Goal: Answer question/provide support: Share knowledge or assist other users

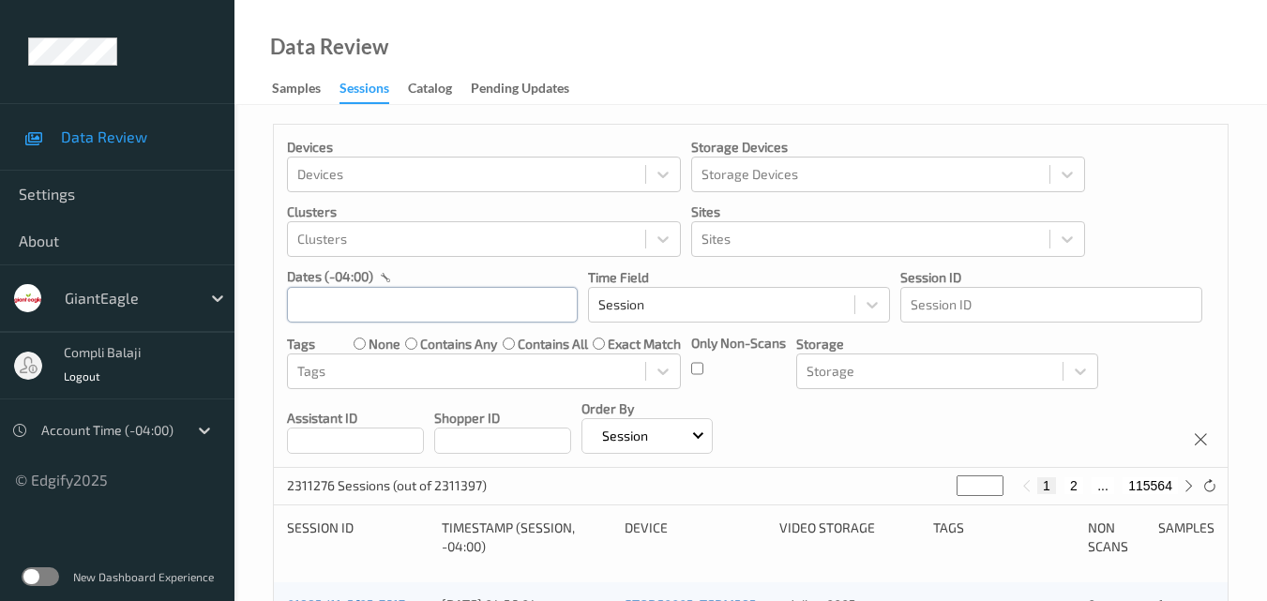
click at [478, 309] on input "text" at bounding box center [432, 305] width 291 height 36
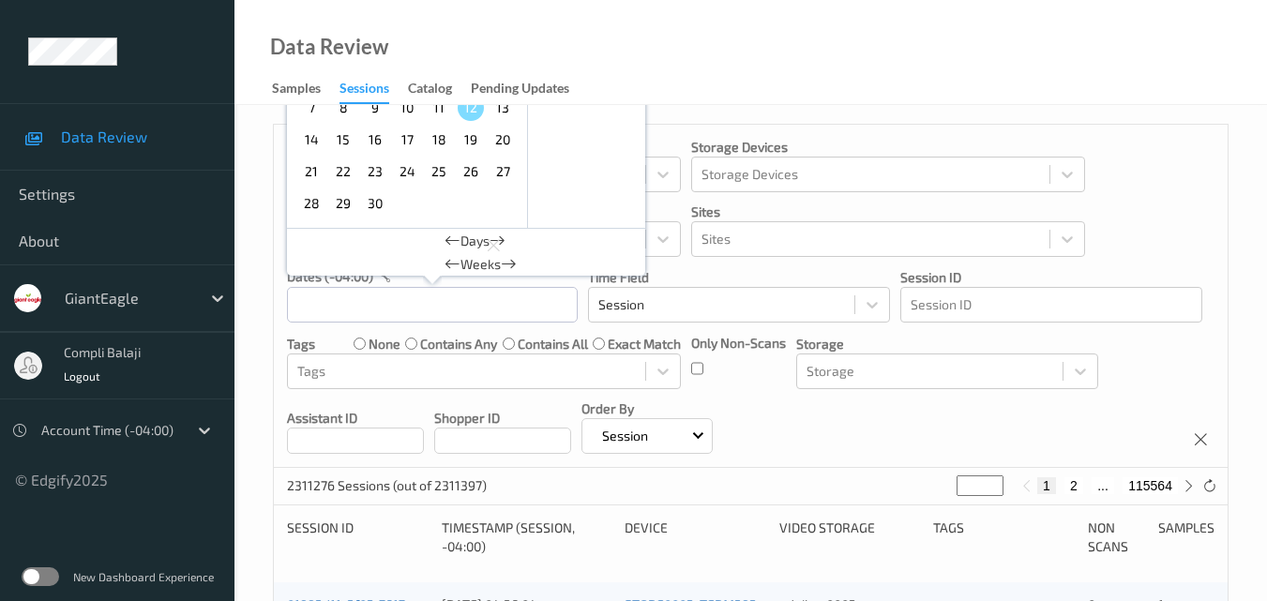
click at [374, 112] on span "9" at bounding box center [375, 108] width 26 height 26
type input "[DATE] 00:00 -> [DATE] 23:59"
click at [1203, 360] on div "Devices Devices Storage Devices Storage Devices Clusters Clusters Sites Sites d…" at bounding box center [751, 296] width 954 height 343
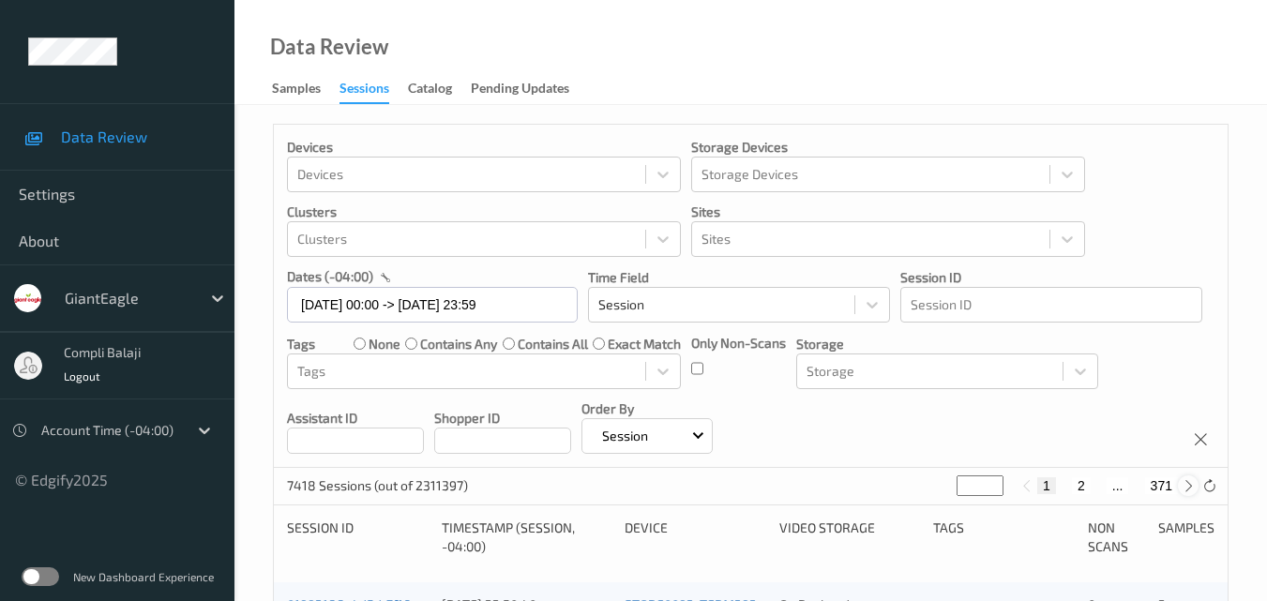
click at [1185, 491] on icon at bounding box center [1189, 486] width 14 height 14
type input "*"
click at [1185, 491] on icon at bounding box center [1189, 486] width 14 height 14
type input "*"
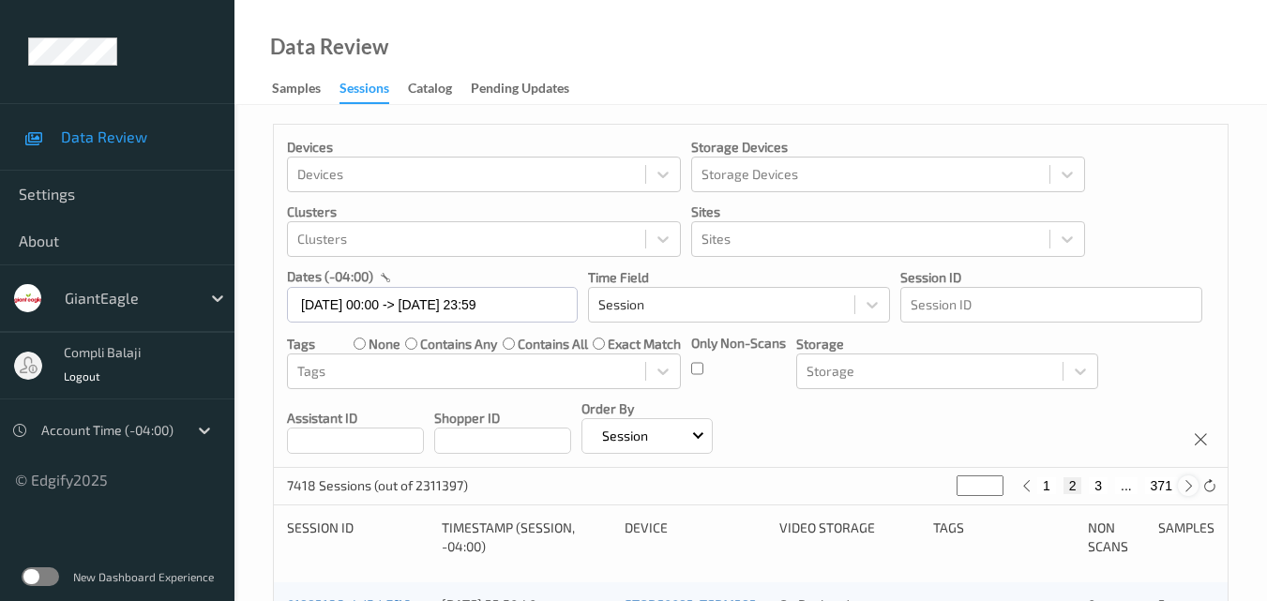
type input "*"
click at [1185, 491] on icon at bounding box center [1189, 486] width 14 height 14
type input "*"
click at [1186, 491] on icon at bounding box center [1189, 486] width 14 height 14
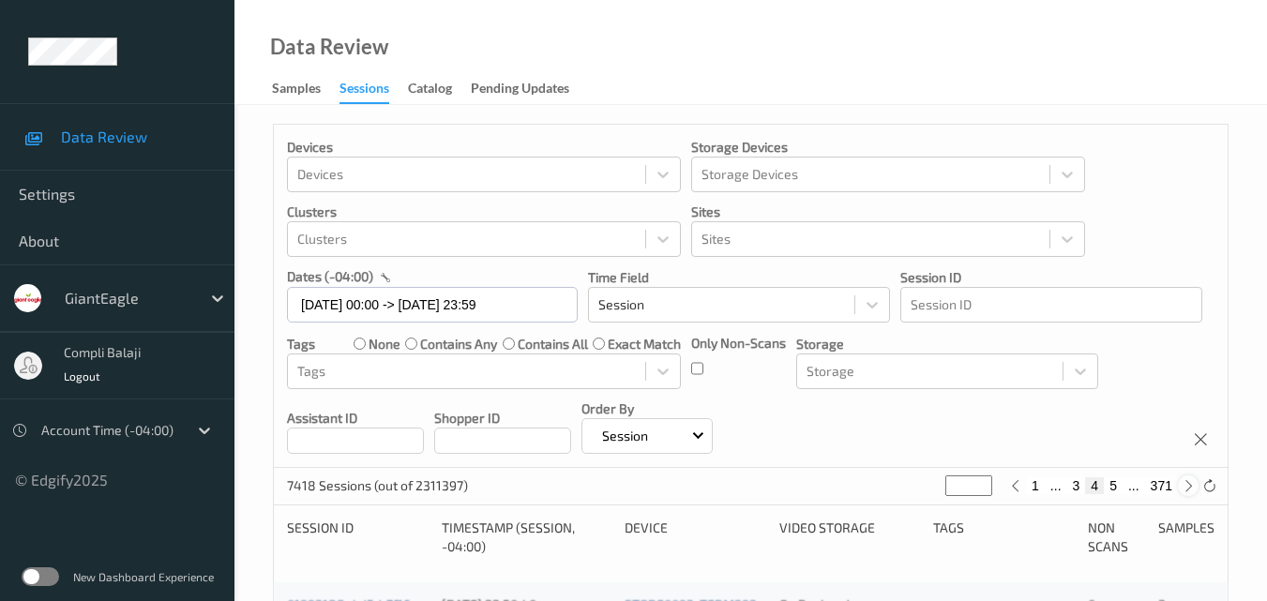
type input "*"
click at [1186, 491] on icon at bounding box center [1189, 486] width 14 height 14
type input "*"
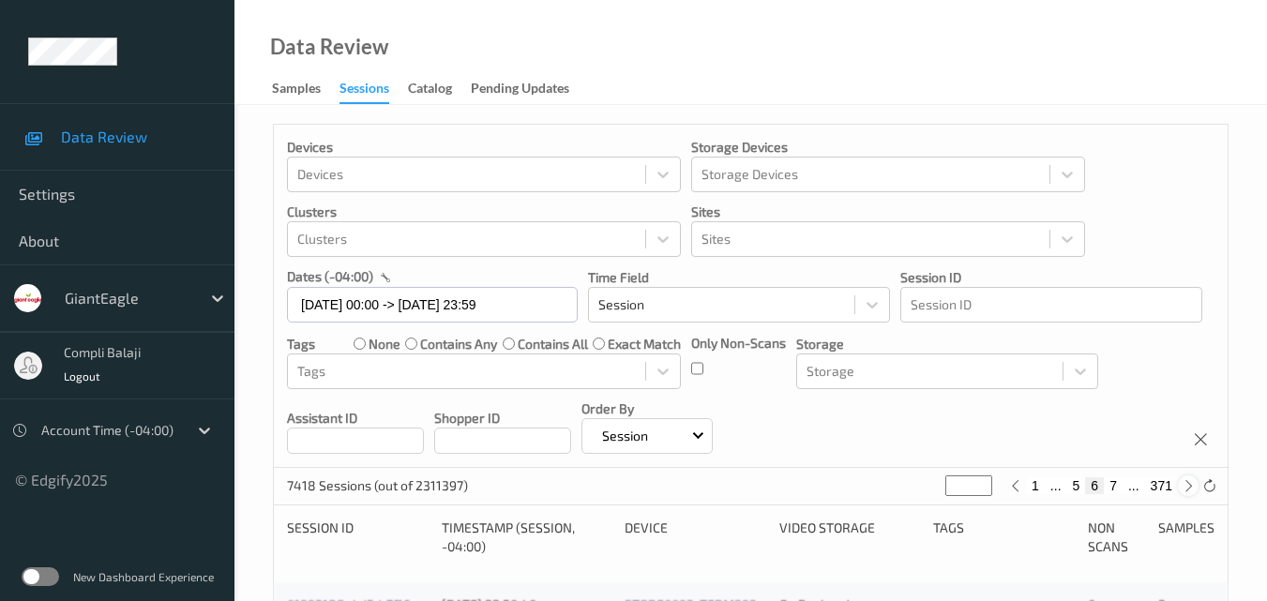
click at [1186, 491] on icon at bounding box center [1189, 486] width 14 height 14
type input "*"
click at [1186, 491] on icon at bounding box center [1189, 486] width 14 height 14
type input "*"
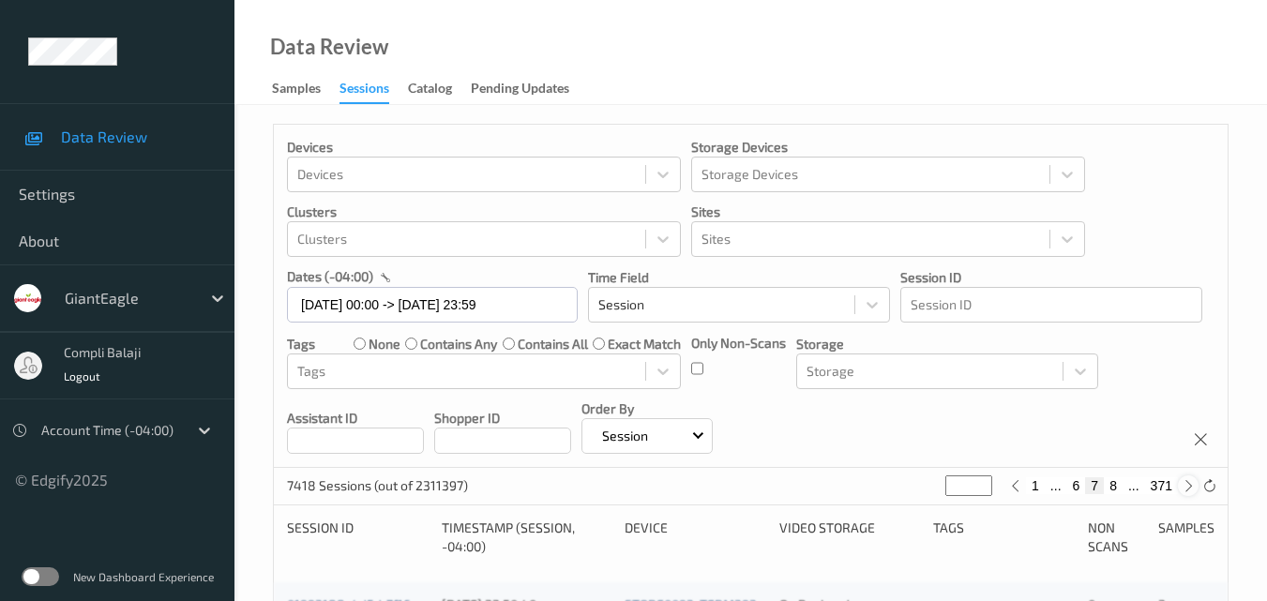
type input "*"
click at [1186, 491] on icon at bounding box center [1189, 486] width 14 height 14
type input "*"
click at [1186, 491] on icon at bounding box center [1189, 486] width 14 height 14
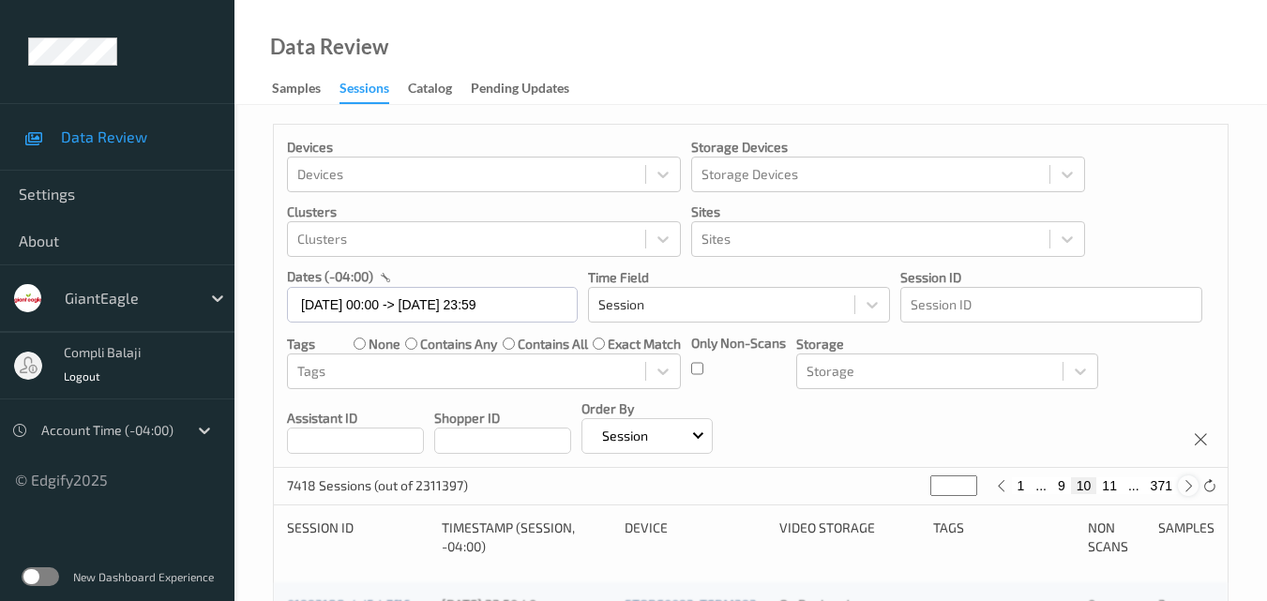
type input "**"
click at [1186, 491] on icon at bounding box center [1189, 486] width 14 height 14
type input "**"
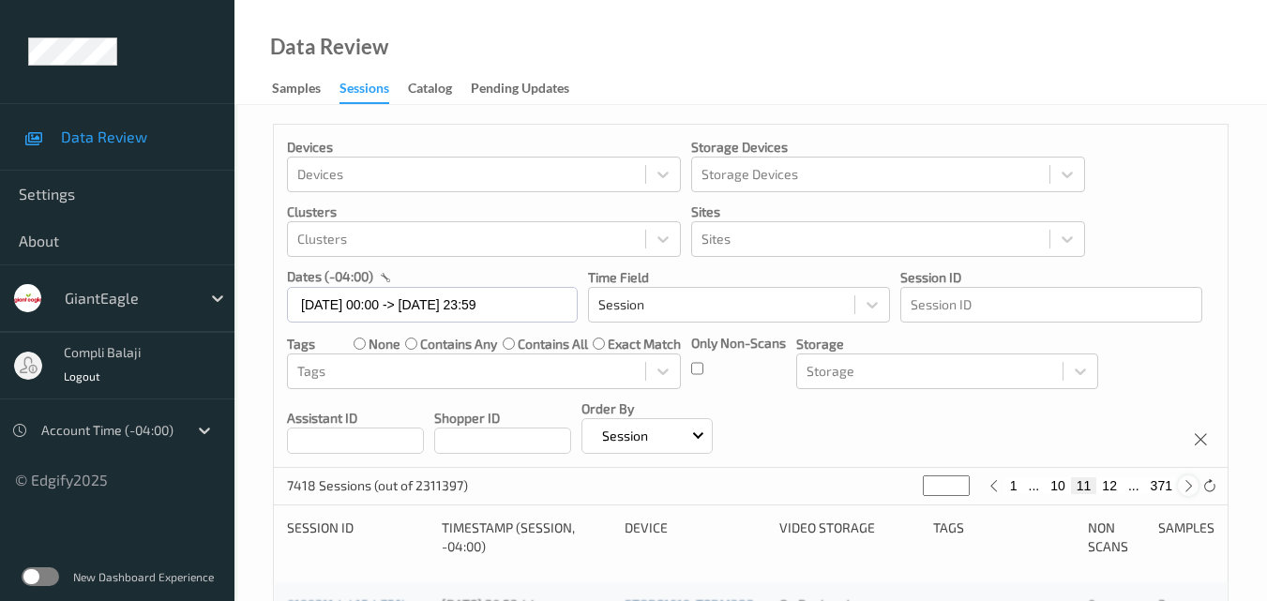
click at [1186, 491] on icon at bounding box center [1189, 486] width 14 height 14
type input "**"
click at [1186, 491] on icon at bounding box center [1189, 486] width 14 height 14
type input "**"
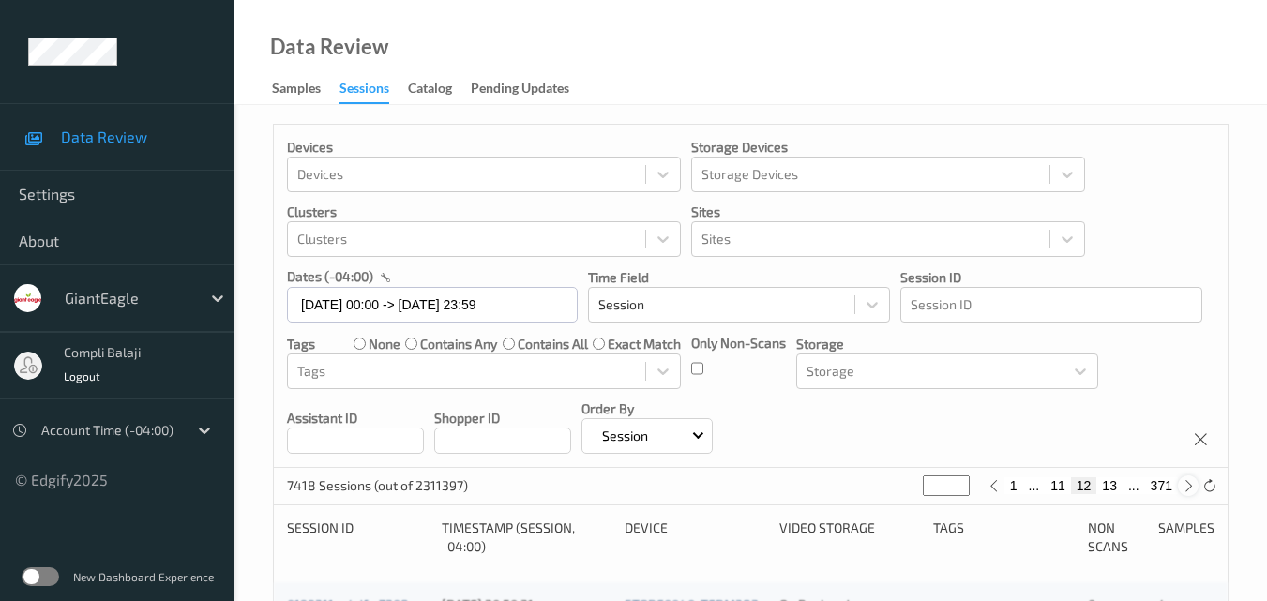
type input "**"
click at [1110, 490] on button "14" at bounding box center [1109, 485] width 26 height 17
type input "**"
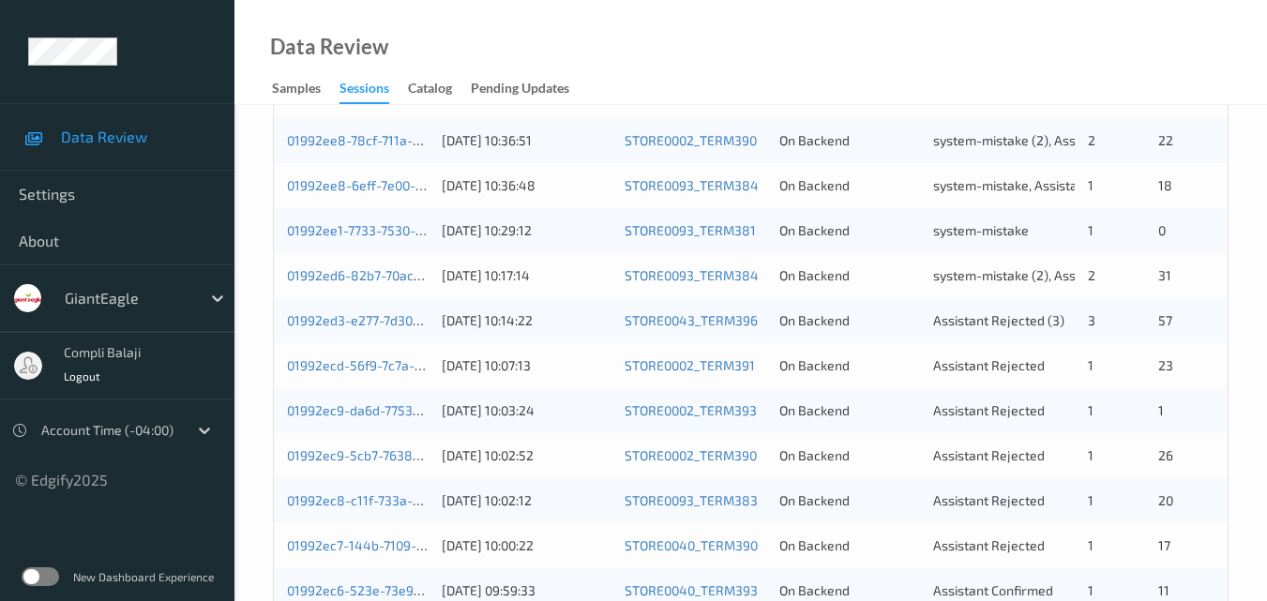
scroll to position [677, 0]
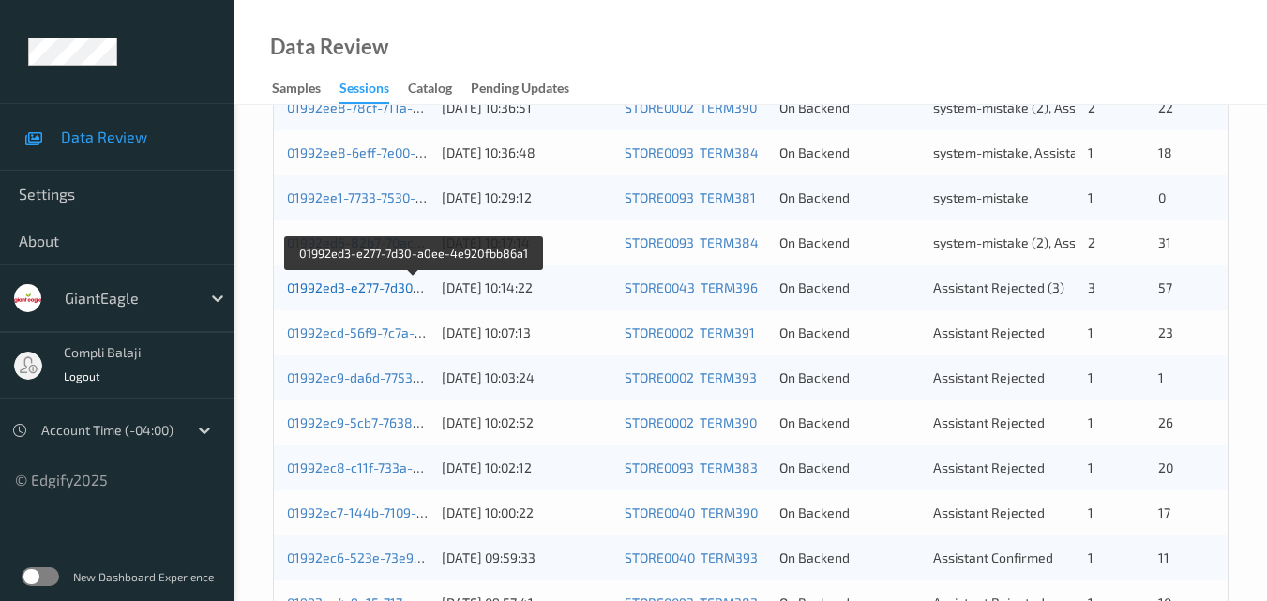
click at [365, 290] on link "01992ed3-e277-7d30-a0ee-4e920fbb86a1" at bounding box center [414, 288] width 254 height 16
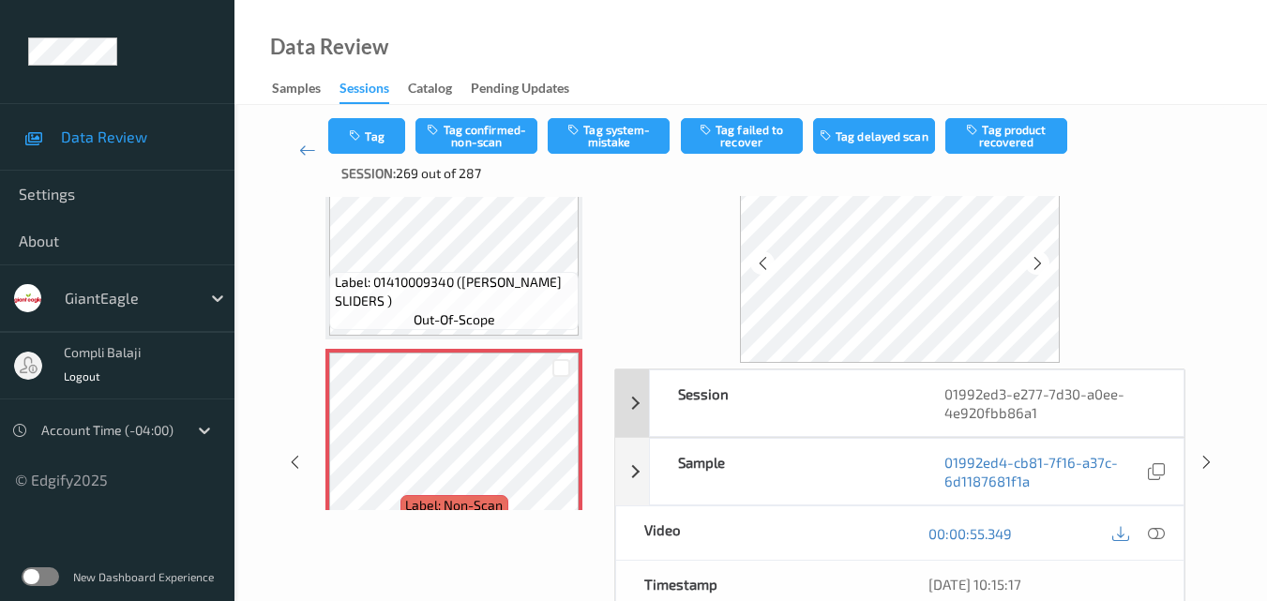
scroll to position [188, 0]
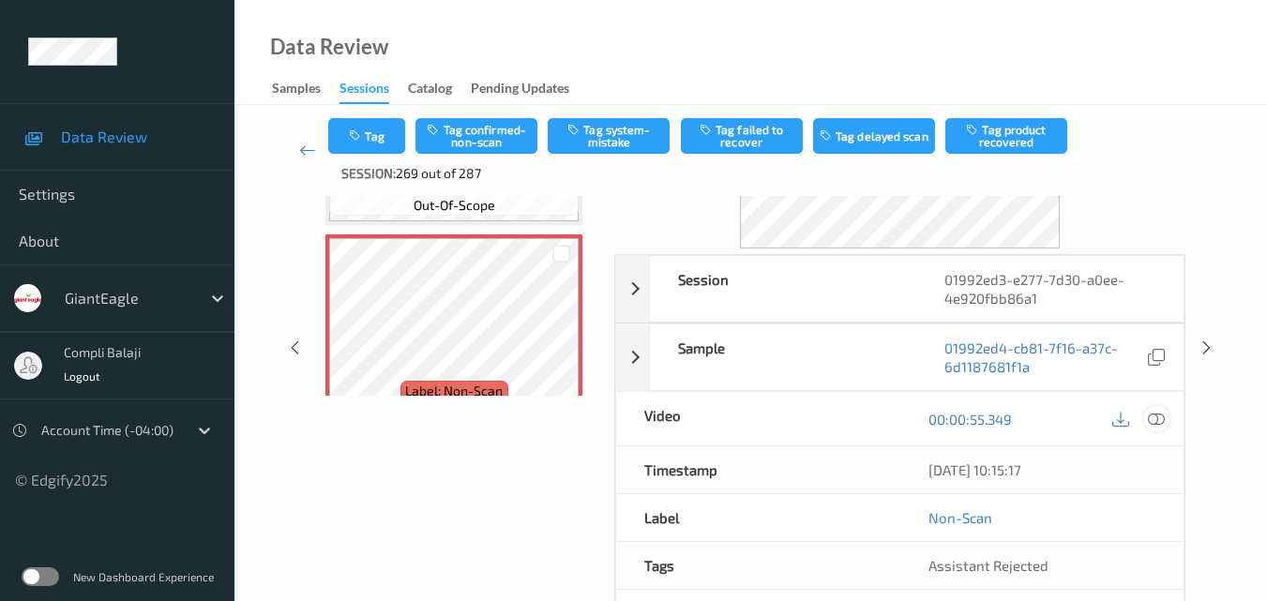
click at [1158, 421] on icon at bounding box center [1156, 418] width 17 height 17
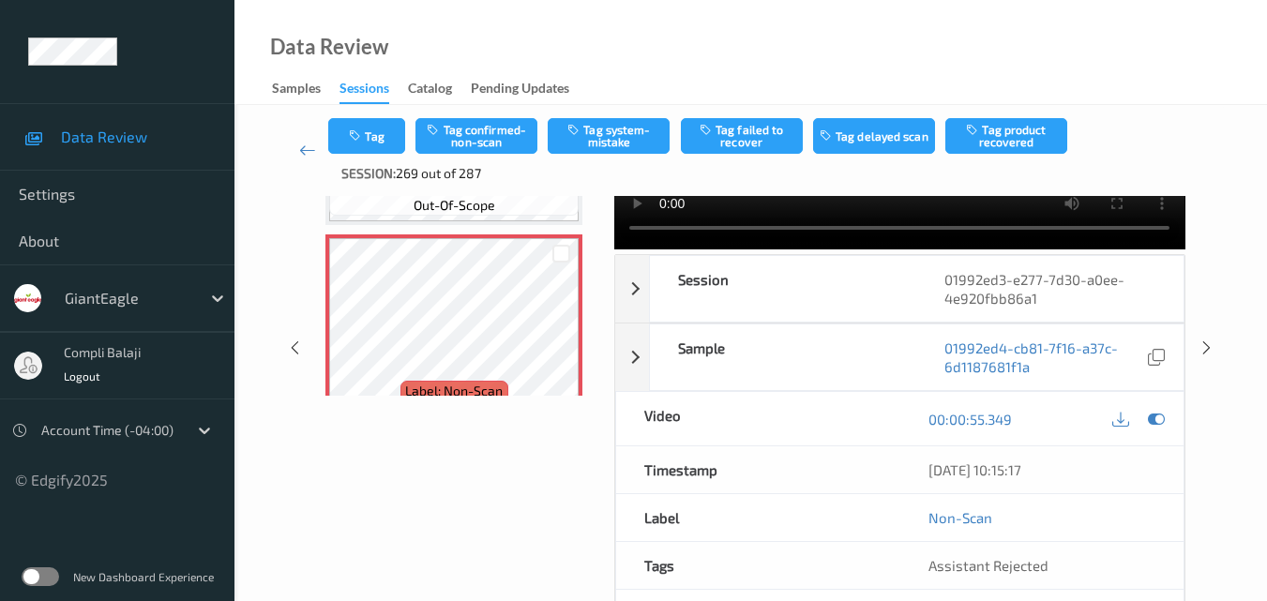
scroll to position [0, 0]
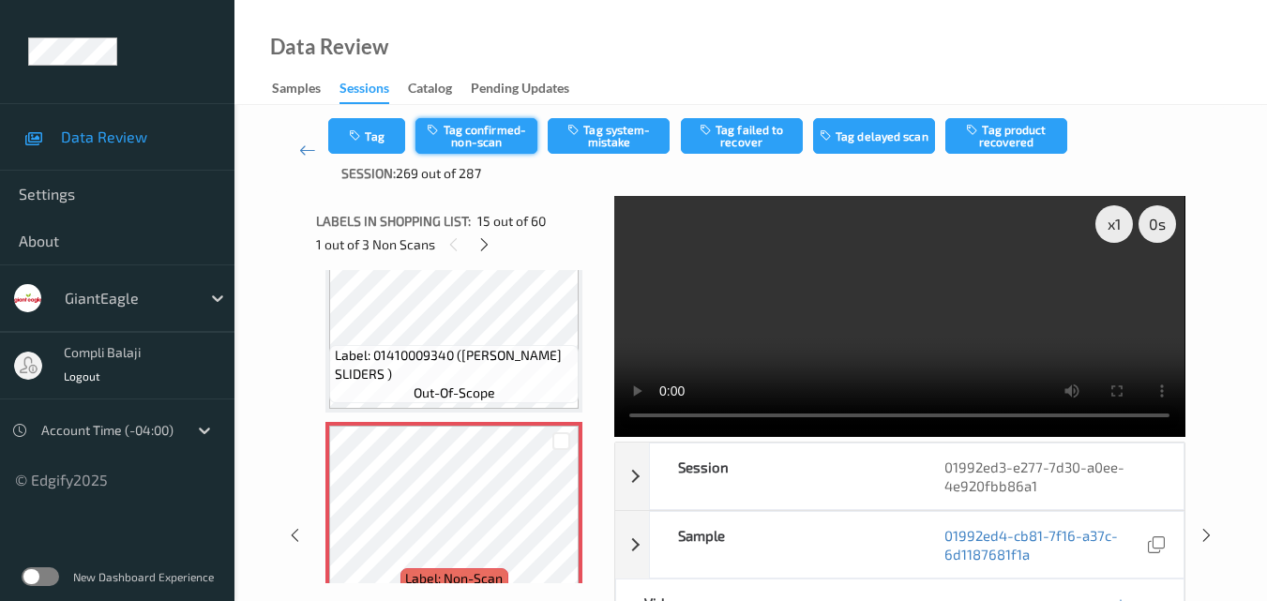
click at [493, 144] on button "Tag confirmed-non-scan" at bounding box center [477, 136] width 122 height 36
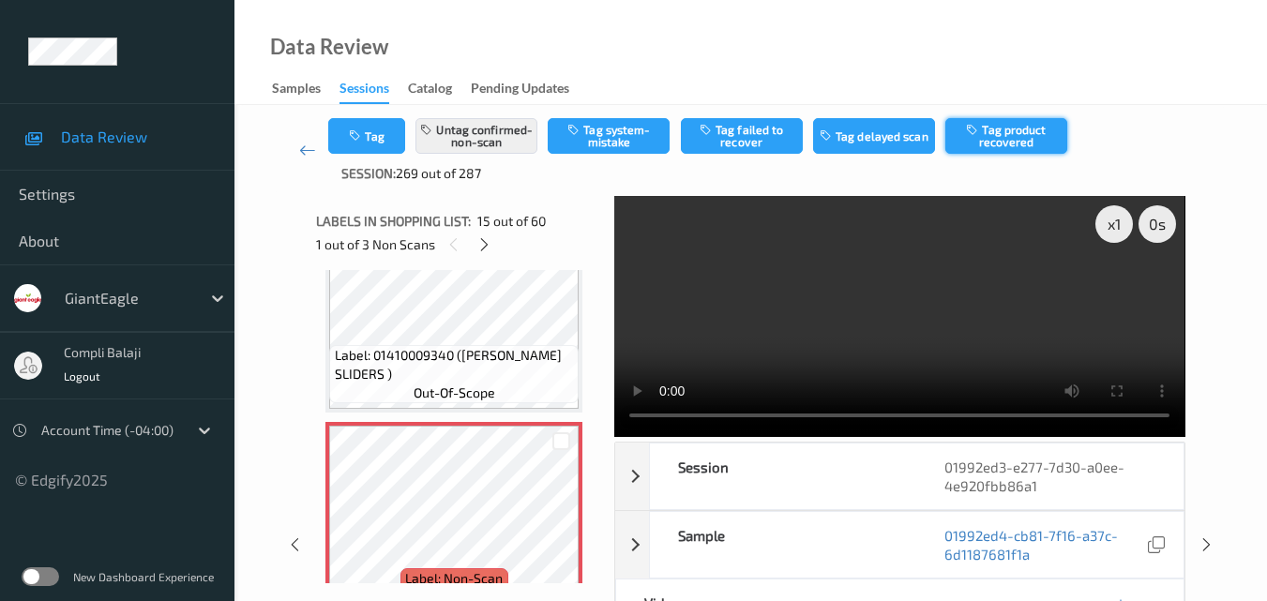
click at [1020, 145] on button "Tag product recovered" at bounding box center [1006, 136] width 122 height 36
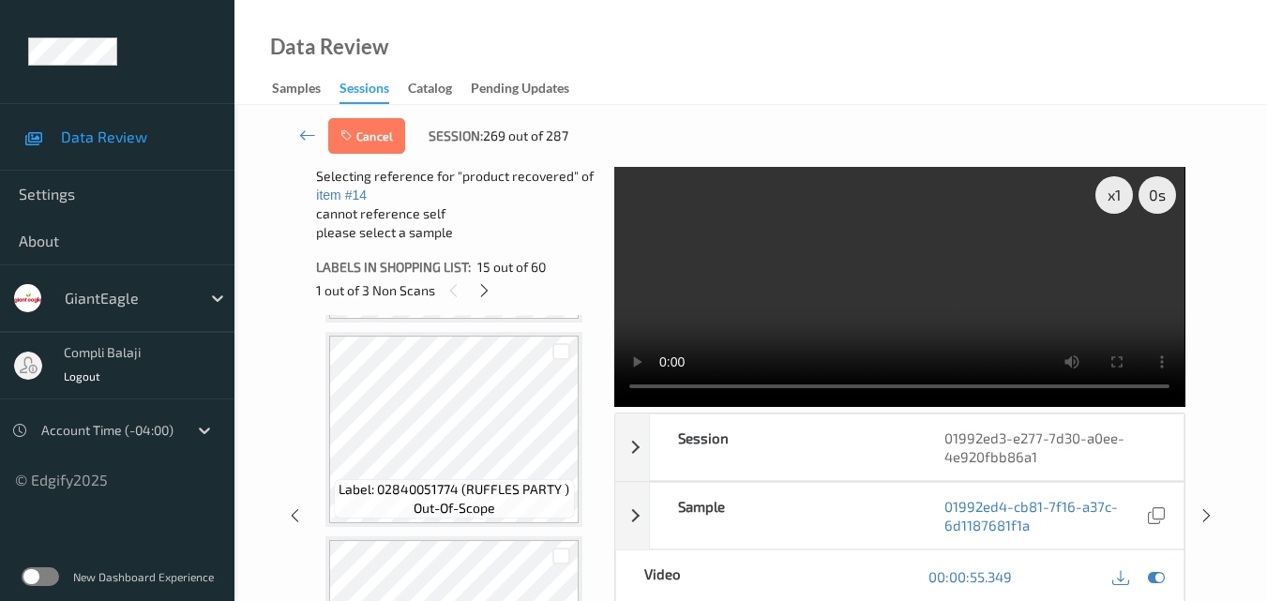
scroll to position [3283, 0]
drag, startPoint x: 567, startPoint y: 336, endPoint x: 563, endPoint y: 318, distance: 18.2
click at [567, 335] on div at bounding box center [561, 334] width 18 height 18
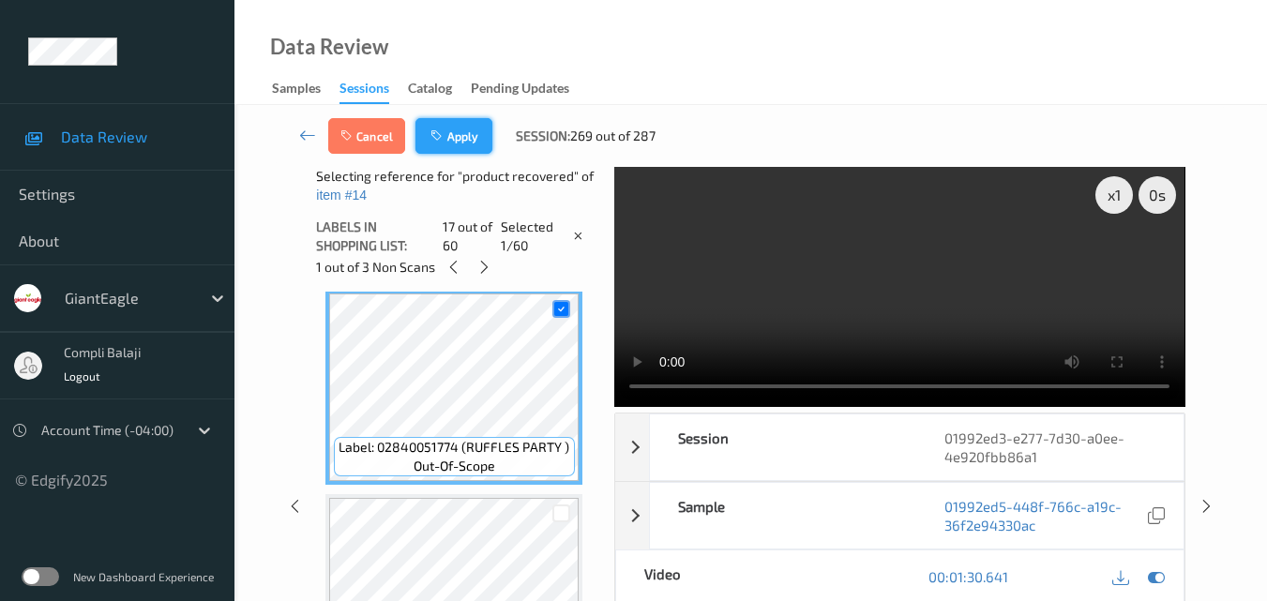
click at [467, 143] on button "Apply" at bounding box center [454, 136] width 77 height 36
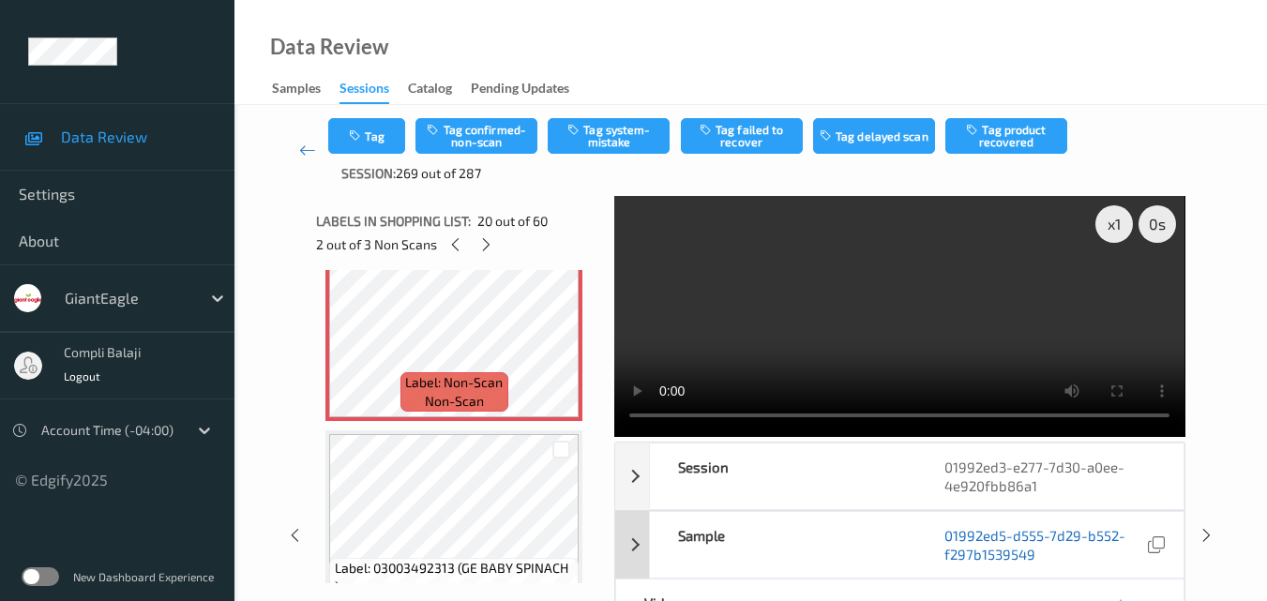
scroll to position [94, 0]
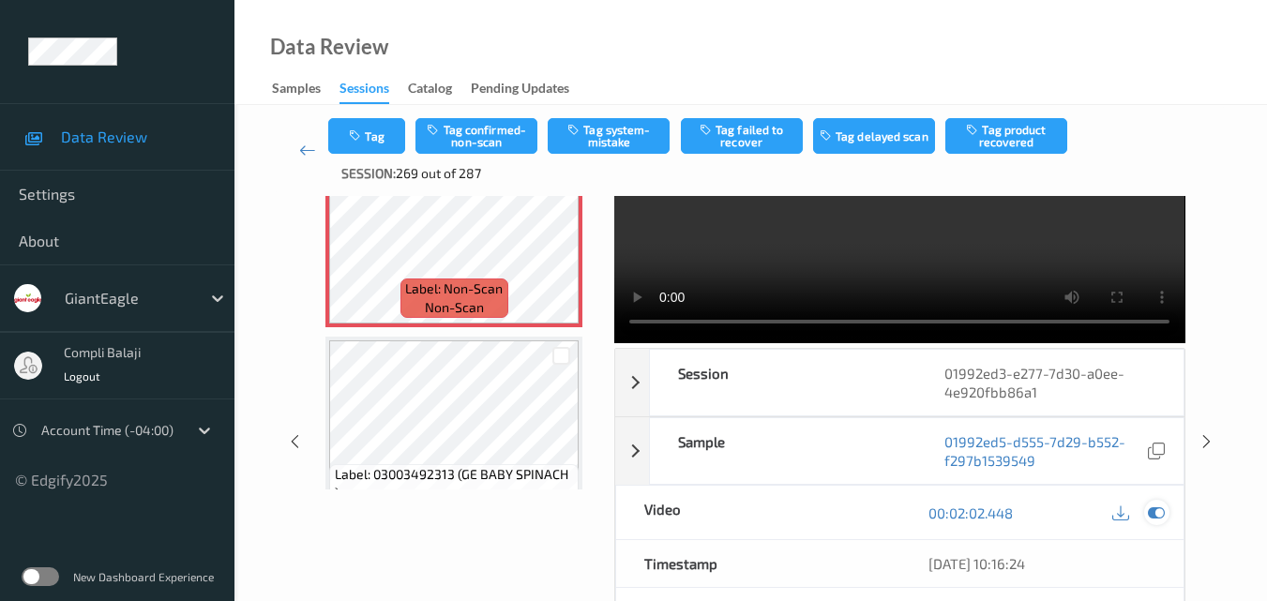
click at [1155, 512] on icon at bounding box center [1156, 513] width 17 height 17
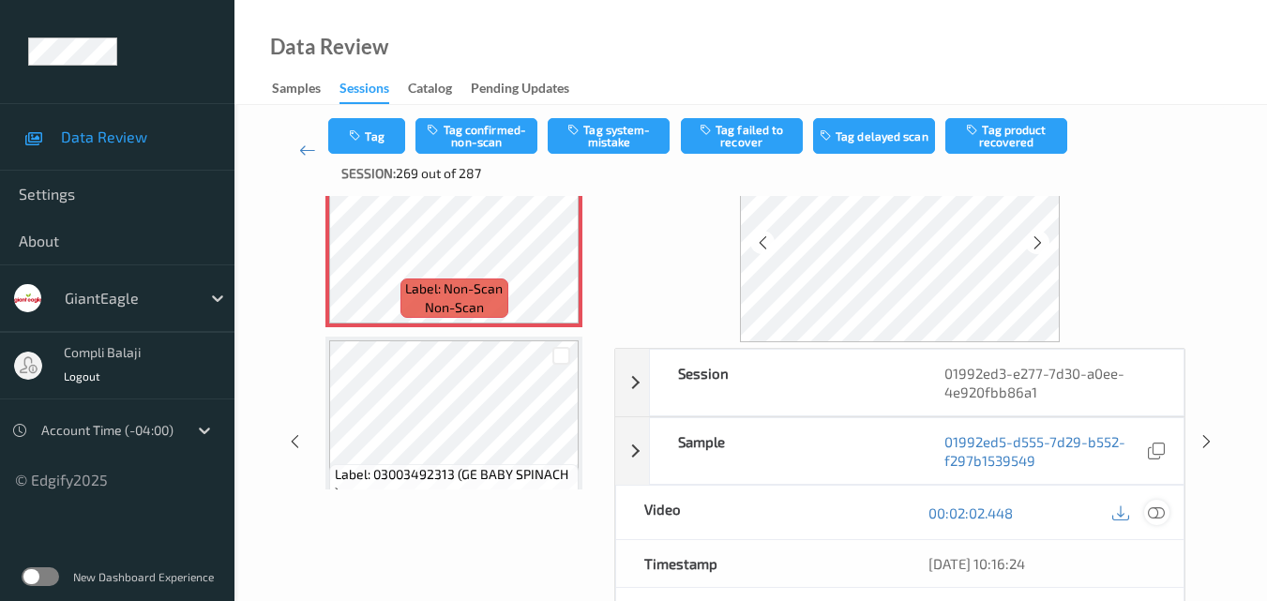
click at [1151, 515] on icon at bounding box center [1156, 512] width 17 height 17
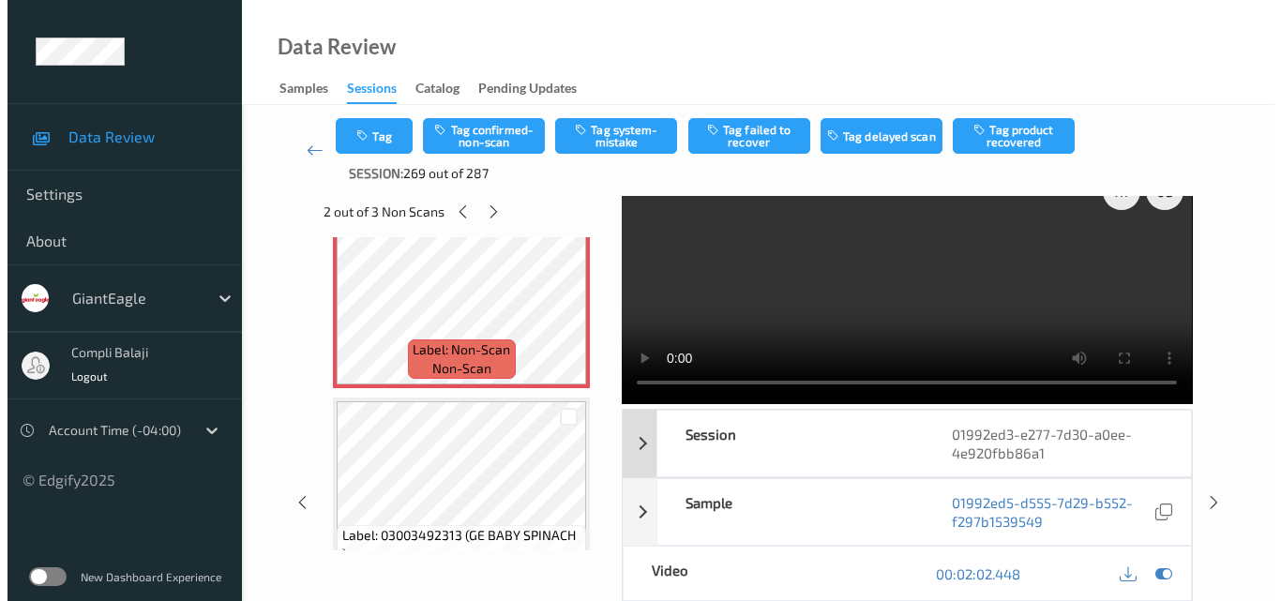
scroll to position [0, 0]
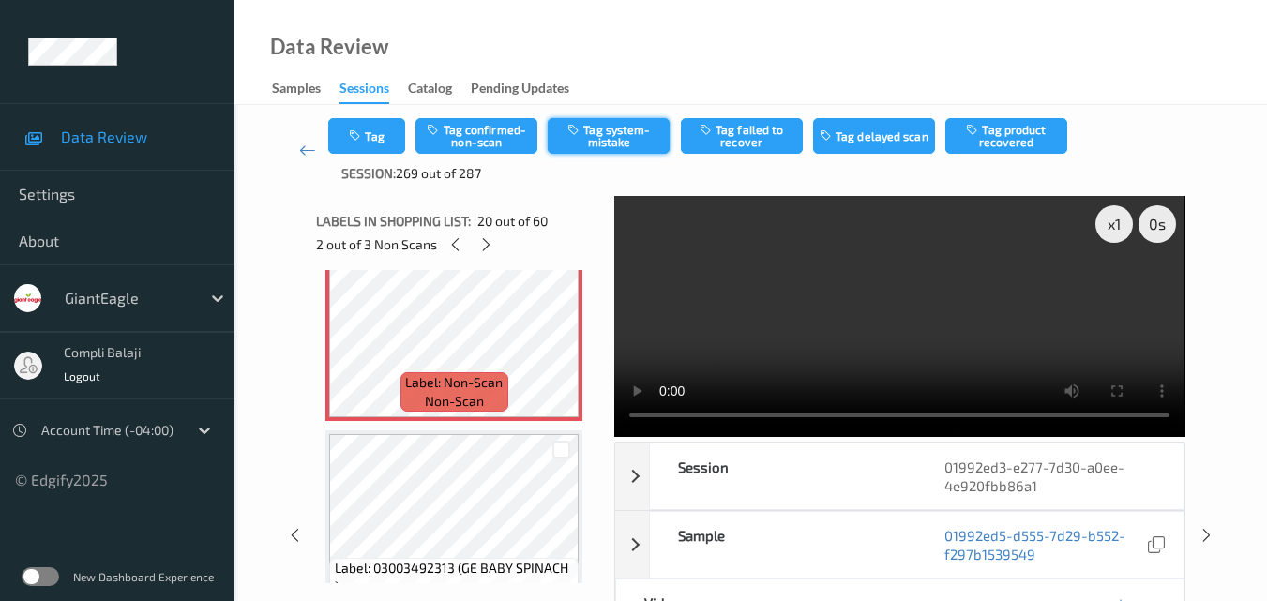
click at [618, 148] on button "Tag system-mistake" at bounding box center [609, 136] width 122 height 36
click at [384, 139] on button "Tag" at bounding box center [366, 136] width 77 height 36
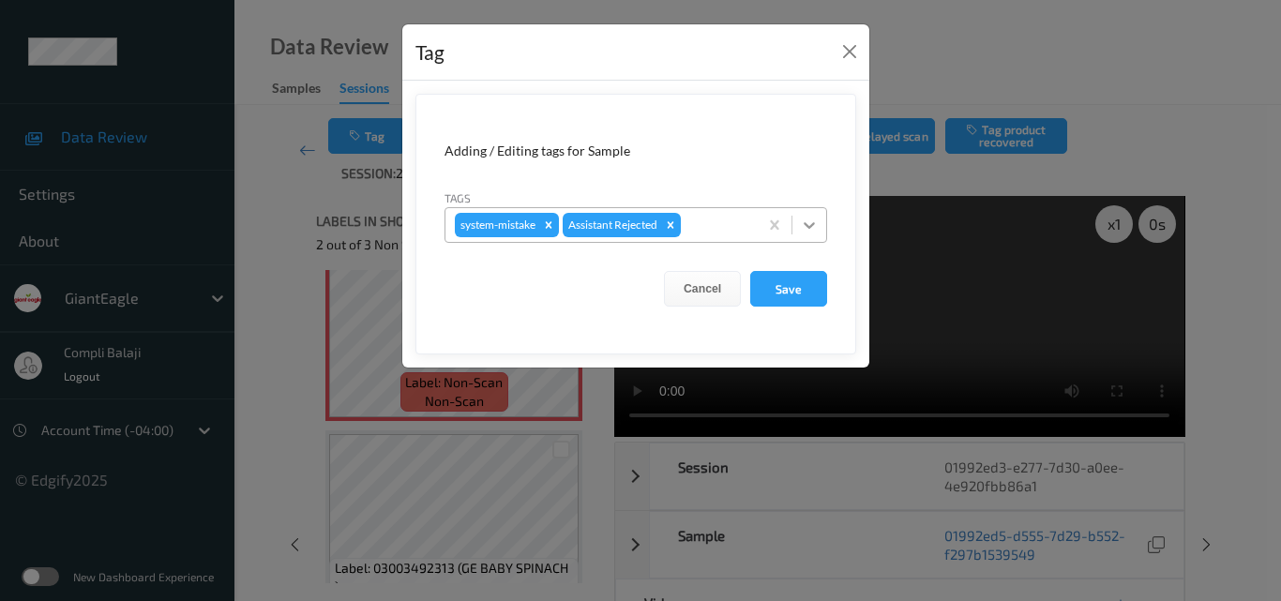
click at [806, 225] on icon at bounding box center [809, 225] width 11 height 7
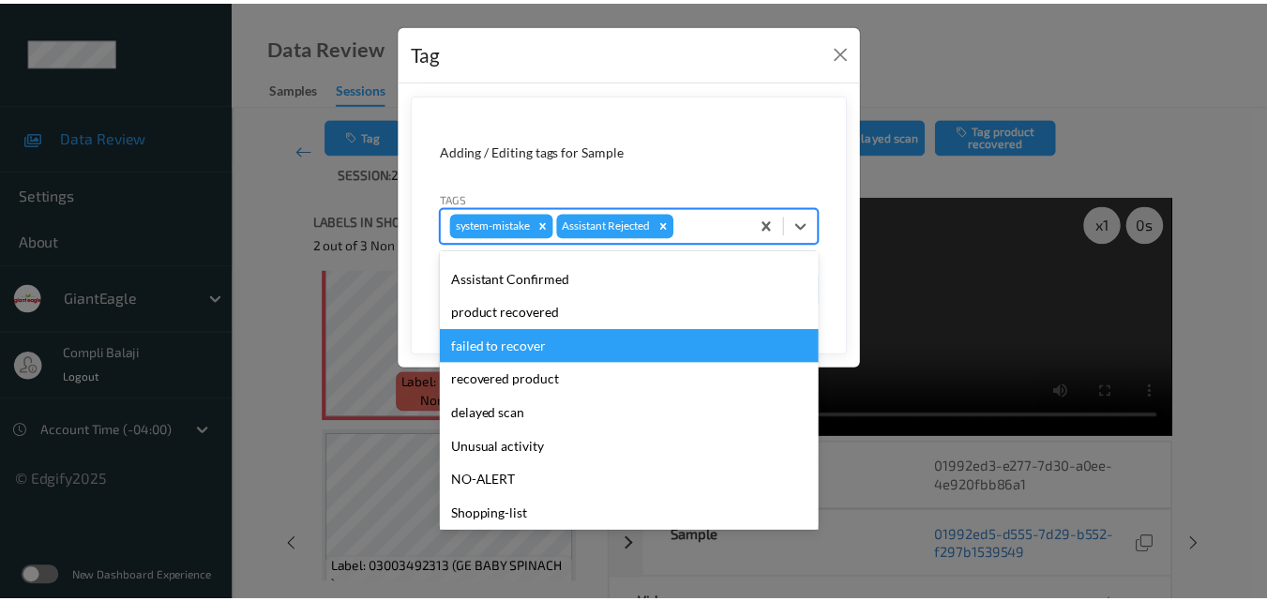
scroll to position [165, 0]
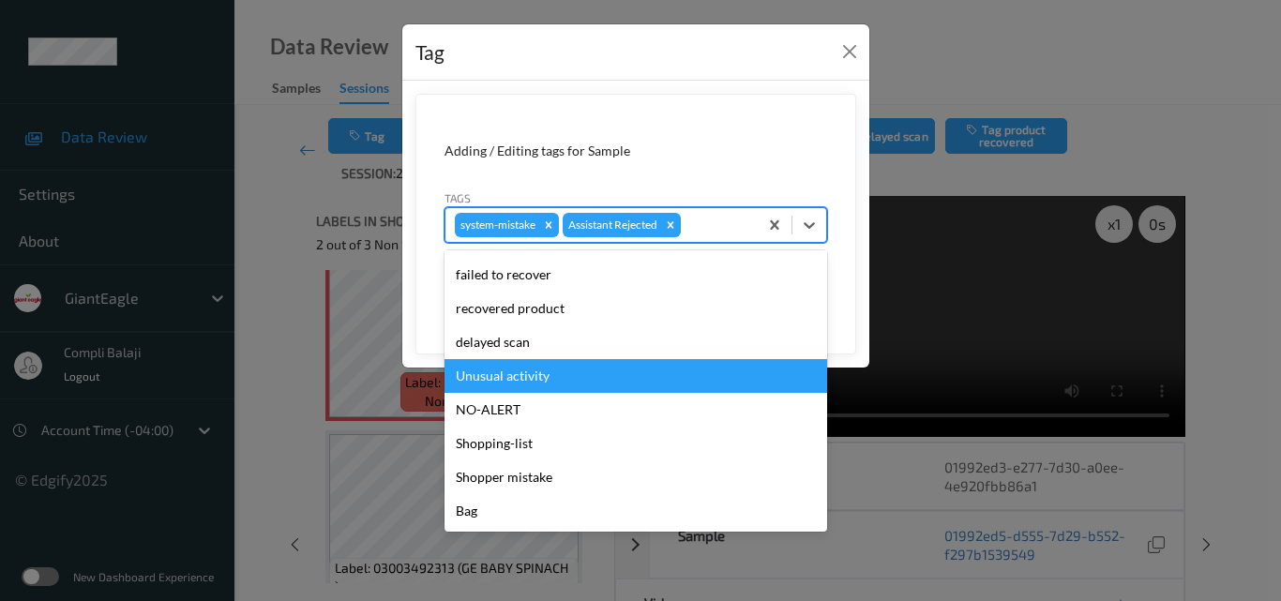
click at [535, 379] on div "Unusual activity" at bounding box center [636, 376] width 383 height 34
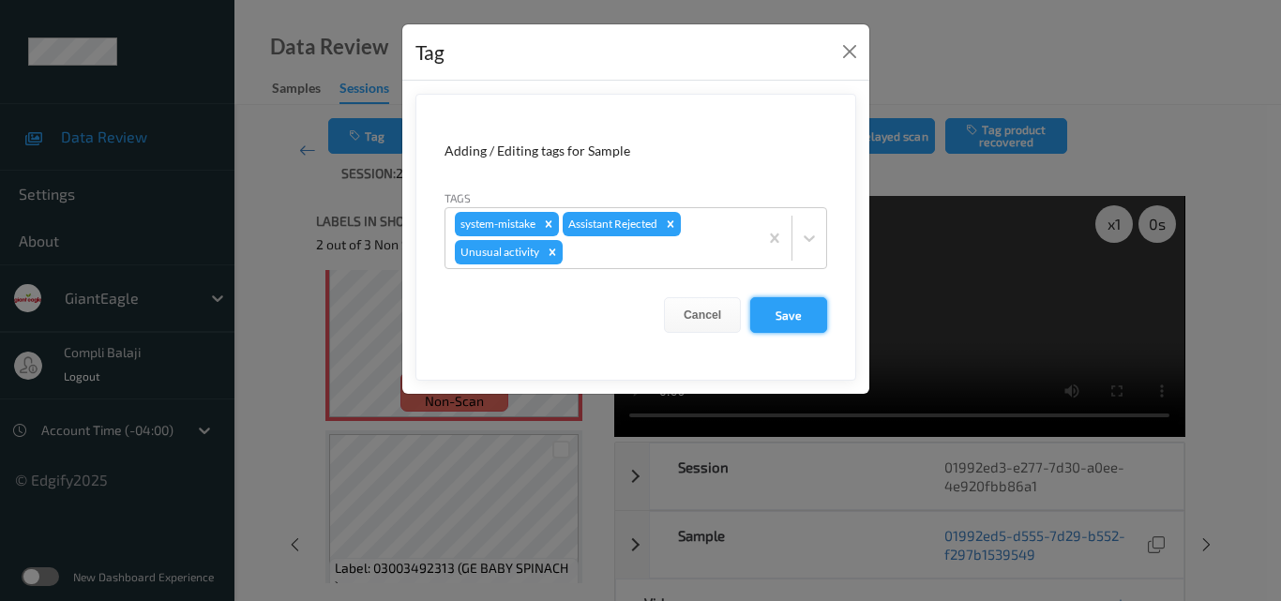
click at [788, 316] on button "Save" at bounding box center [788, 315] width 77 height 36
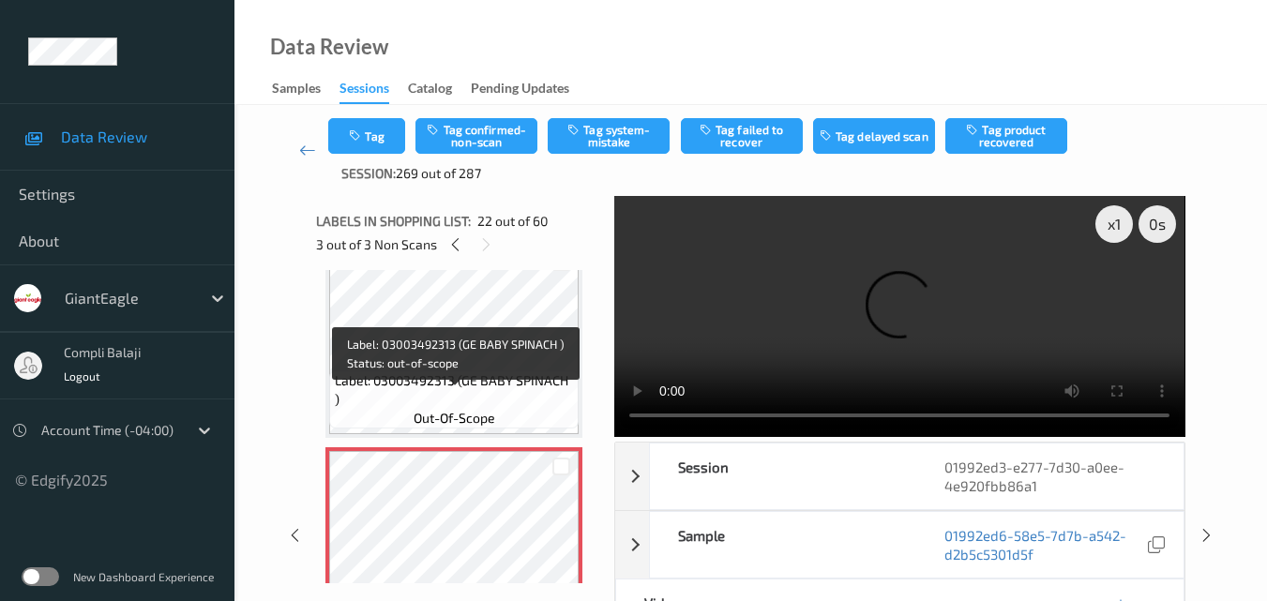
scroll to position [4032, 0]
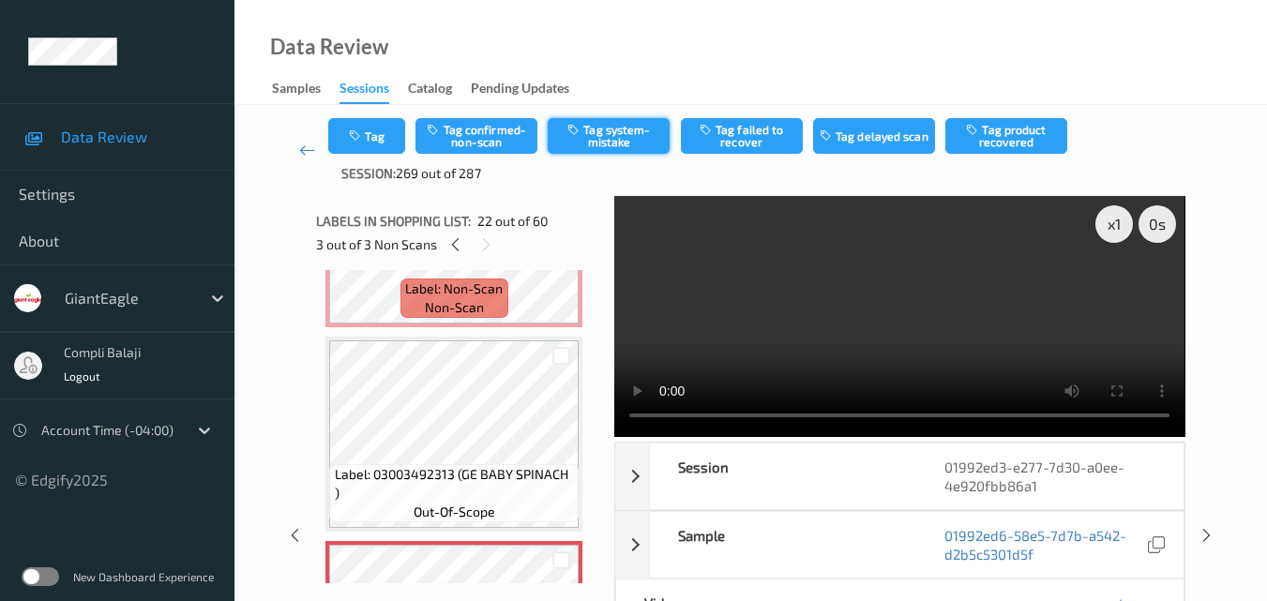
click at [632, 144] on button "Tag system-mistake" at bounding box center [609, 136] width 122 height 36
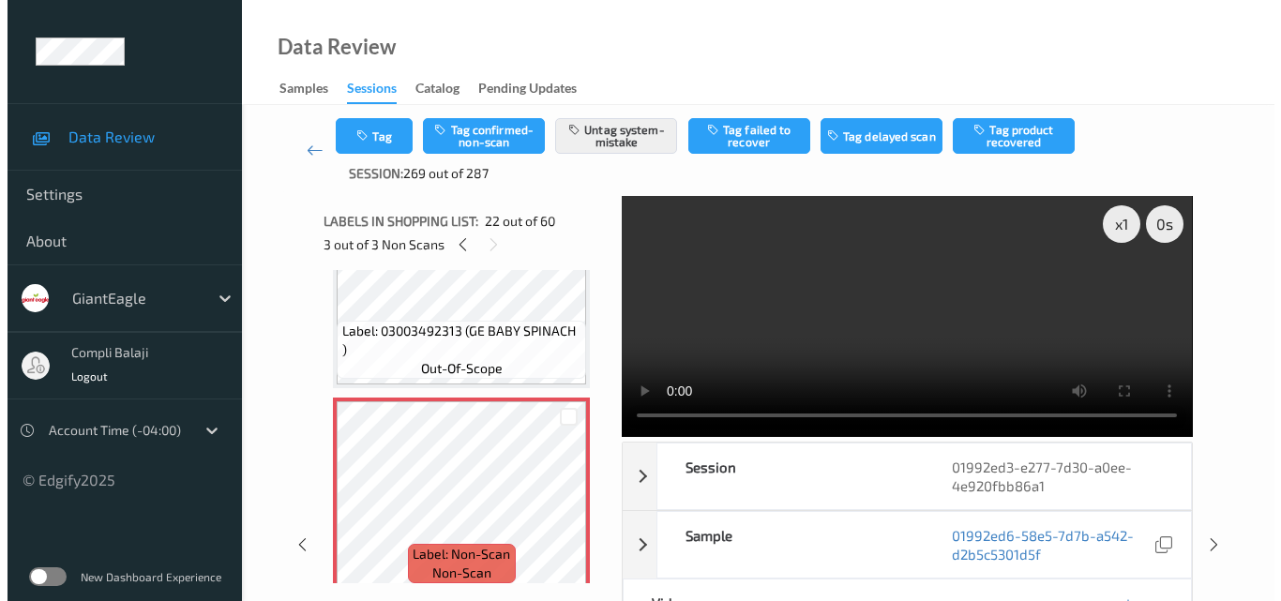
scroll to position [4220, 0]
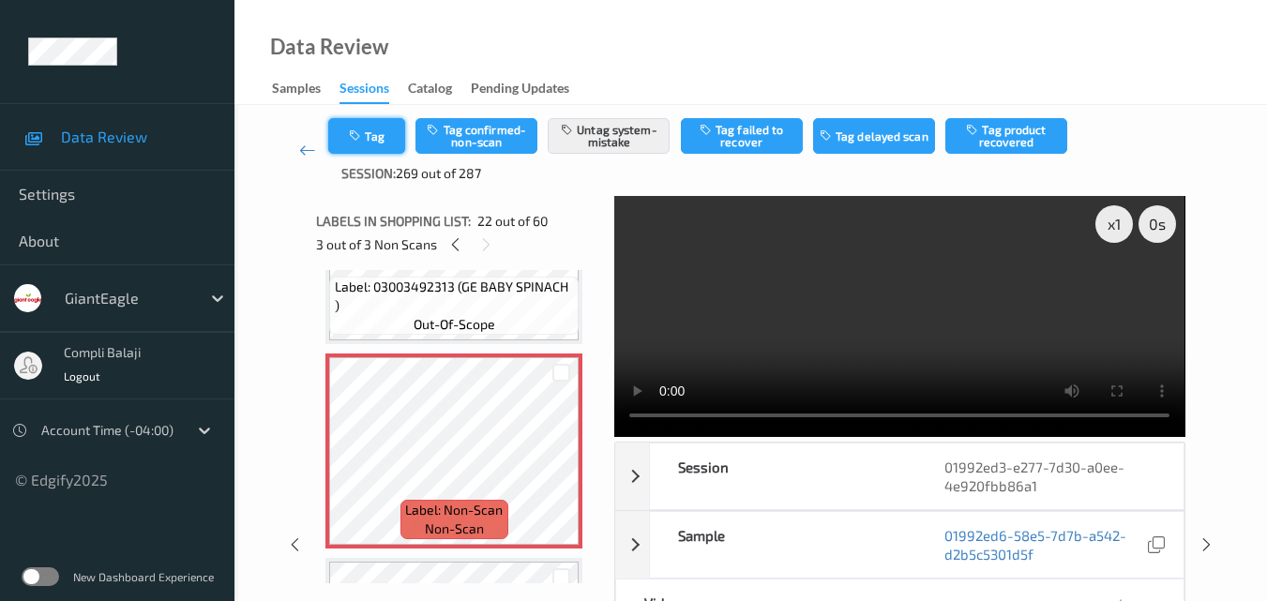
click at [369, 141] on button "Tag" at bounding box center [366, 136] width 77 height 36
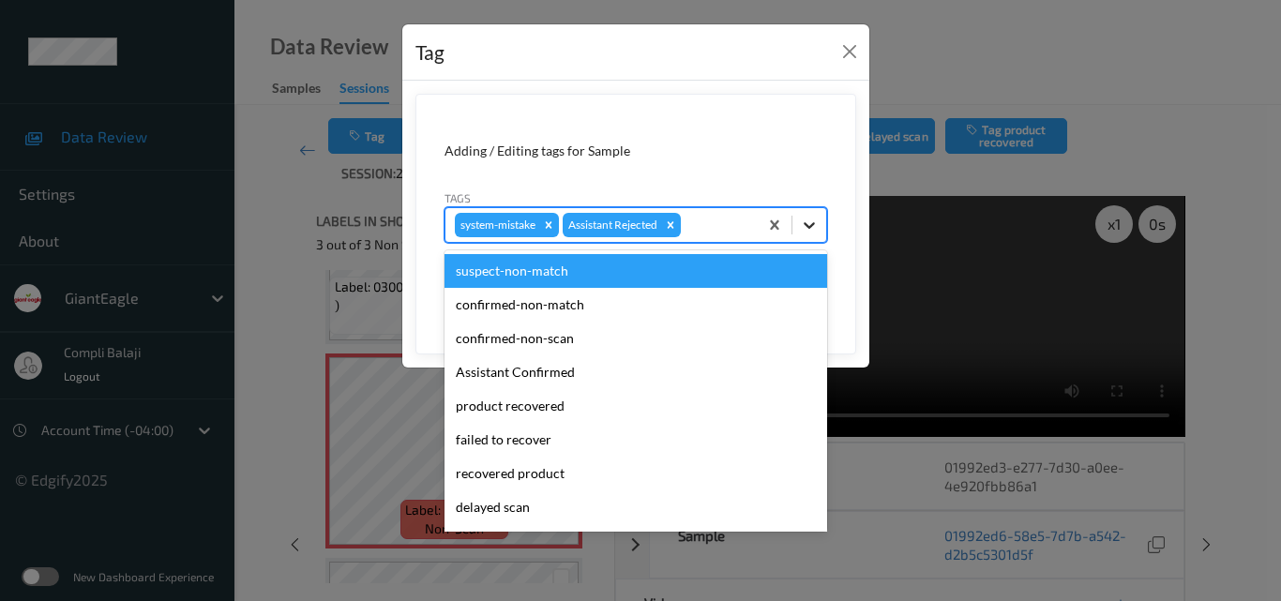
click at [812, 229] on icon at bounding box center [809, 225] width 19 height 19
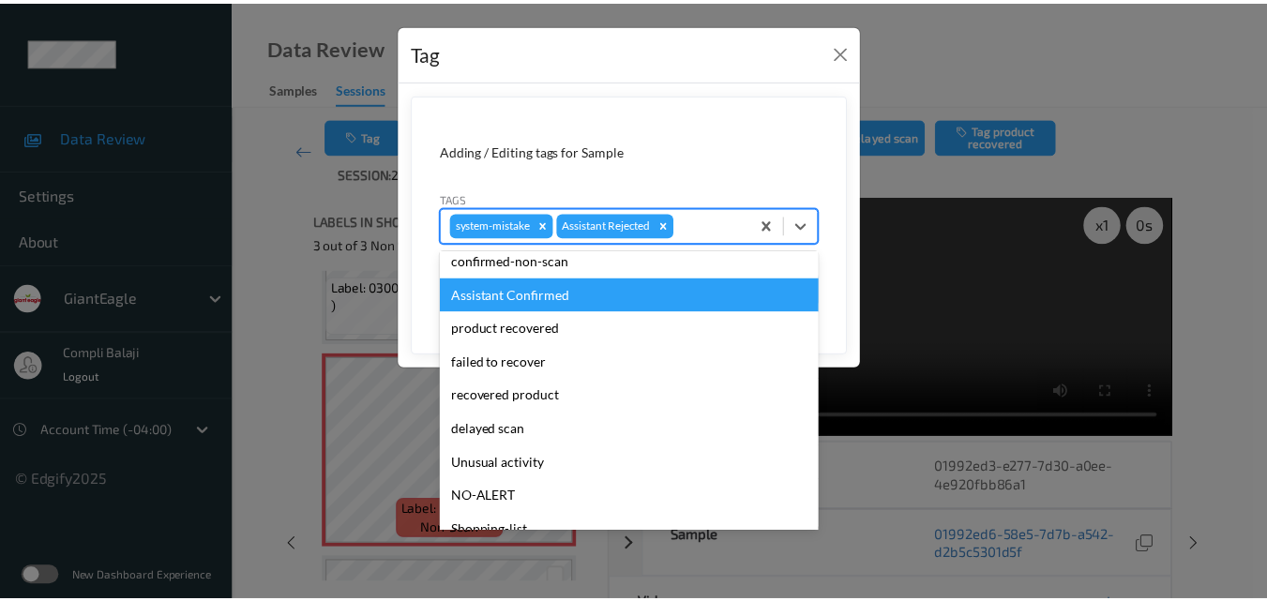
scroll to position [165, 0]
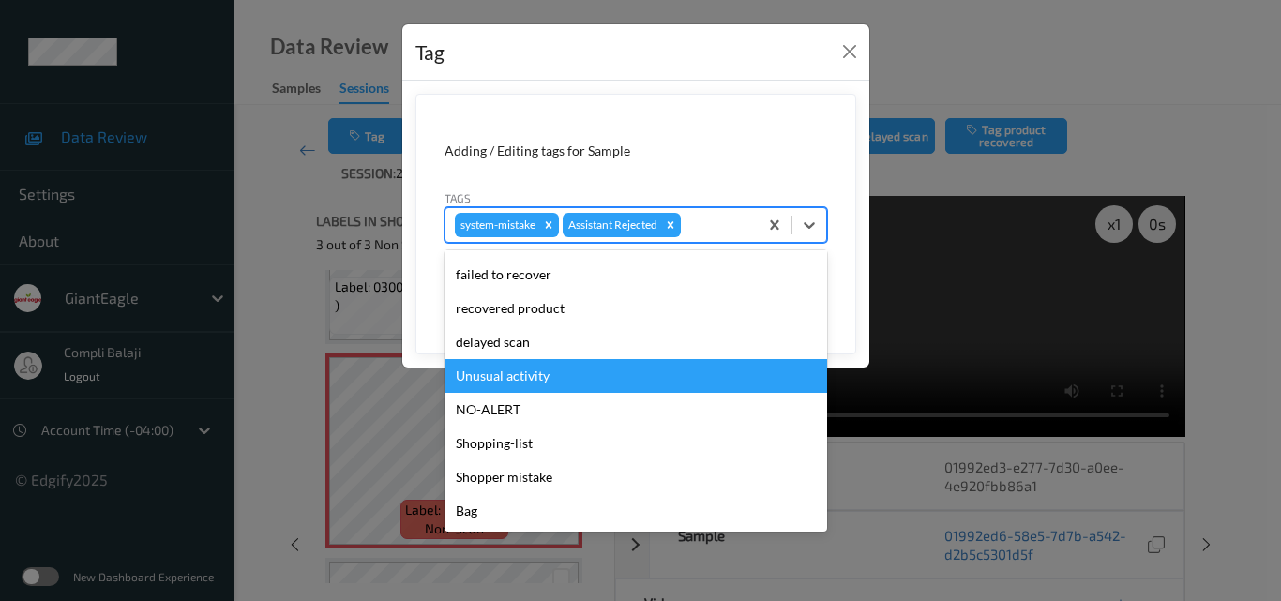
click at [513, 380] on div "Unusual activity" at bounding box center [636, 376] width 383 height 34
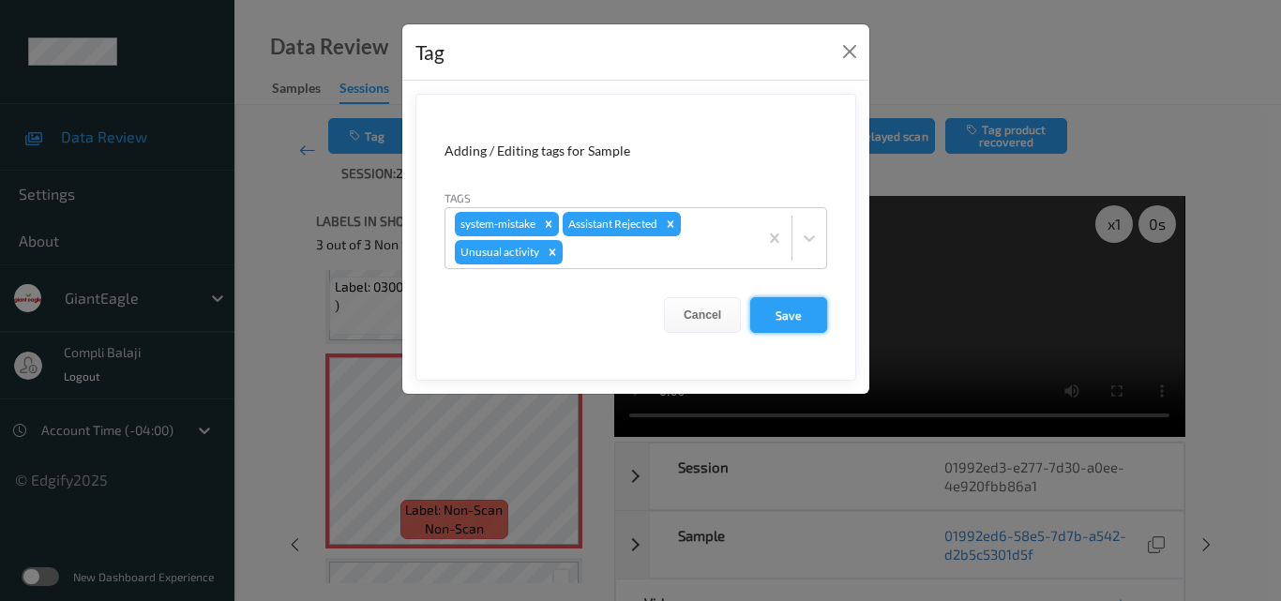
click at [794, 318] on button "Save" at bounding box center [788, 315] width 77 height 36
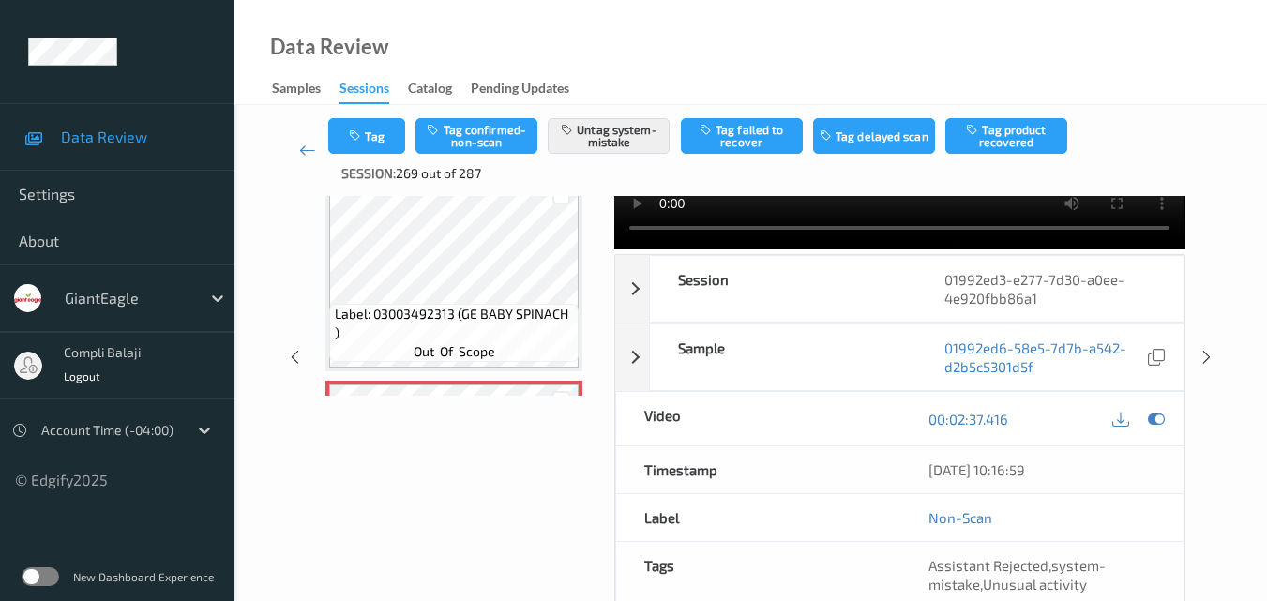
scroll to position [3938, 0]
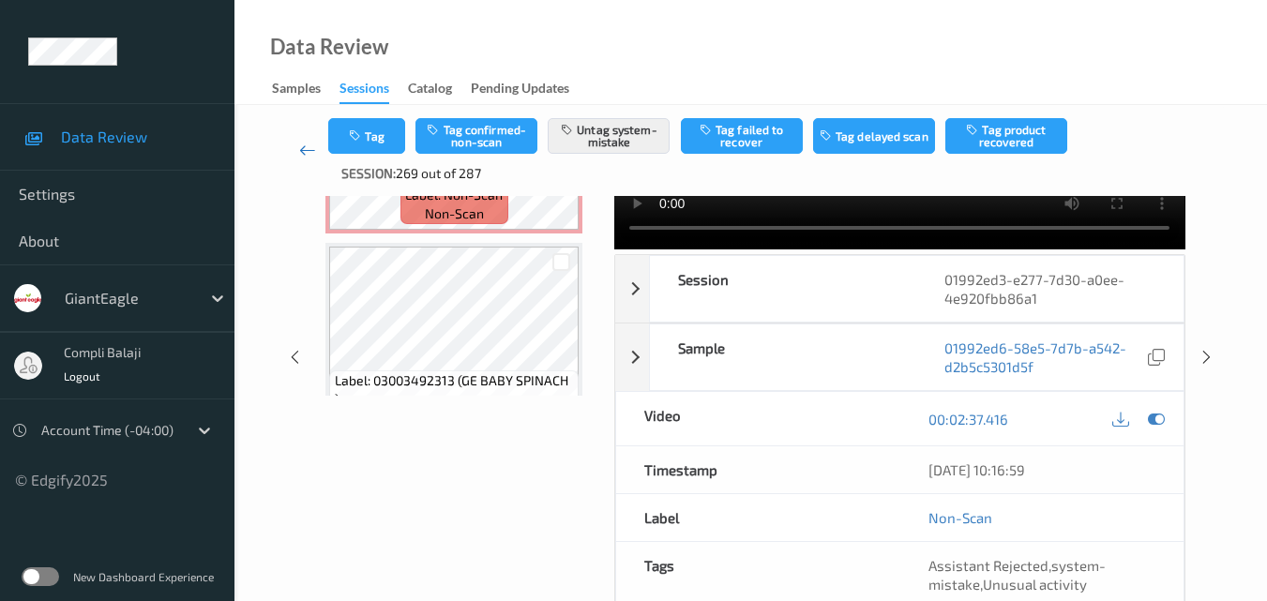
click at [303, 145] on icon at bounding box center [307, 150] width 17 height 19
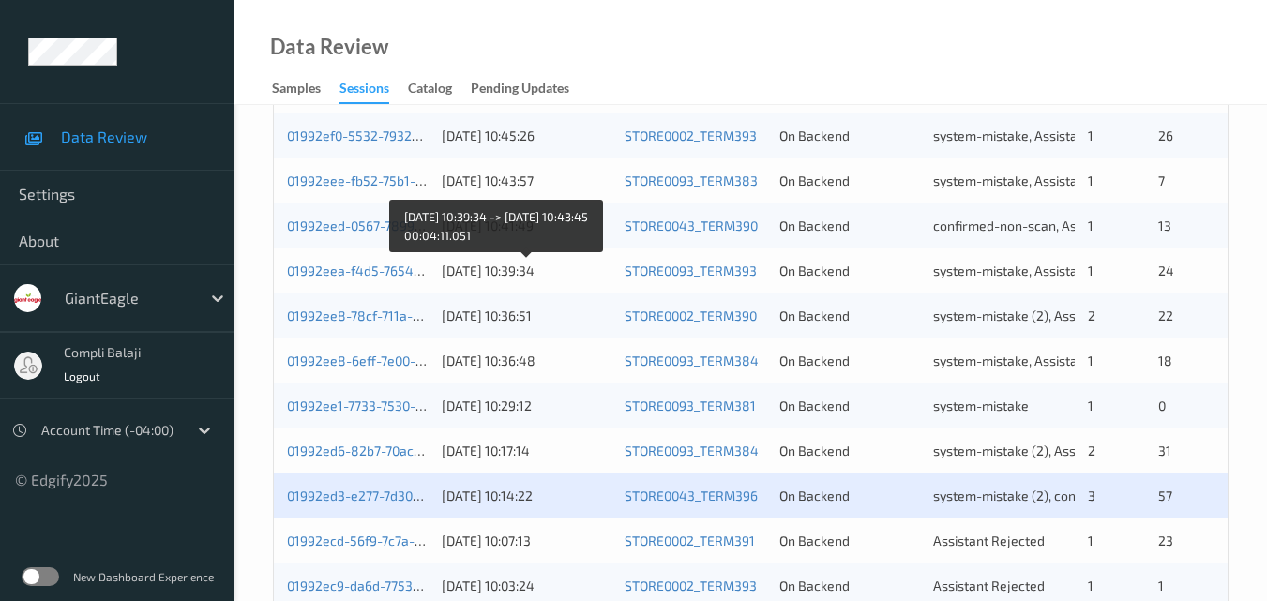
scroll to position [657, 0]
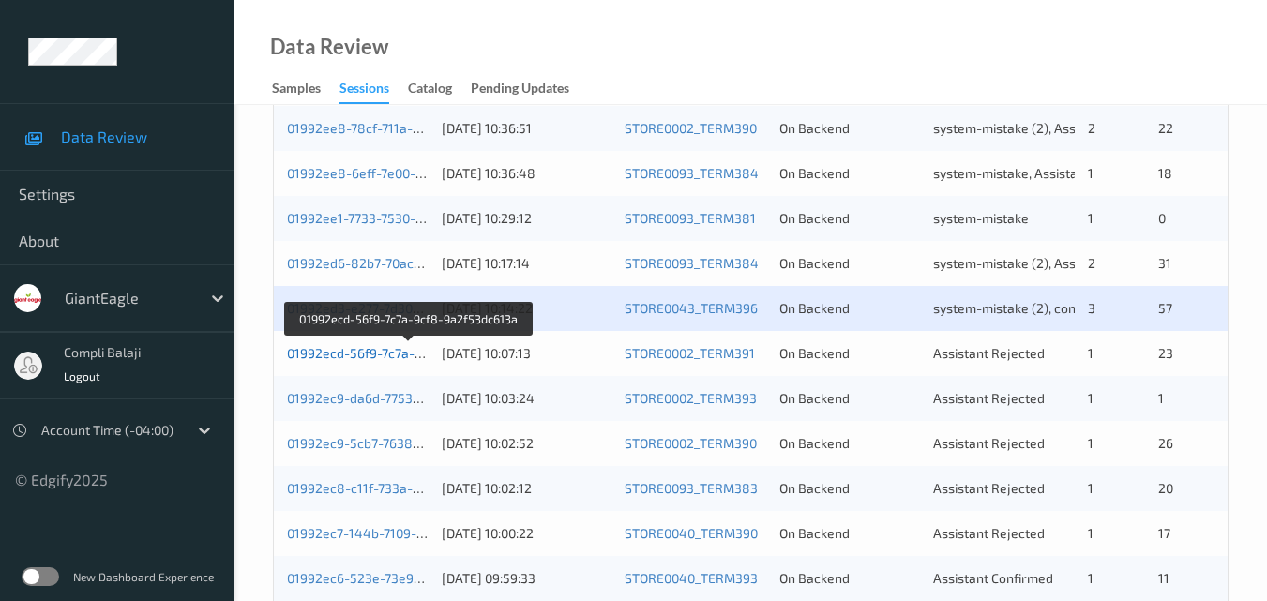
click at [381, 358] on link "01992ecd-56f9-7c7a-9cf8-9a2f53dc613a" at bounding box center [409, 353] width 245 height 16
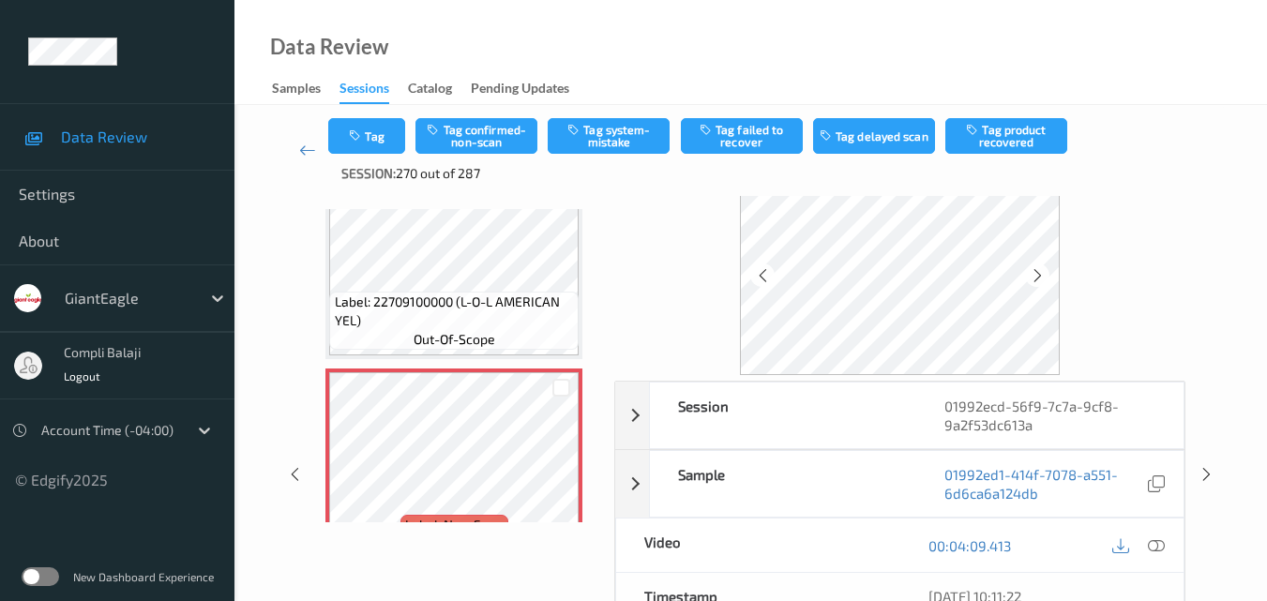
scroll to position [94, 0]
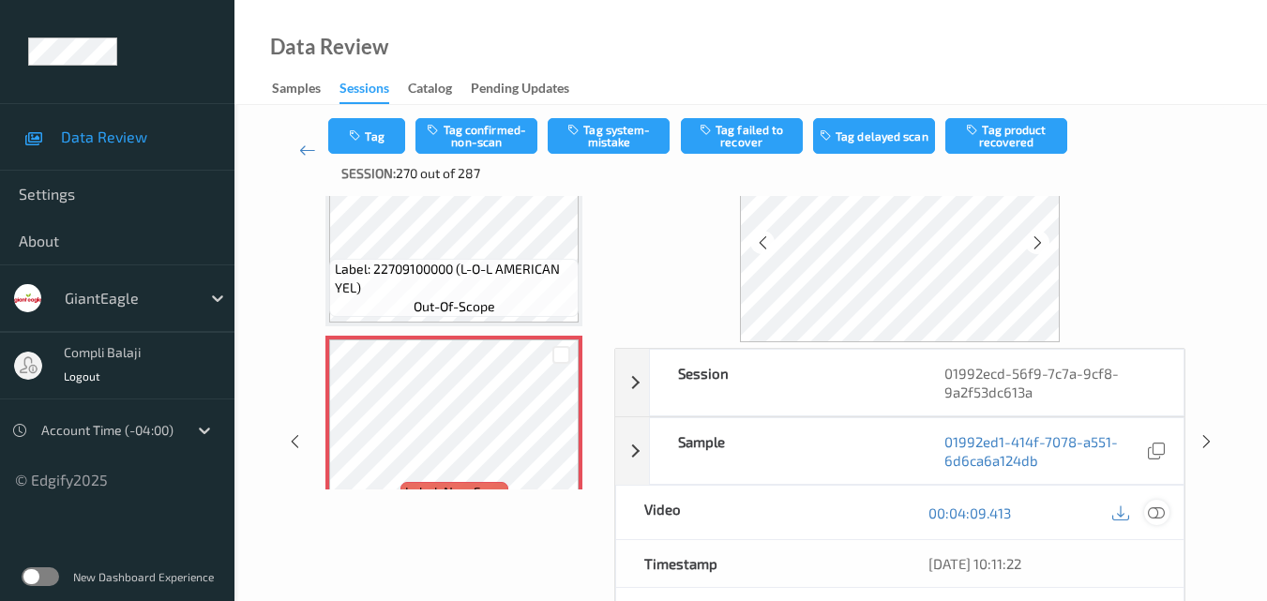
click at [1152, 520] on icon at bounding box center [1156, 512] width 17 height 17
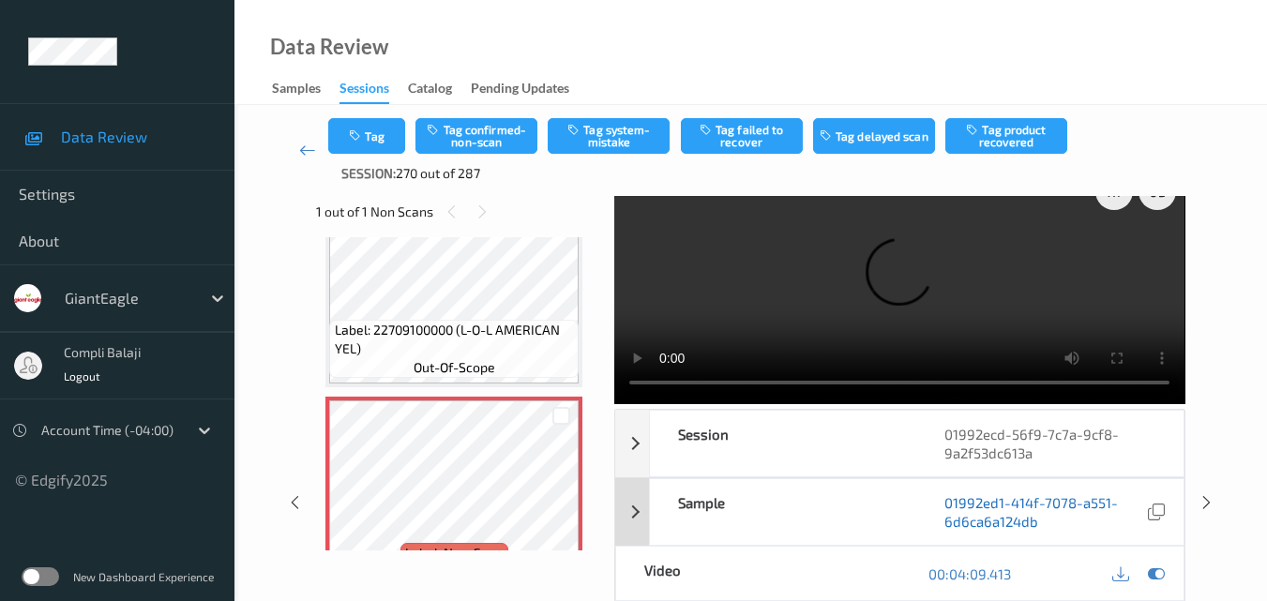
scroll to position [0, 0]
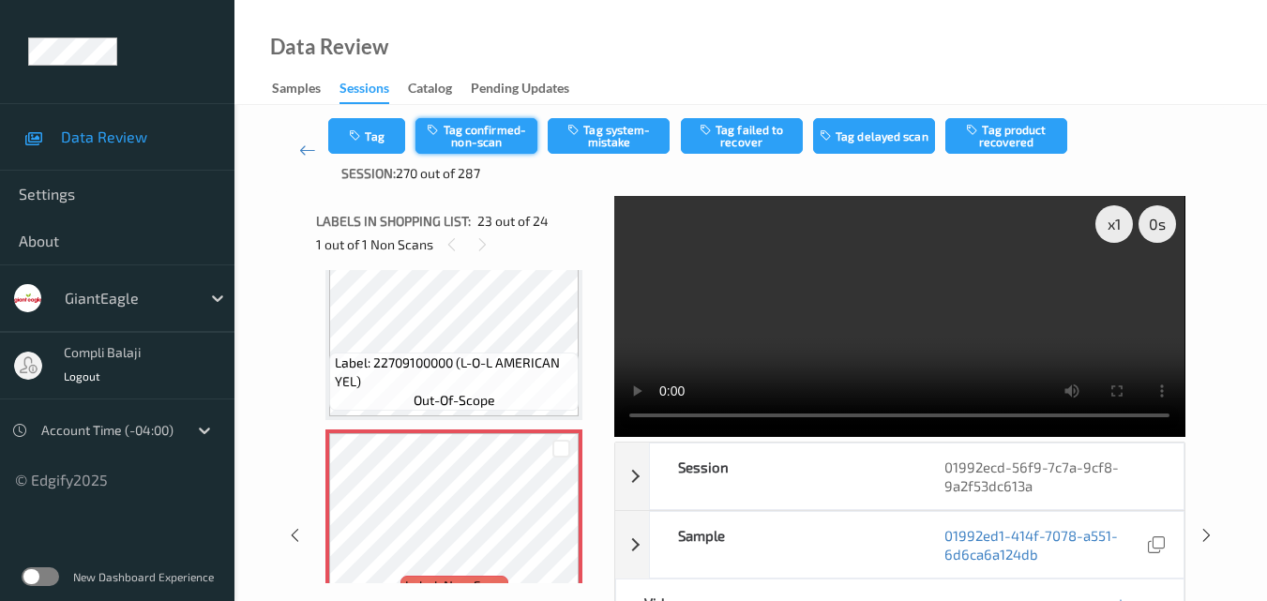
click at [483, 142] on button "Tag confirmed-non-scan" at bounding box center [477, 136] width 122 height 36
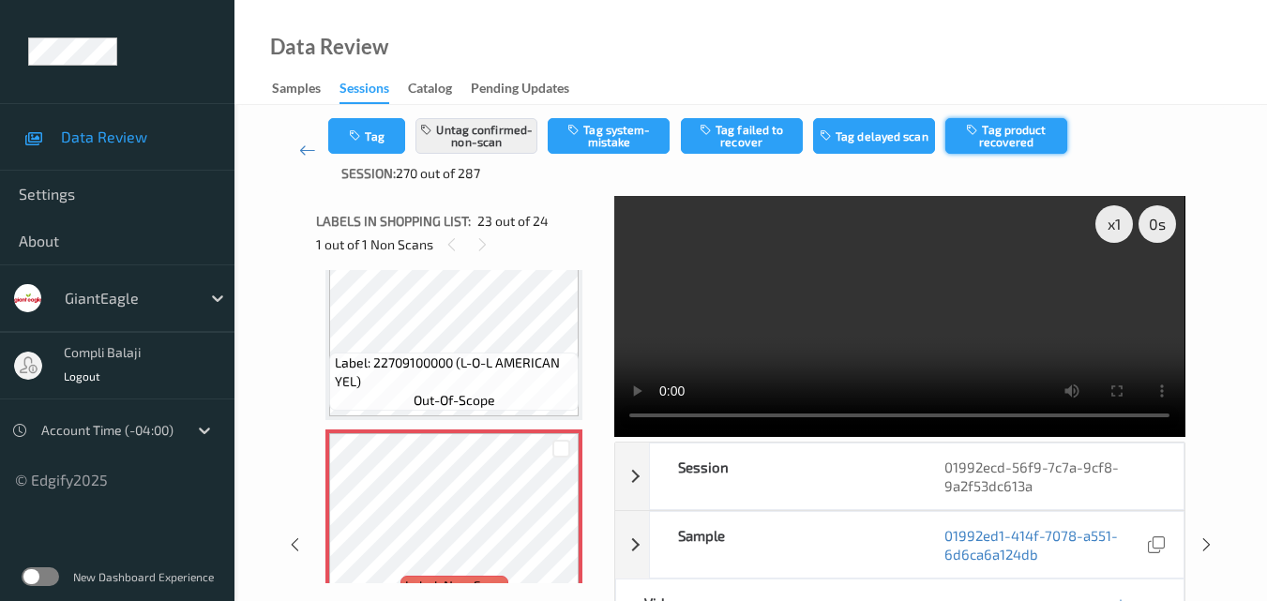
click at [990, 141] on button "Tag product recovered" at bounding box center [1006, 136] width 122 height 36
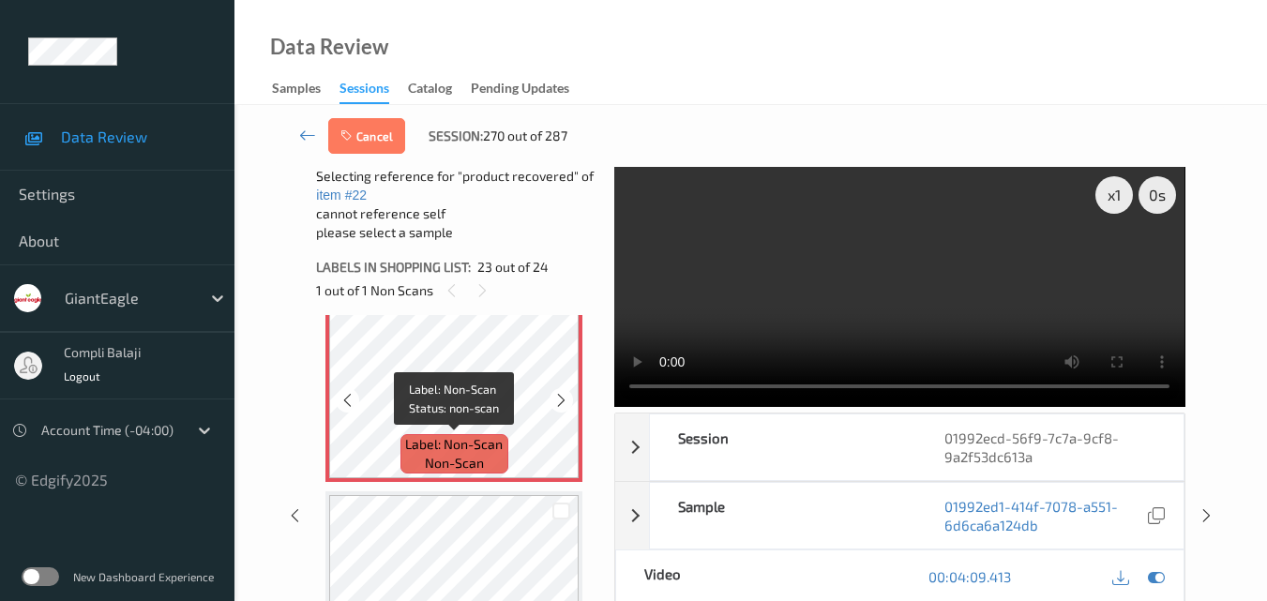
scroll to position [4603, 0]
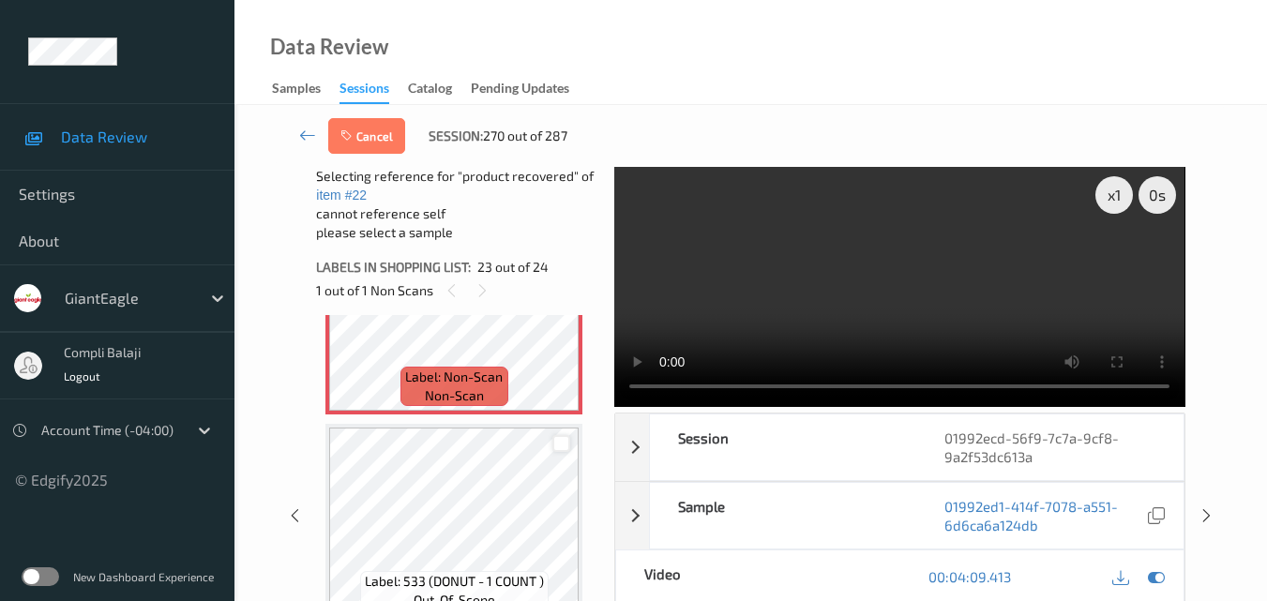
click at [561, 444] on div at bounding box center [561, 444] width 18 height 18
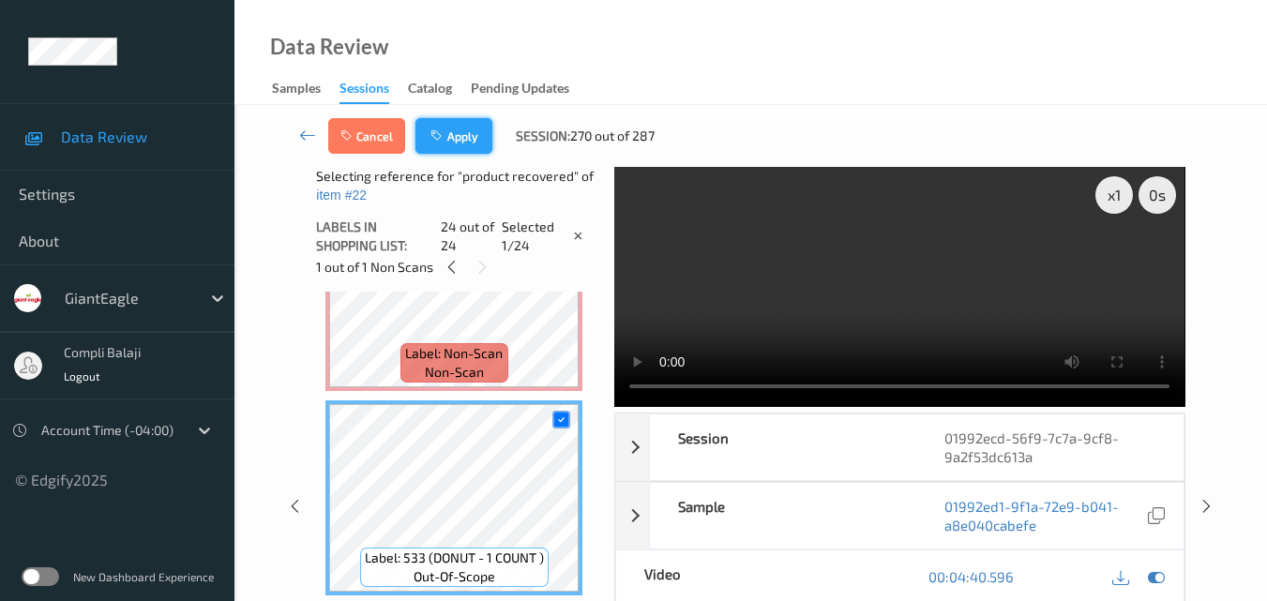
click at [464, 141] on button "Apply" at bounding box center [454, 136] width 77 height 36
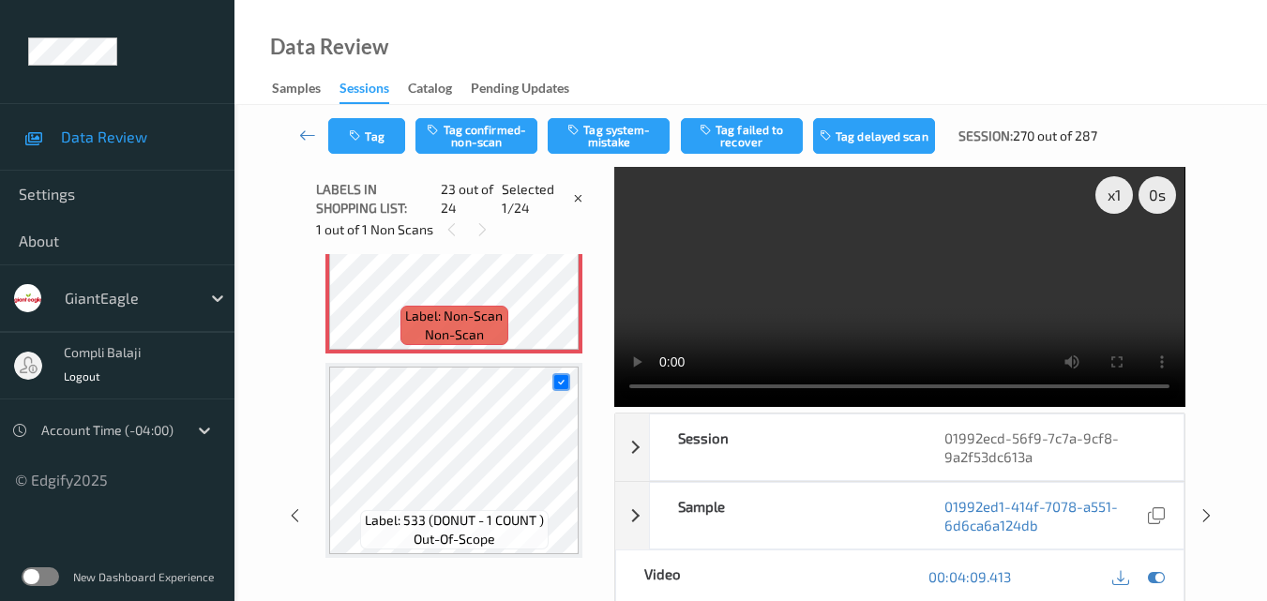
scroll to position [4303, 0]
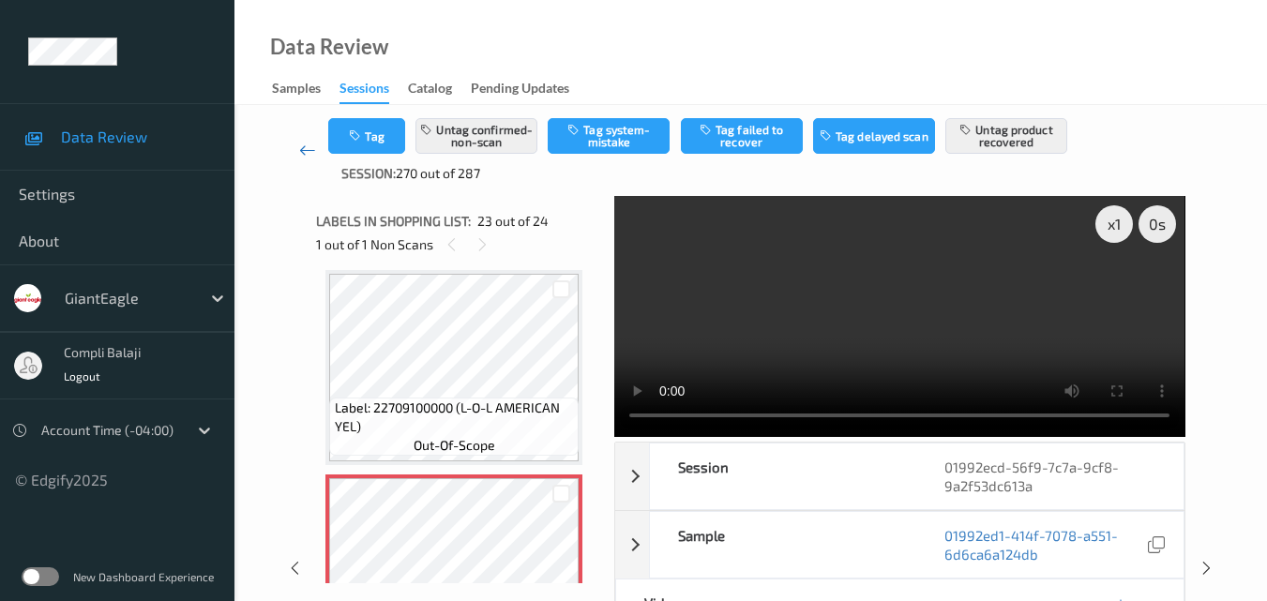
click at [300, 151] on icon at bounding box center [307, 150] width 17 height 19
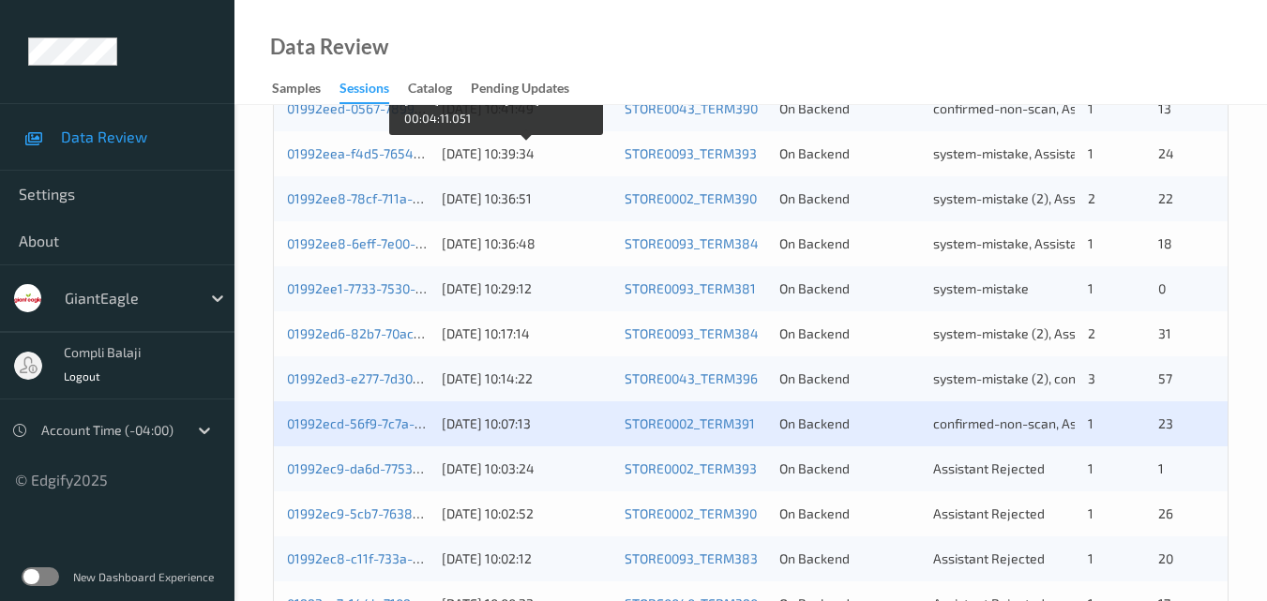
scroll to position [750, 0]
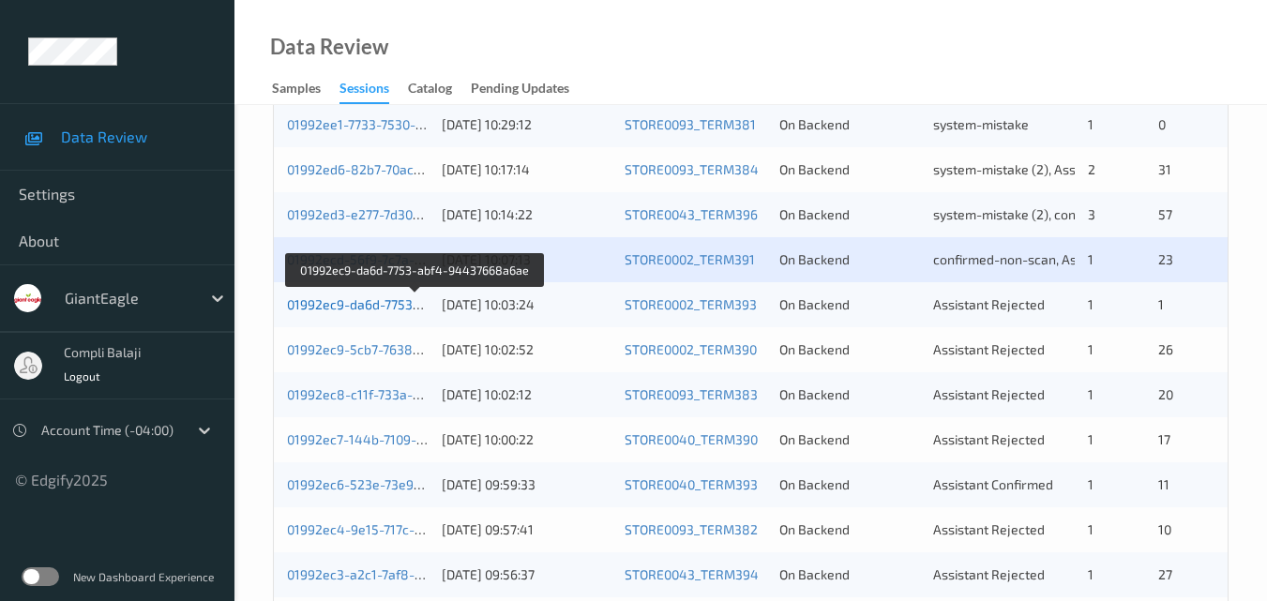
click at [369, 309] on link "01992ec9-da6d-7753-abf4-94437668a6ae" at bounding box center [415, 304] width 257 height 16
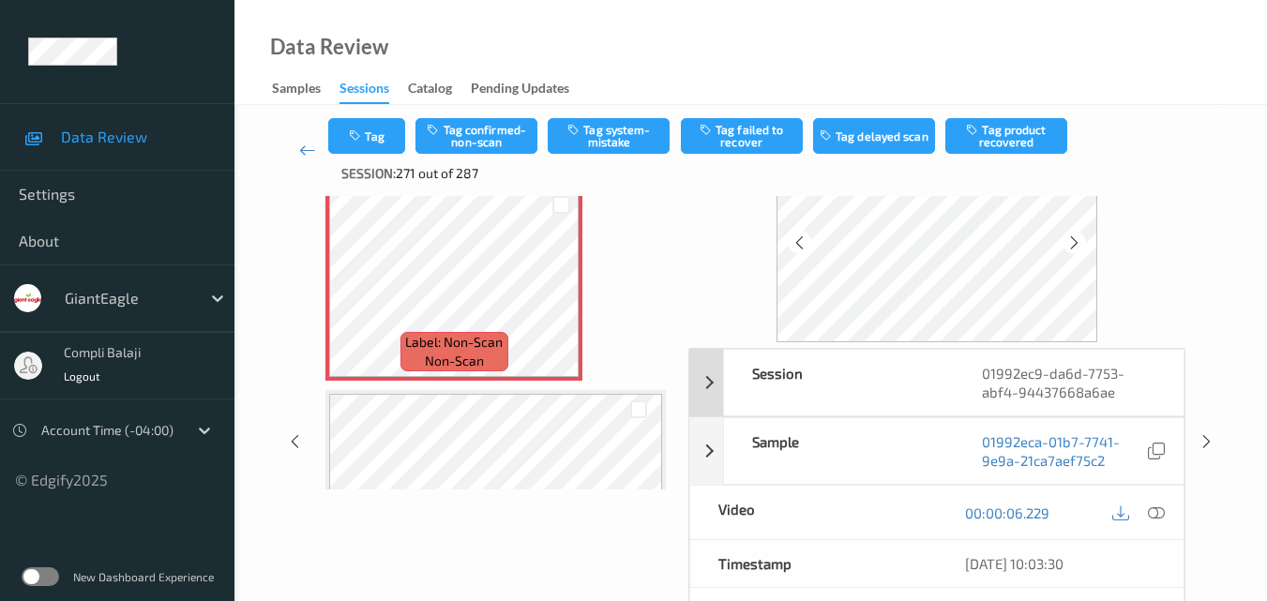
scroll to position [281, 0]
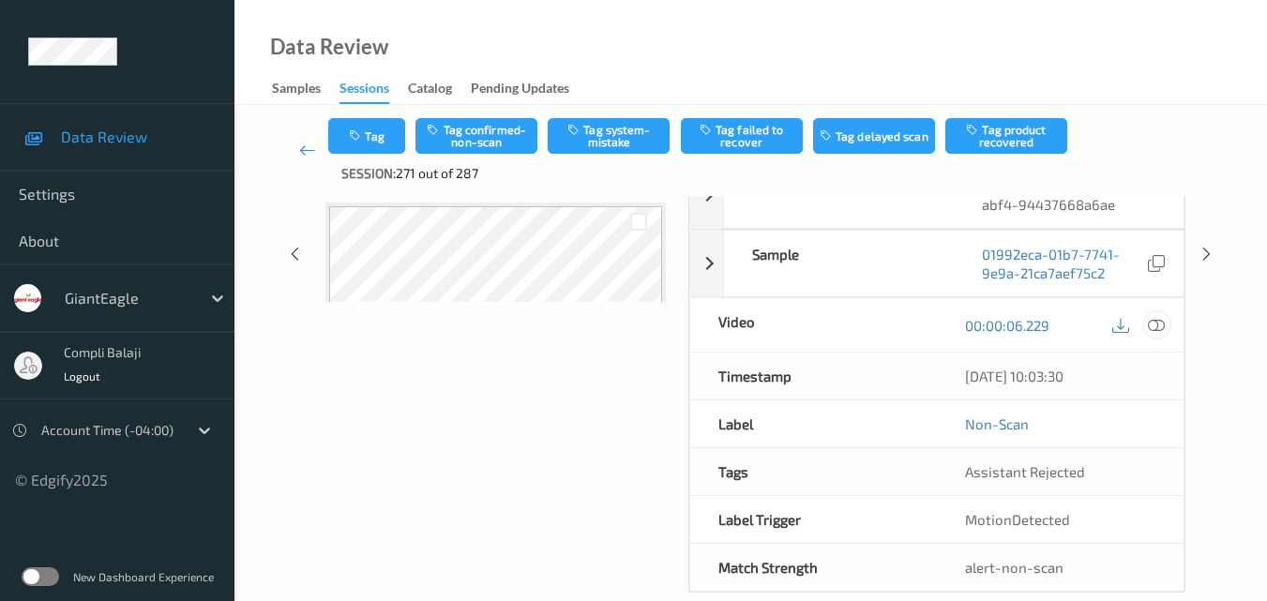
click at [1158, 333] on icon at bounding box center [1156, 324] width 17 height 17
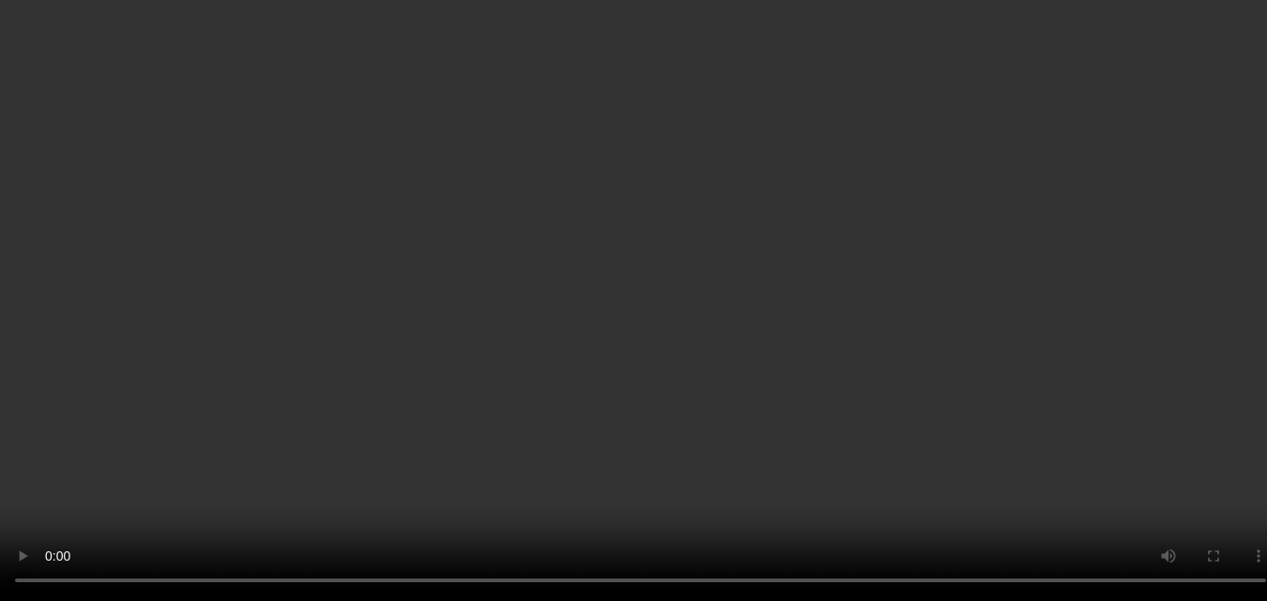
scroll to position [105, 0]
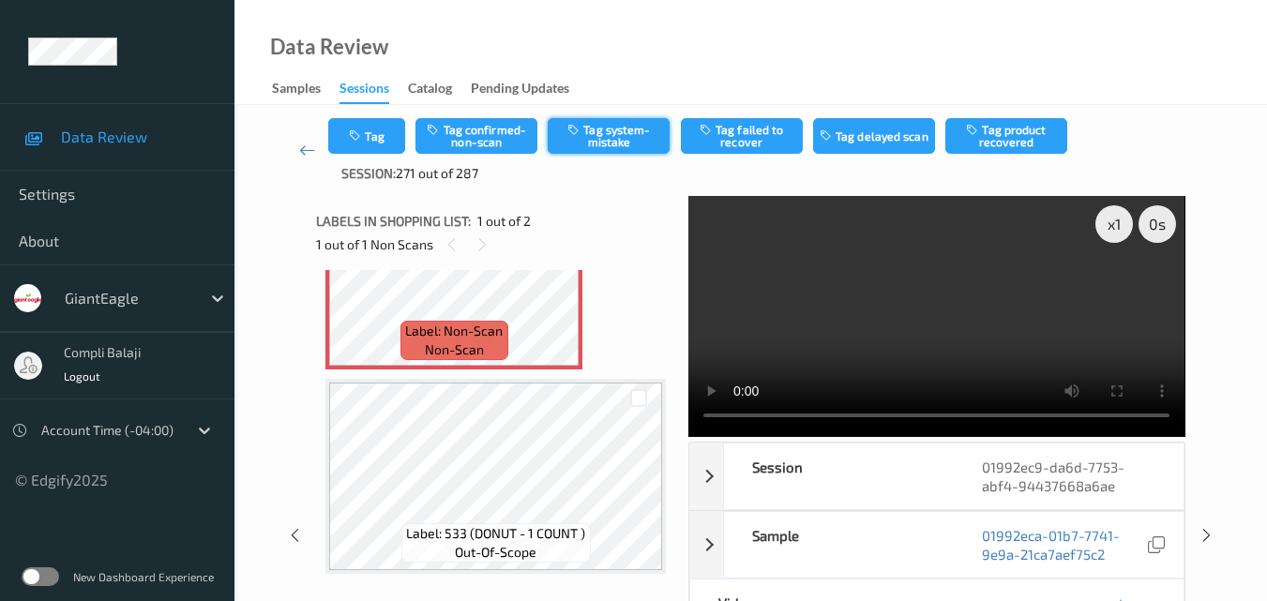
click at [641, 143] on button "Tag system-mistake" at bounding box center [609, 136] width 122 height 36
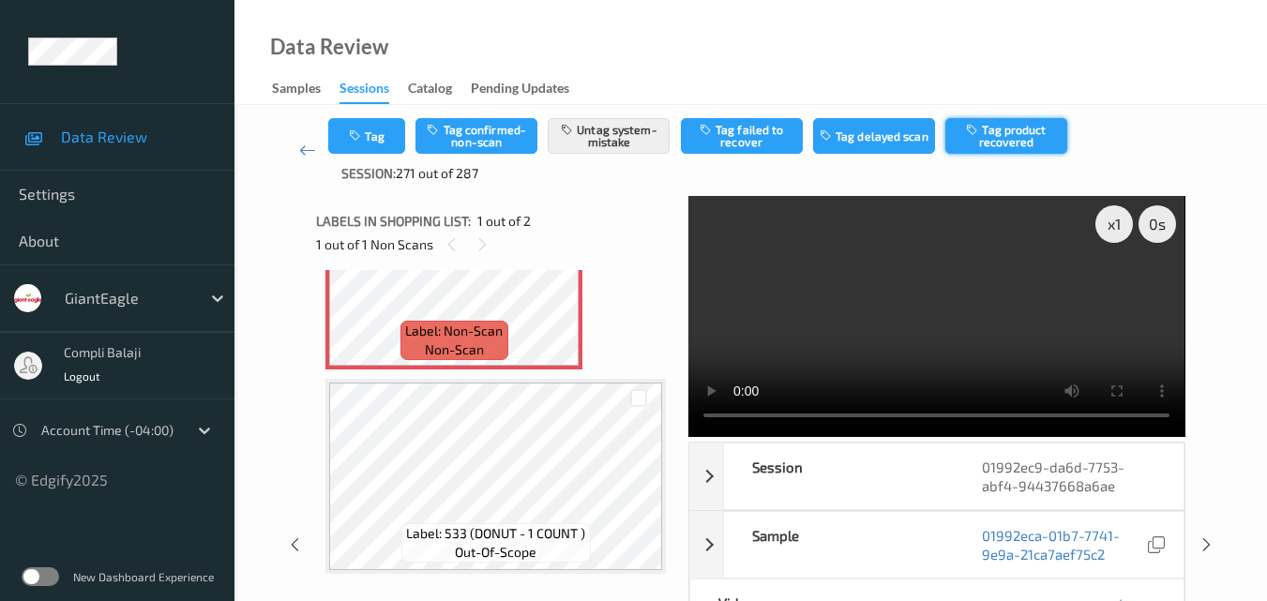
click at [1019, 137] on button "Tag product recovered" at bounding box center [1006, 136] width 122 height 36
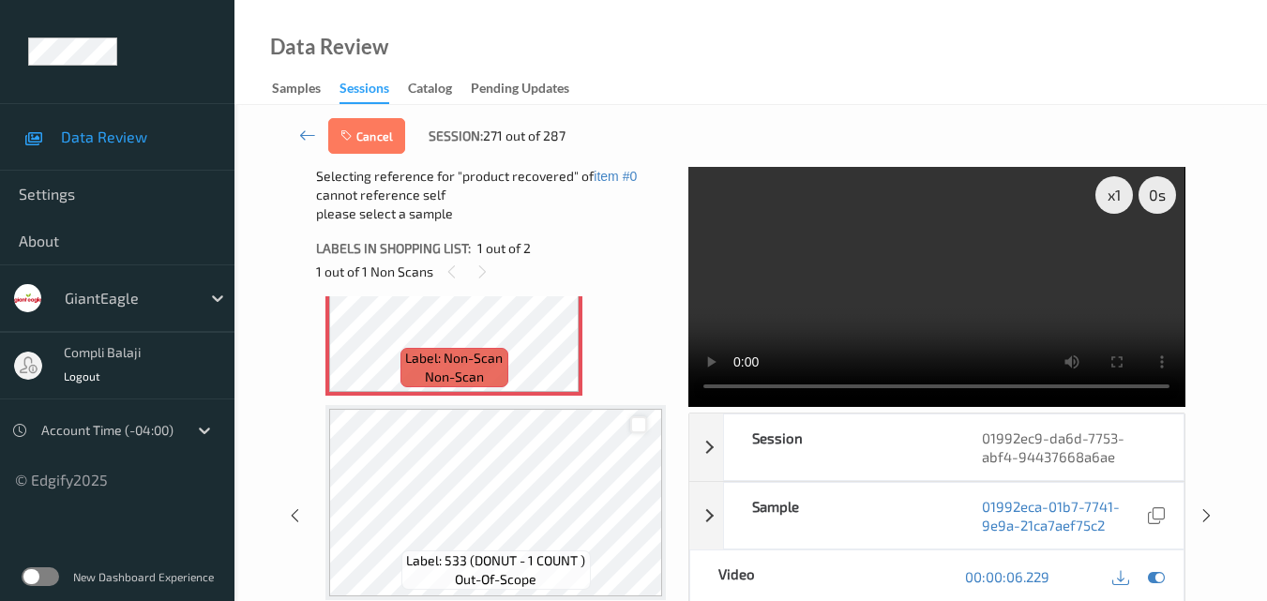
click at [638, 422] on div at bounding box center [639, 425] width 18 height 18
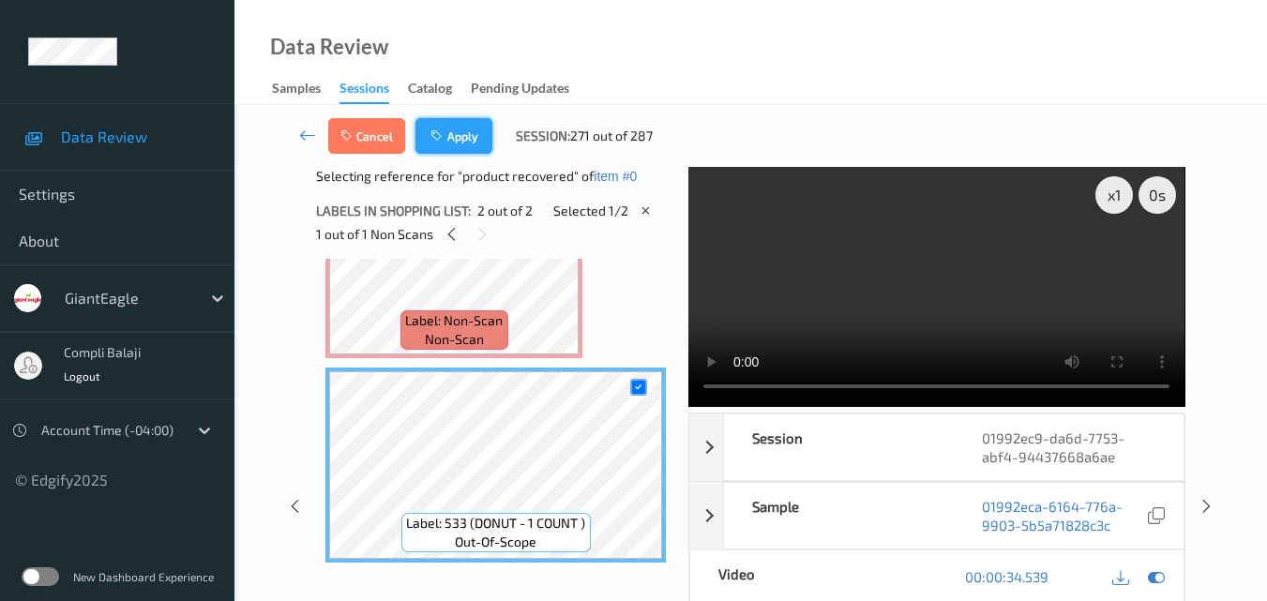
click at [462, 141] on button "Apply" at bounding box center [454, 136] width 77 height 36
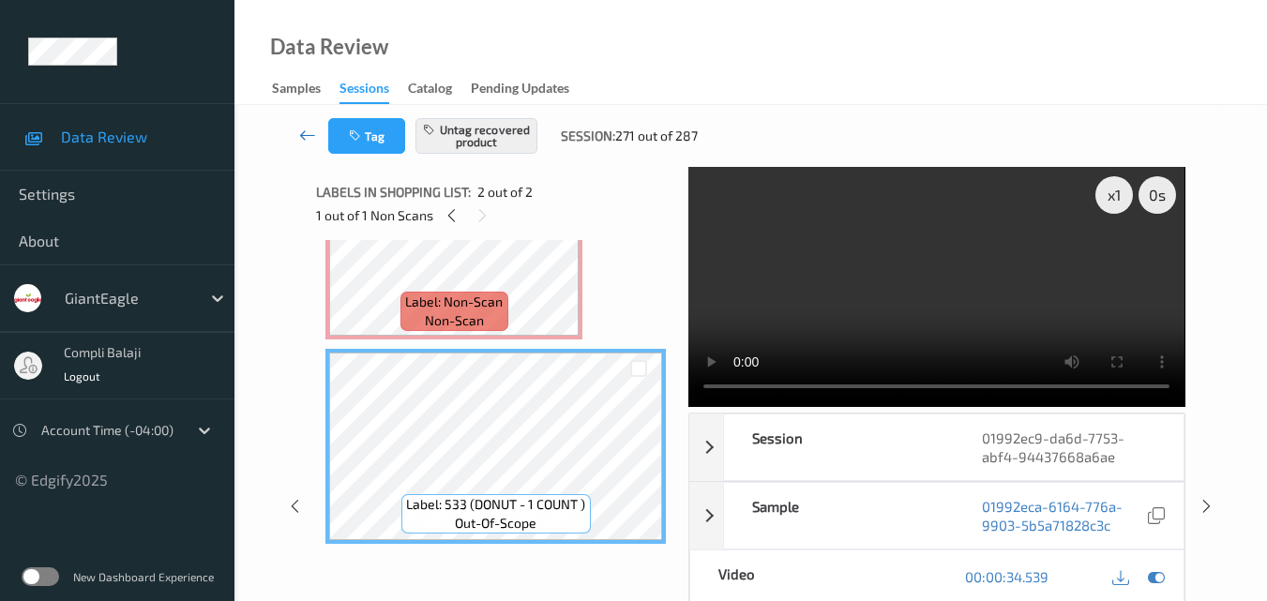
click at [302, 136] on icon at bounding box center [307, 135] width 17 height 19
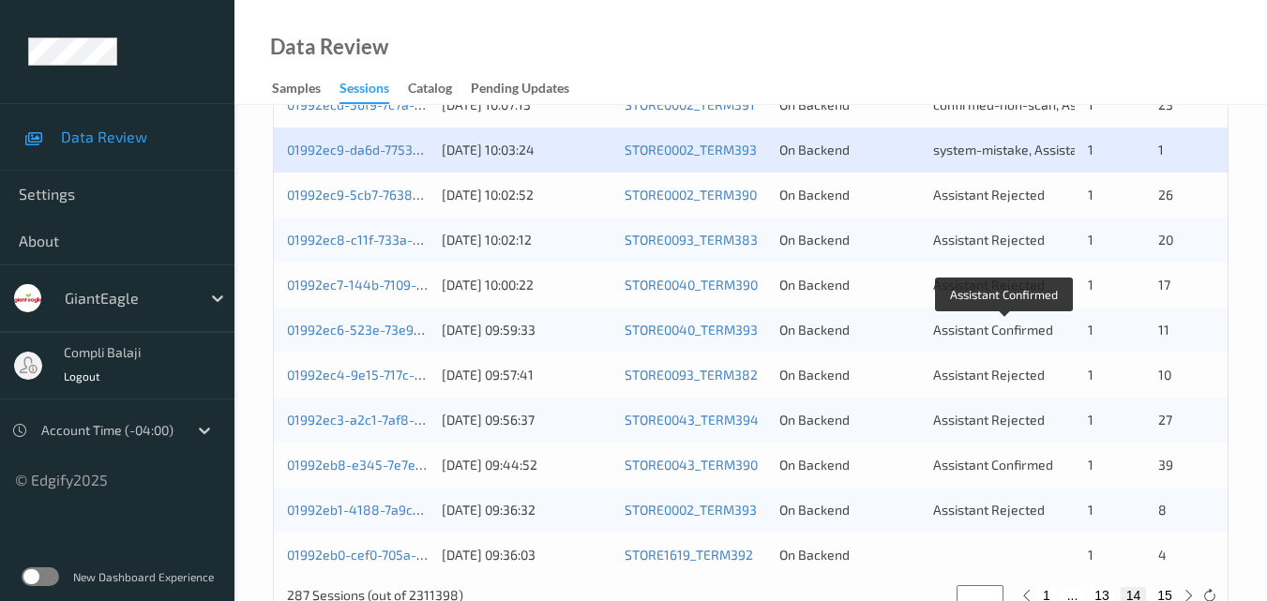
scroll to position [938, 0]
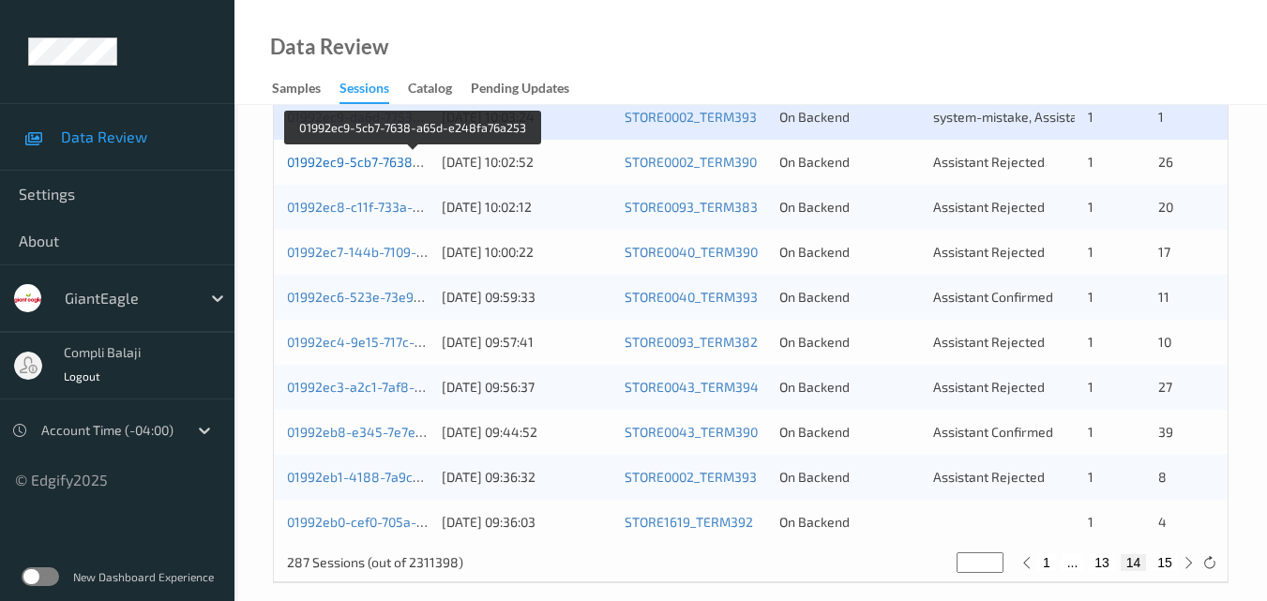
click at [373, 167] on link "01992ec9-5cb7-7638-a65d-e248fa76a253" at bounding box center [414, 162] width 255 height 16
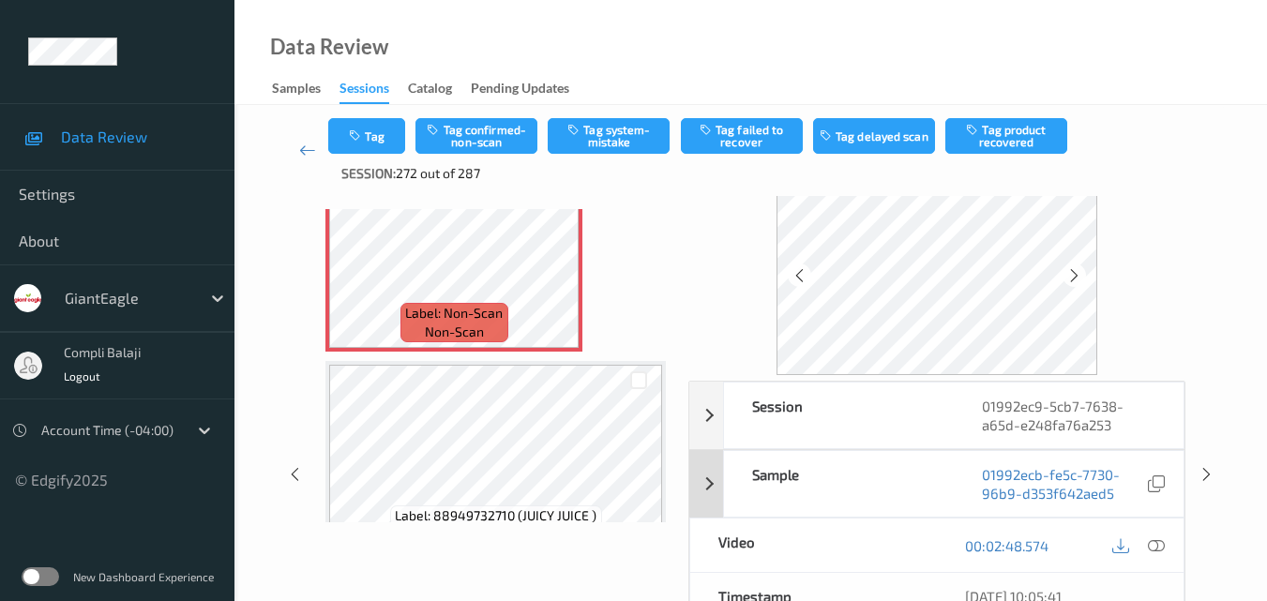
scroll to position [94, 0]
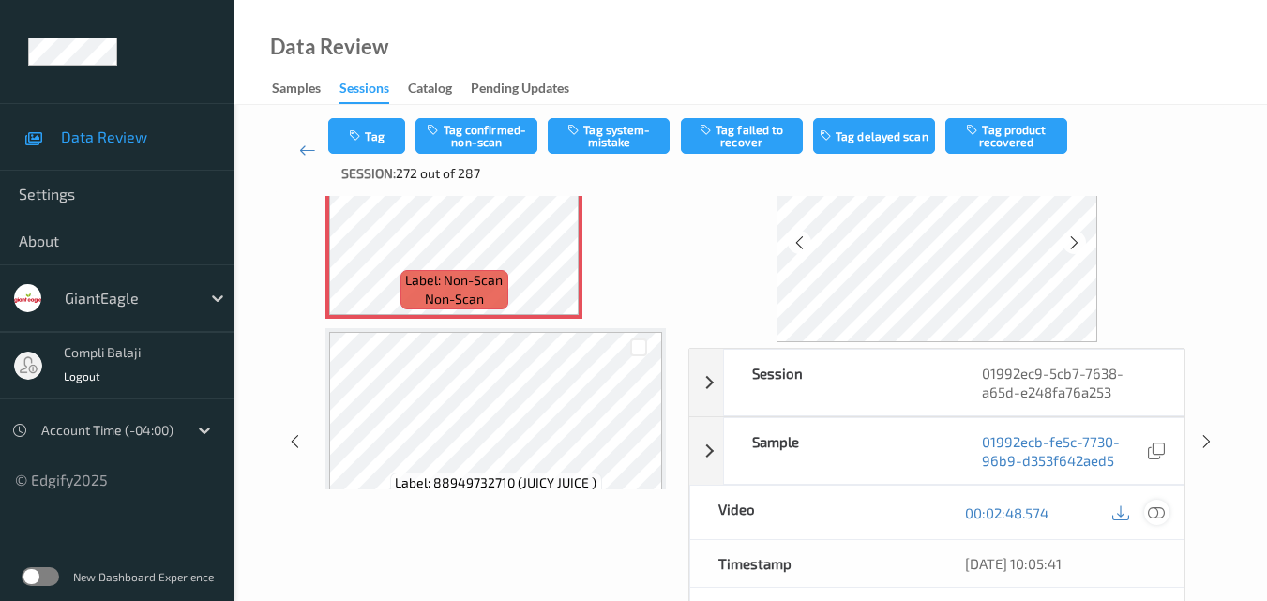
click at [1157, 510] on icon at bounding box center [1156, 512] width 17 height 17
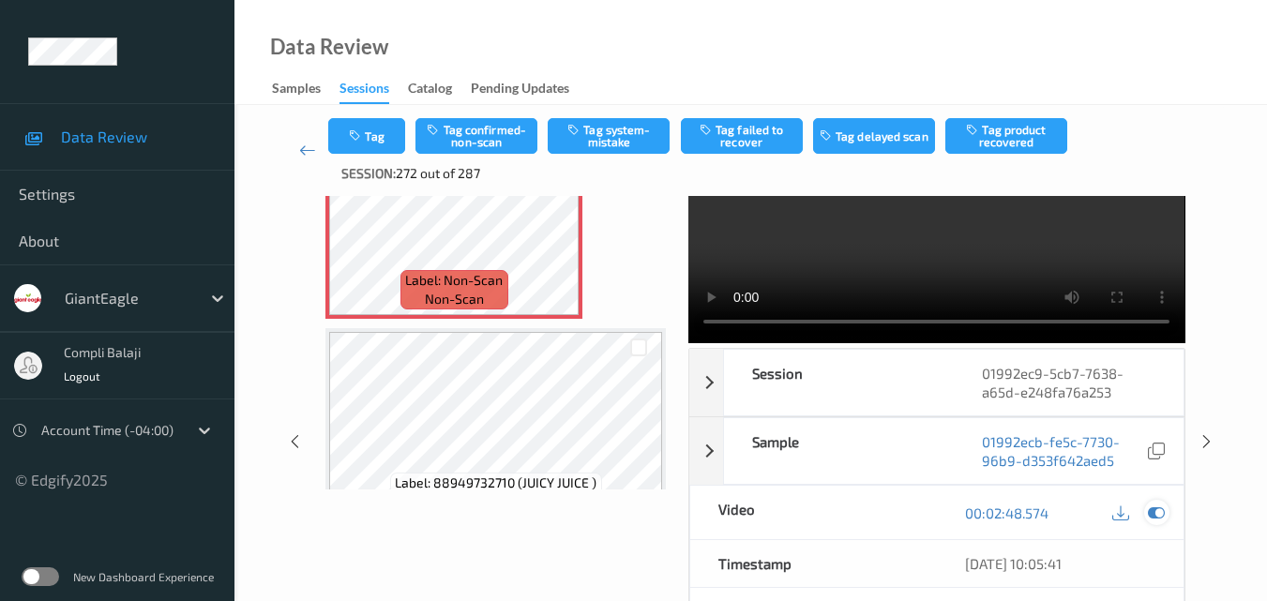
click at [1161, 516] on icon at bounding box center [1156, 513] width 17 height 17
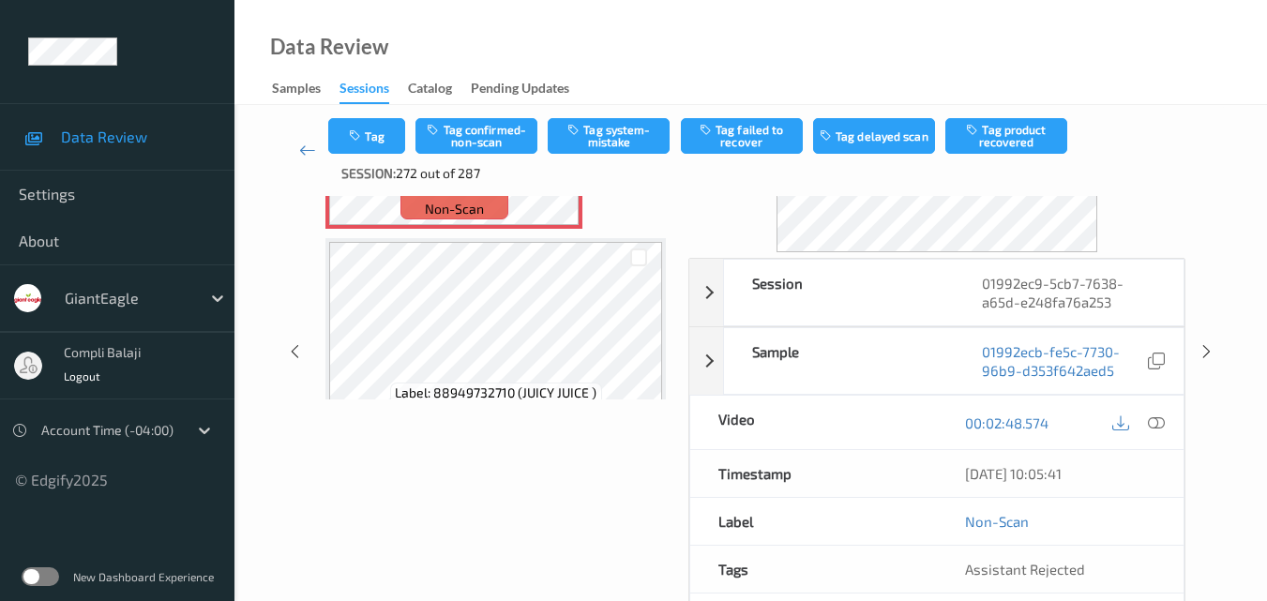
scroll to position [188, 0]
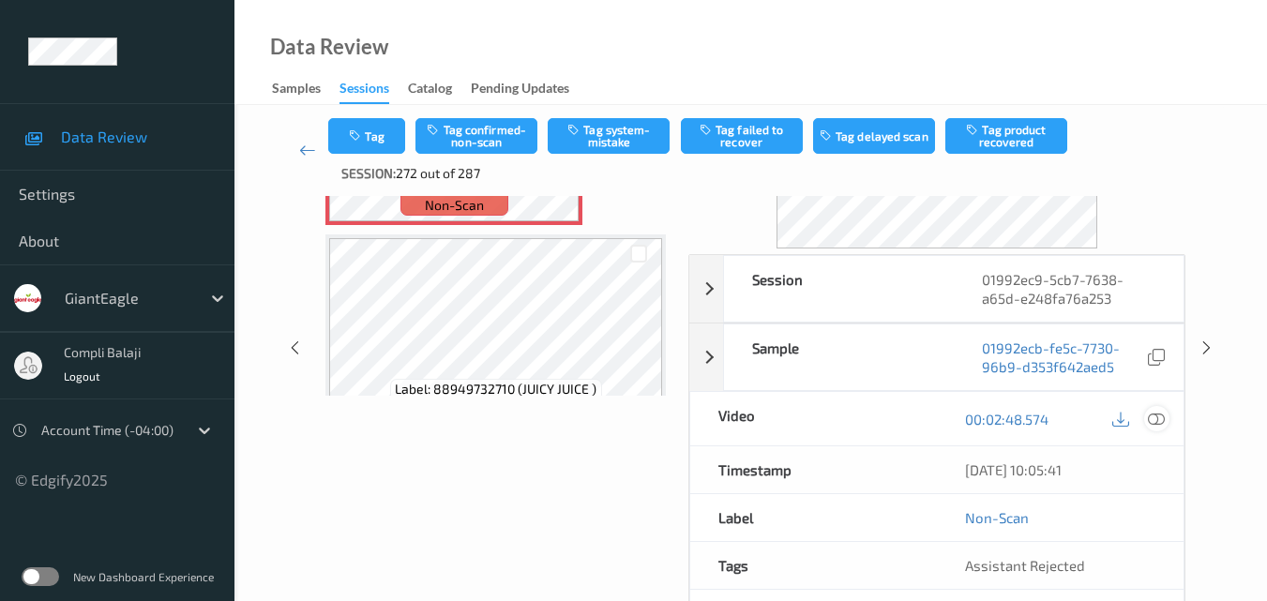
click at [1158, 419] on icon at bounding box center [1156, 418] width 17 height 17
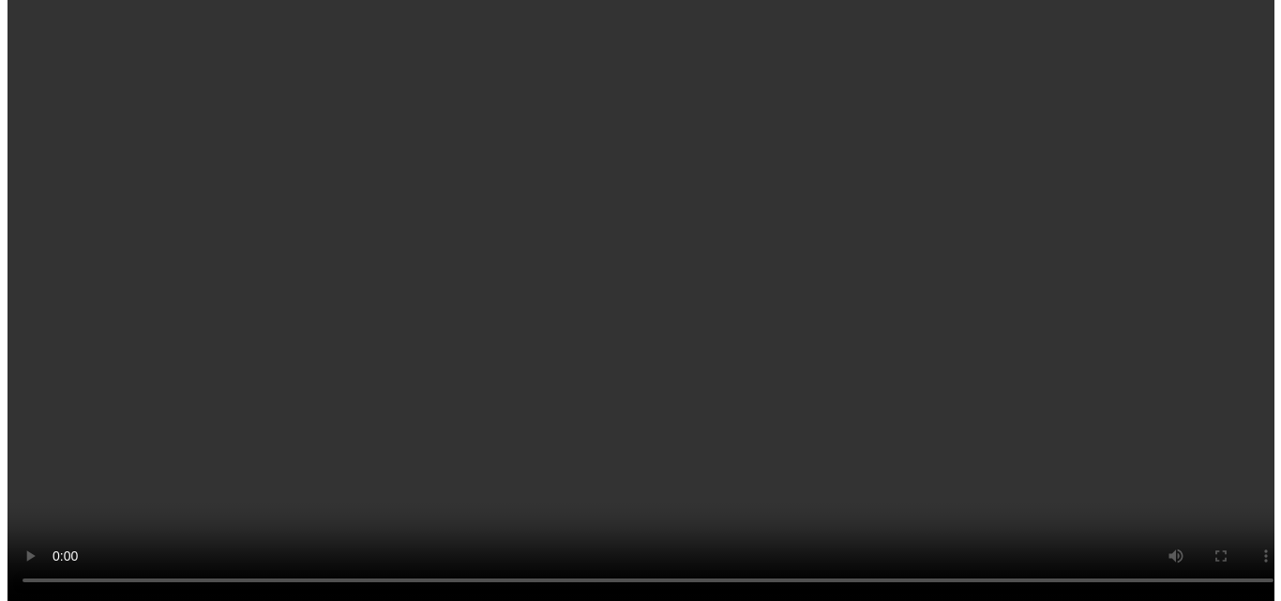
scroll to position [2720, 0]
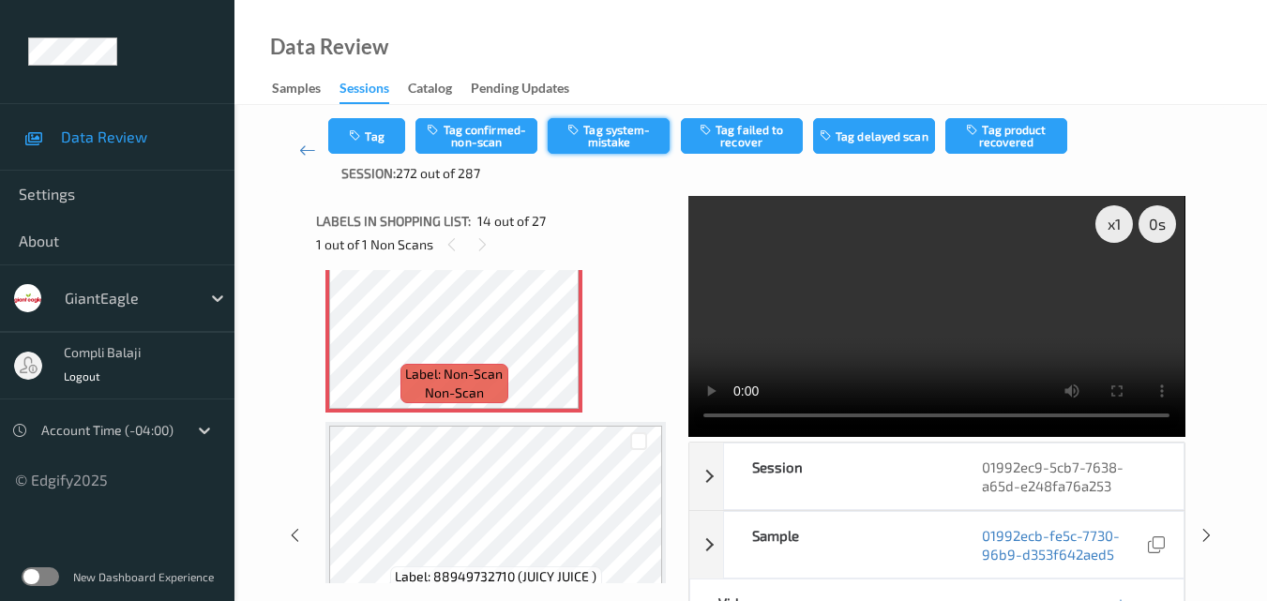
click at [634, 141] on button "Tag system-mistake" at bounding box center [609, 136] width 122 height 36
click at [372, 138] on button "Tag" at bounding box center [366, 136] width 77 height 36
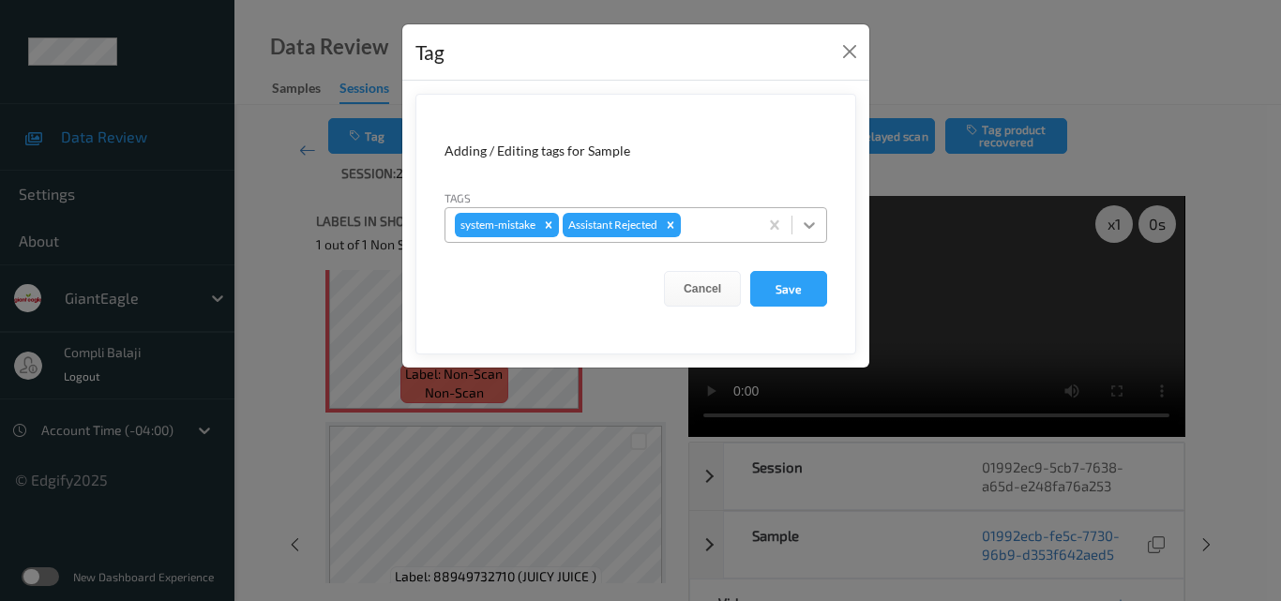
click at [814, 224] on icon at bounding box center [809, 225] width 11 height 7
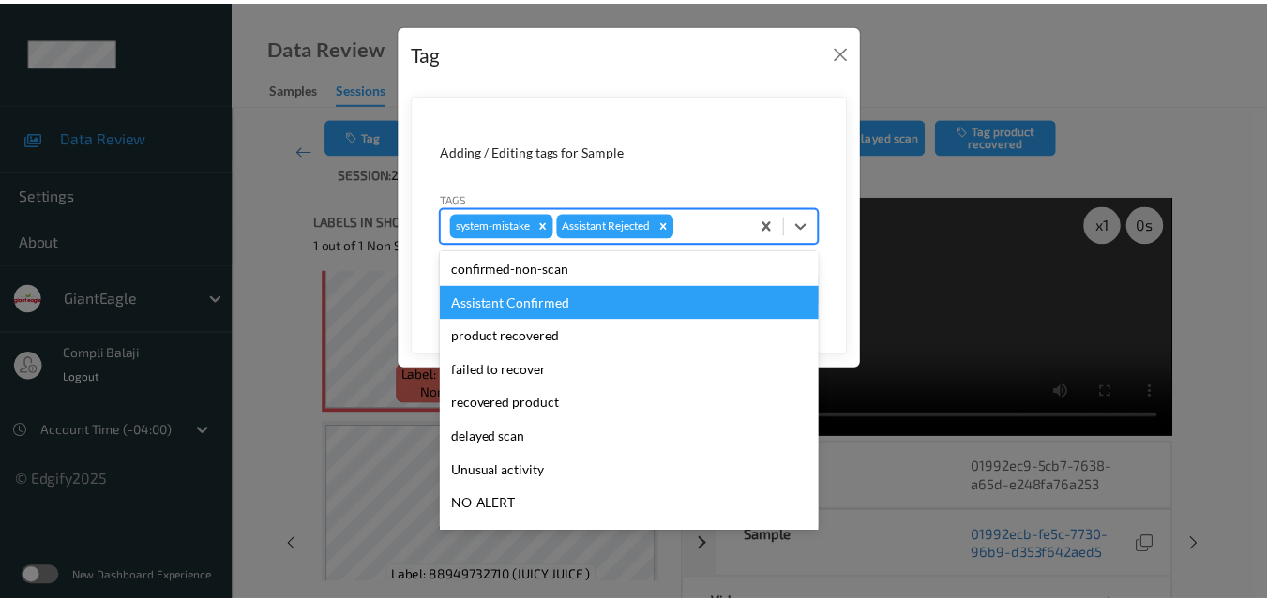
scroll to position [165, 0]
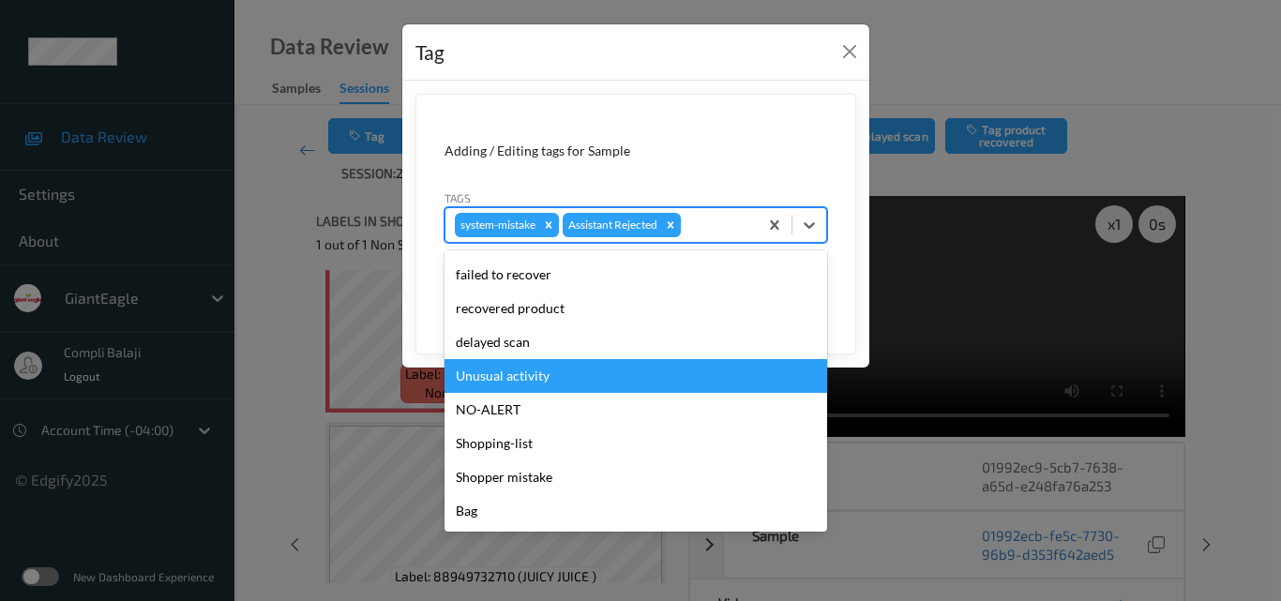
click at [537, 378] on div "Unusual activity" at bounding box center [636, 376] width 383 height 34
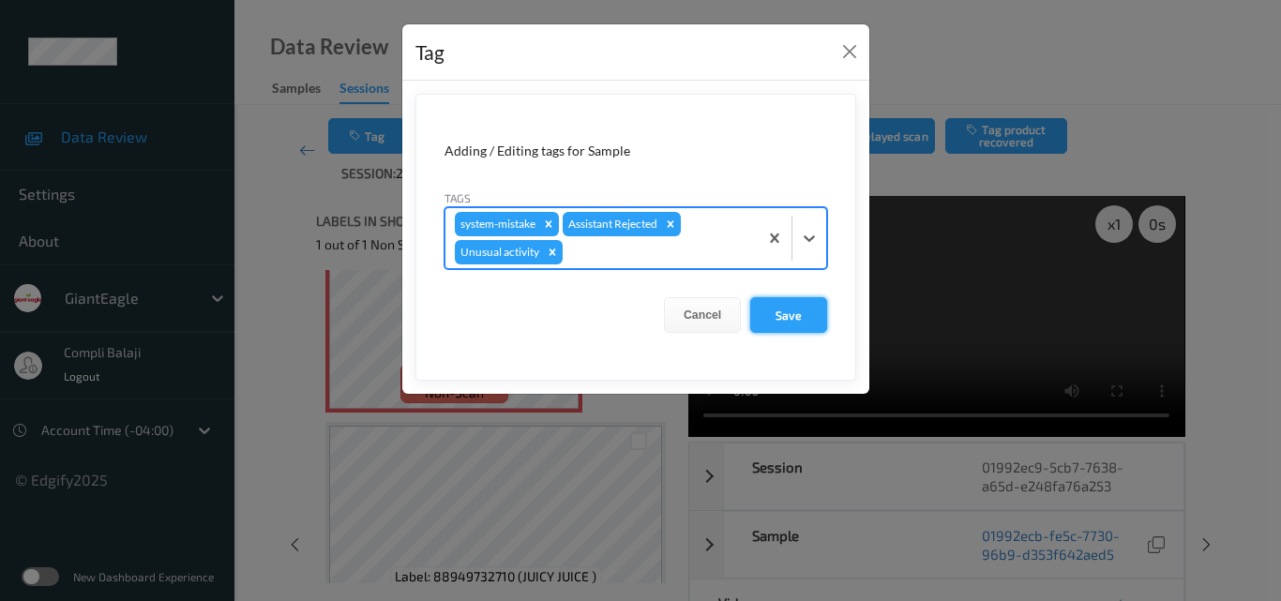
click at [793, 317] on button "Save" at bounding box center [788, 315] width 77 height 36
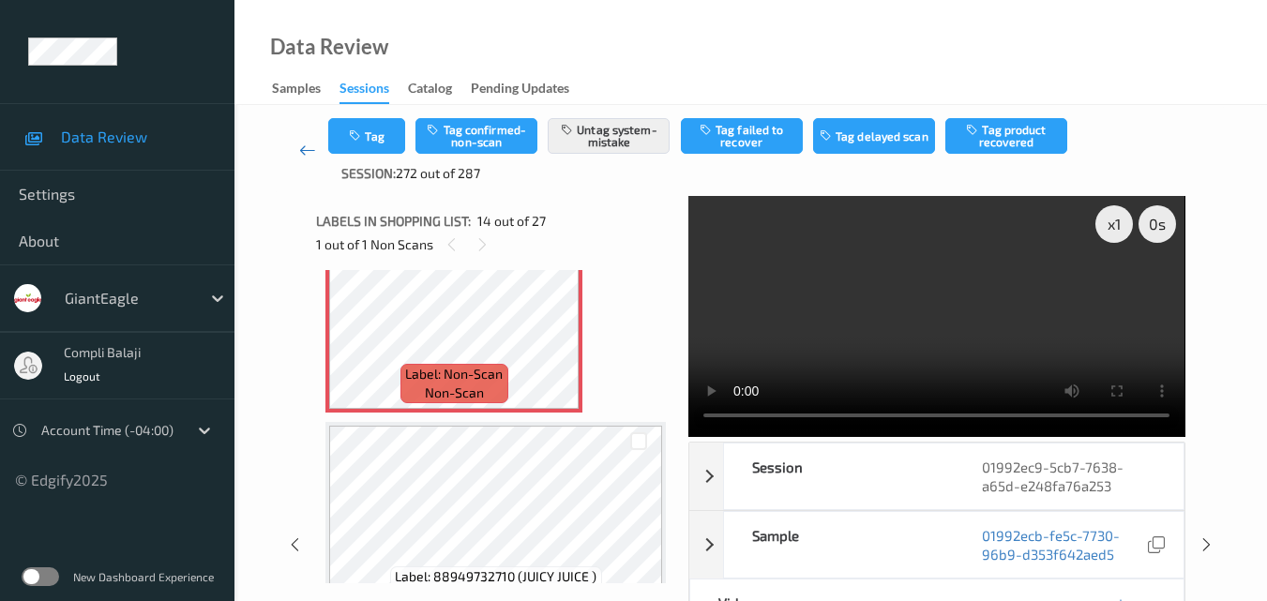
click at [296, 148] on link at bounding box center [307, 150] width 42 height 65
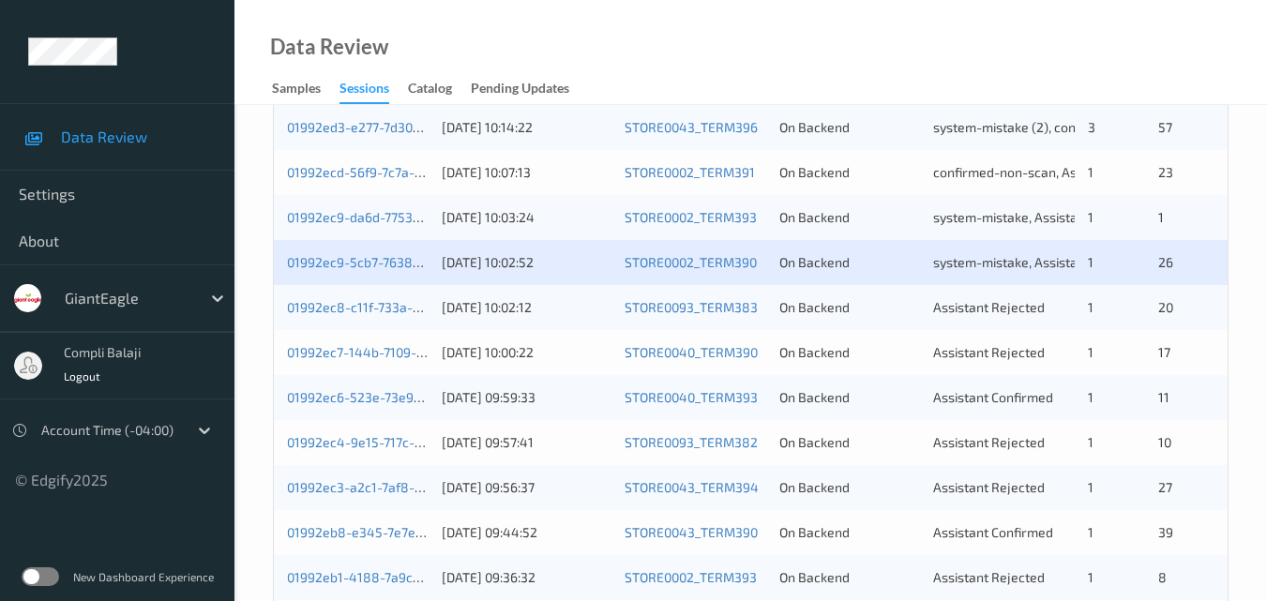
scroll to position [938, 0]
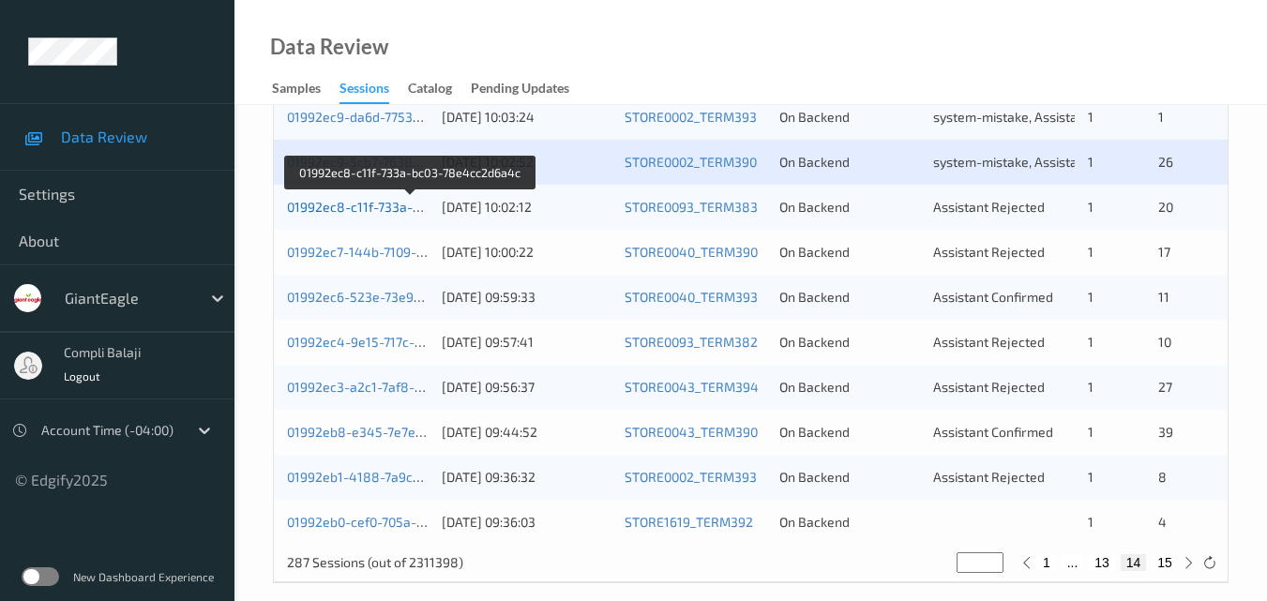
click at [373, 211] on link "01992ec8-c11f-733a-bc03-78e4cc2d6a4c" at bounding box center [411, 207] width 249 height 16
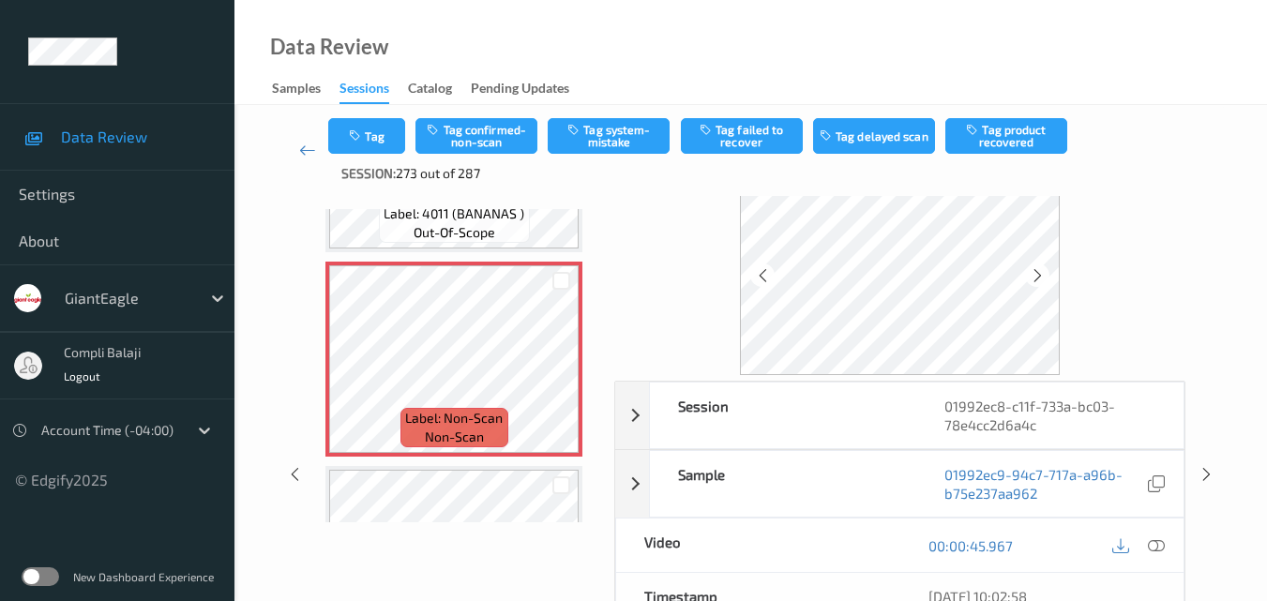
scroll to position [94, 0]
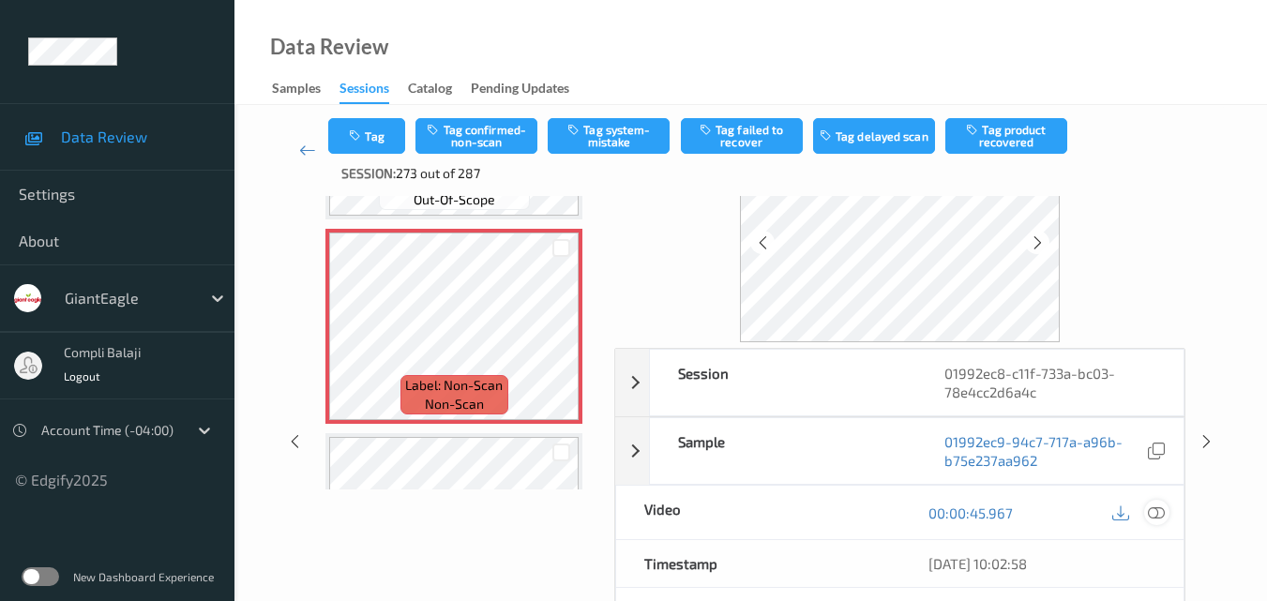
click at [1164, 517] on icon at bounding box center [1156, 512] width 17 height 17
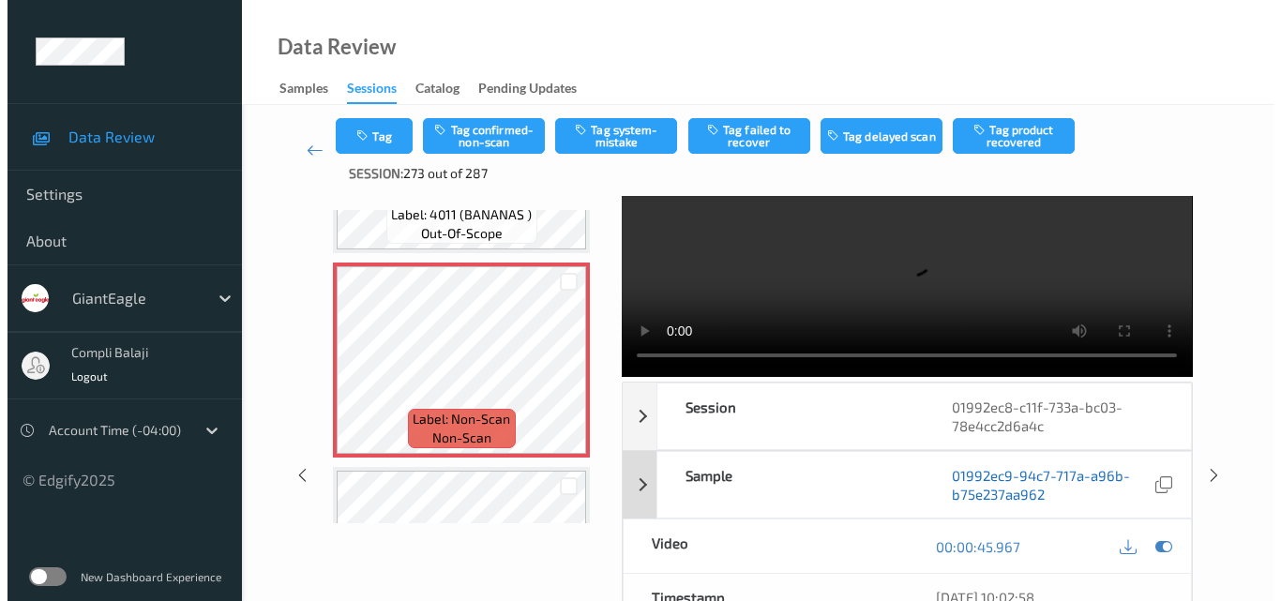
scroll to position [0, 0]
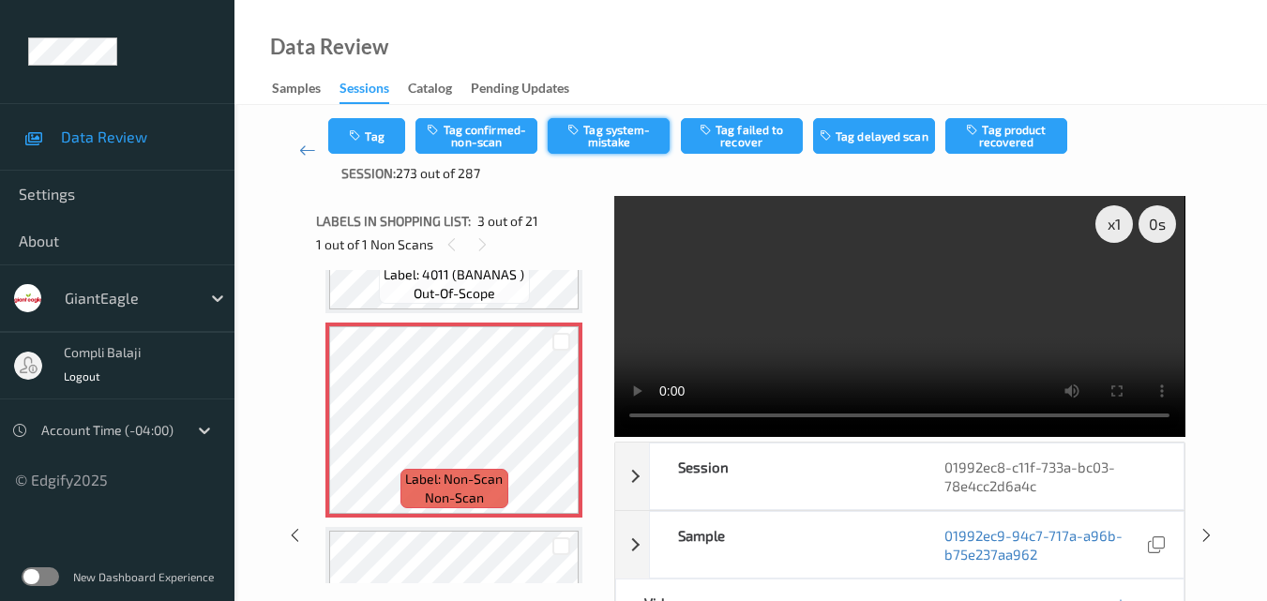
click at [621, 144] on button "Tag system-mistake" at bounding box center [609, 136] width 122 height 36
click at [380, 147] on button "Tag" at bounding box center [366, 136] width 77 height 36
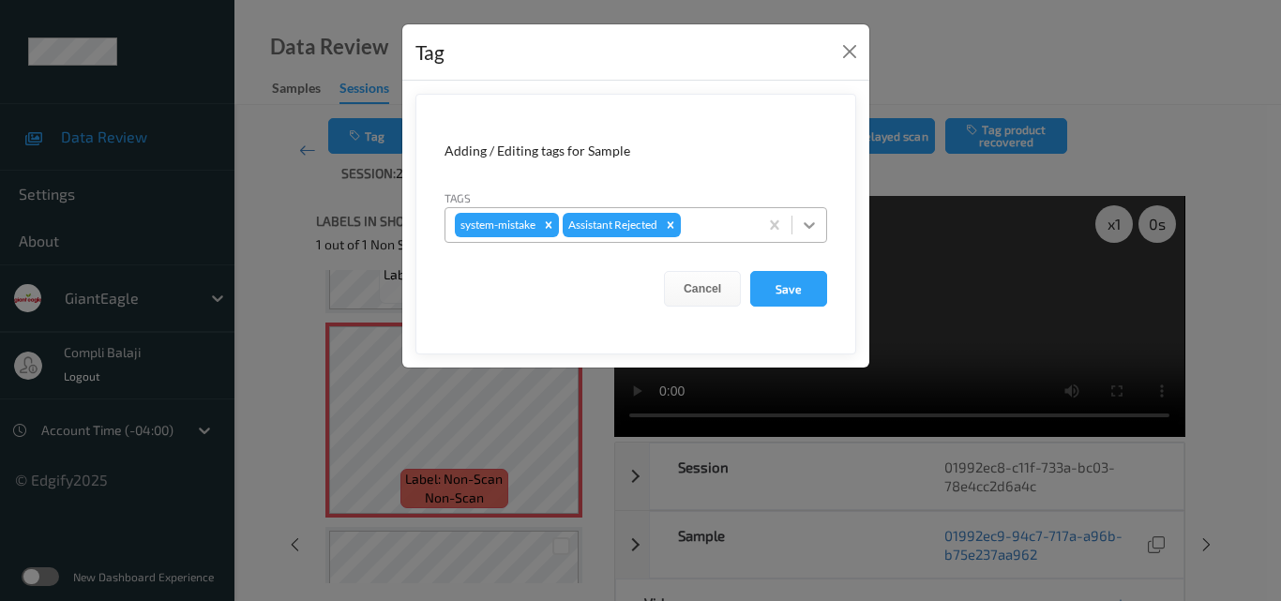
click at [817, 222] on icon at bounding box center [809, 225] width 19 height 19
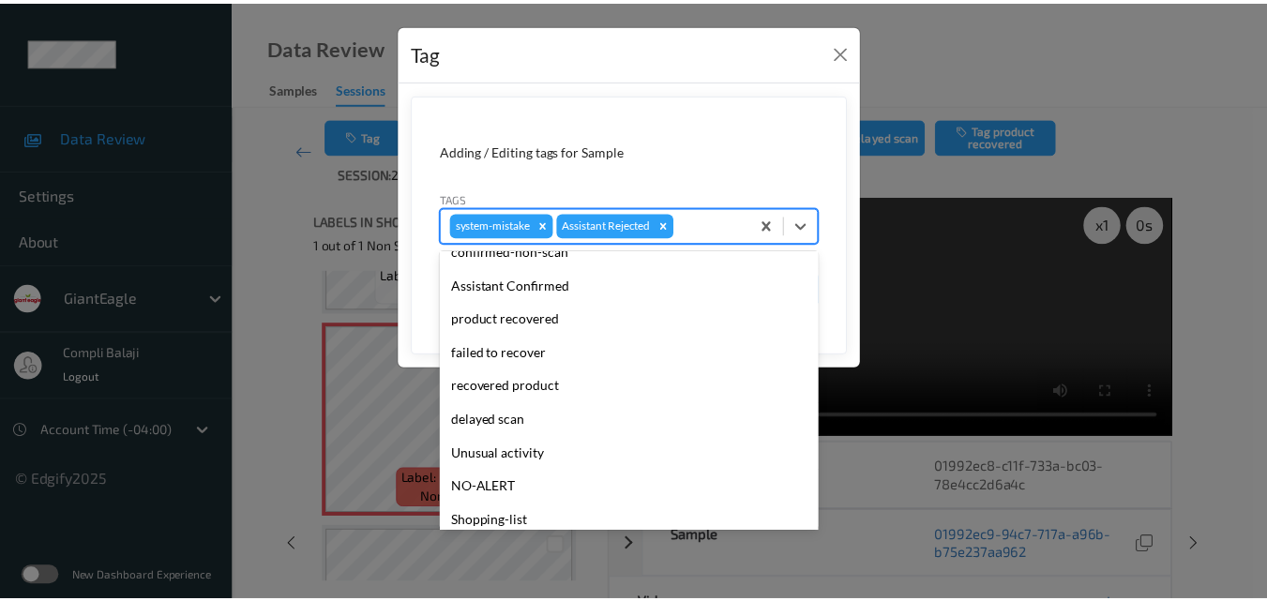
scroll to position [165, 0]
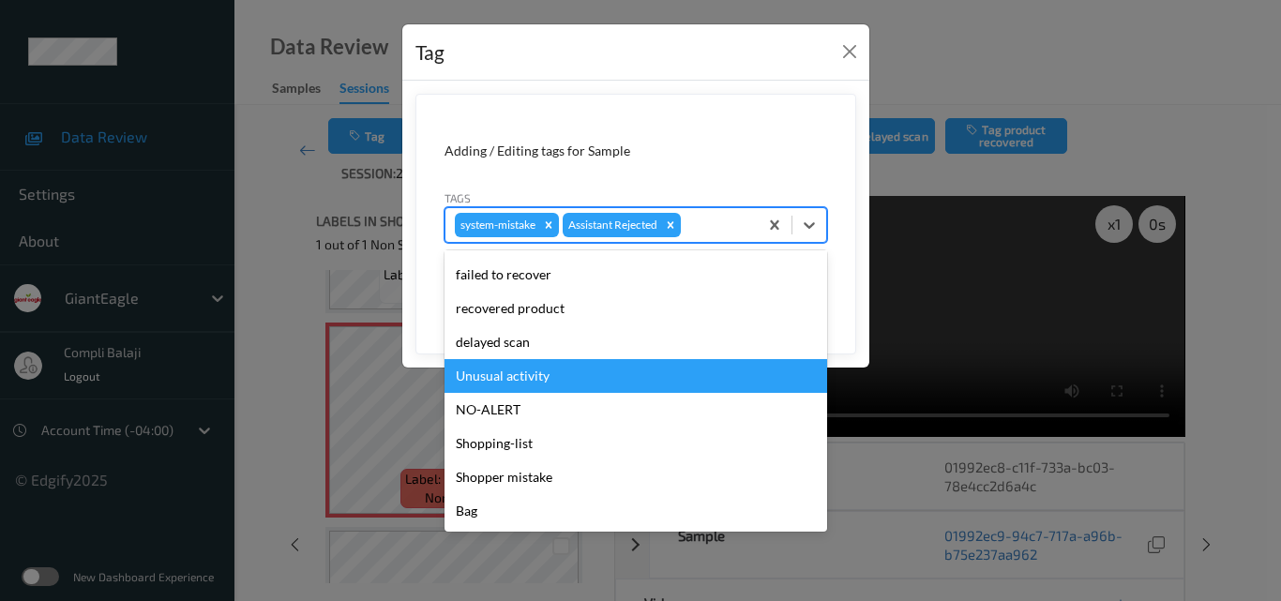
click at [547, 384] on div "Unusual activity" at bounding box center [636, 376] width 383 height 34
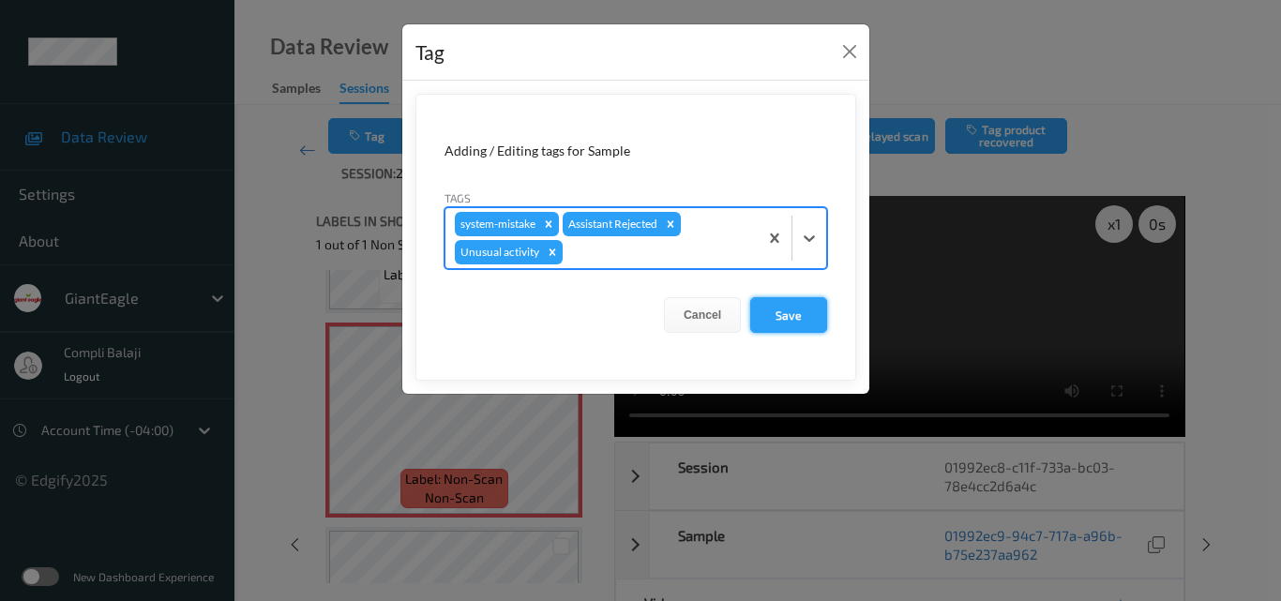
click at [793, 322] on button "Save" at bounding box center [788, 315] width 77 height 36
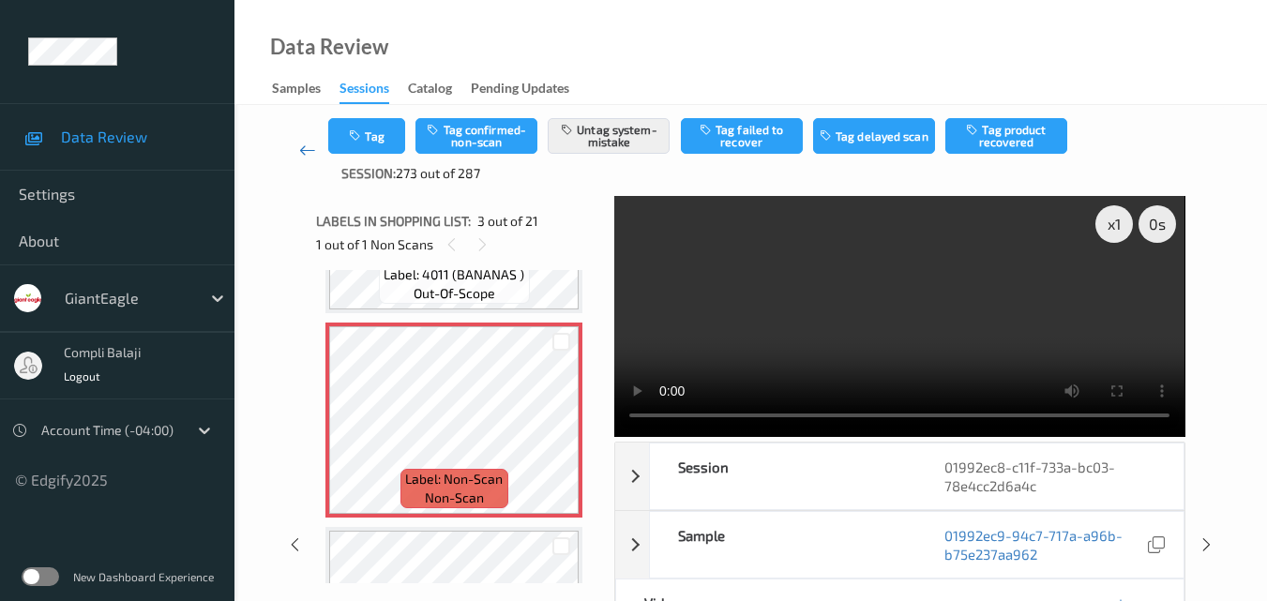
click at [297, 148] on link at bounding box center [307, 150] width 42 height 65
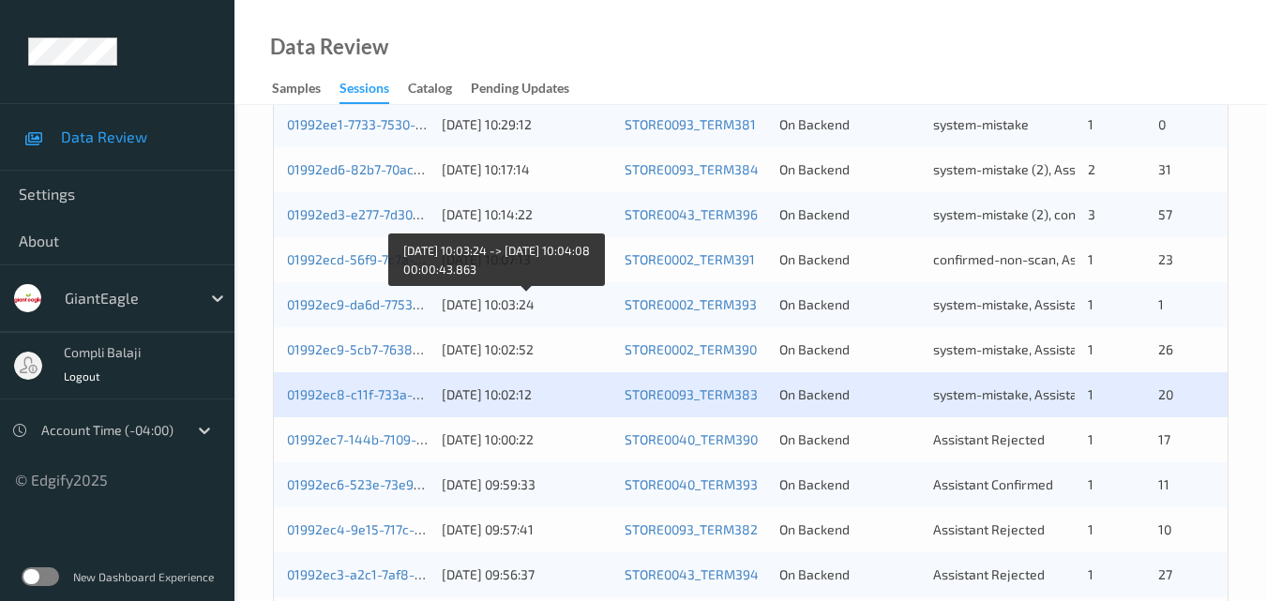
scroll to position [844, 0]
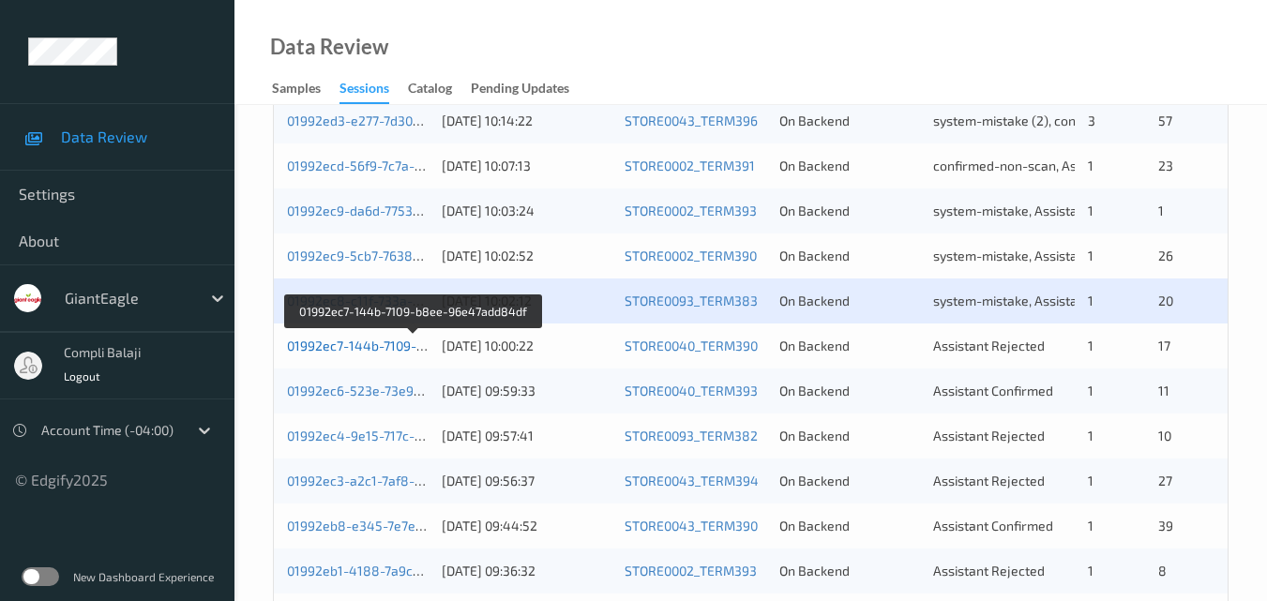
click at [366, 345] on link "01992ec7-144b-7109-b8ee-96e47add84df" at bounding box center [414, 346] width 255 height 16
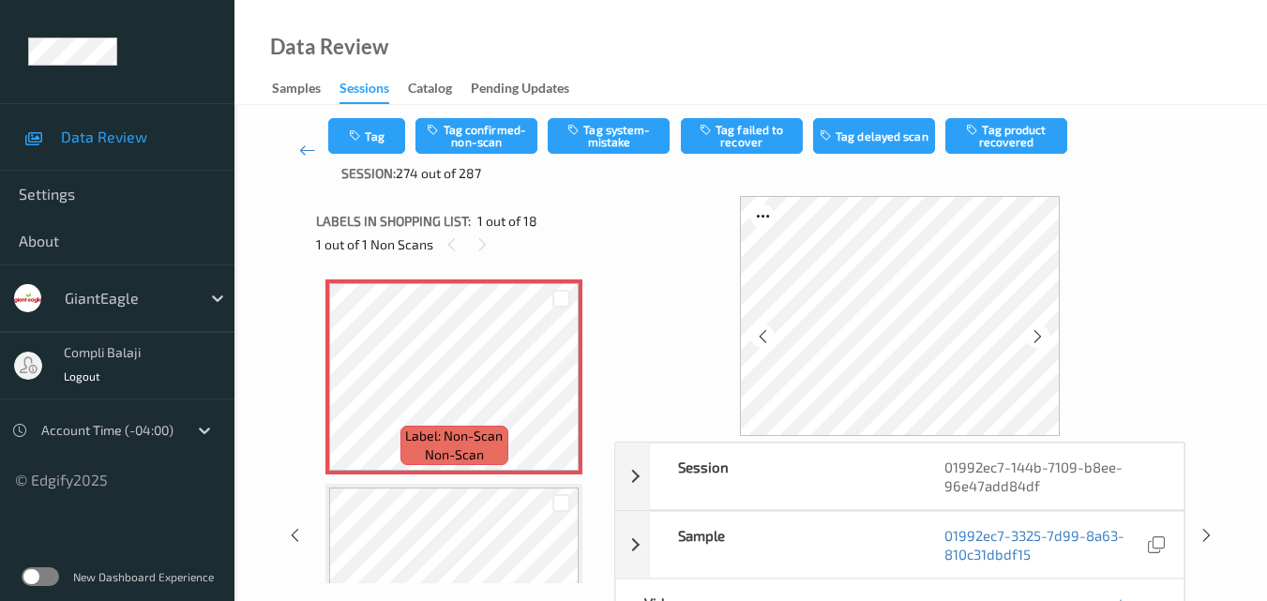
scroll to position [94, 0]
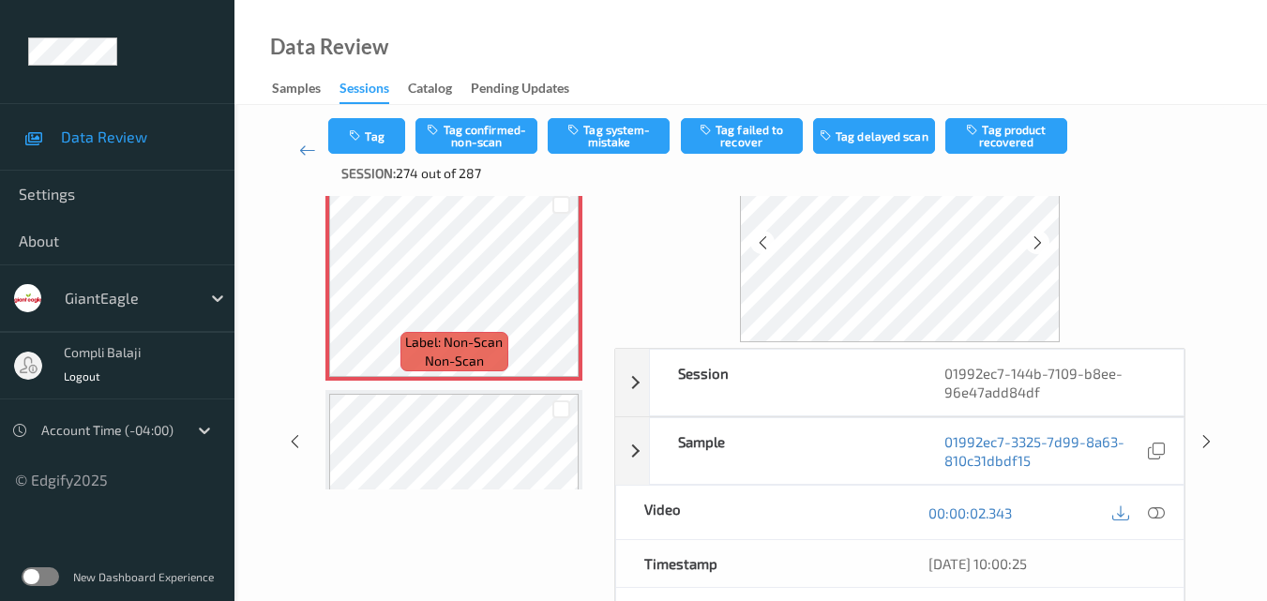
click at [1157, 516] on icon at bounding box center [1156, 512] width 17 height 17
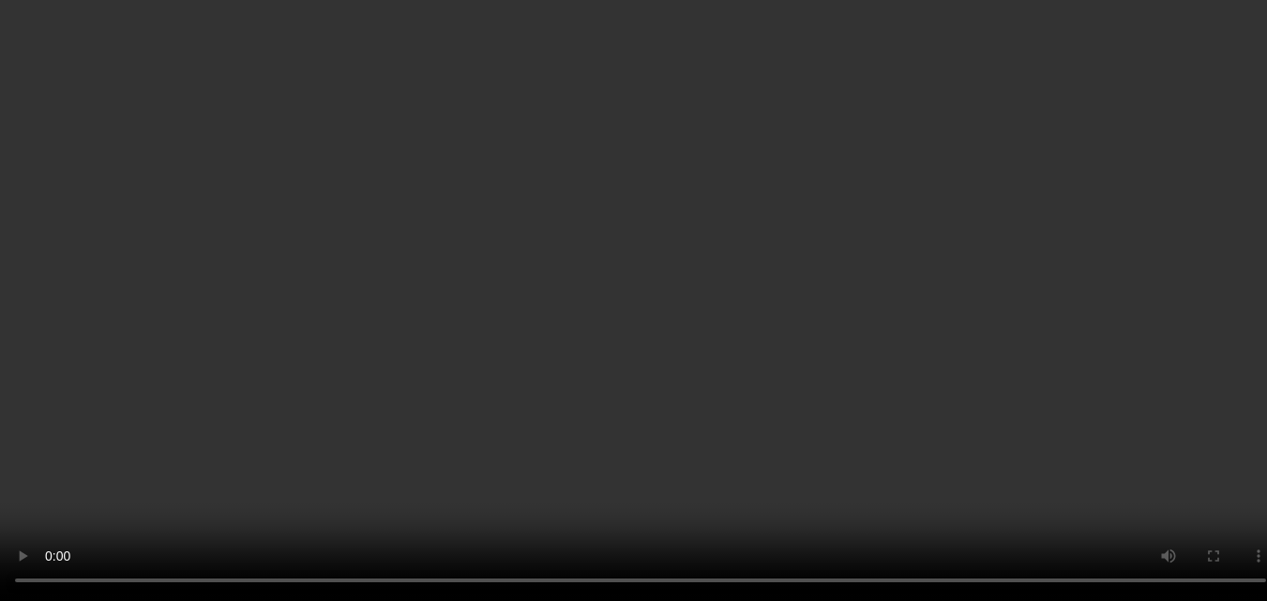
scroll to position [0, 0]
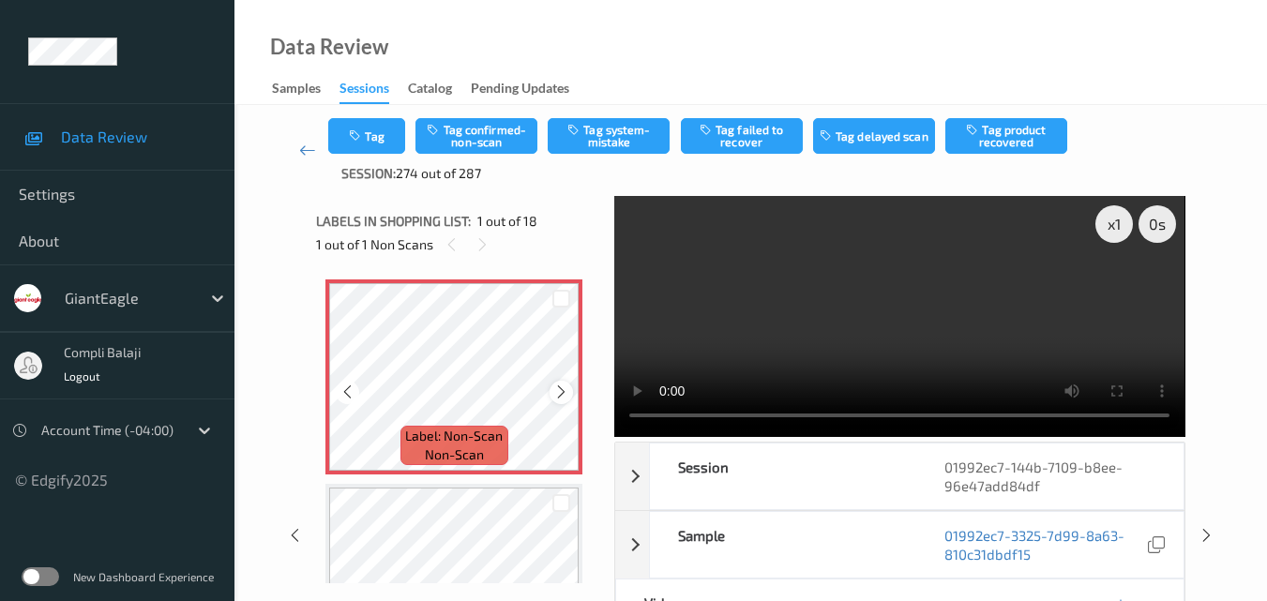
click at [567, 396] on icon at bounding box center [561, 392] width 16 height 17
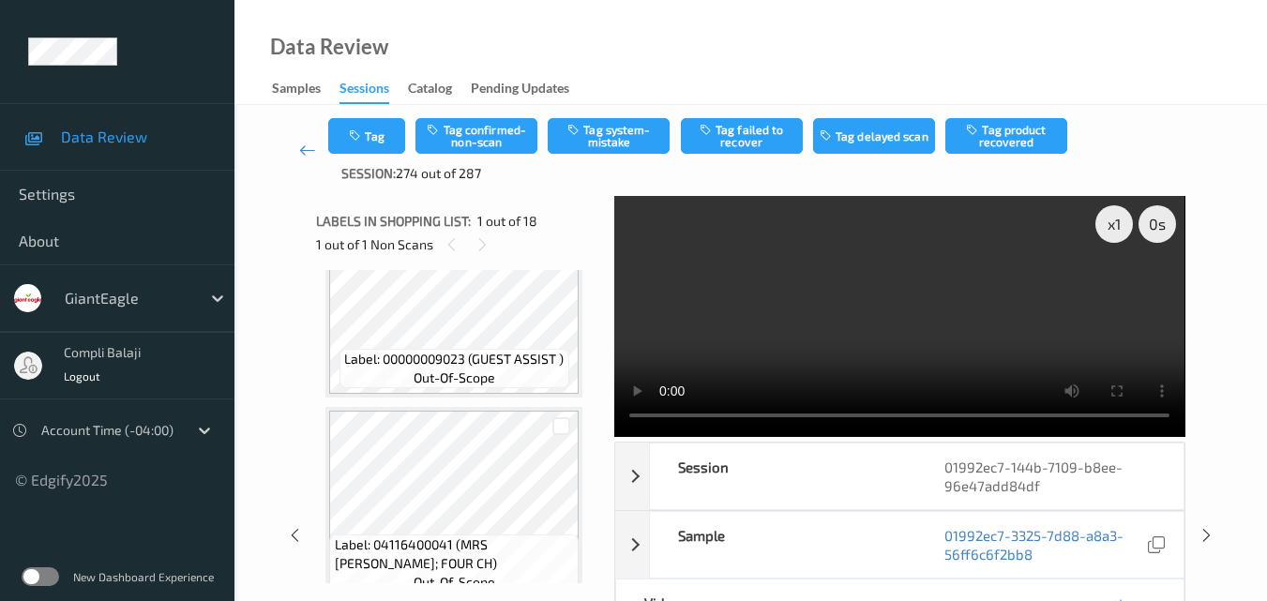
scroll to position [375, 0]
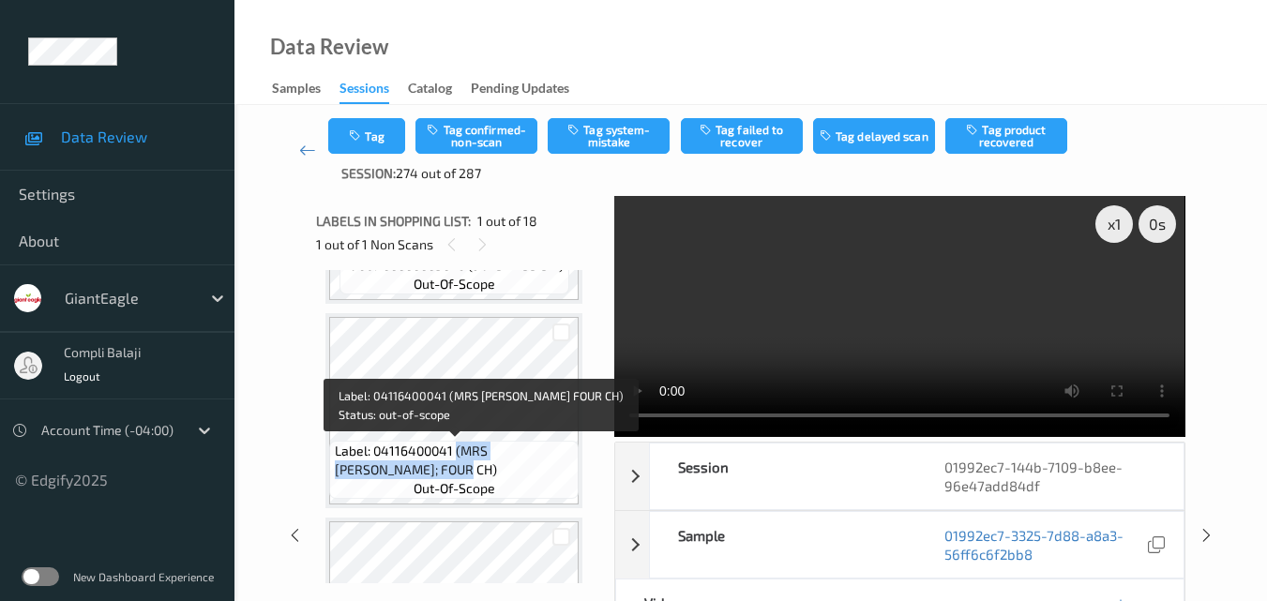
drag, startPoint x: 402, startPoint y: 468, endPoint x: 455, endPoint y: 447, distance: 56.4
click at [455, 447] on span "Label: 04116400041 (MRS [PERSON_NAME]; FOUR CH)" at bounding box center [455, 461] width 240 height 38
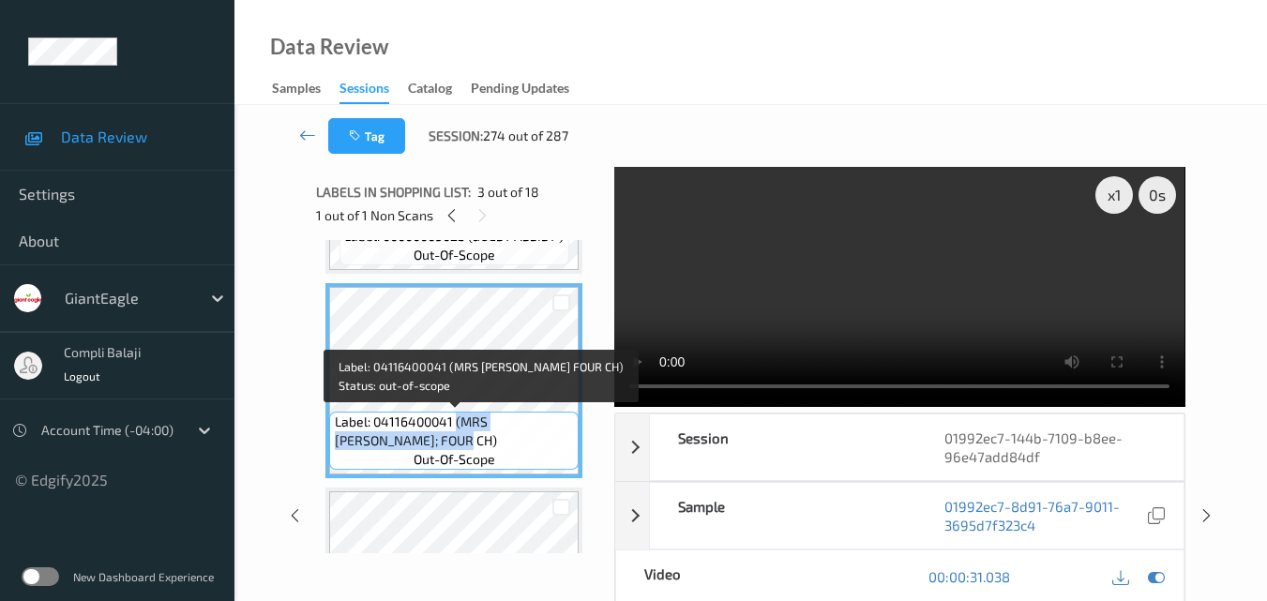
copy span "(MRS [PERSON_NAME]; FOUR CH)"
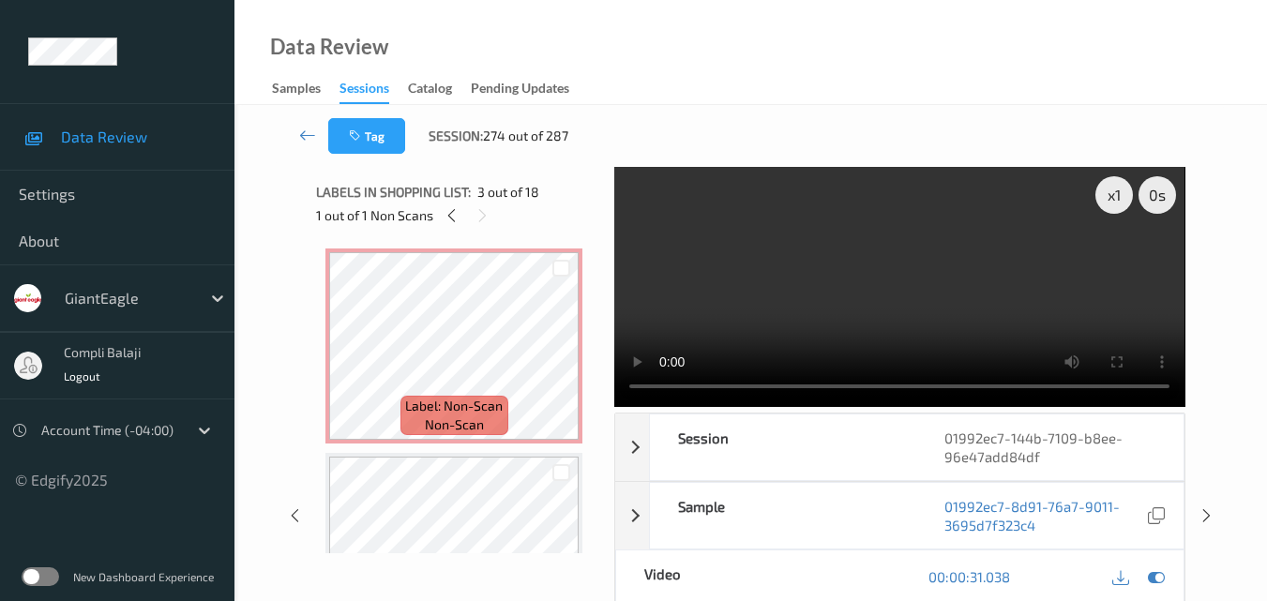
scroll to position [0, 0]
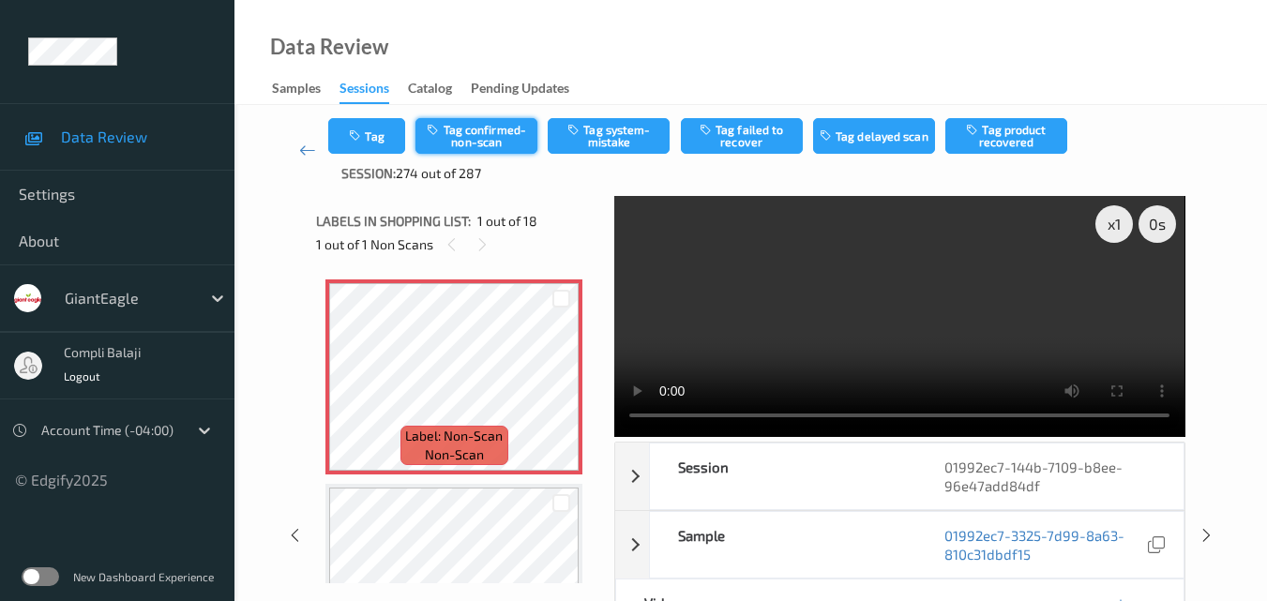
click at [467, 148] on button "Tag confirmed-non-scan" at bounding box center [477, 136] width 122 height 36
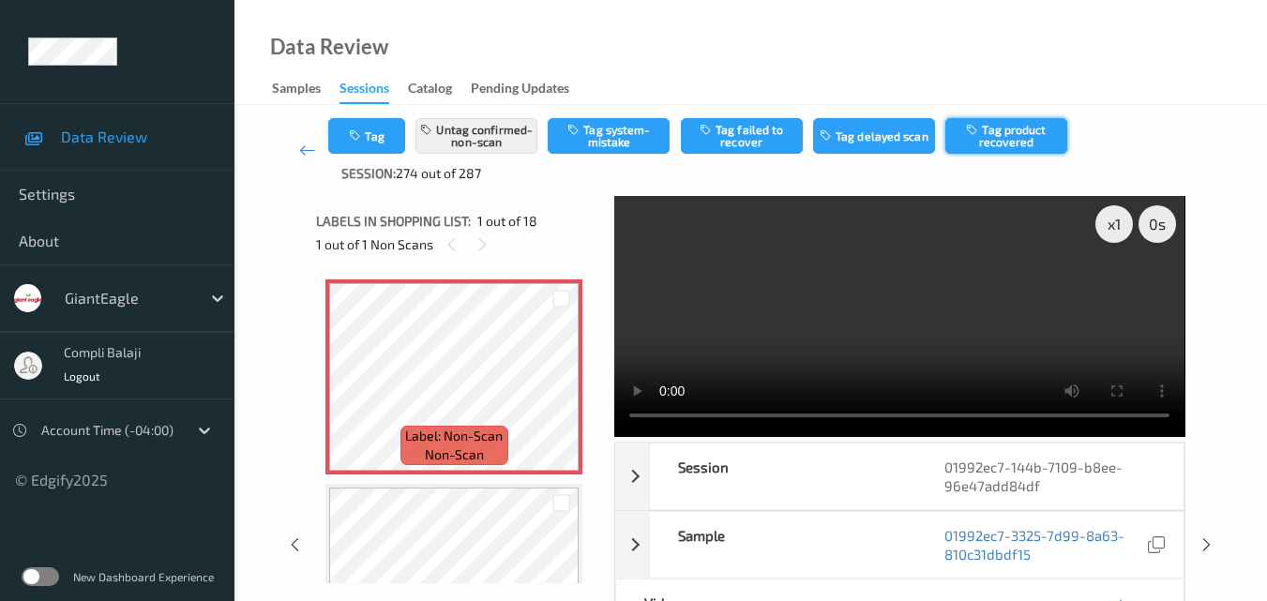
click at [1009, 138] on button "Tag product recovered" at bounding box center [1006, 136] width 122 height 36
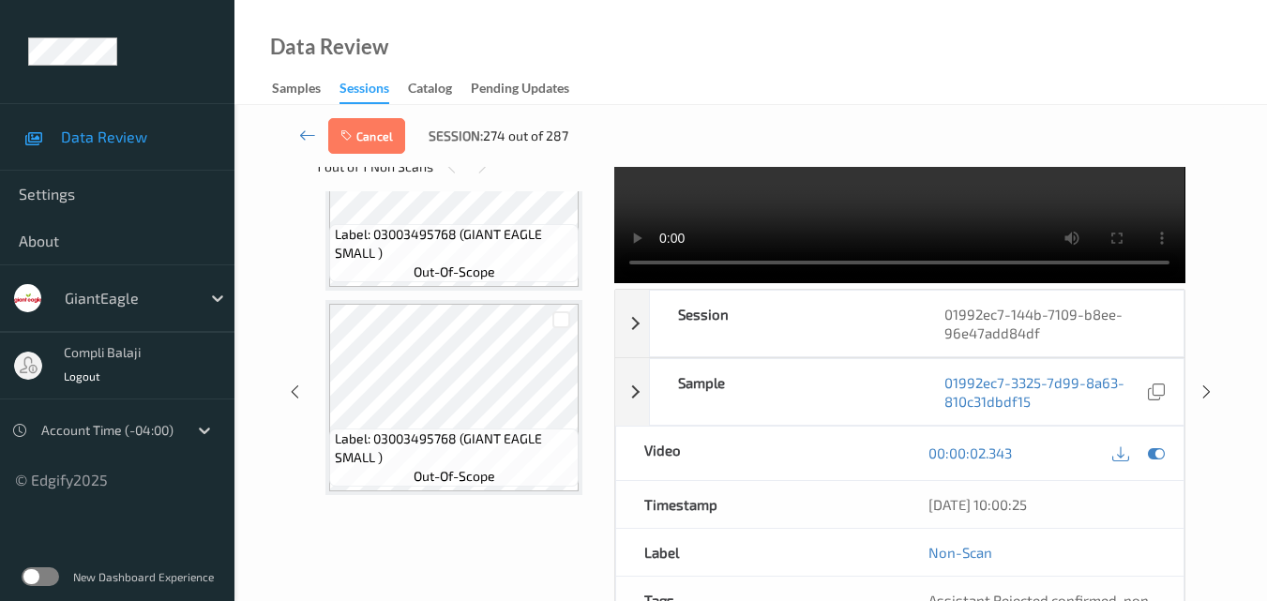
scroll to position [94, 0]
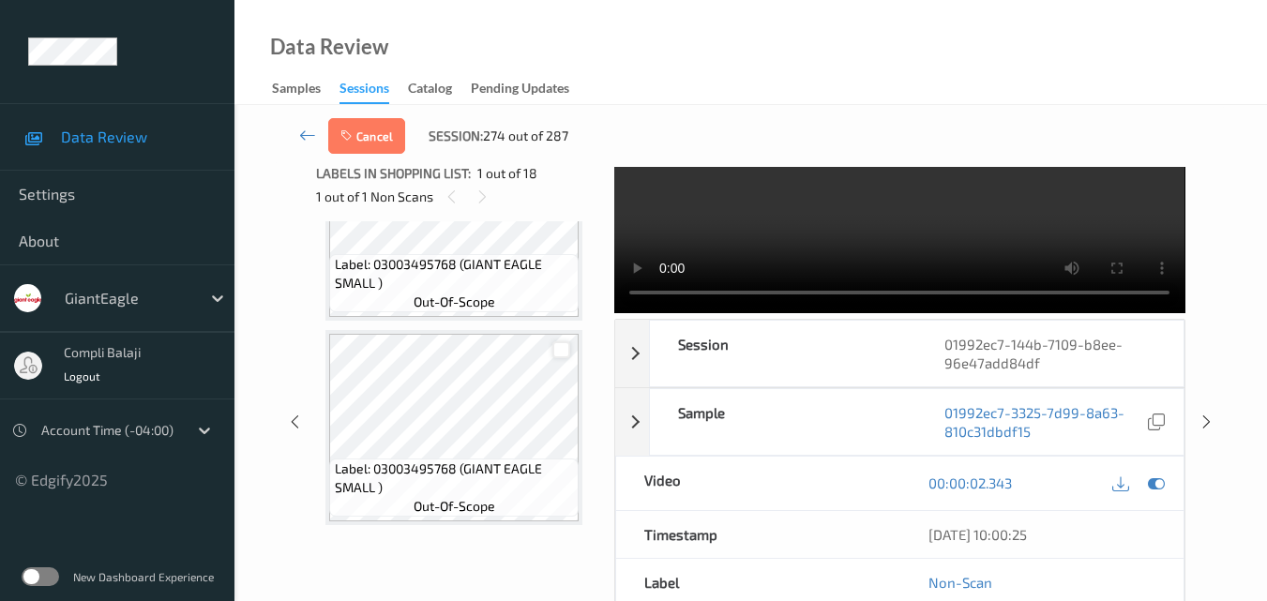
click at [559, 348] on div at bounding box center [561, 350] width 18 height 18
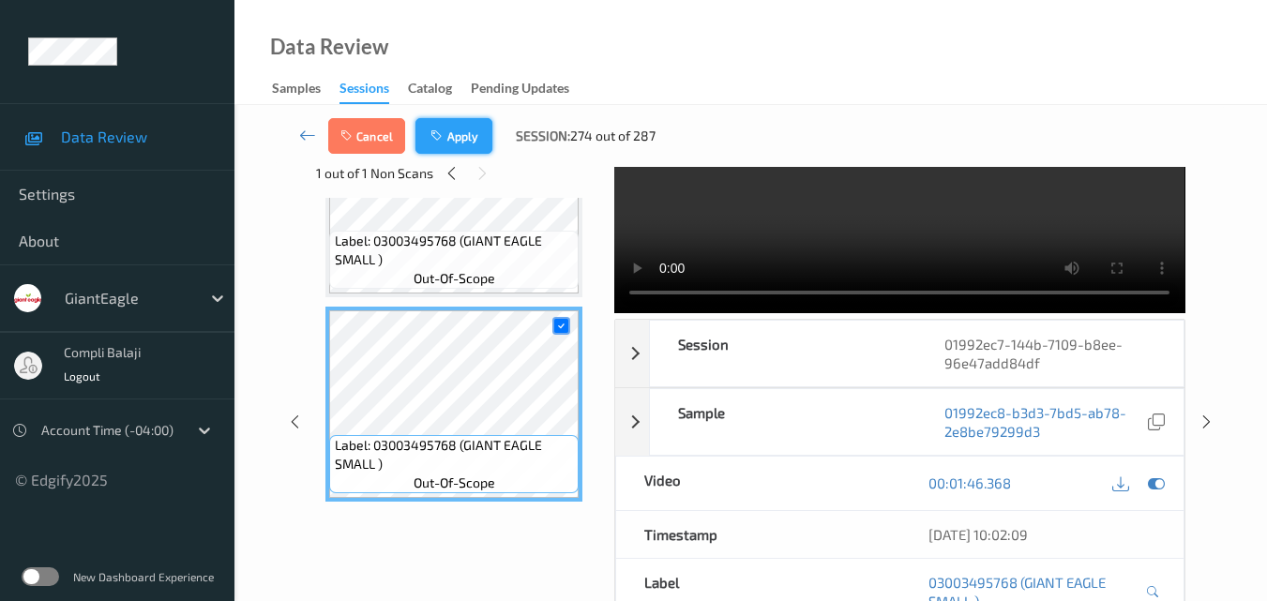
click at [464, 144] on button "Apply" at bounding box center [454, 136] width 77 height 36
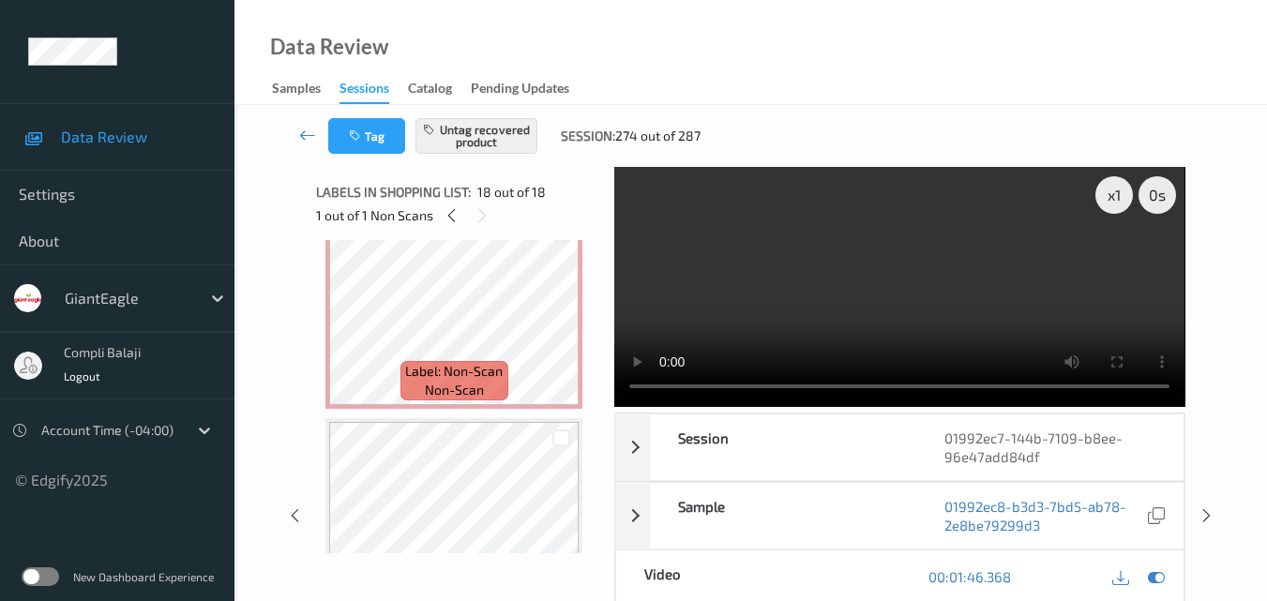
scroll to position [0, 0]
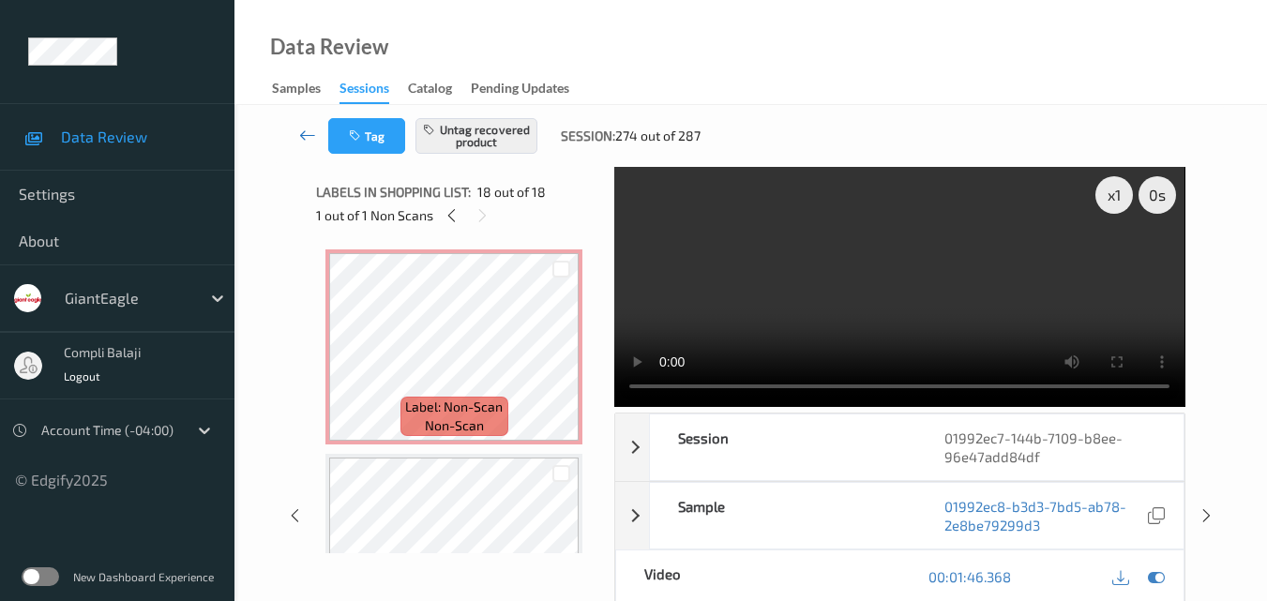
click at [304, 137] on icon at bounding box center [307, 135] width 17 height 19
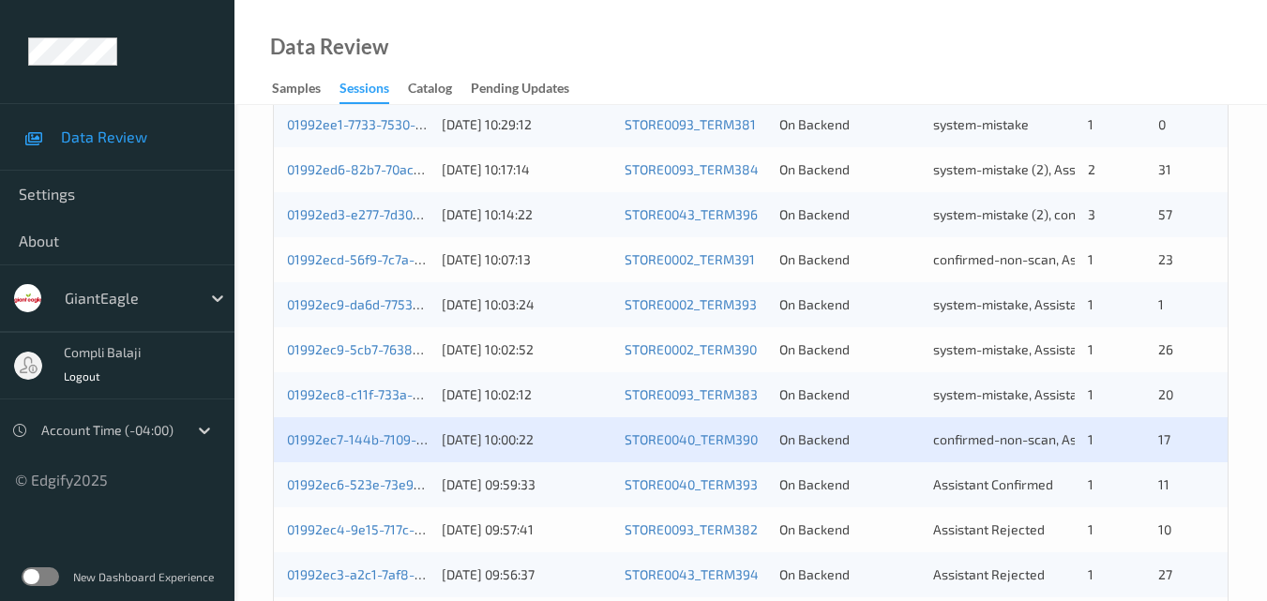
scroll to position [938, 0]
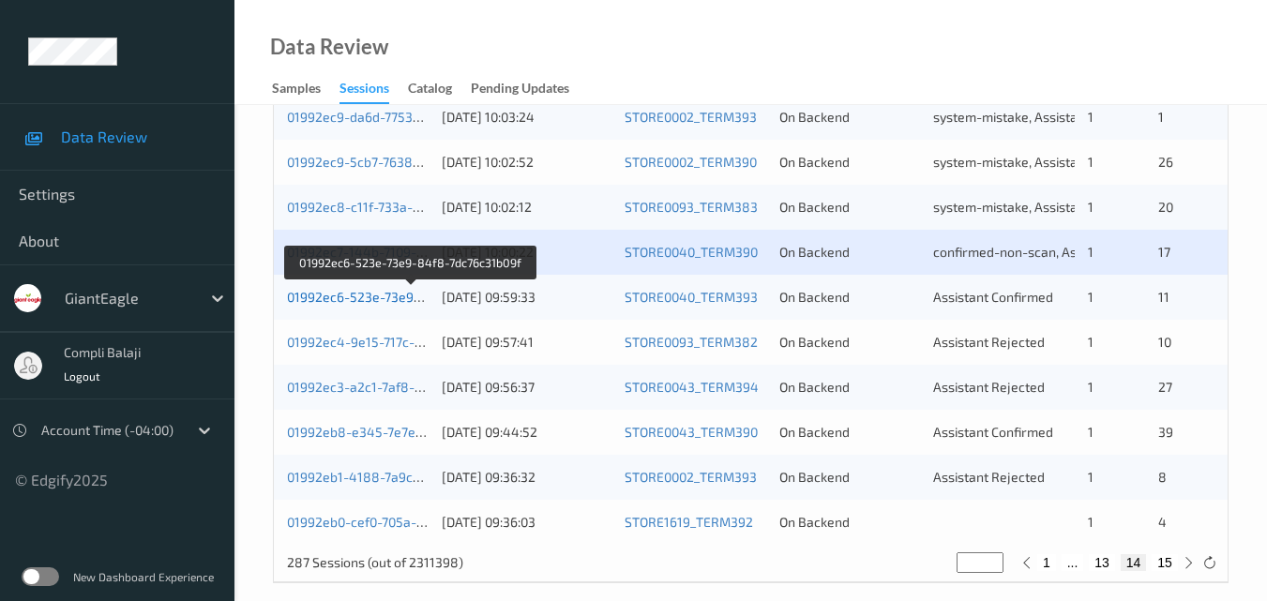
click at [395, 299] on link "01992ec6-523e-73e9-84f8-7dc76c31b09f" at bounding box center [411, 297] width 249 height 16
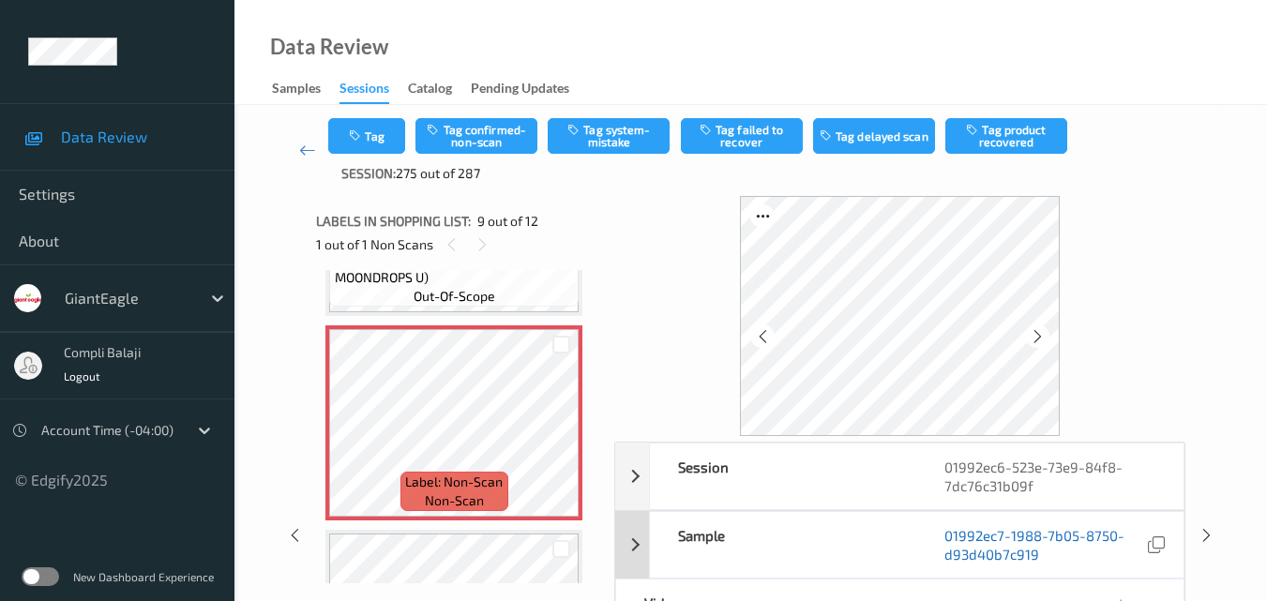
scroll to position [94, 0]
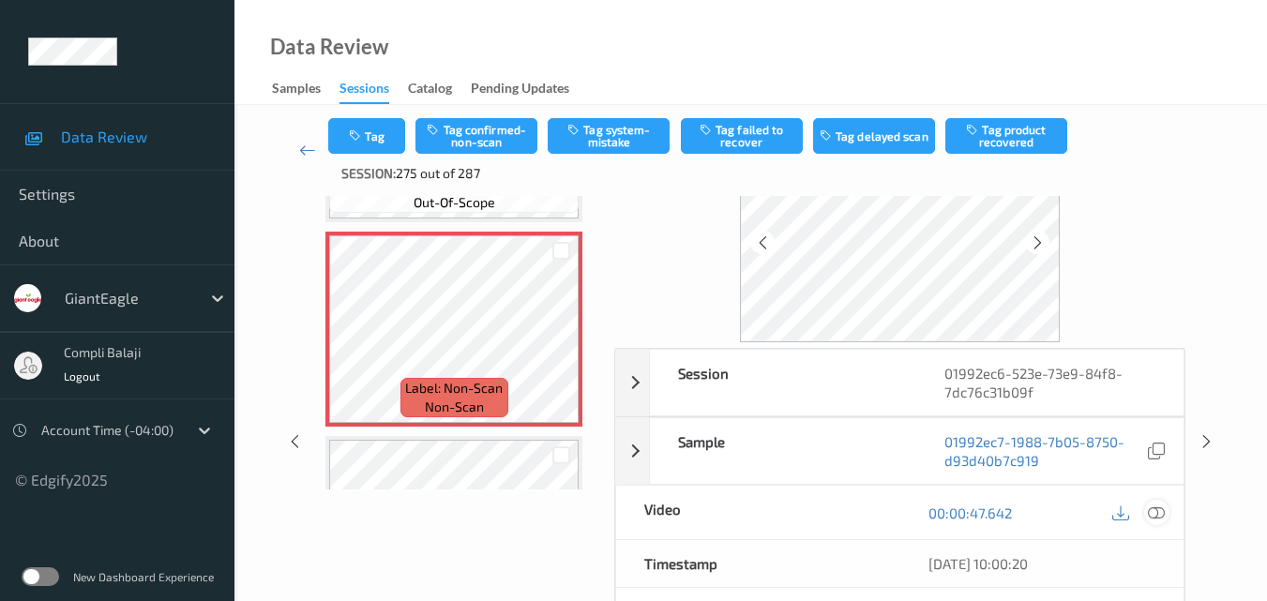
click at [1161, 513] on icon at bounding box center [1156, 512] width 17 height 17
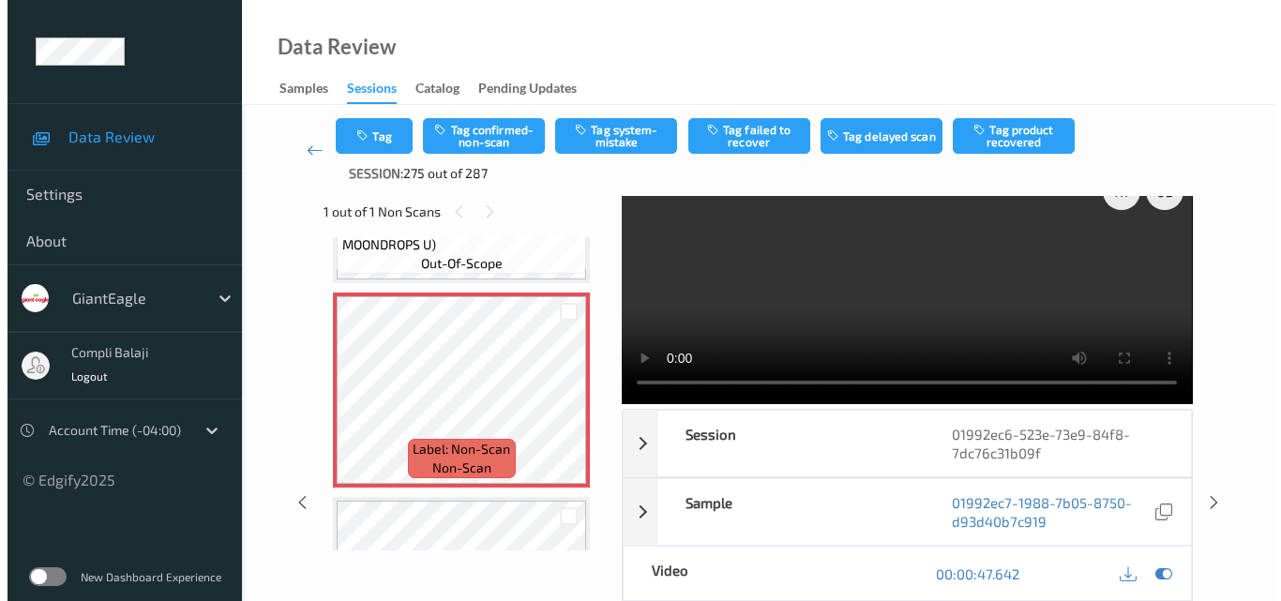
scroll to position [0, 0]
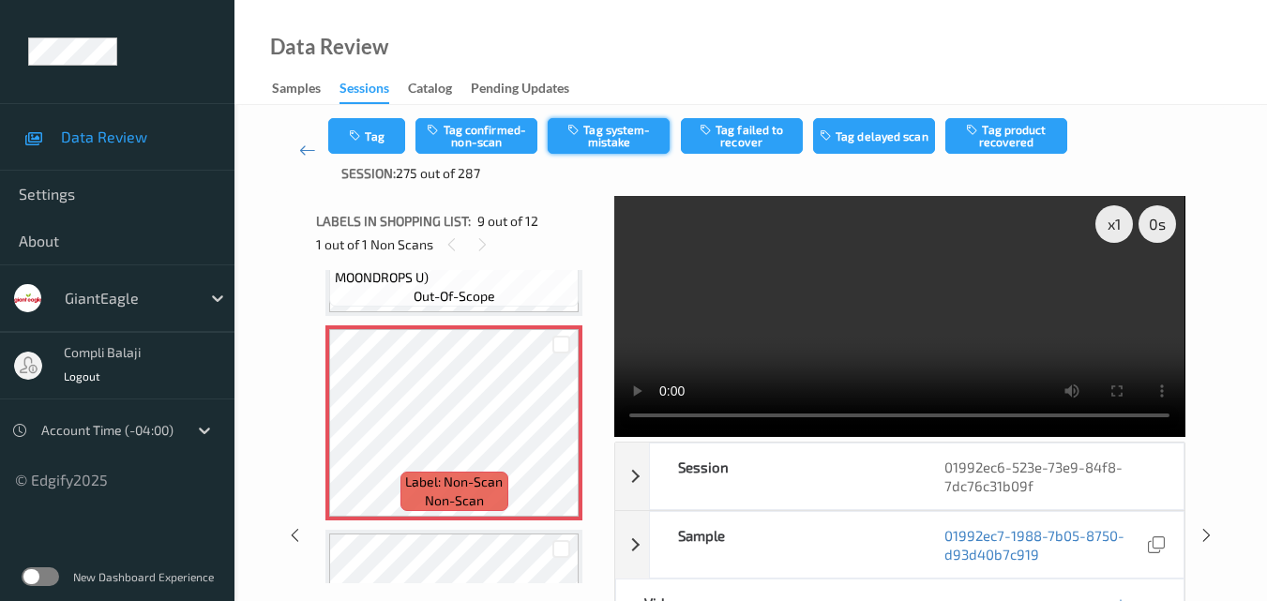
click at [609, 147] on button "Tag system-mistake" at bounding box center [609, 136] width 122 height 36
click at [375, 140] on button "Tag" at bounding box center [366, 136] width 77 height 36
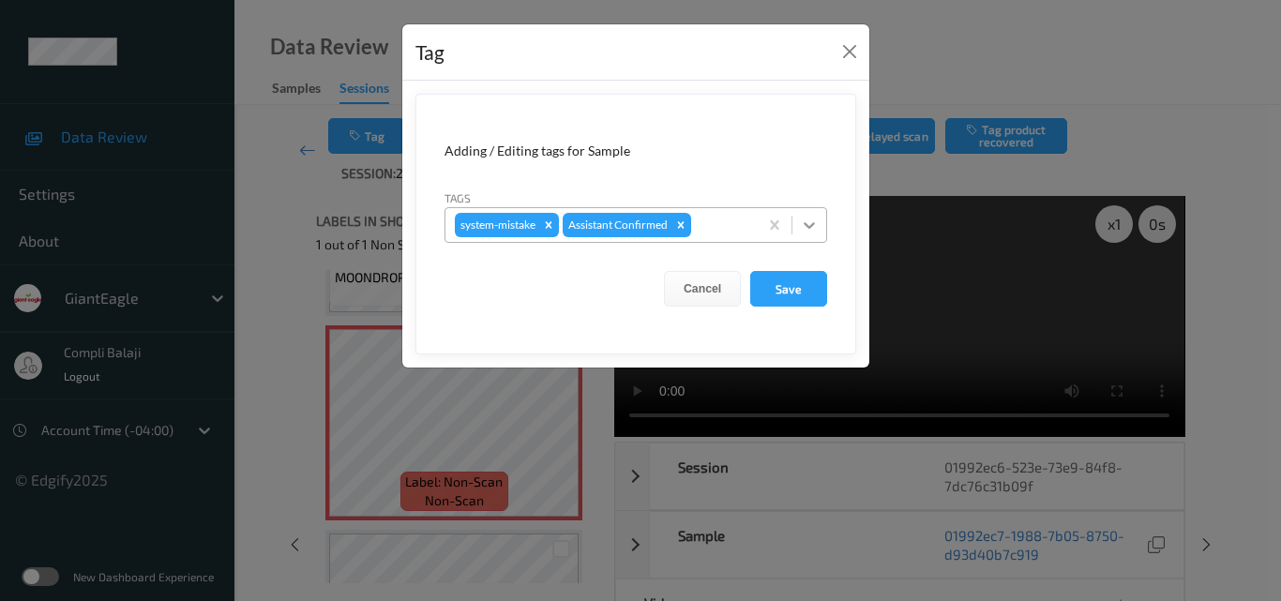
click at [819, 218] on div at bounding box center [810, 225] width 34 height 34
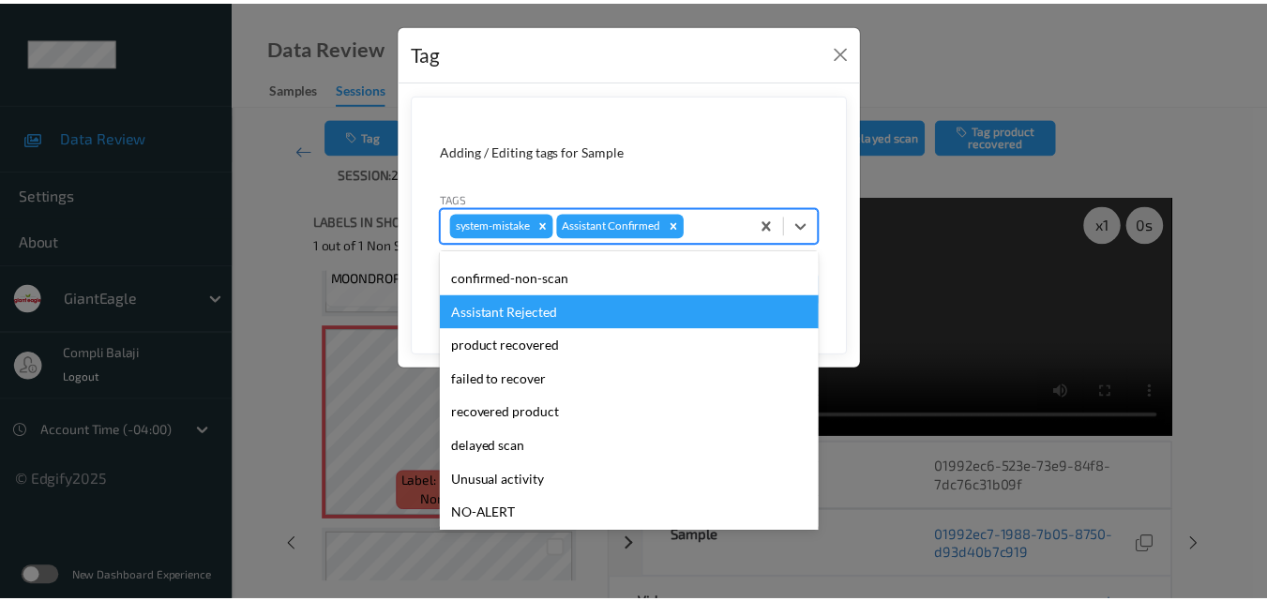
scroll to position [165, 0]
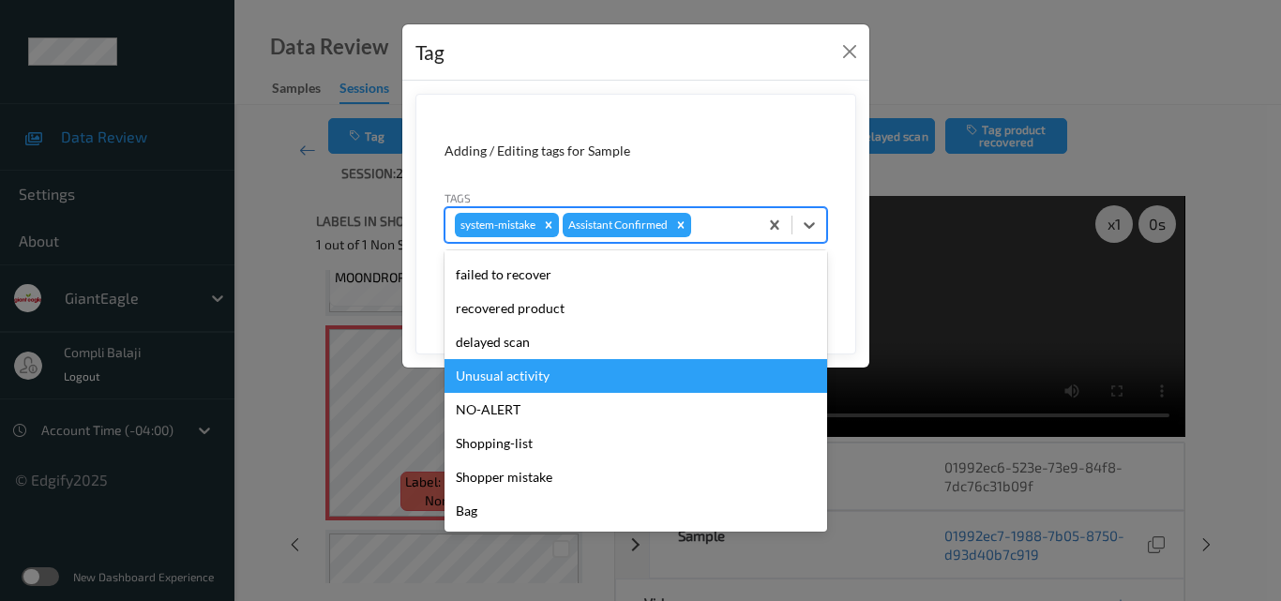
click at [538, 381] on div "Unusual activity" at bounding box center [636, 376] width 383 height 34
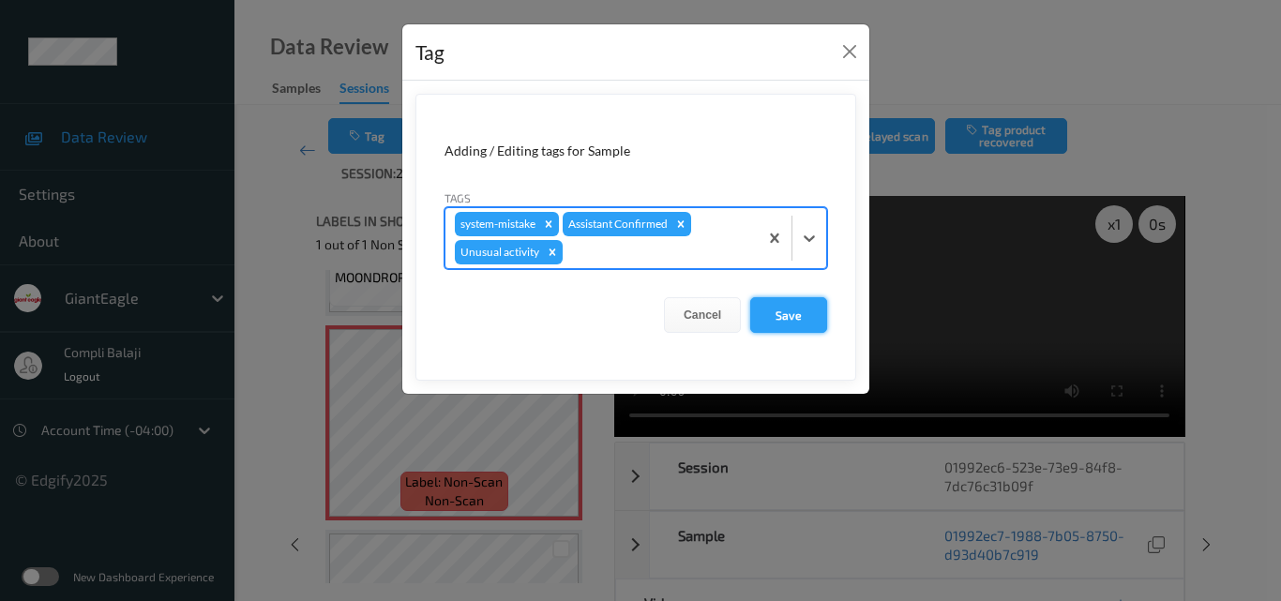
click at [801, 319] on button "Save" at bounding box center [788, 315] width 77 height 36
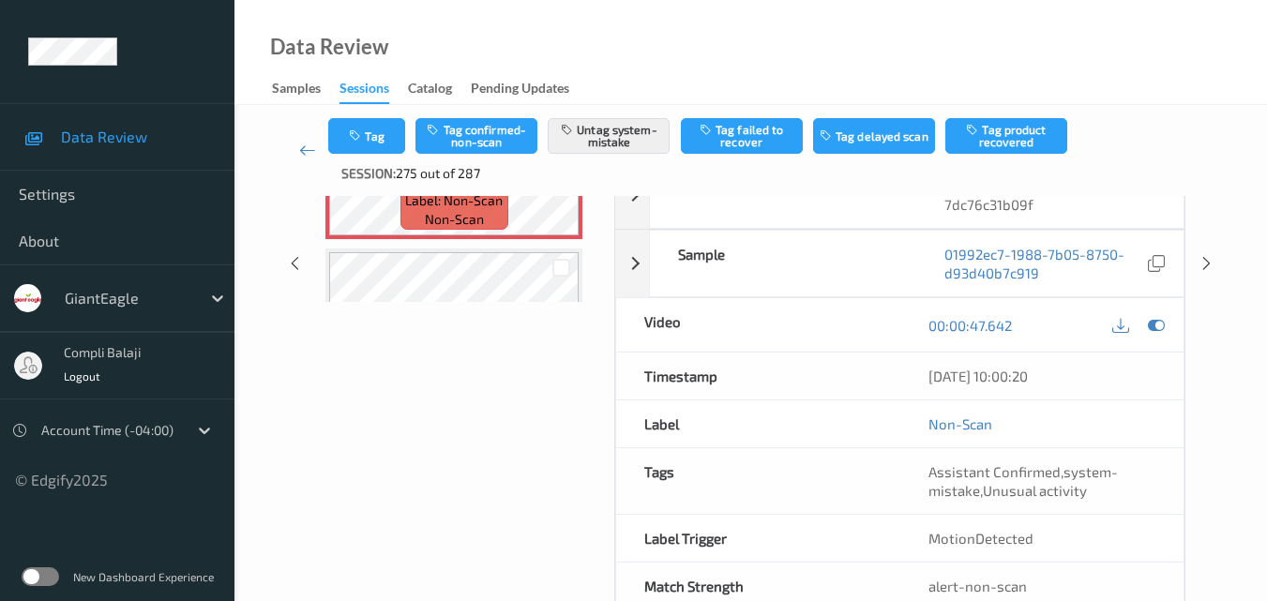
scroll to position [0, 0]
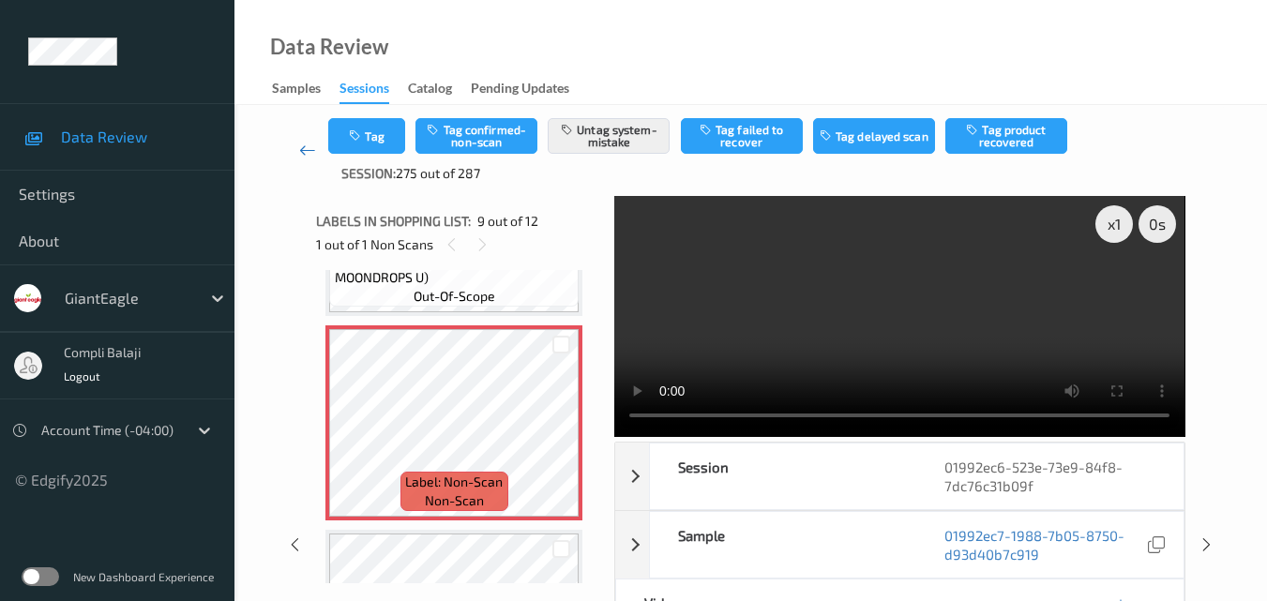
click at [299, 153] on icon at bounding box center [307, 150] width 17 height 19
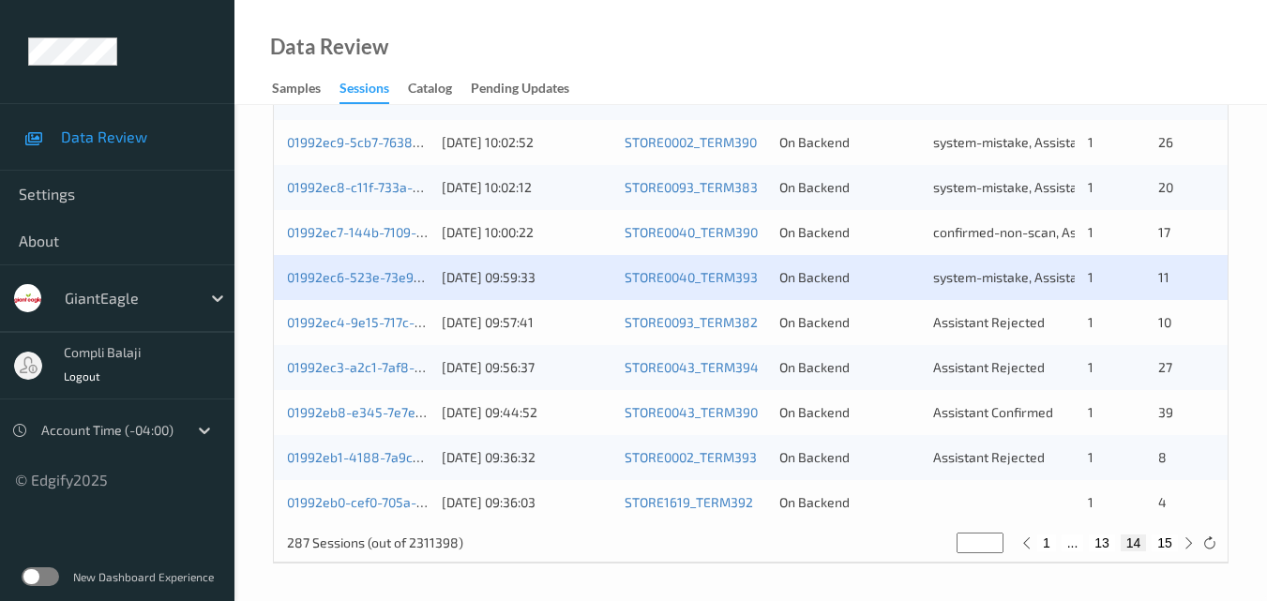
scroll to position [959, 0]
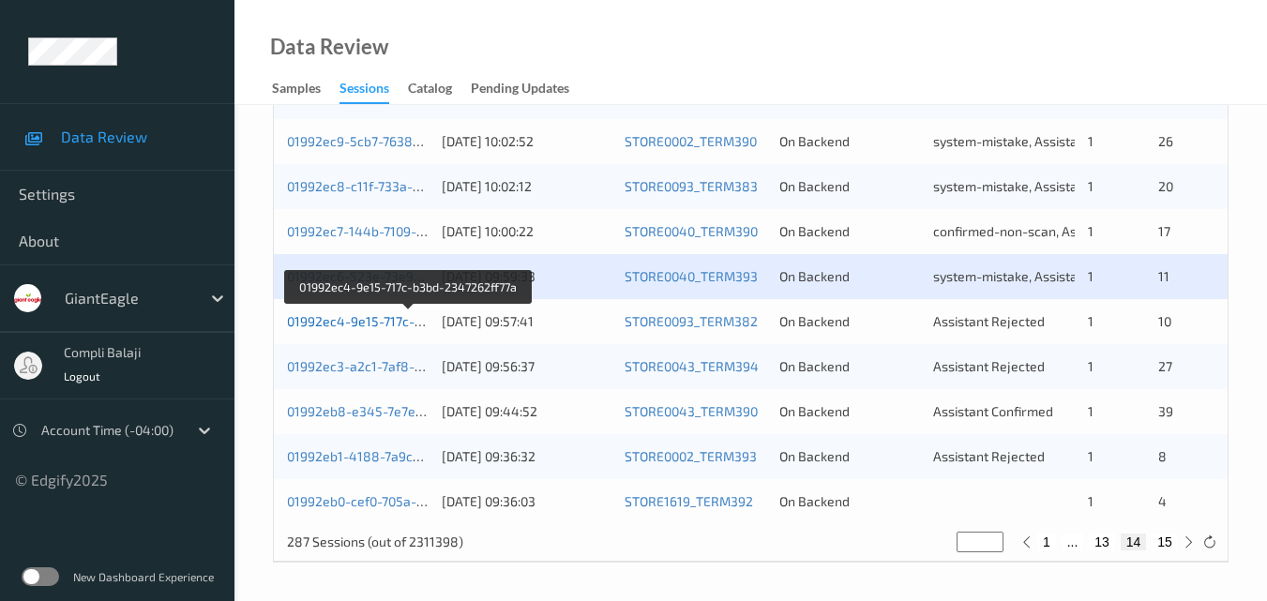
click at [335, 323] on link "01992ec4-9e15-717c-b3bd-2347262ff77a" at bounding box center [410, 321] width 246 height 16
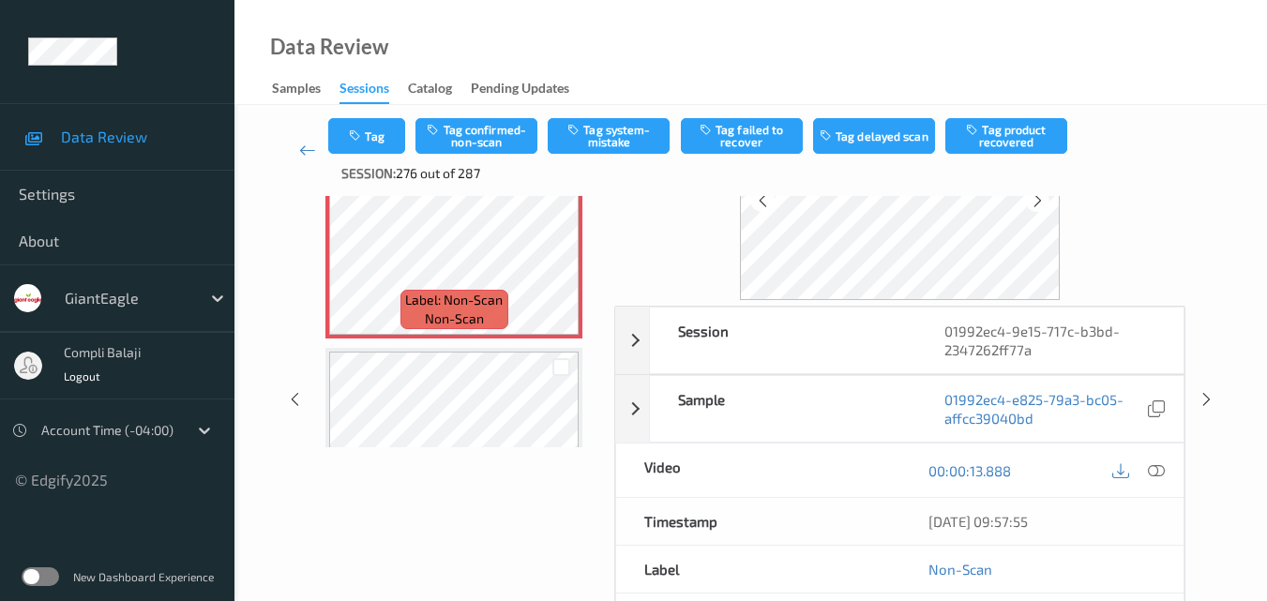
scroll to position [188, 0]
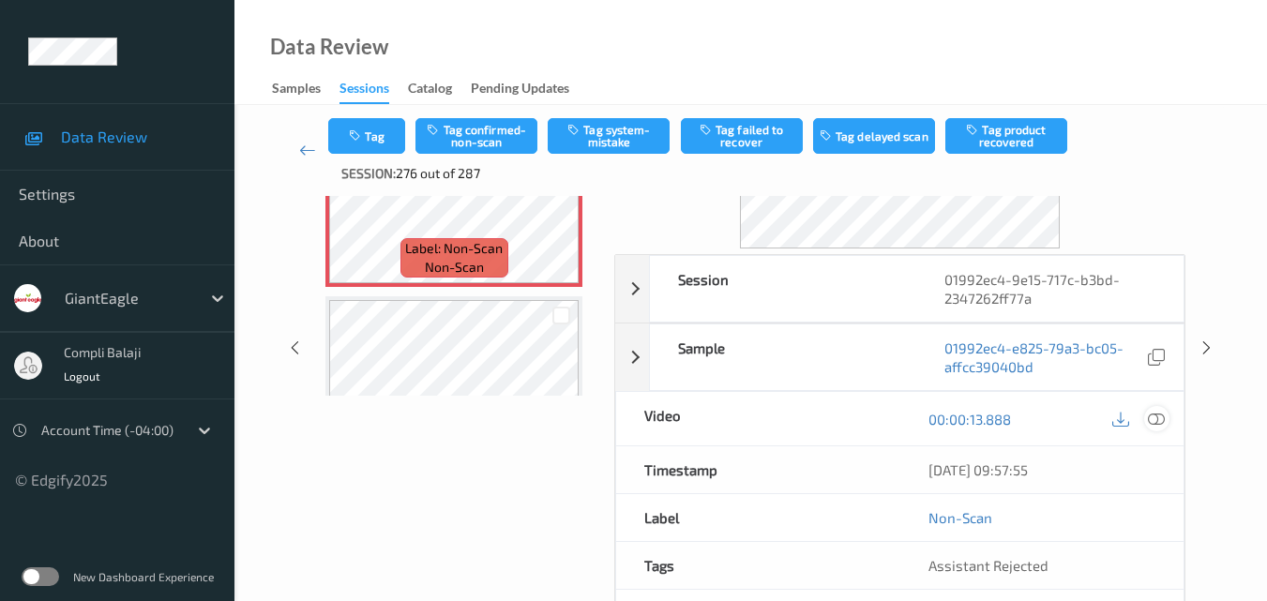
click at [1154, 424] on icon at bounding box center [1156, 418] width 17 height 17
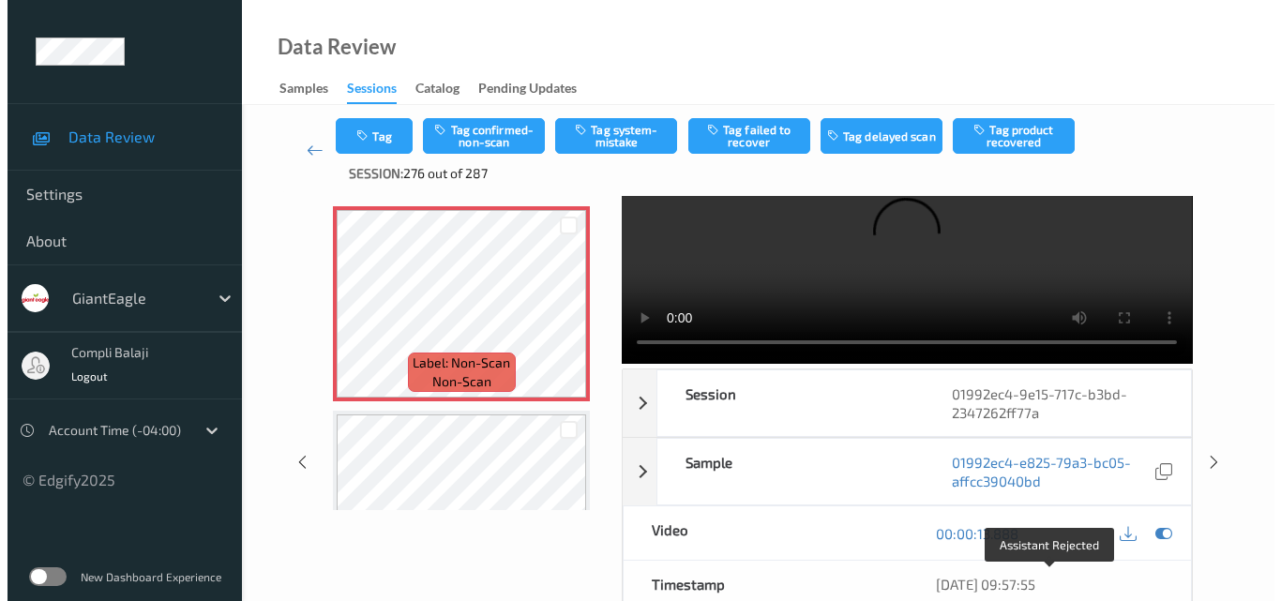
scroll to position [0, 0]
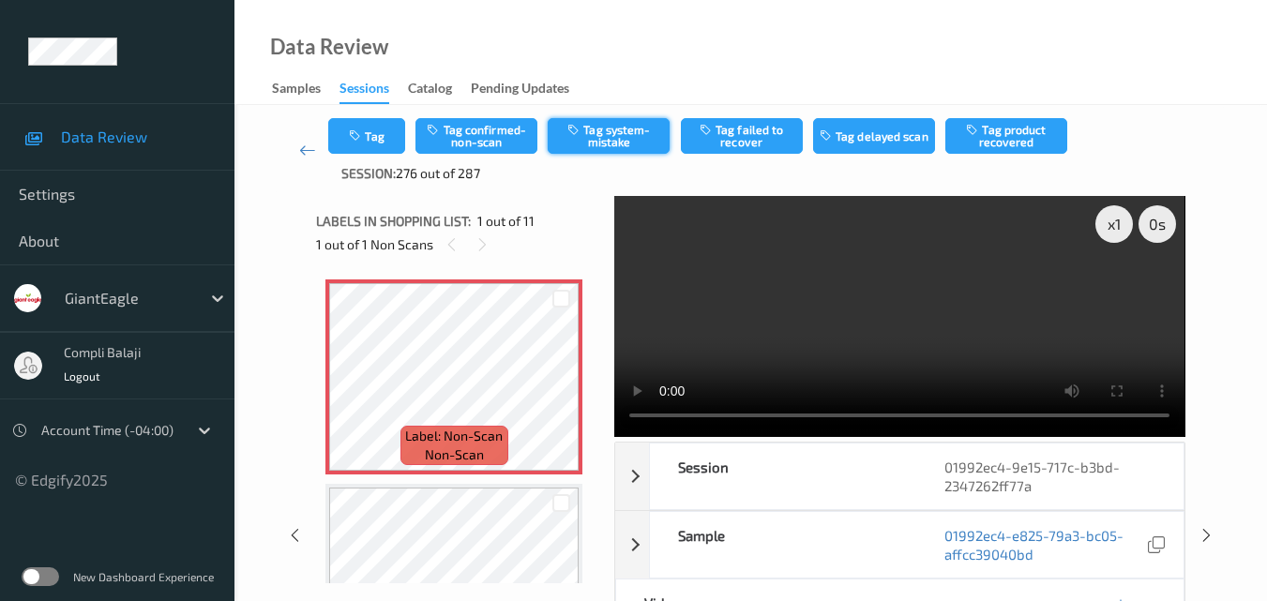
click at [614, 133] on button "Tag system-mistake" at bounding box center [609, 136] width 122 height 36
click at [386, 147] on button "Tag" at bounding box center [366, 136] width 77 height 36
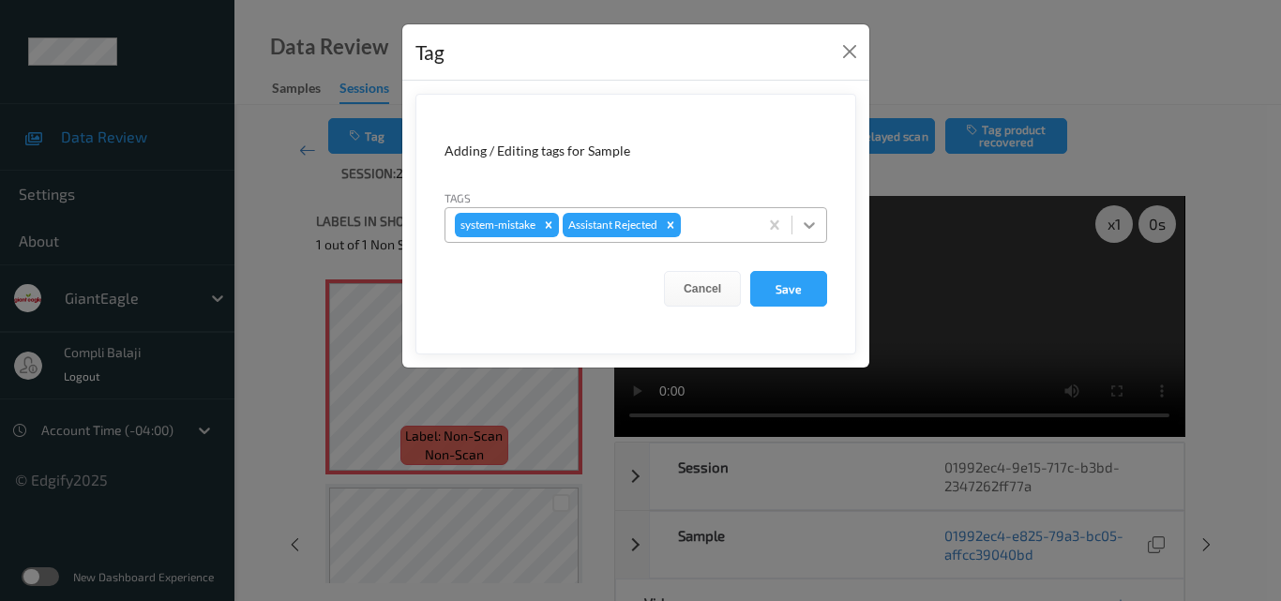
click at [810, 224] on icon at bounding box center [809, 225] width 19 height 19
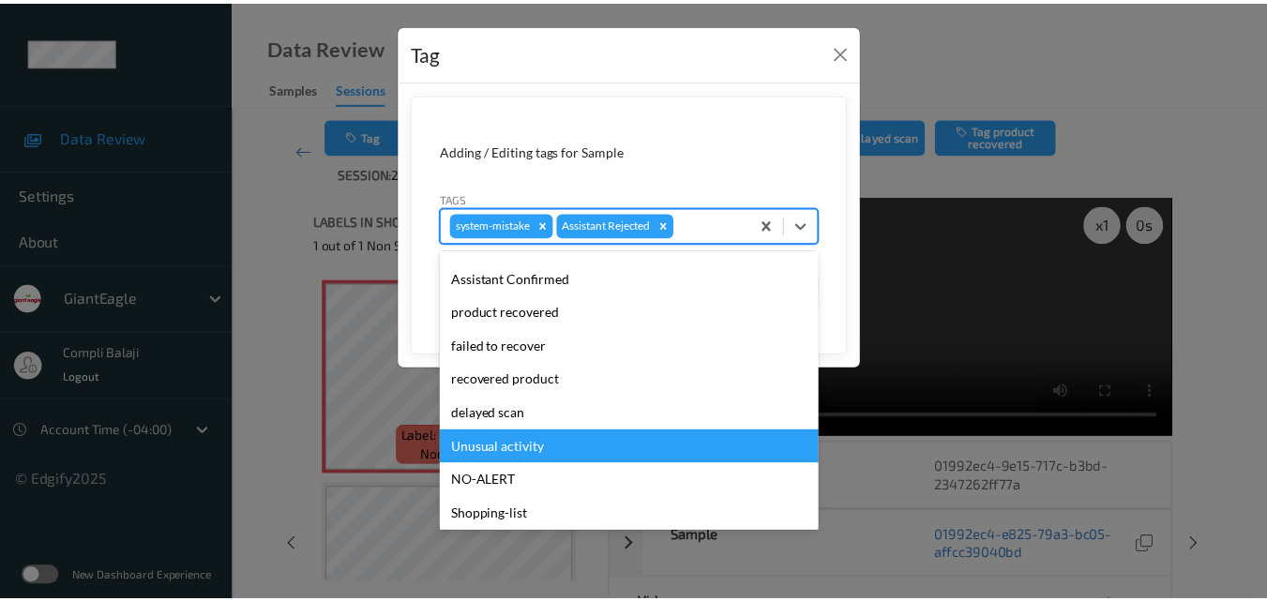
scroll to position [165, 0]
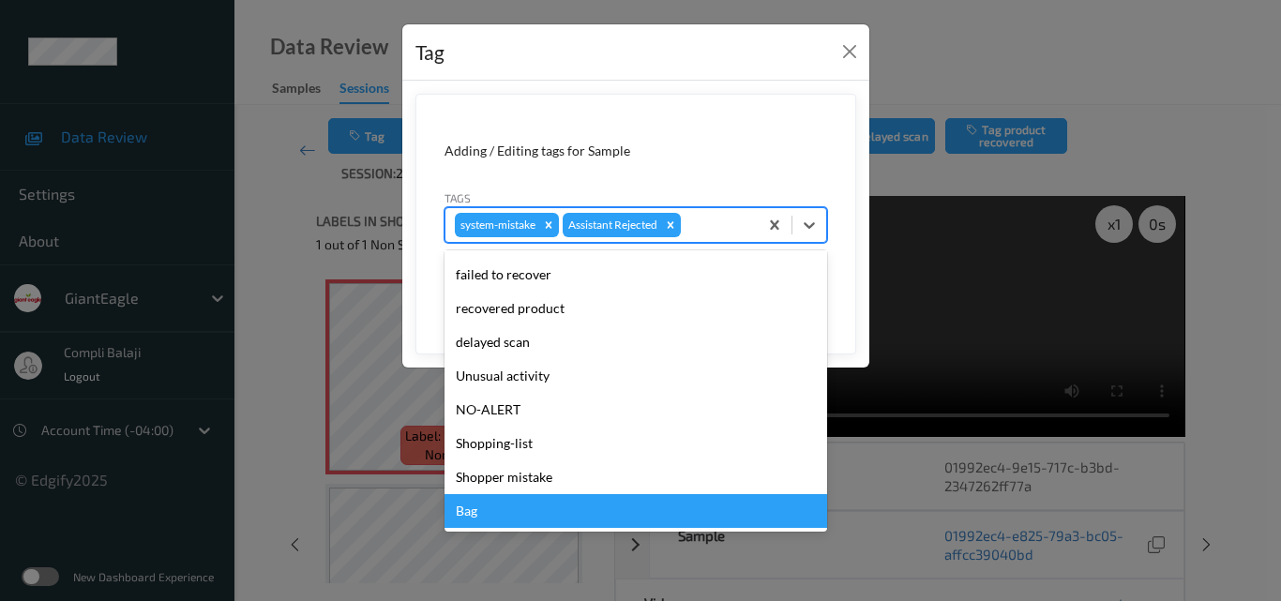
click at [478, 519] on div "Bag" at bounding box center [636, 511] width 383 height 34
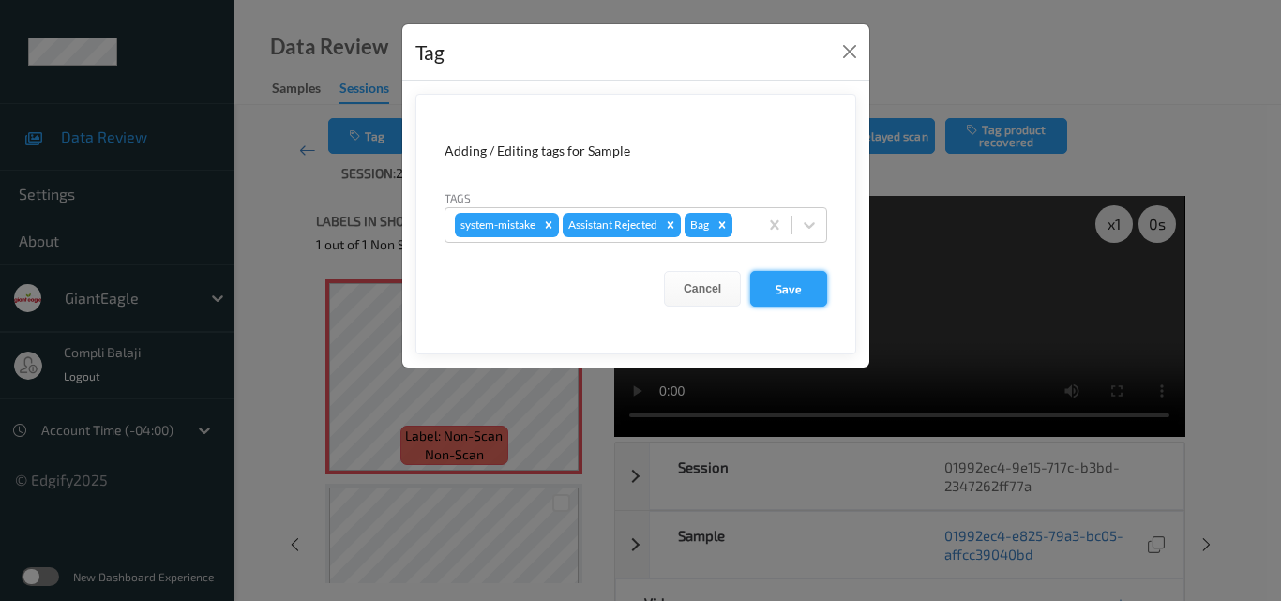
click at [802, 295] on button "Save" at bounding box center [788, 289] width 77 height 36
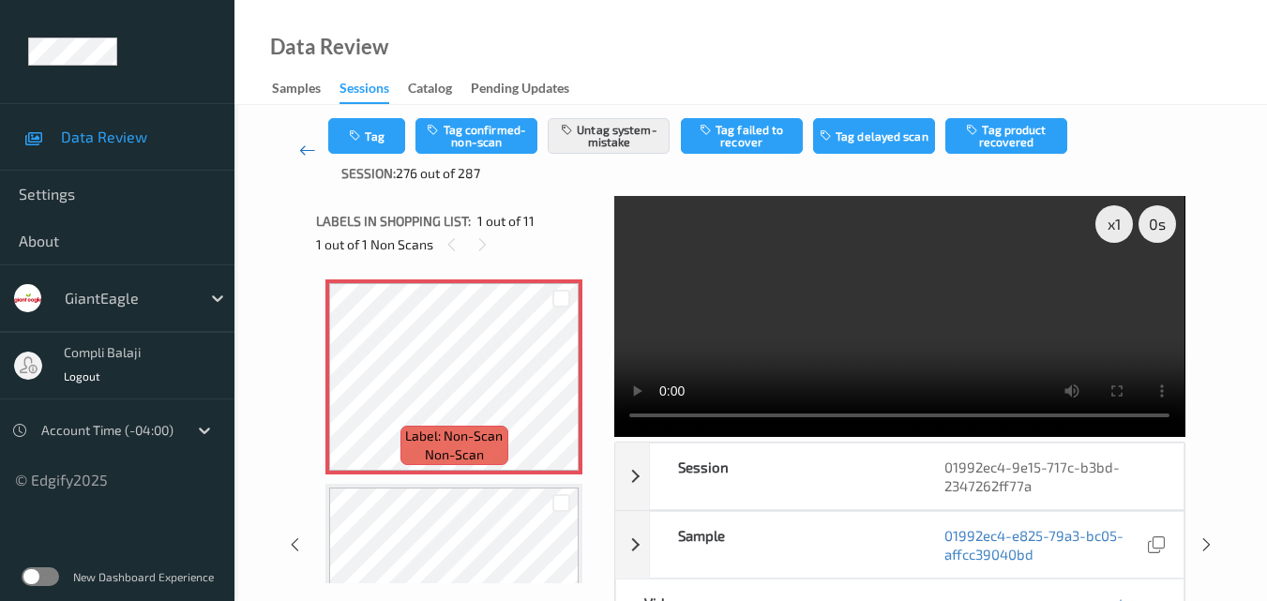
click at [297, 153] on link at bounding box center [307, 150] width 42 height 65
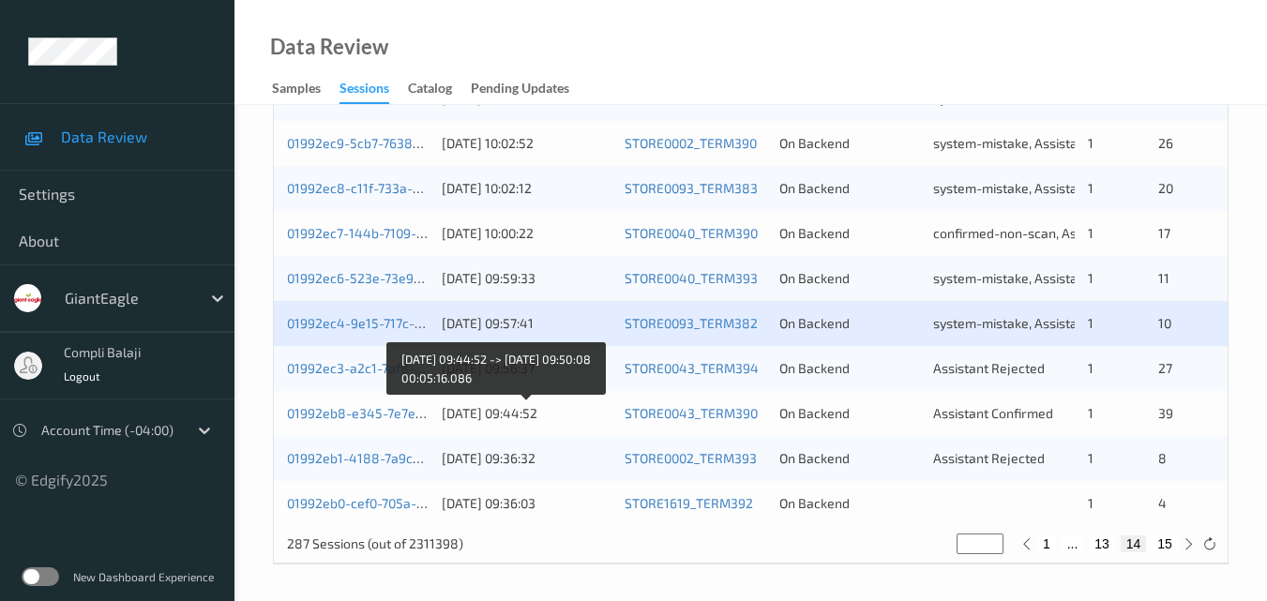
scroll to position [959, 0]
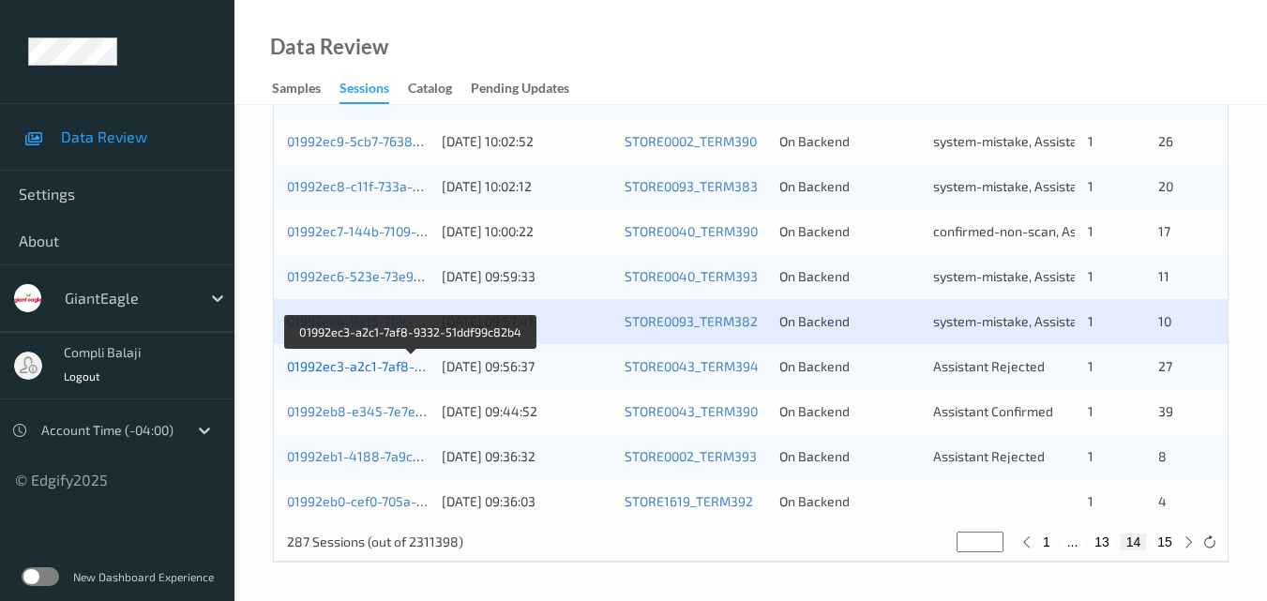
click at [357, 370] on link "01992ec3-a2c1-7af8-9332-51ddf99c82b4" at bounding box center [411, 366] width 249 height 16
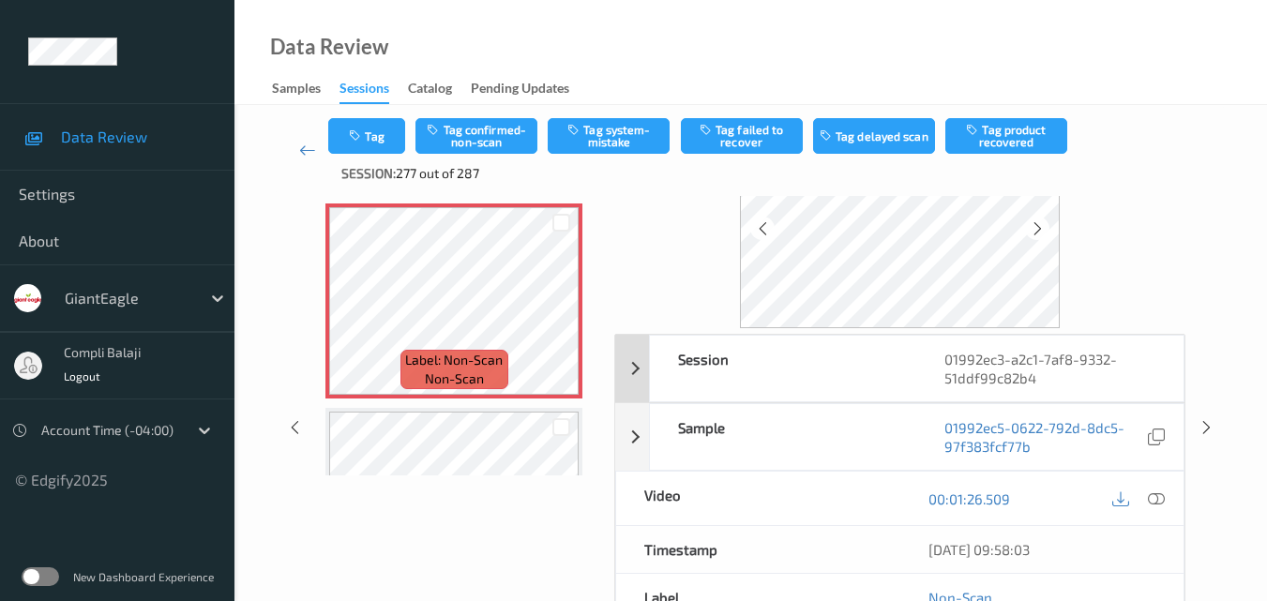
scroll to position [207, 0]
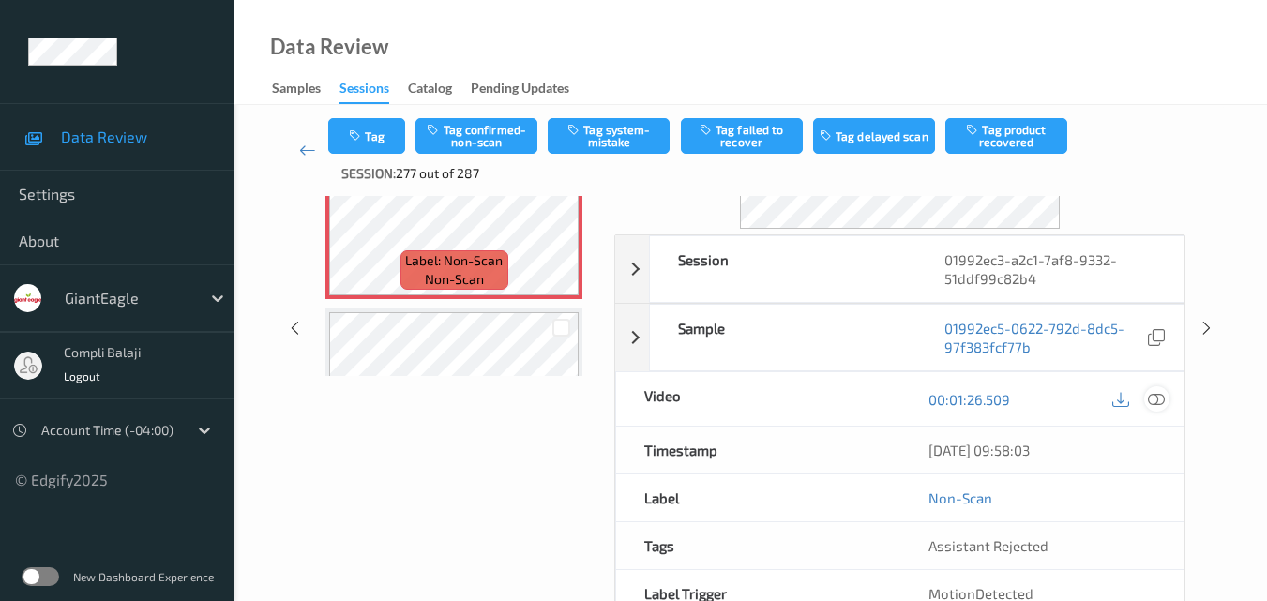
click at [1161, 406] on icon at bounding box center [1156, 398] width 17 height 17
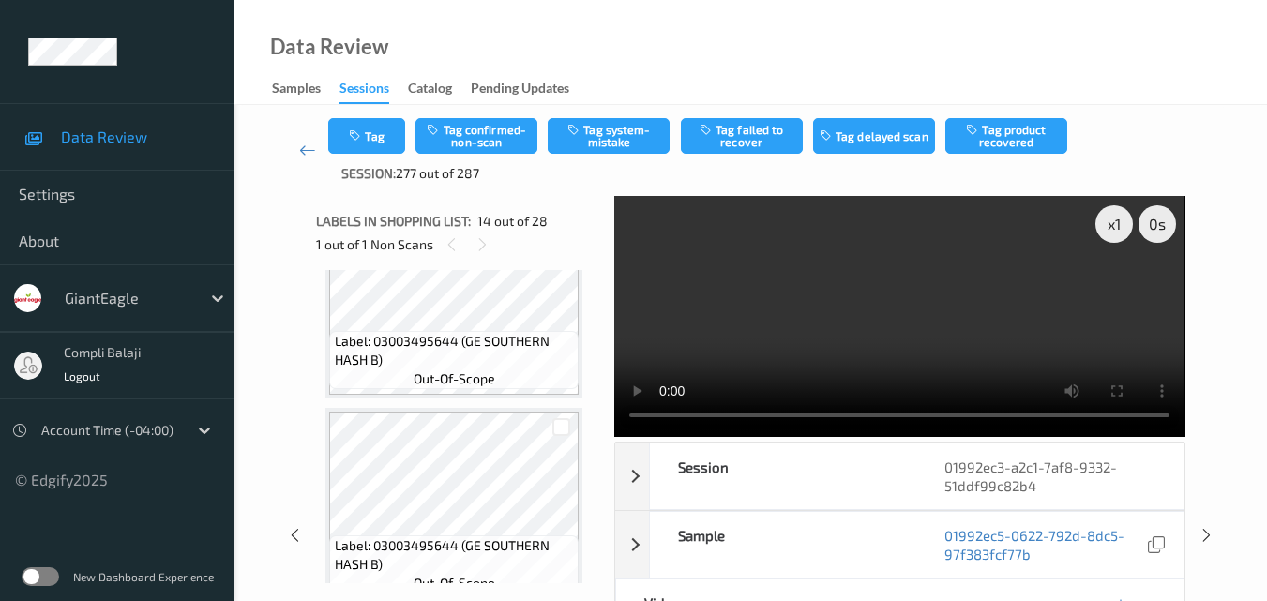
scroll to position [3377, 0]
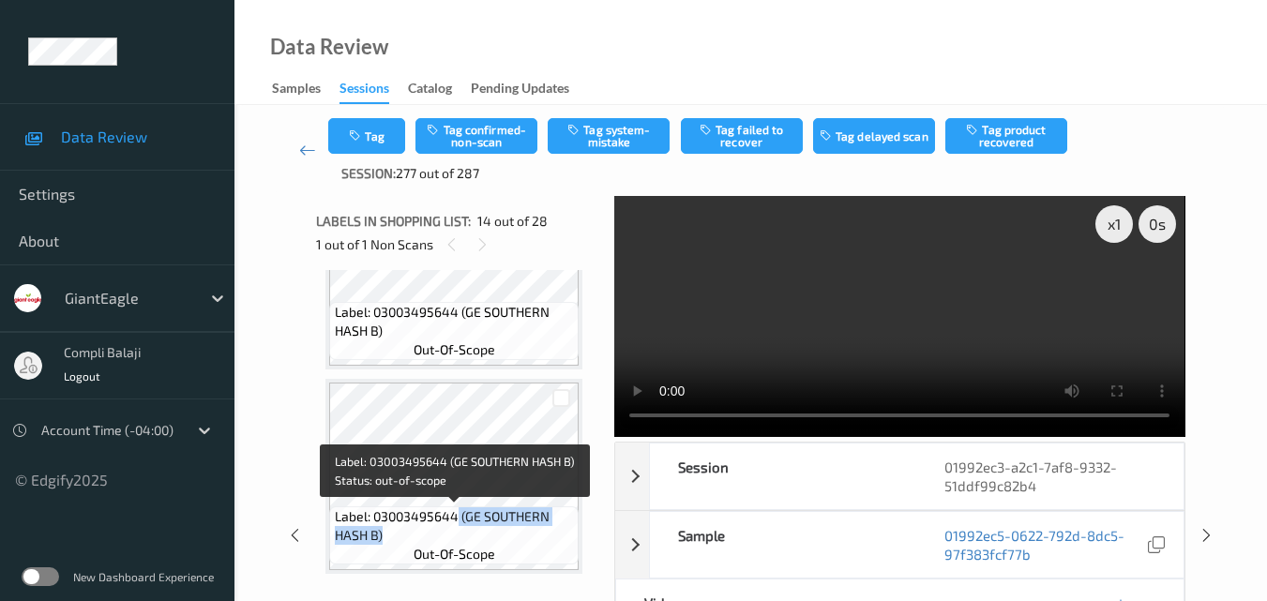
drag, startPoint x: 393, startPoint y: 536, endPoint x: 461, endPoint y: 514, distance: 71.8
click at [460, 515] on span "Label: 03003495644 (GE SOUTHERN HASH B)" at bounding box center [455, 526] width 240 height 38
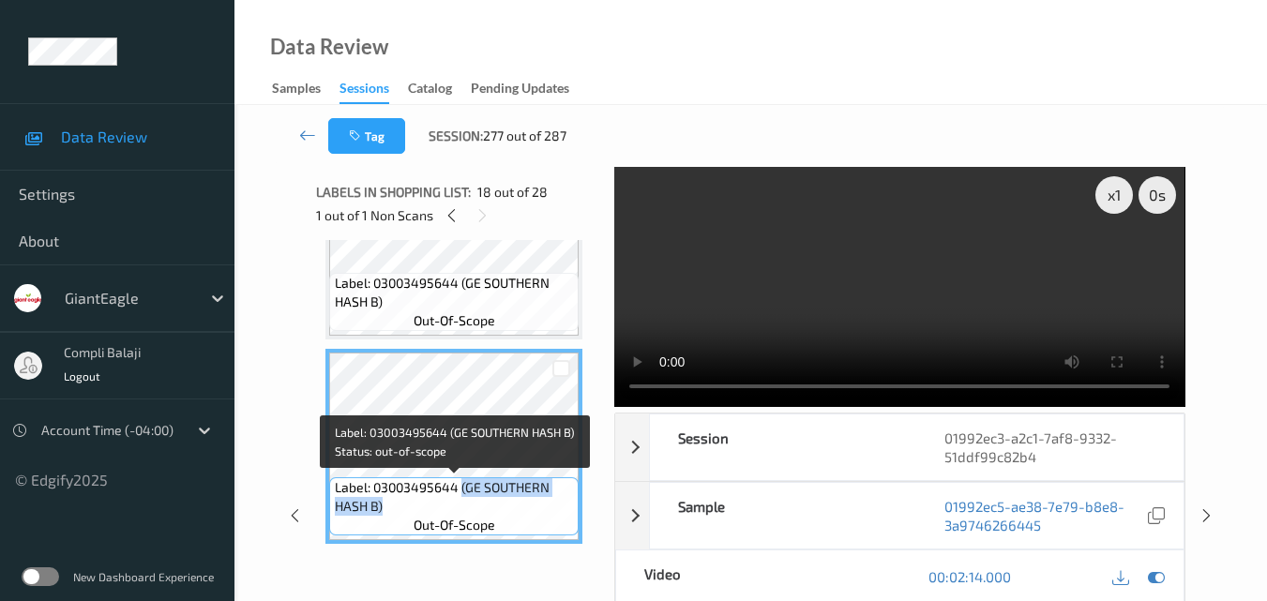
copy span "(GE SOUTHERN HASH B)"
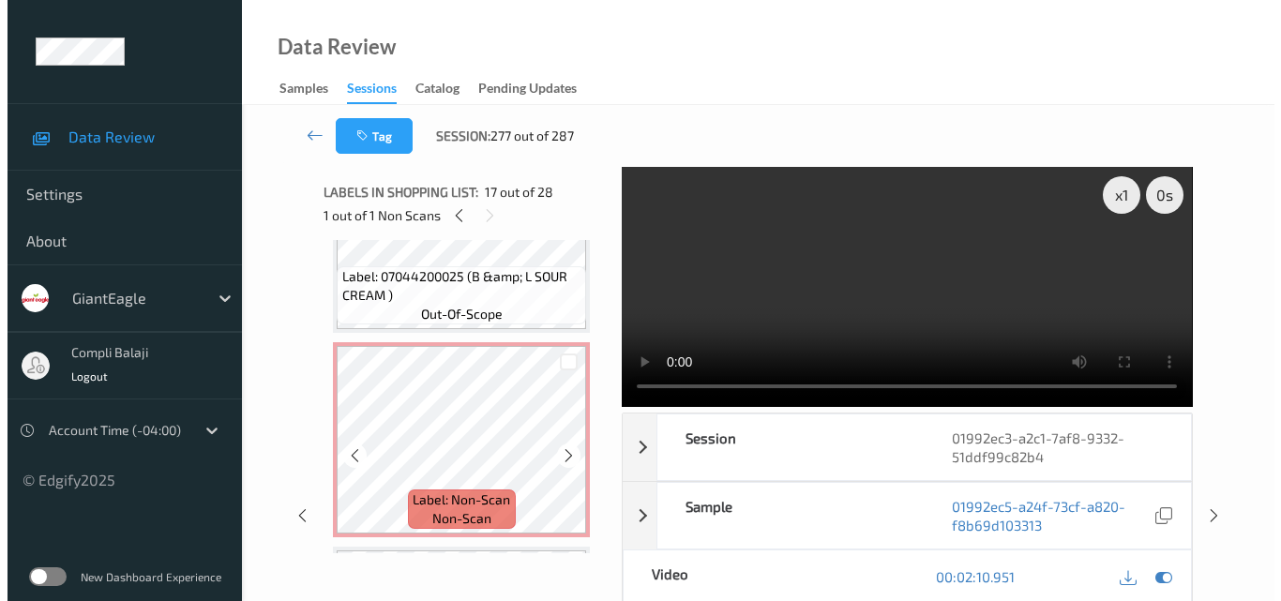
scroll to position [2532, 0]
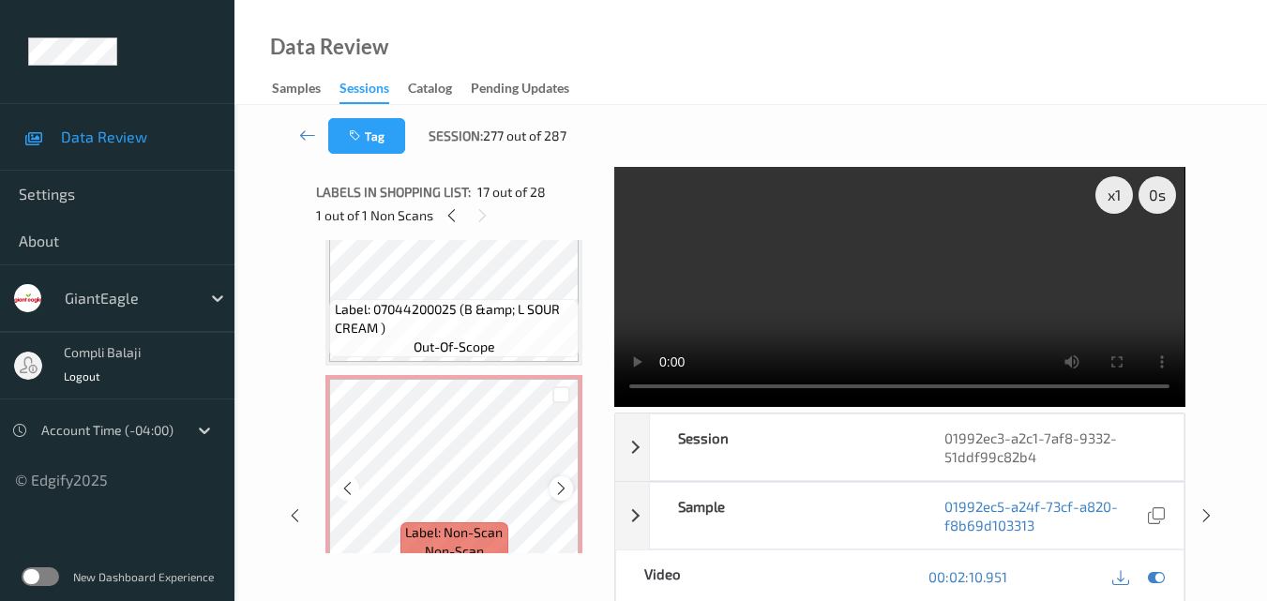
click at [558, 489] on icon at bounding box center [561, 488] width 16 height 17
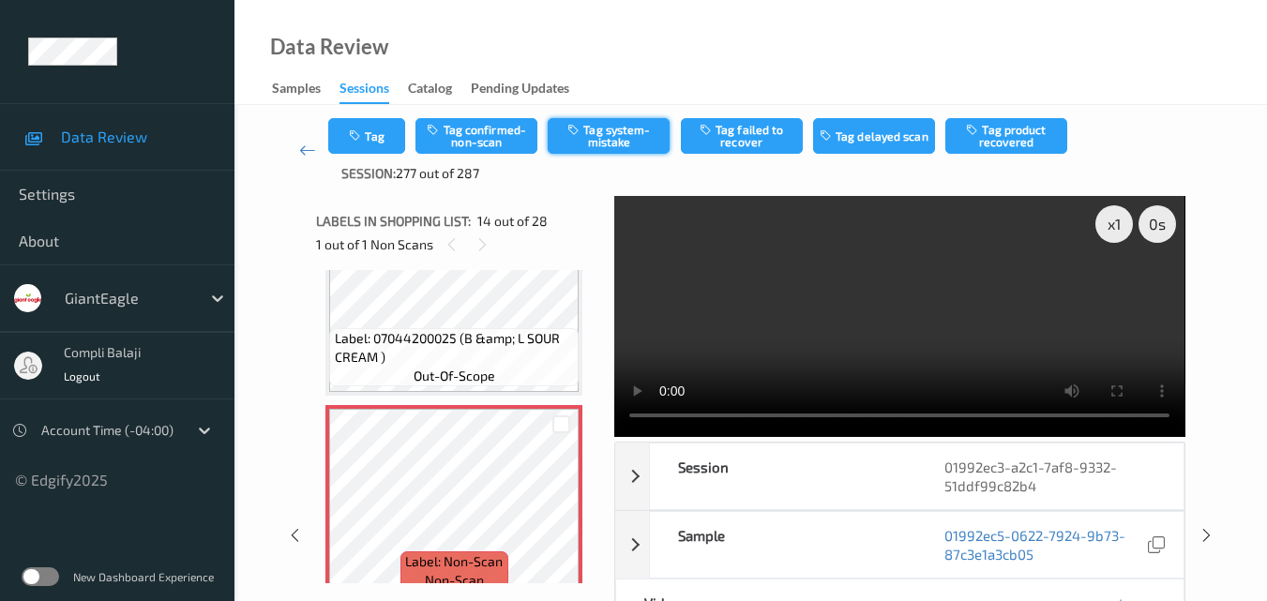
click at [611, 146] on button "Tag system-mistake" at bounding box center [609, 136] width 122 height 36
click at [377, 139] on button "Tag" at bounding box center [366, 136] width 77 height 36
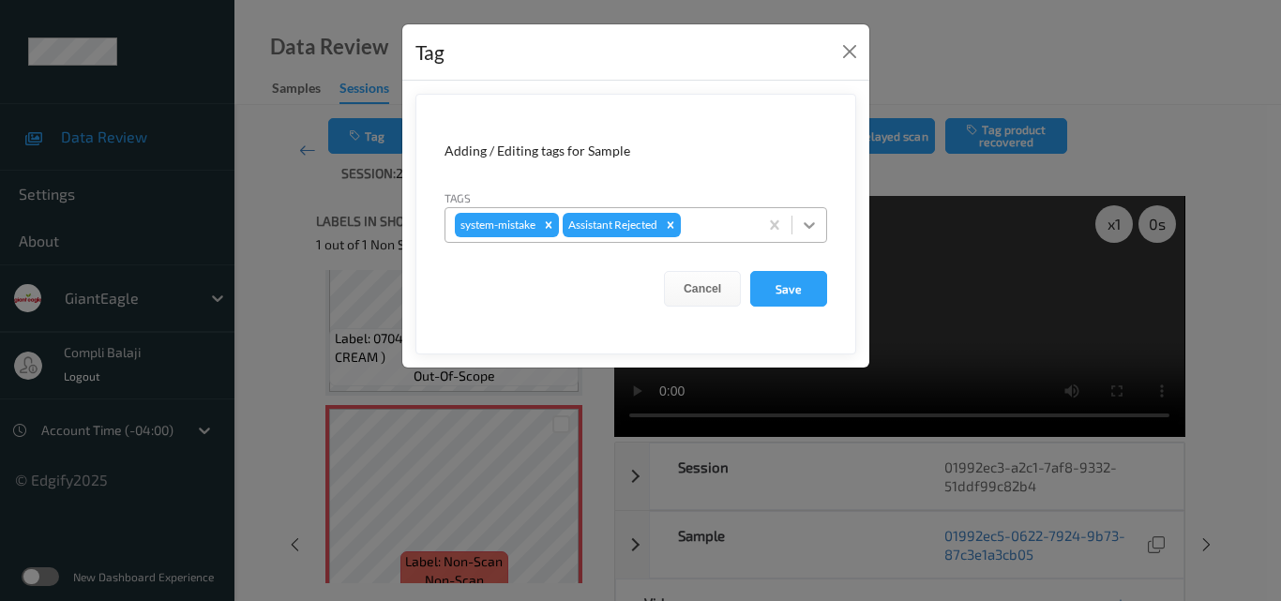
click at [810, 228] on icon at bounding box center [809, 225] width 11 height 7
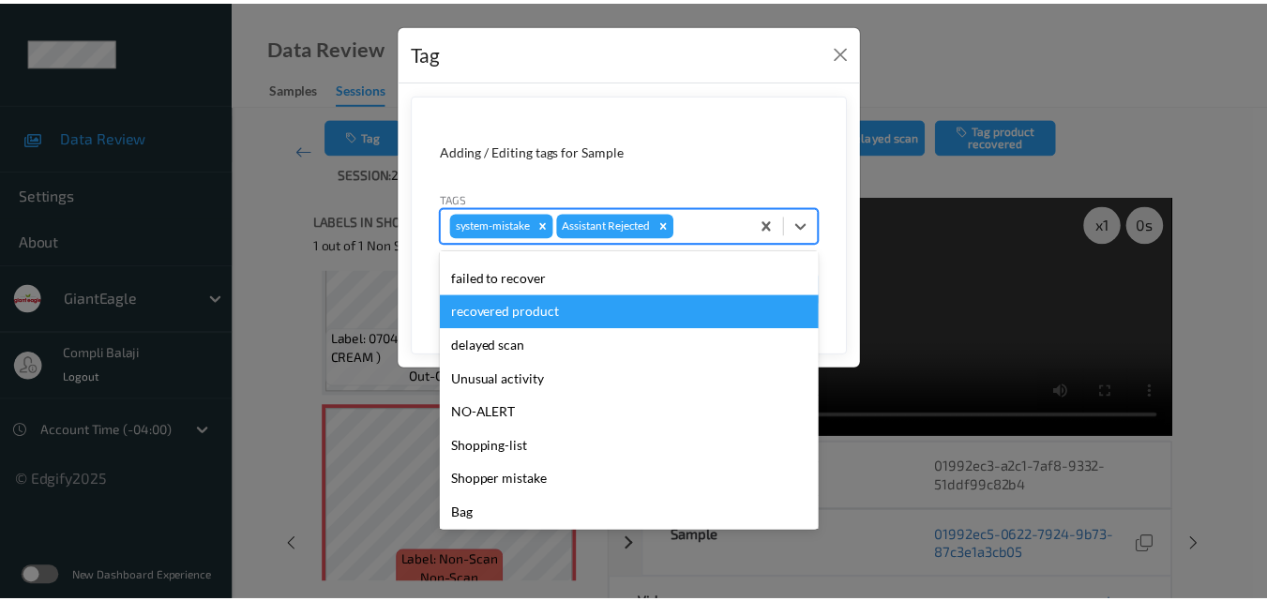
scroll to position [165, 0]
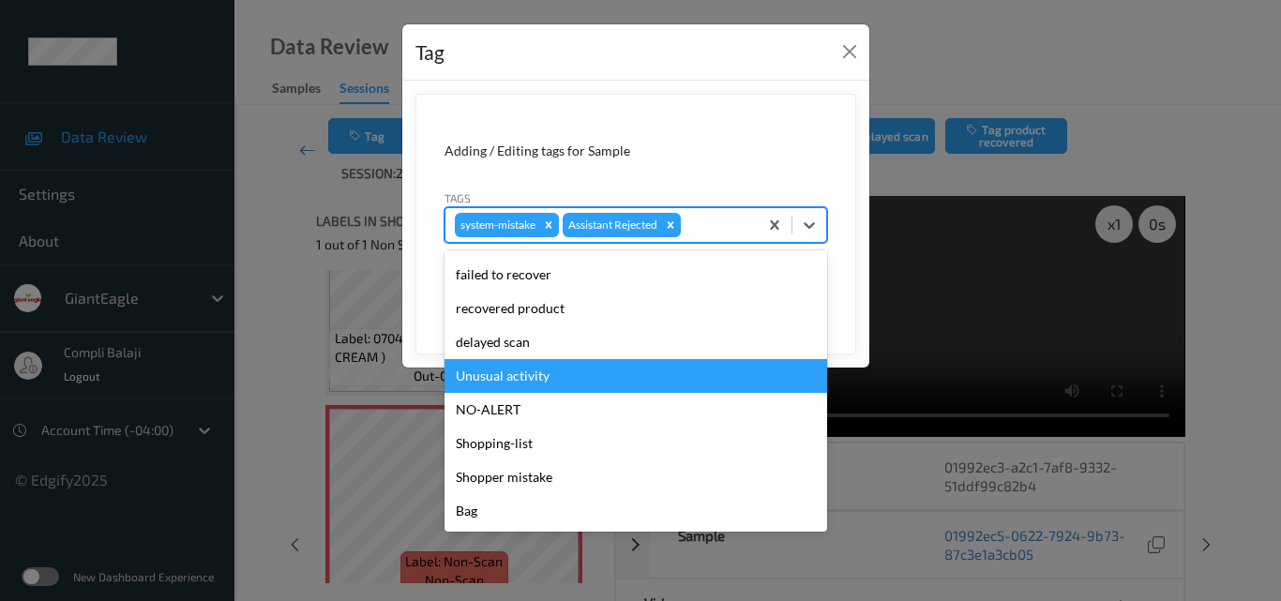
drag, startPoint x: 538, startPoint y: 376, endPoint x: 549, endPoint y: 380, distance: 11.0
click at [537, 377] on div "Unusual activity" at bounding box center [636, 376] width 383 height 34
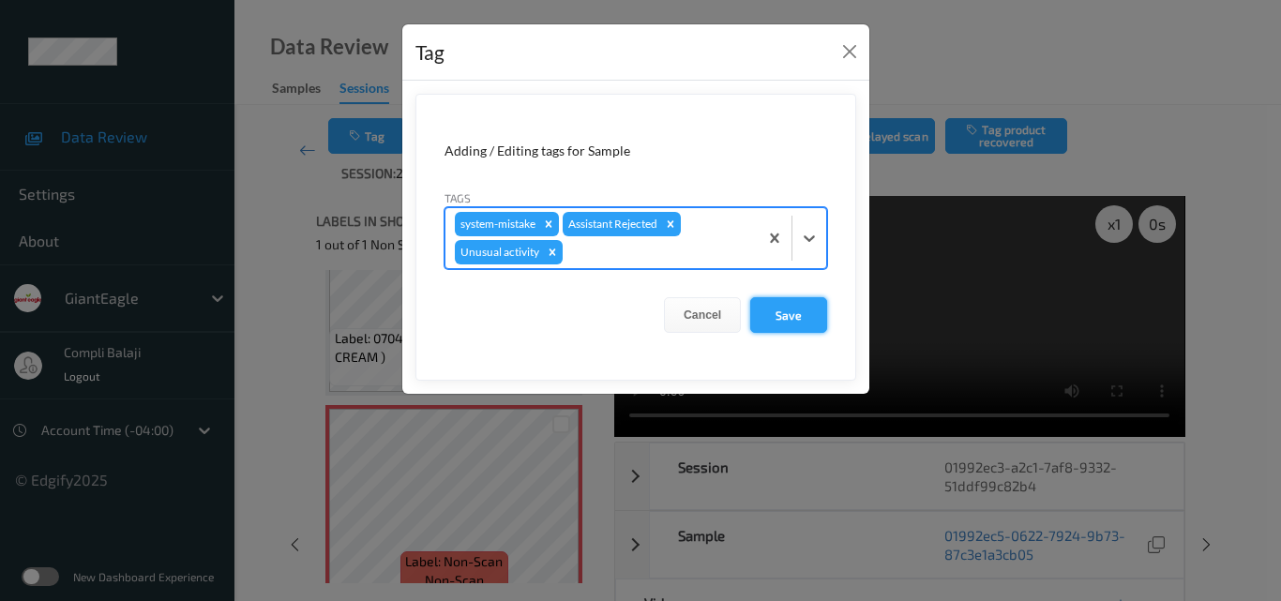
click at [786, 316] on button "Save" at bounding box center [788, 315] width 77 height 36
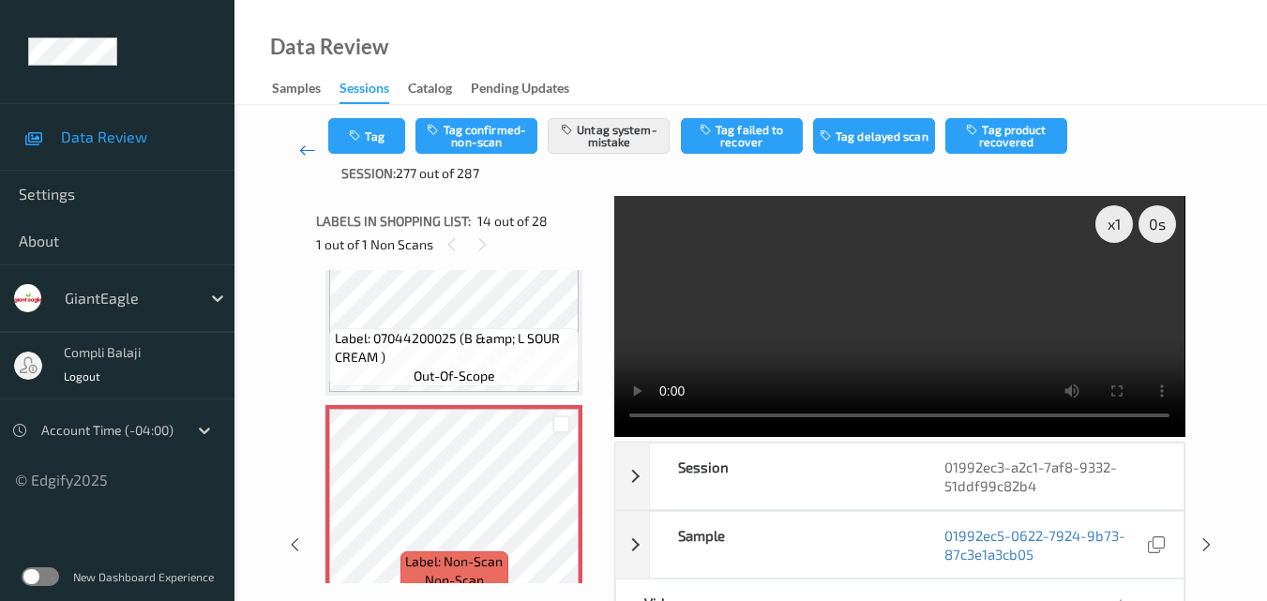
click at [304, 148] on icon at bounding box center [307, 150] width 17 height 19
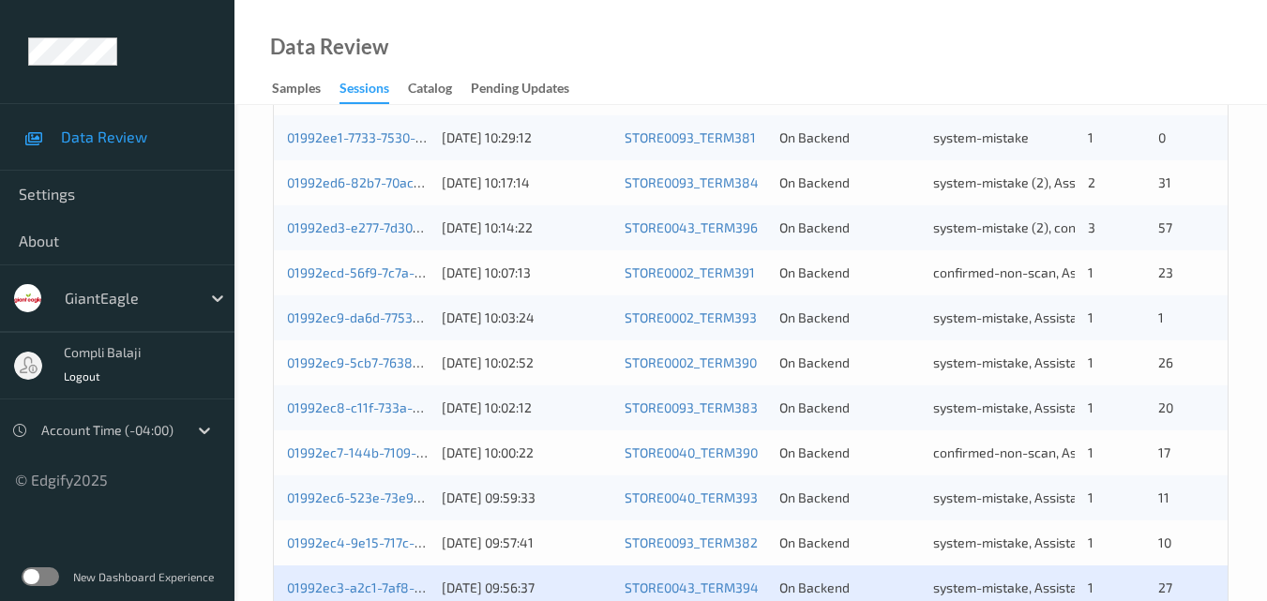
scroll to position [959, 0]
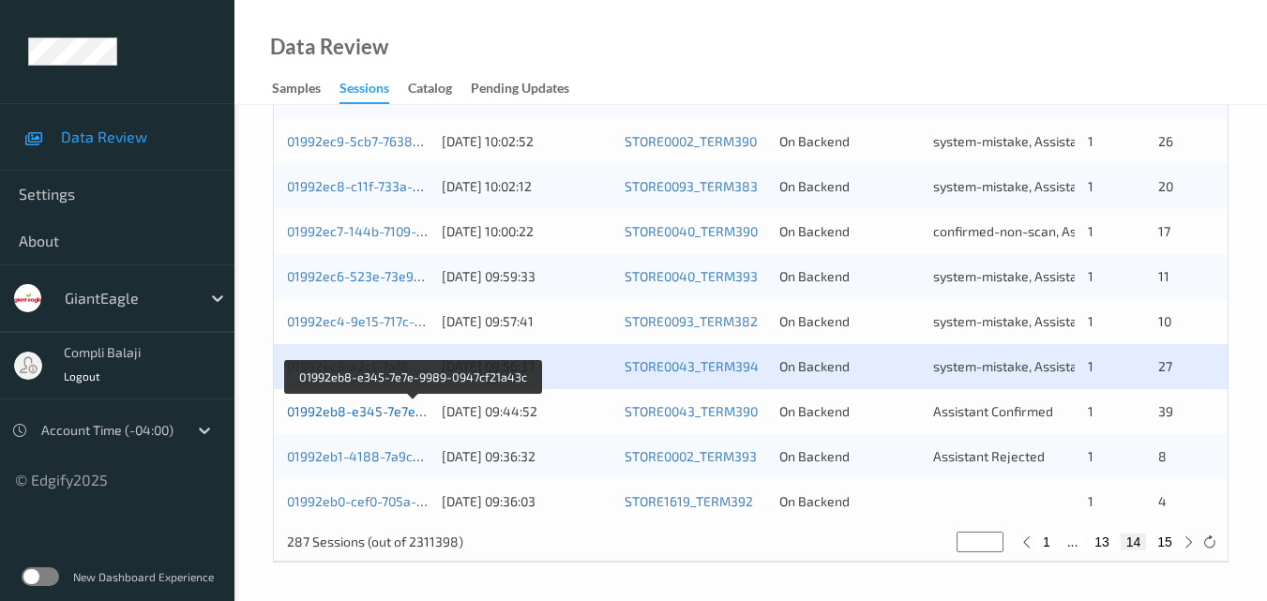
click at [377, 413] on link "01992eb8-e345-7e7e-9989-0947cf21a43c" at bounding box center [414, 411] width 255 height 16
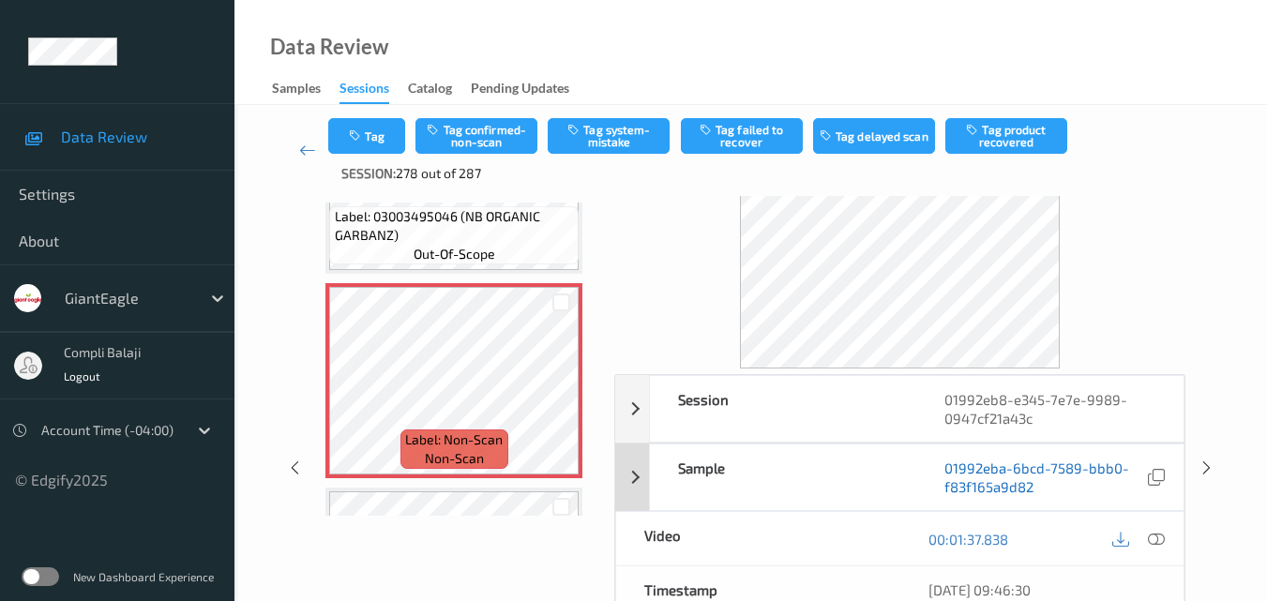
scroll to position [113, 0]
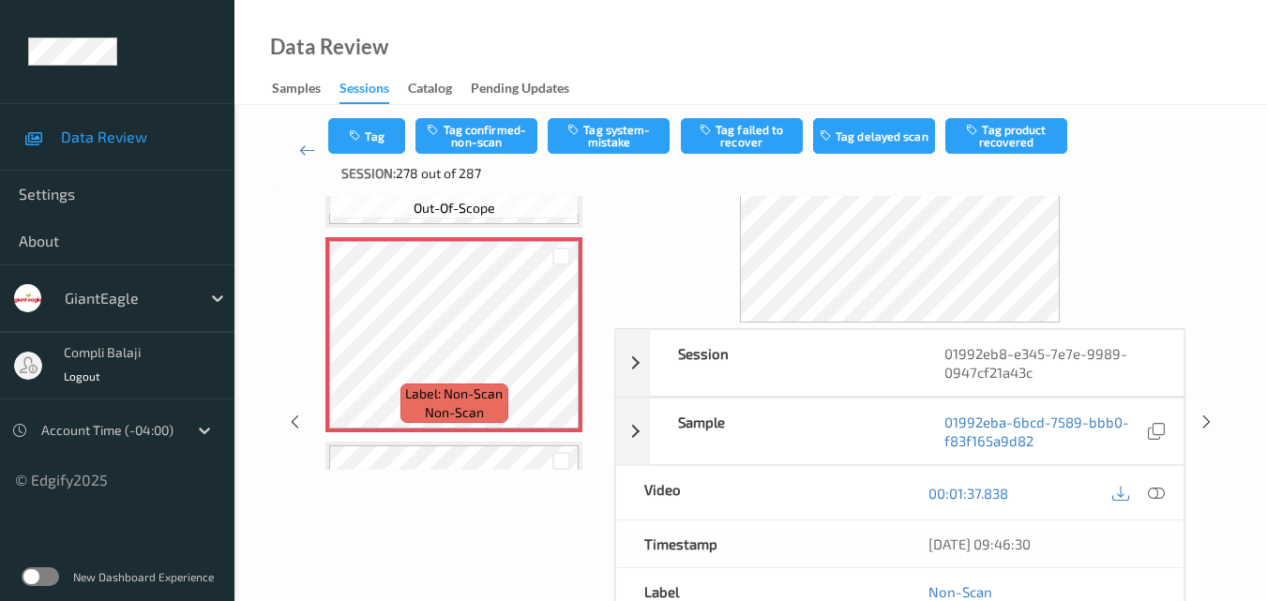
click at [1154, 499] on icon at bounding box center [1156, 492] width 17 height 17
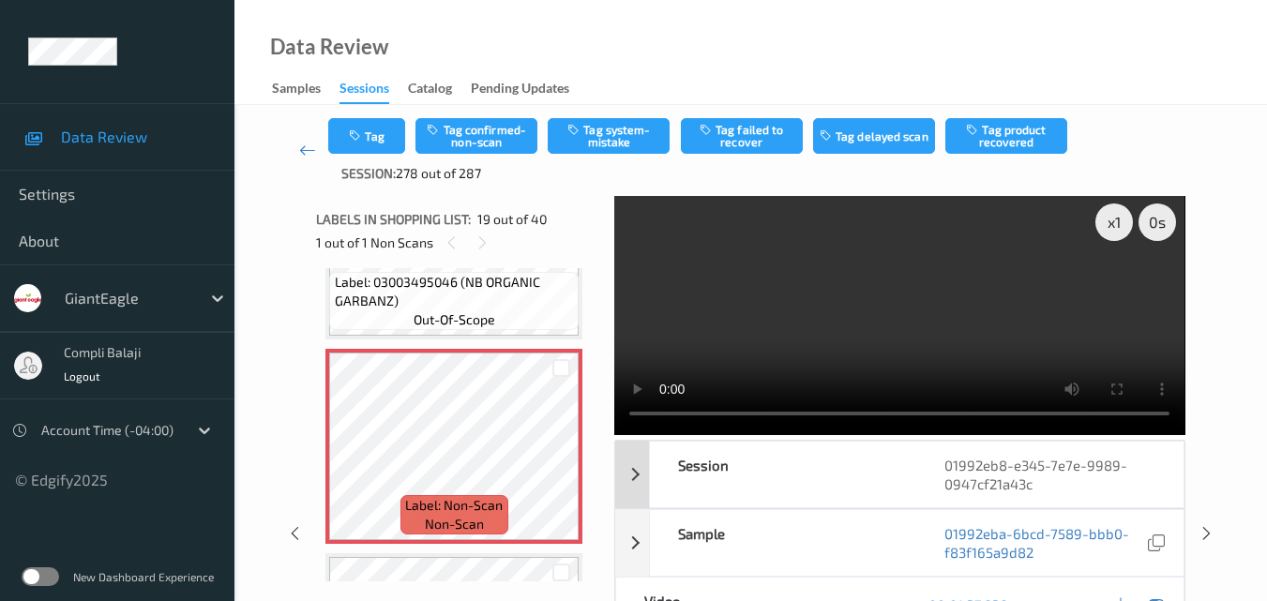
scroll to position [0, 0]
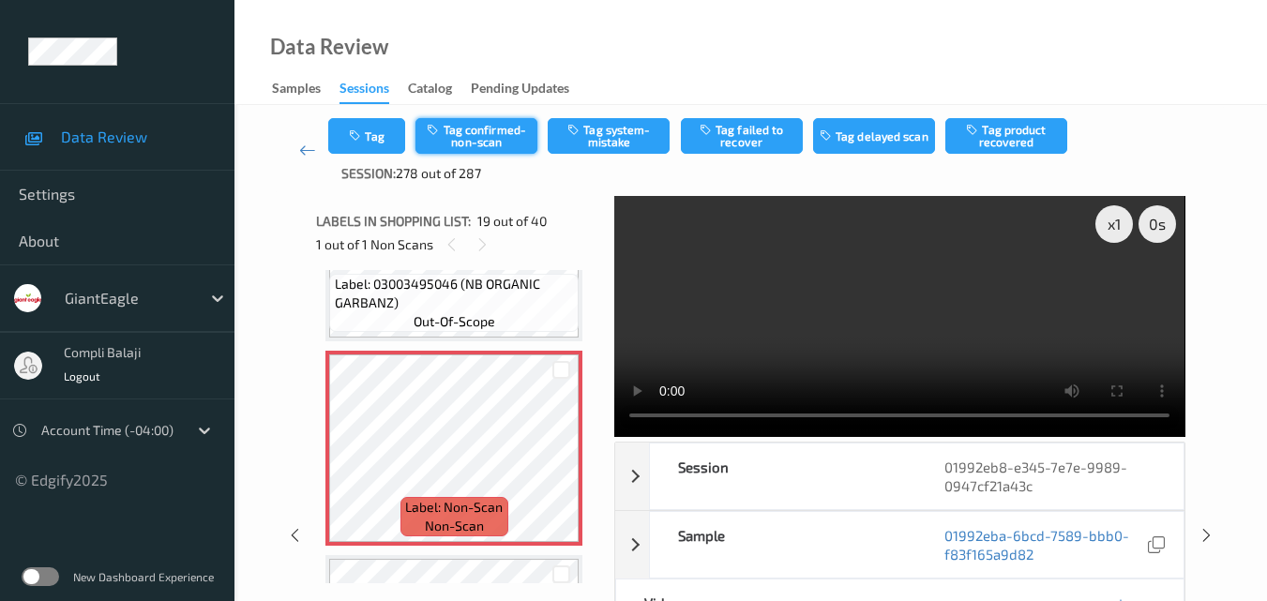
click at [489, 131] on button "Tag confirmed-non-scan" at bounding box center [477, 136] width 122 height 36
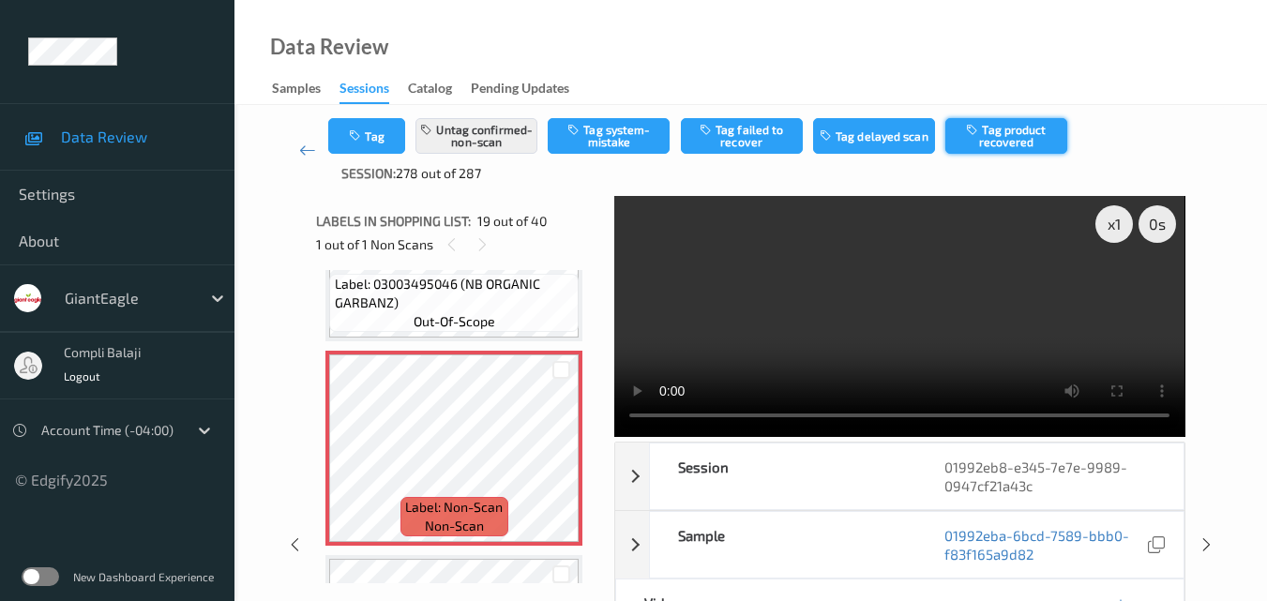
click at [1018, 137] on button "Tag product recovered" at bounding box center [1006, 136] width 122 height 36
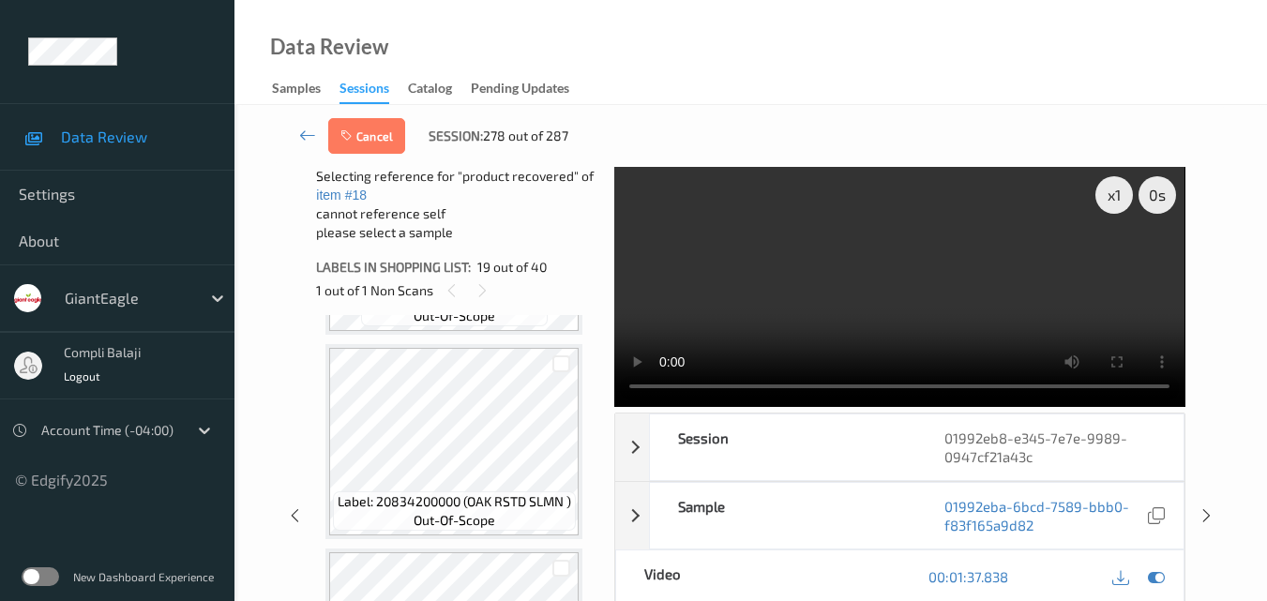
scroll to position [4266, 0]
click at [560, 378] on div at bounding box center [561, 373] width 18 height 18
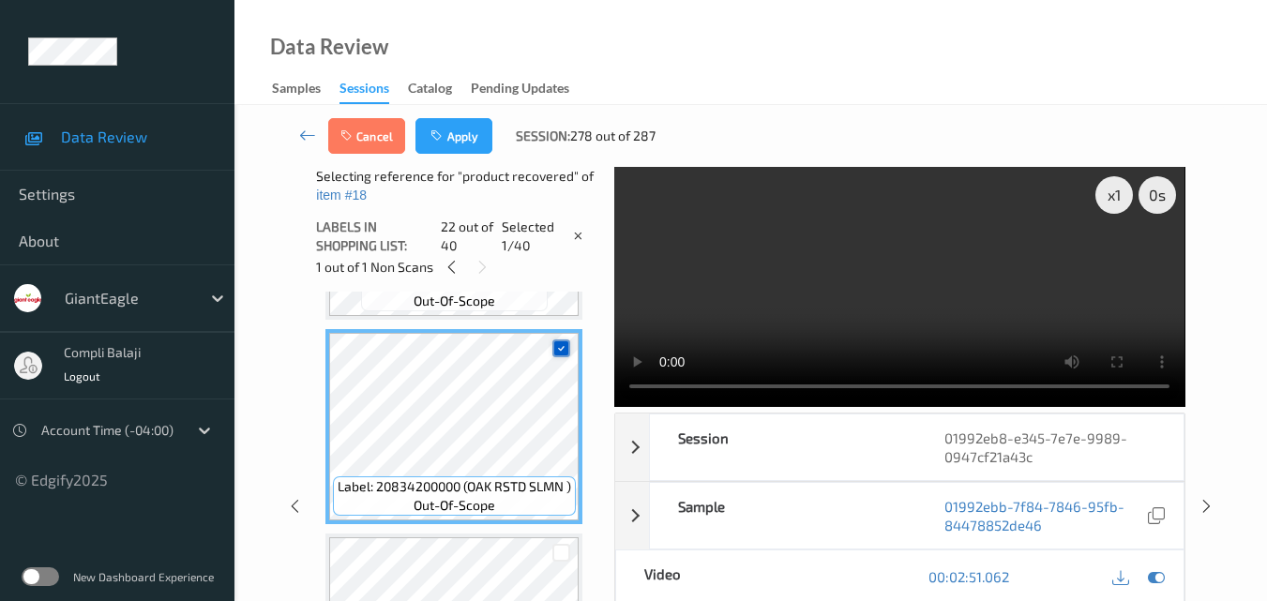
scroll to position [4078, 0]
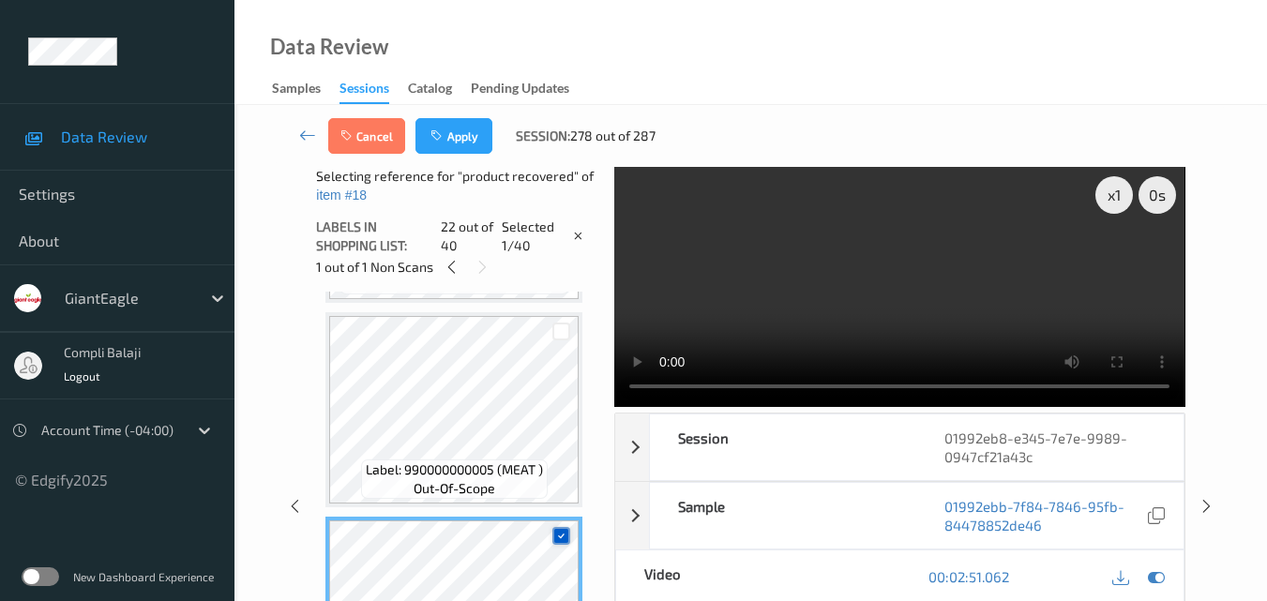
click at [558, 535] on icon at bounding box center [561, 536] width 12 height 12
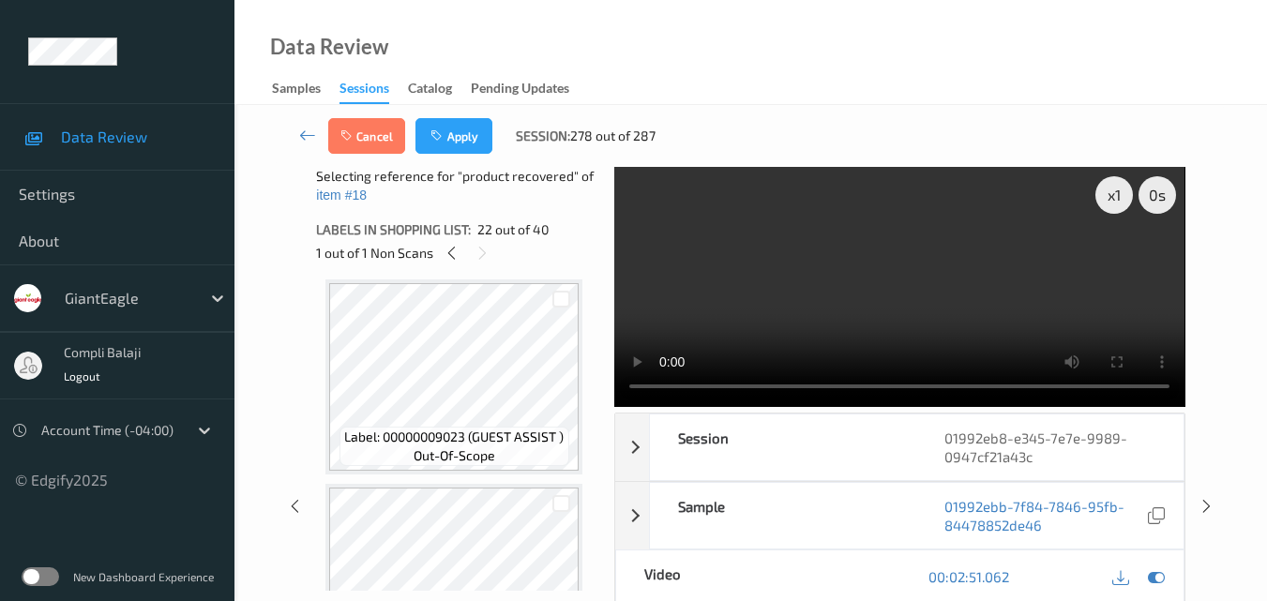
scroll to position [3891, 0]
click at [566, 506] on div at bounding box center [561, 506] width 18 height 18
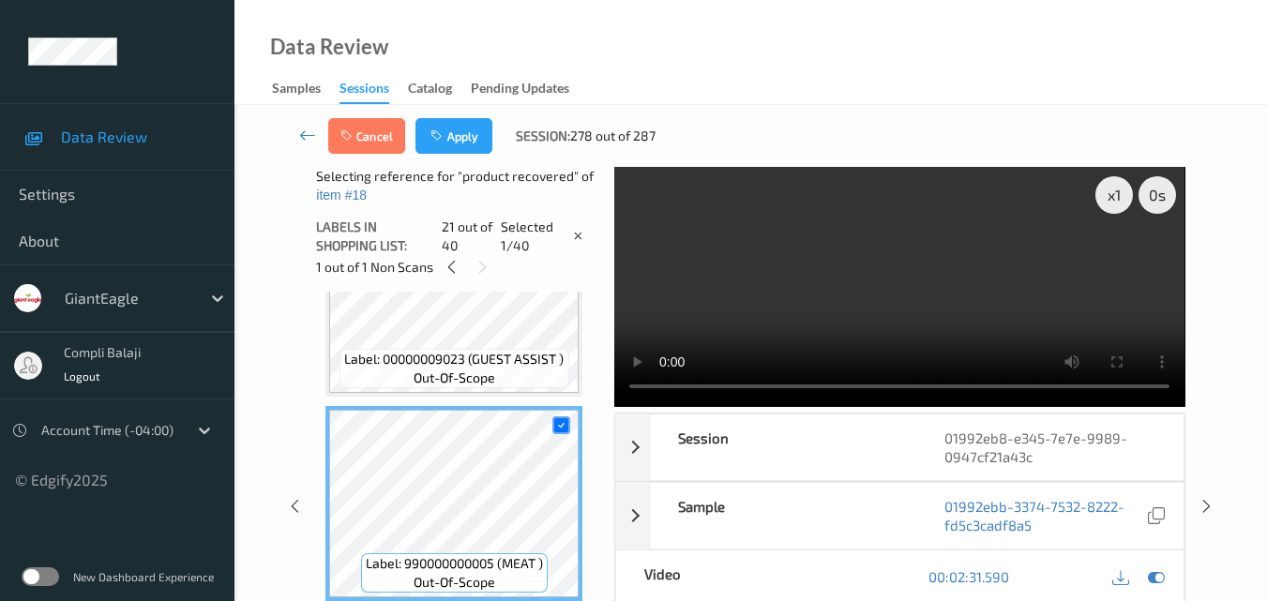
scroll to position [4078, 0]
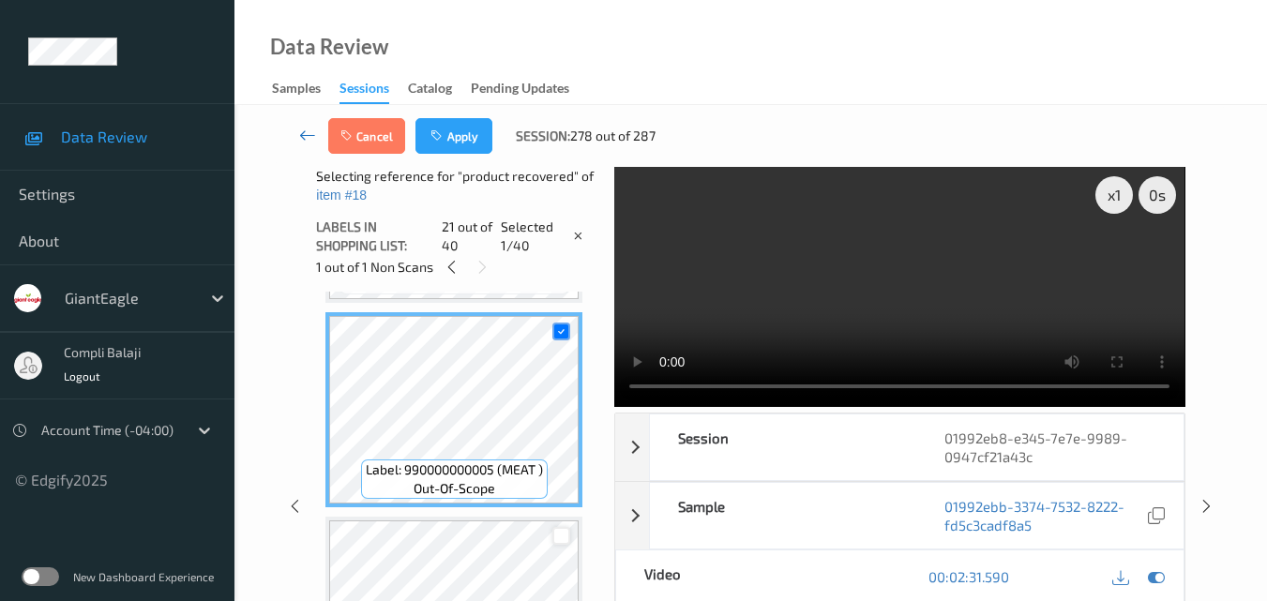
click at [304, 135] on icon at bounding box center [307, 135] width 17 height 19
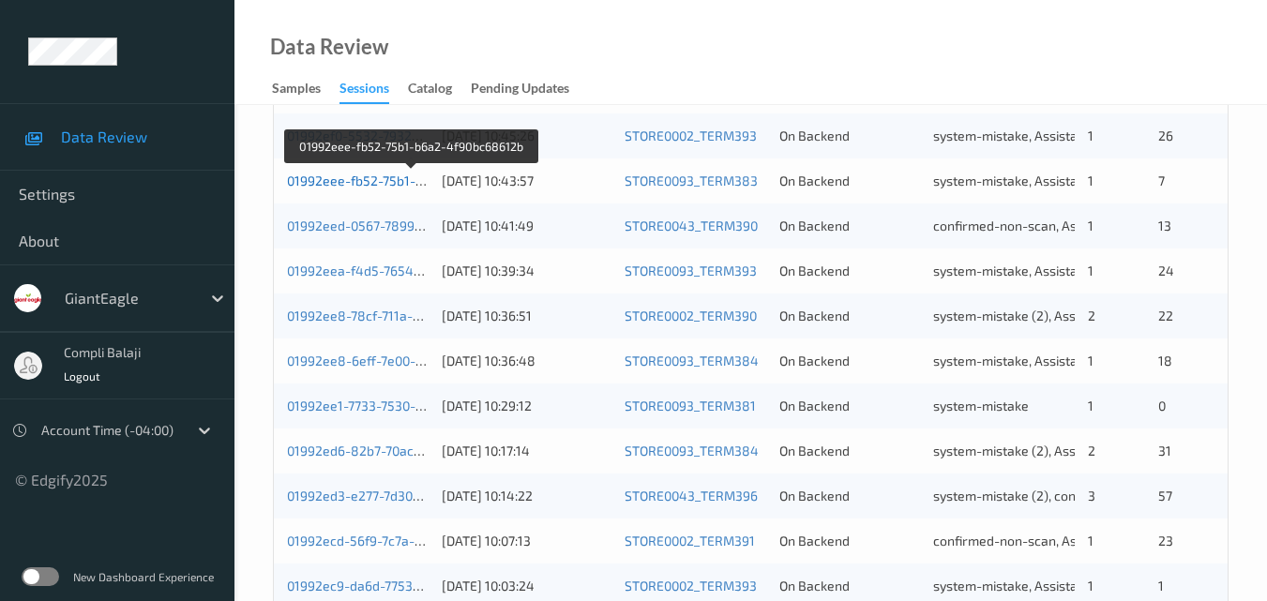
scroll to position [938, 0]
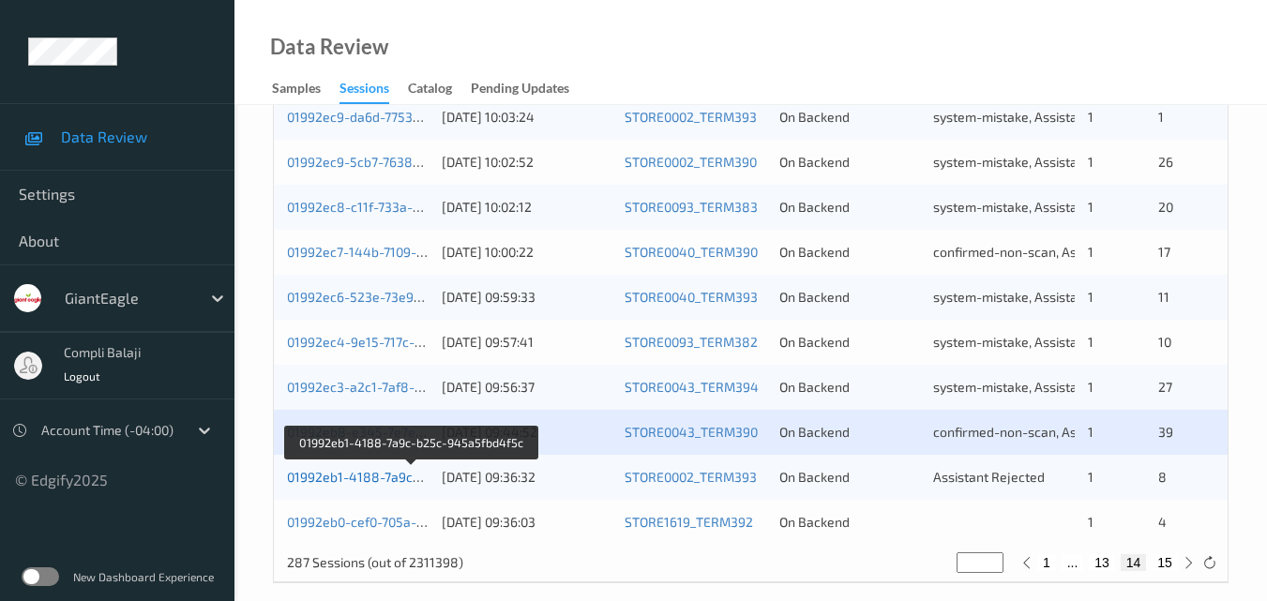
click at [367, 484] on link "01992eb1-4188-7a9c-b25c-945a5fbd4f5c" at bounding box center [412, 477] width 251 height 16
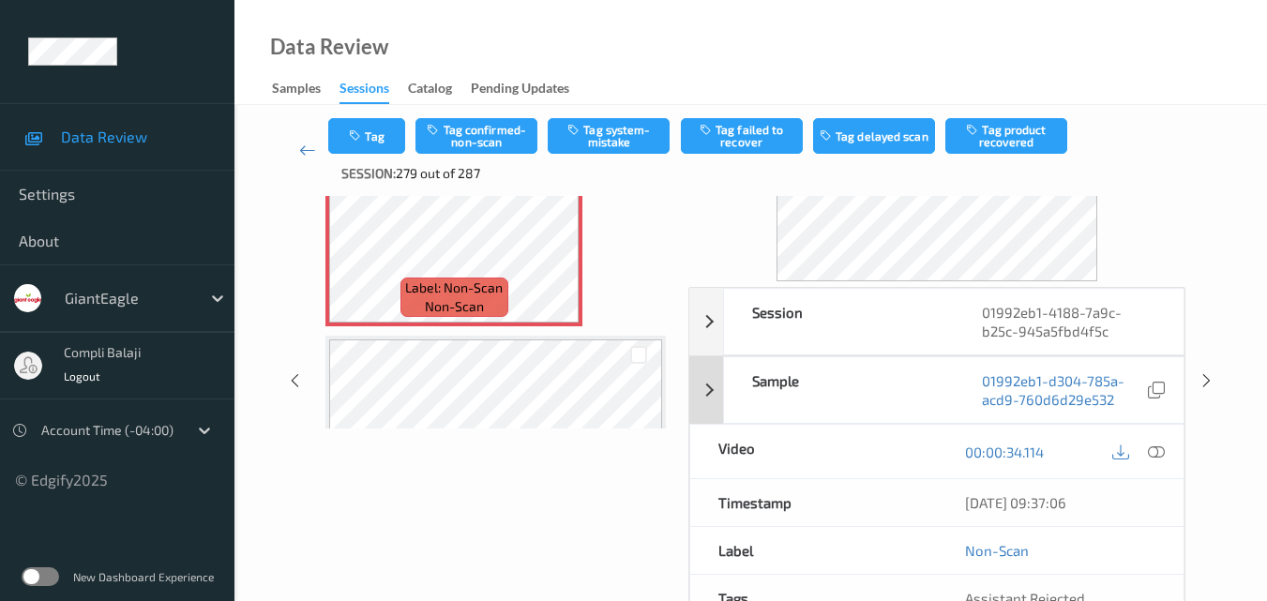
scroll to position [188, 0]
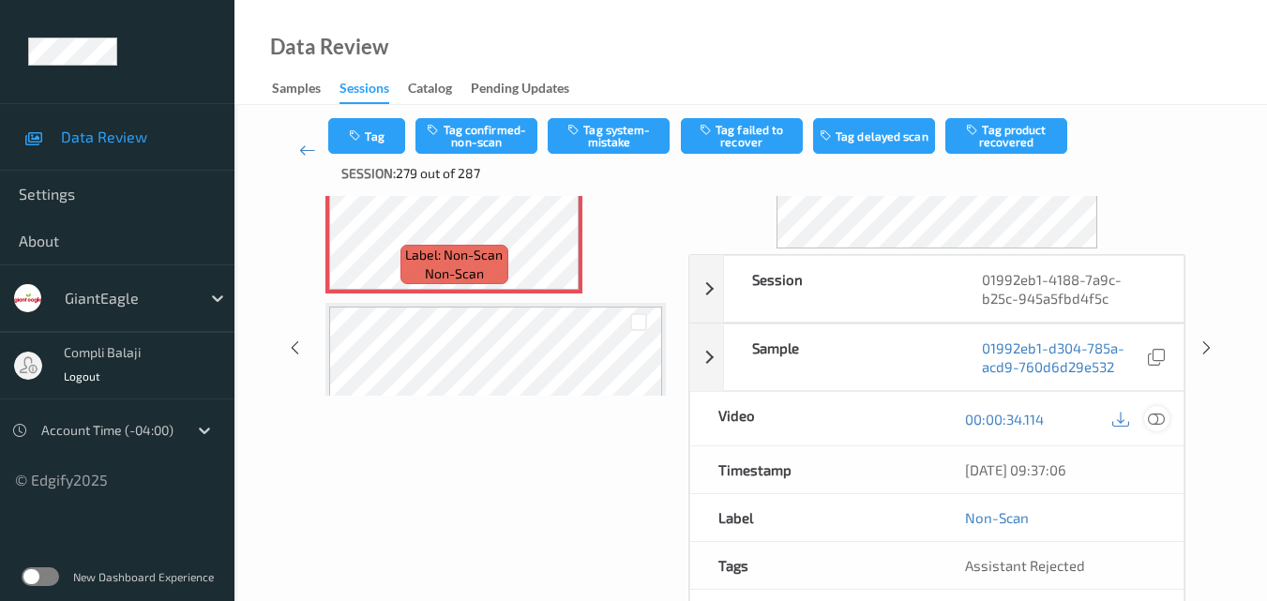
click at [1163, 420] on icon at bounding box center [1156, 418] width 17 height 17
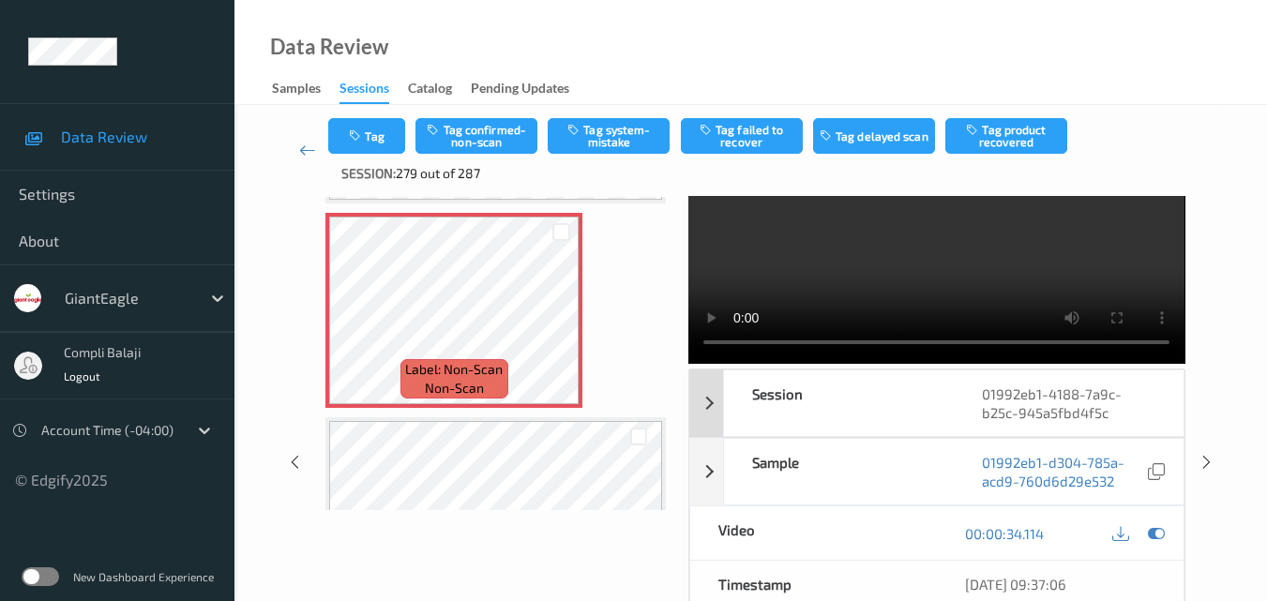
scroll to position [94, 0]
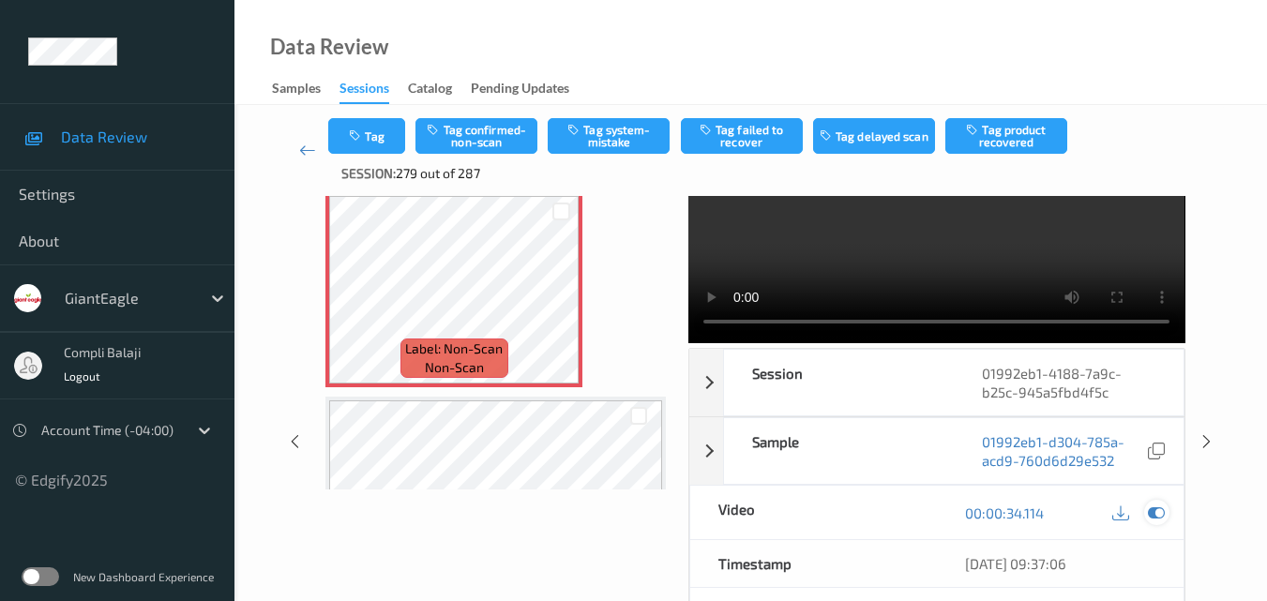
click at [1159, 511] on icon at bounding box center [1156, 513] width 17 height 17
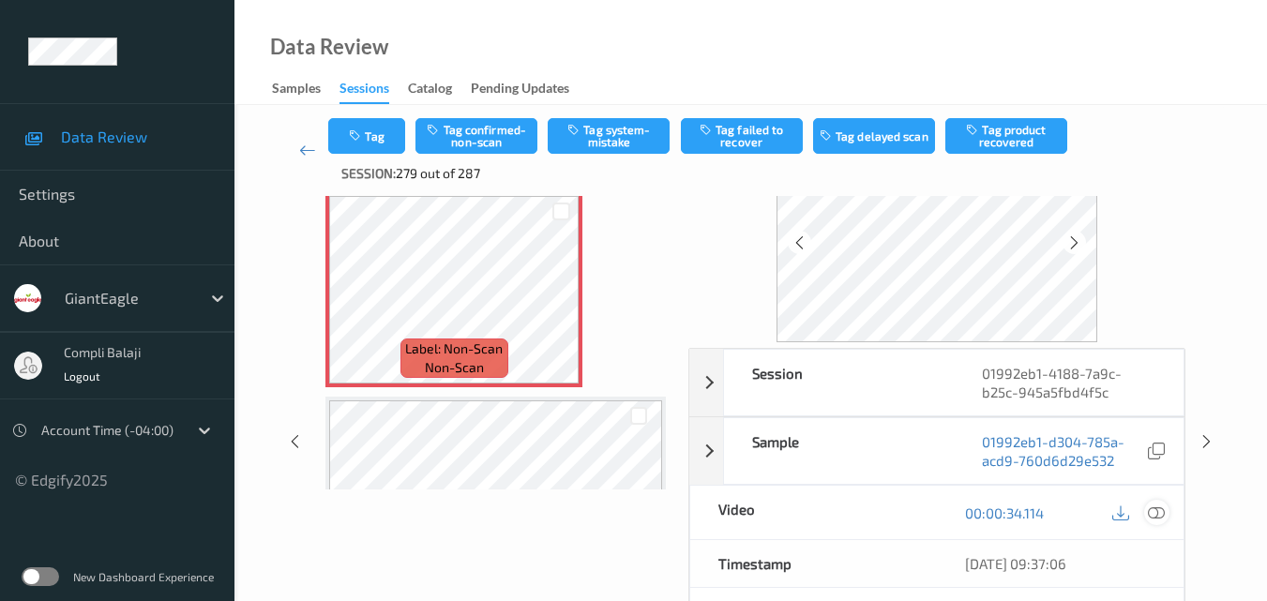
click at [1163, 513] on icon at bounding box center [1156, 512] width 17 height 17
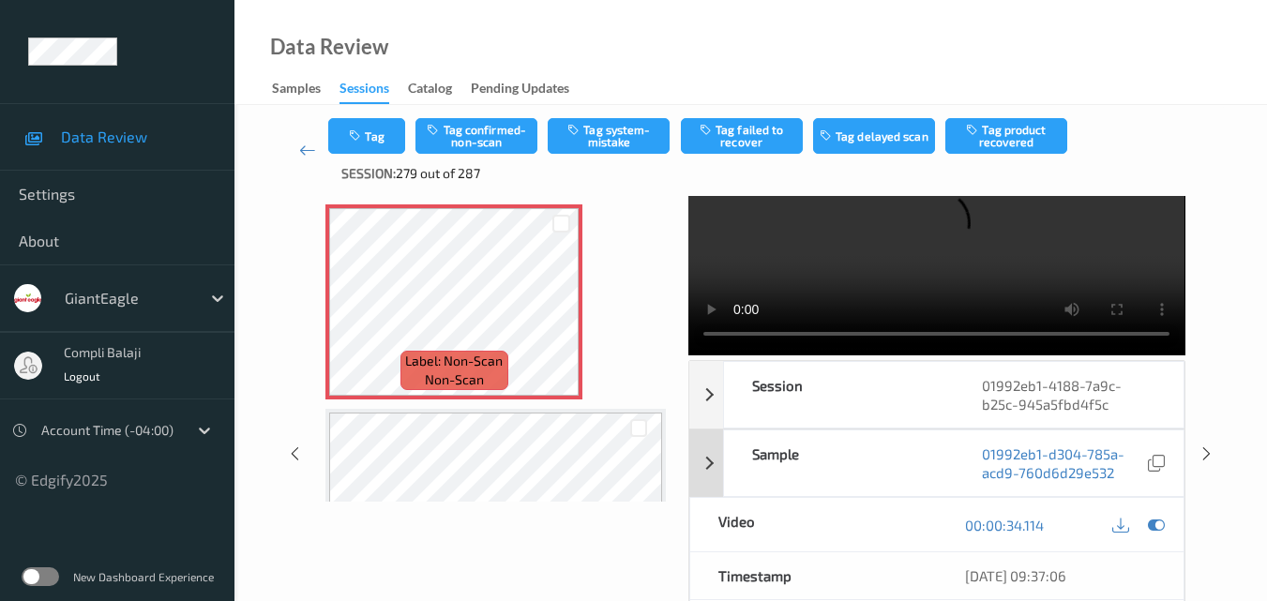
scroll to position [0, 0]
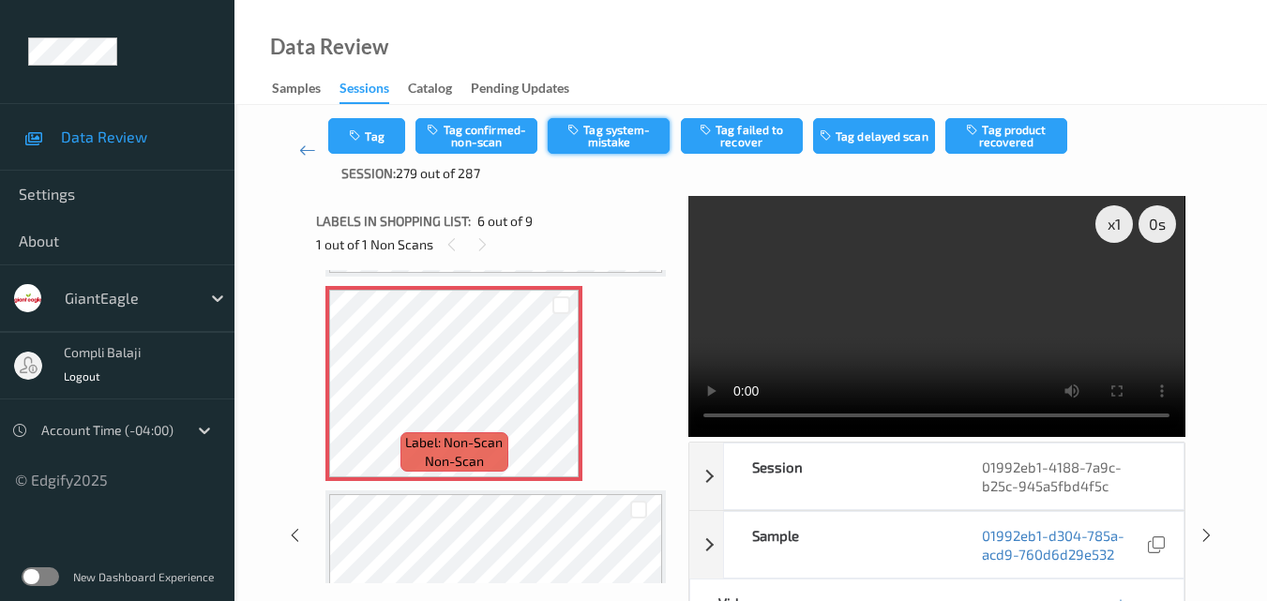
click at [614, 142] on button "Tag system-mistake" at bounding box center [609, 136] width 122 height 36
click at [300, 150] on icon at bounding box center [307, 150] width 17 height 19
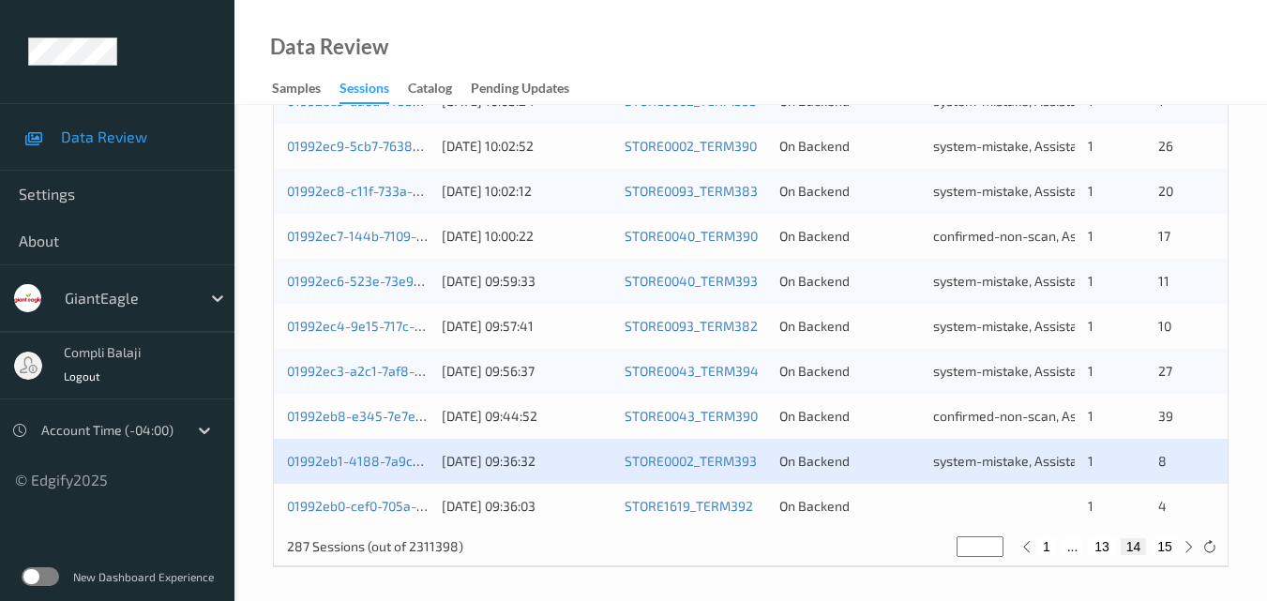
scroll to position [959, 0]
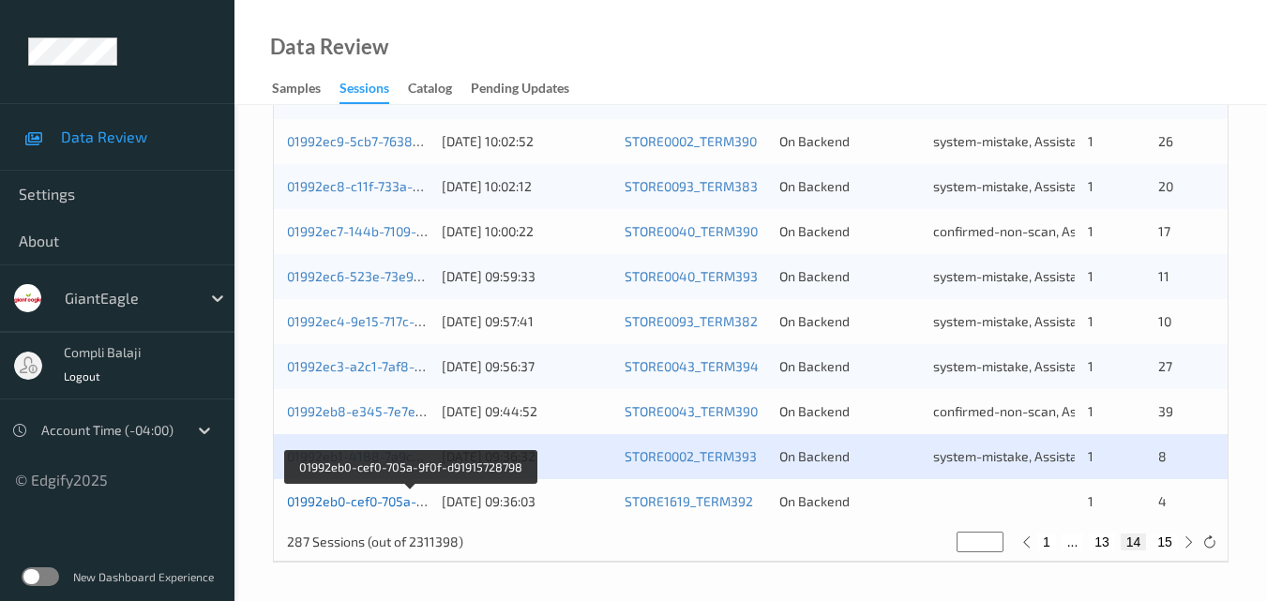
click at [387, 508] on link "01992eb0-cef0-705a-9f0f-d91915728798" at bounding box center [410, 501] width 246 height 16
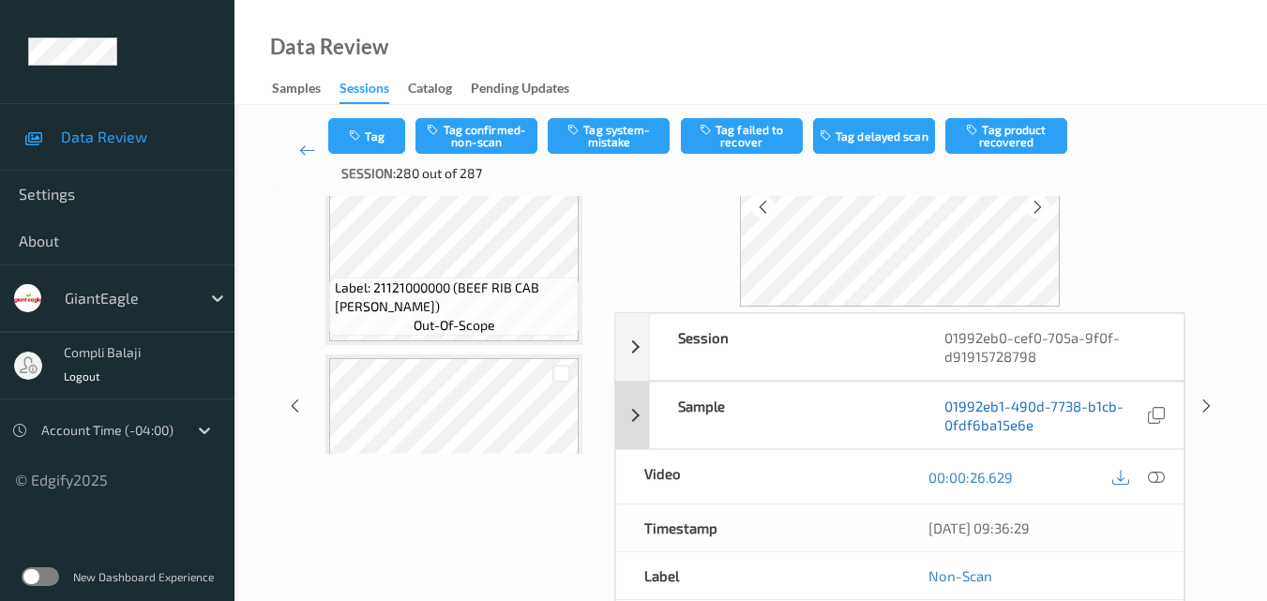
scroll to position [311, 0]
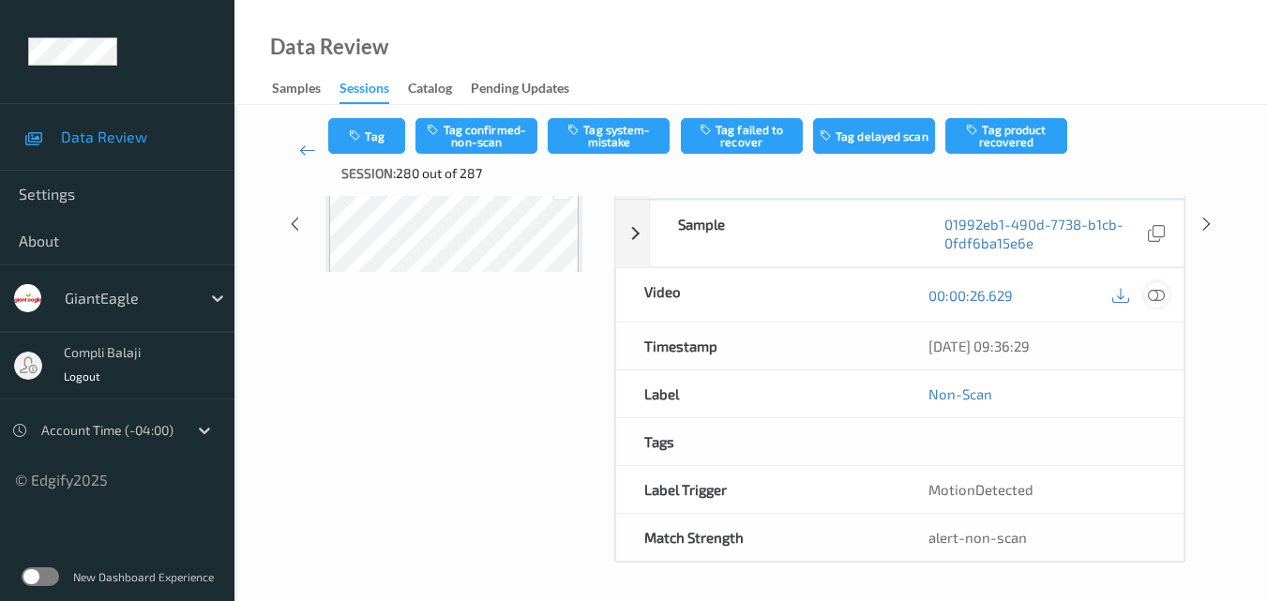
click at [1159, 298] on icon at bounding box center [1156, 294] width 17 height 17
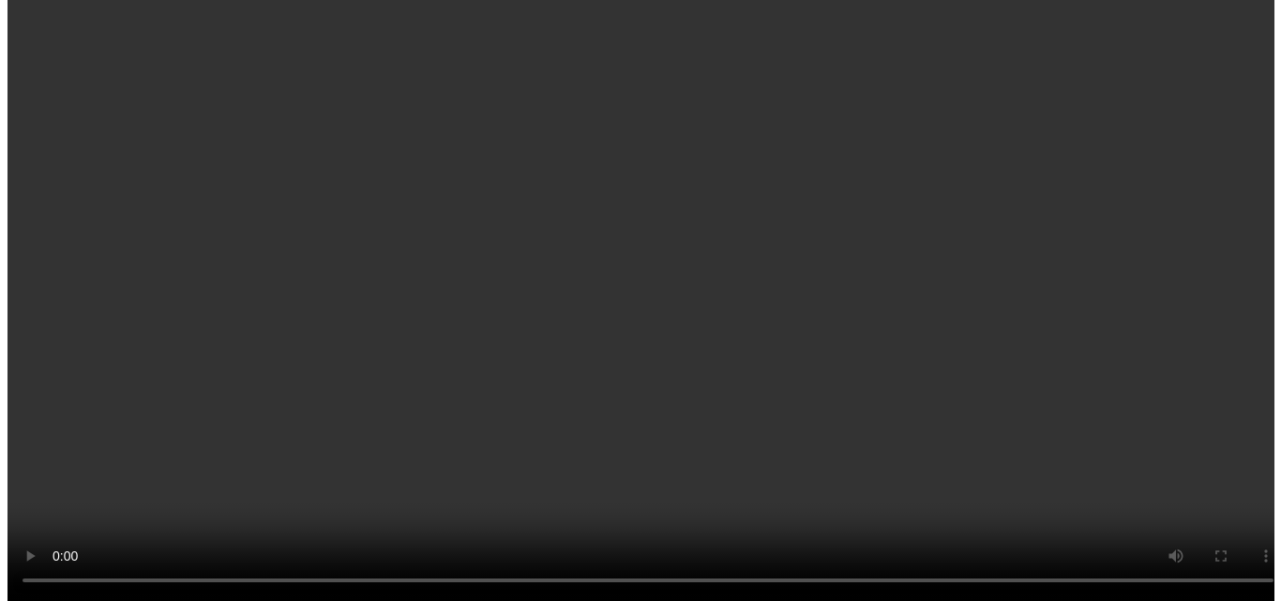
scroll to position [599, 0]
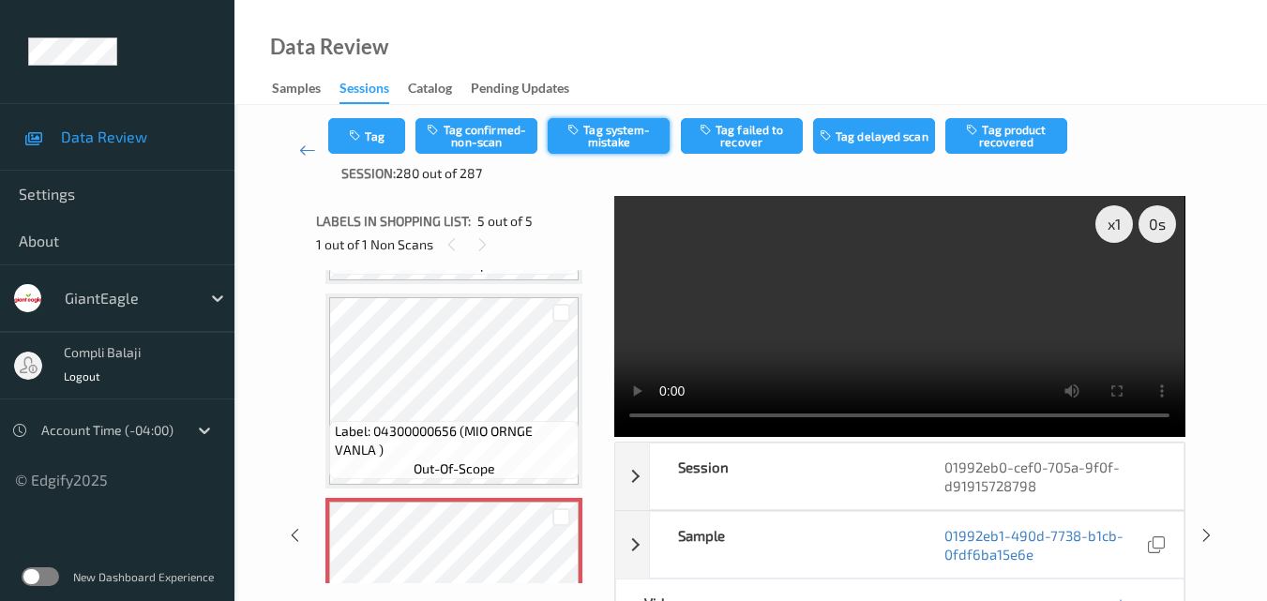
click at [590, 140] on button "Tag system-mistake" at bounding box center [609, 136] width 122 height 36
click at [388, 135] on button "Tag" at bounding box center [366, 136] width 77 height 36
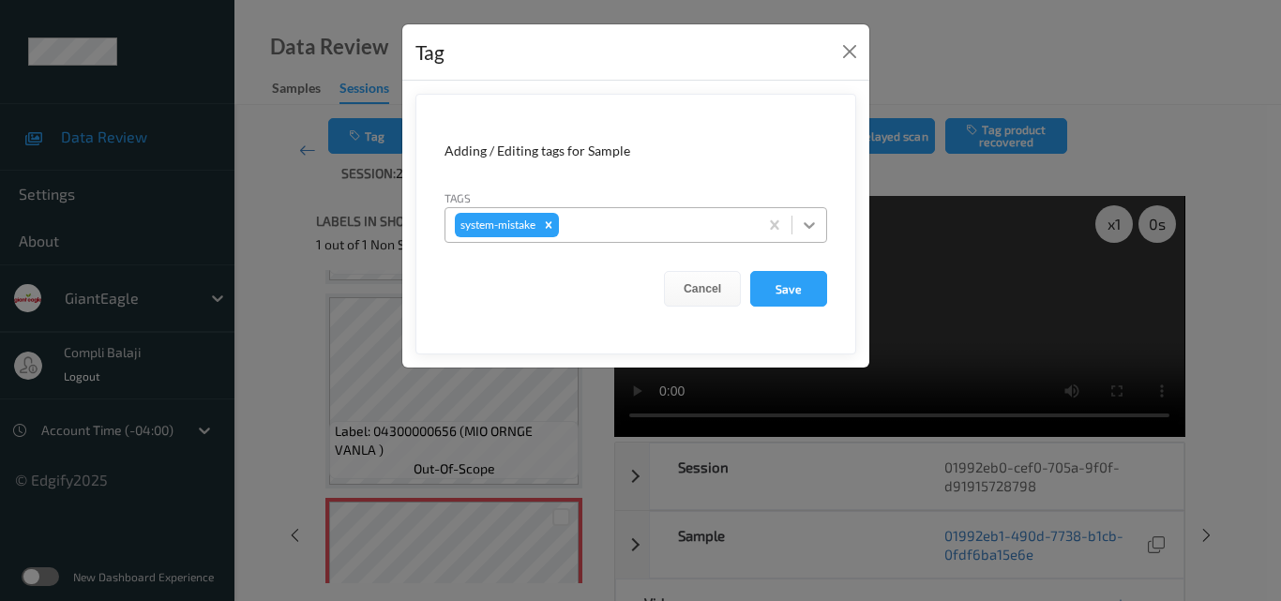
click at [811, 221] on icon at bounding box center [809, 225] width 19 height 19
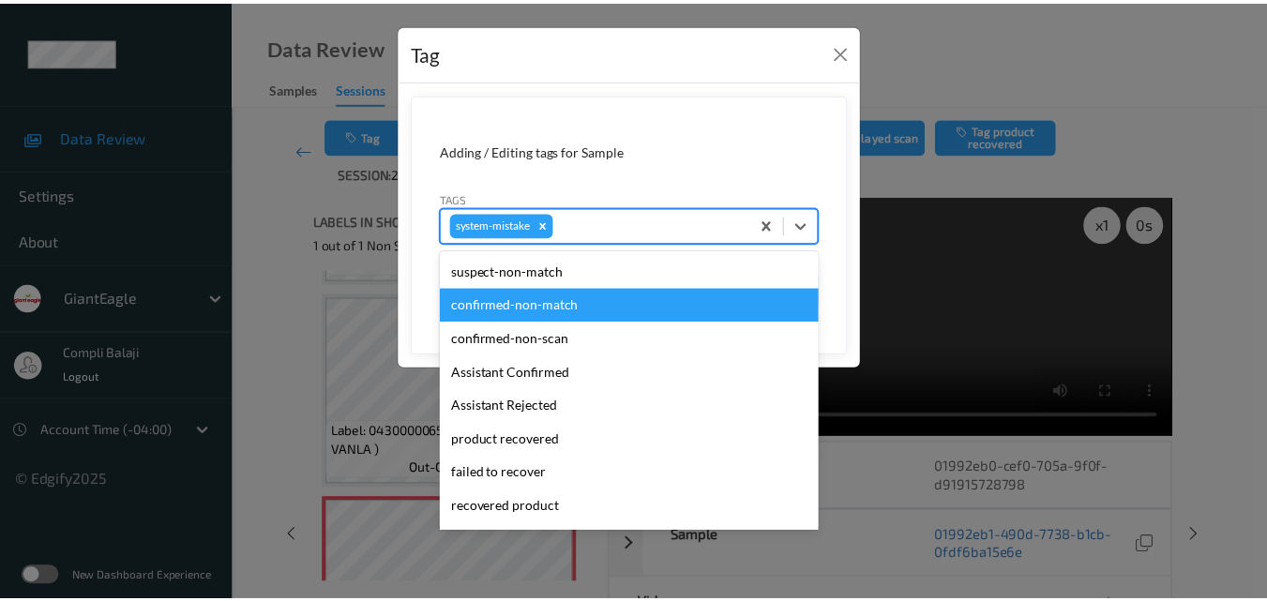
scroll to position [188, 0]
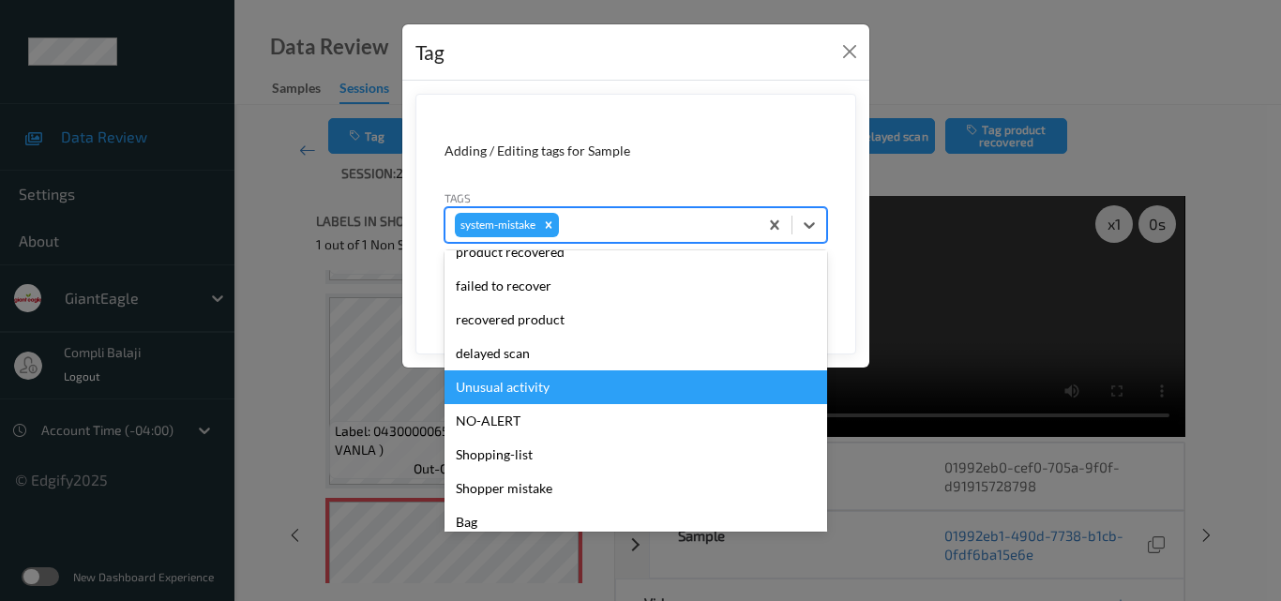
click at [531, 387] on div "Unusual activity" at bounding box center [636, 387] width 383 height 34
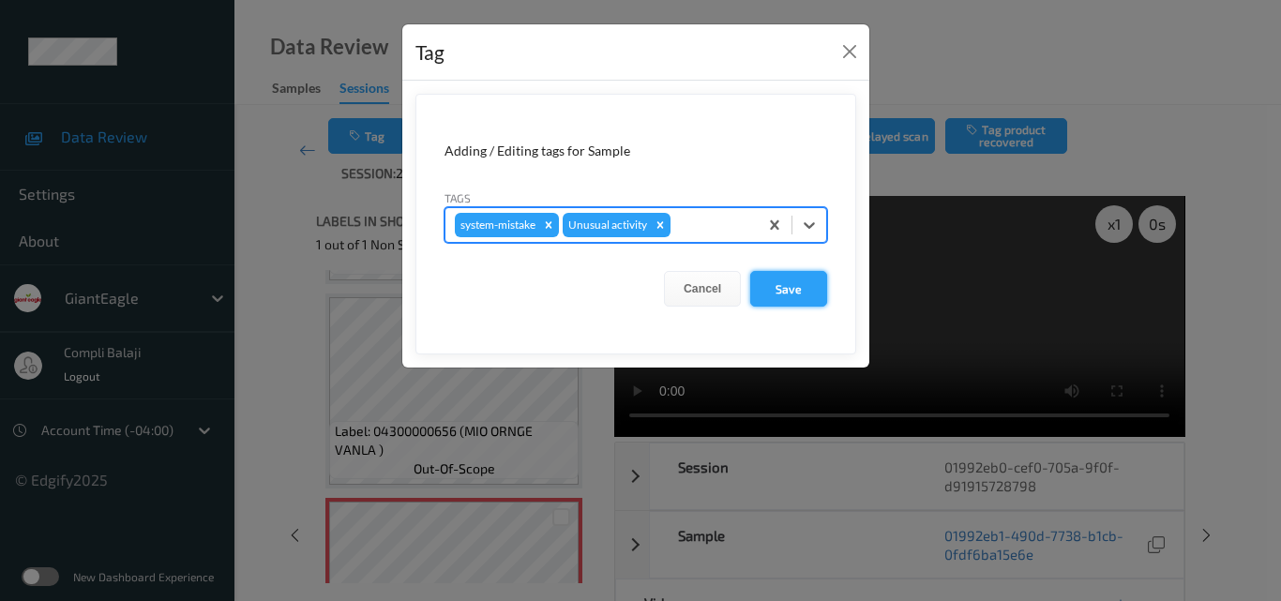
click at [793, 295] on button "Save" at bounding box center [788, 289] width 77 height 36
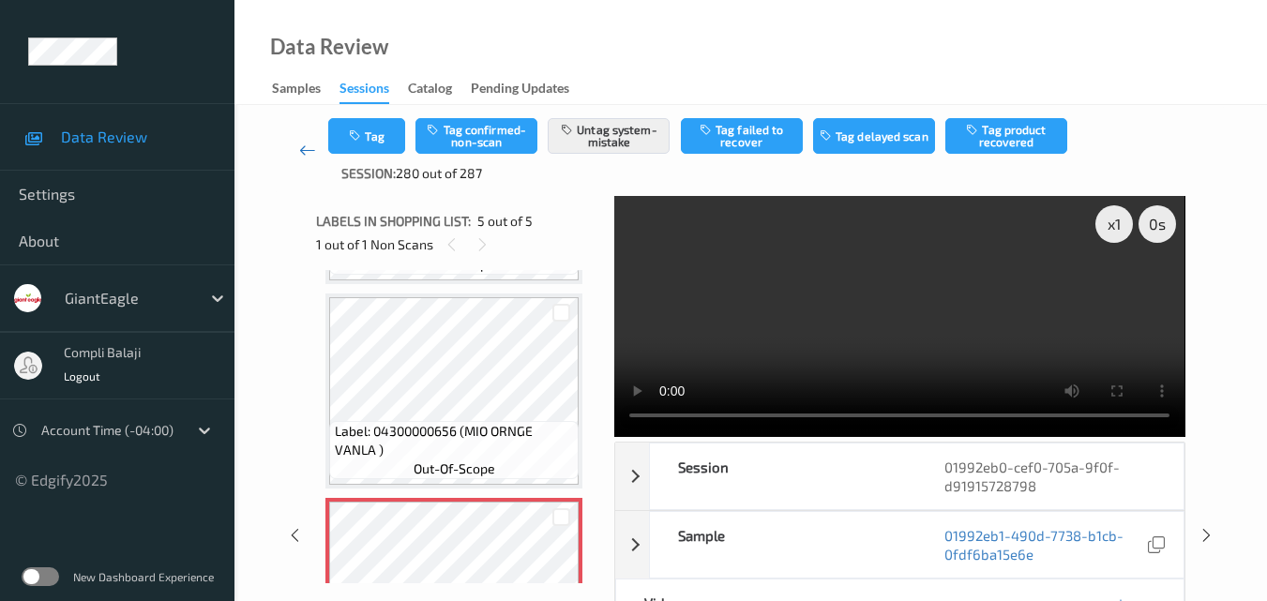
click at [307, 150] on icon at bounding box center [307, 150] width 17 height 19
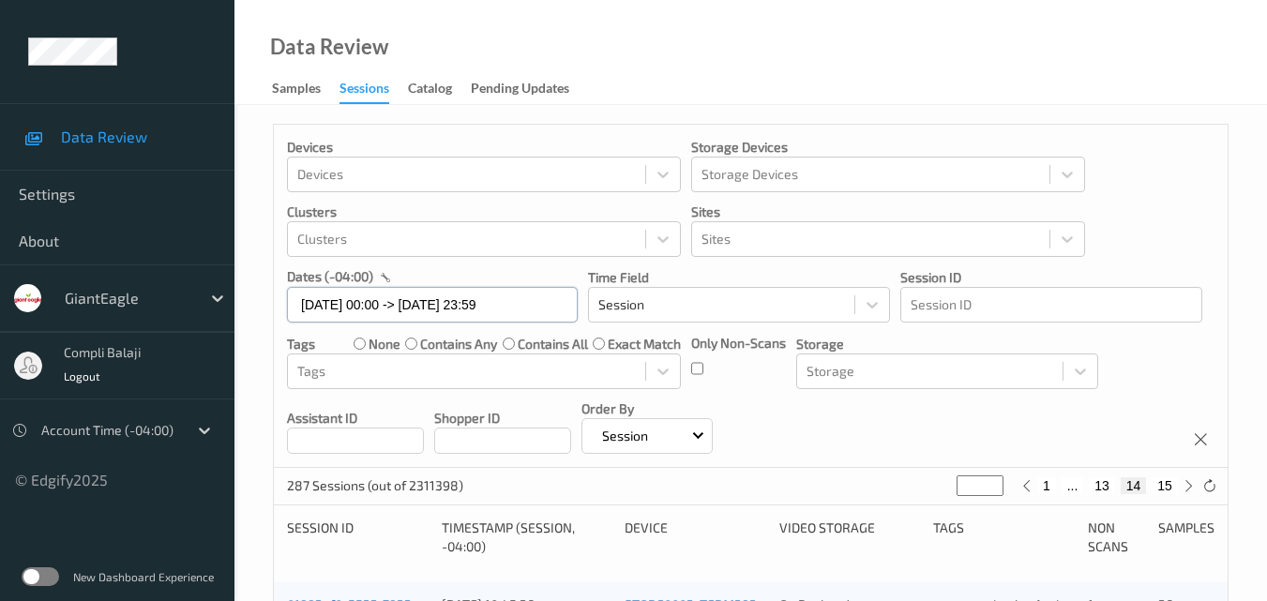
click at [540, 305] on input "[DATE] 00:00 -> [DATE] 23:59" at bounding box center [432, 305] width 291 height 36
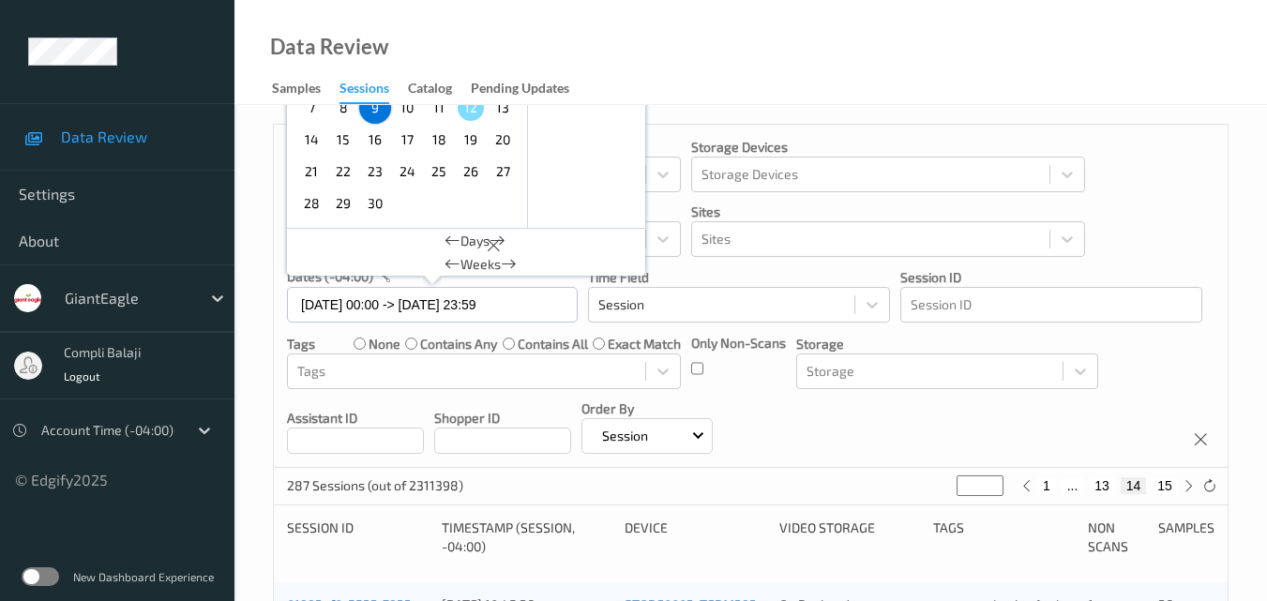
click at [437, 114] on span "11" at bounding box center [439, 108] width 26 height 26
type input "[DATE] 00:00"
type input "*"
click at [437, 114] on span "11" at bounding box center [439, 108] width 26 height 26
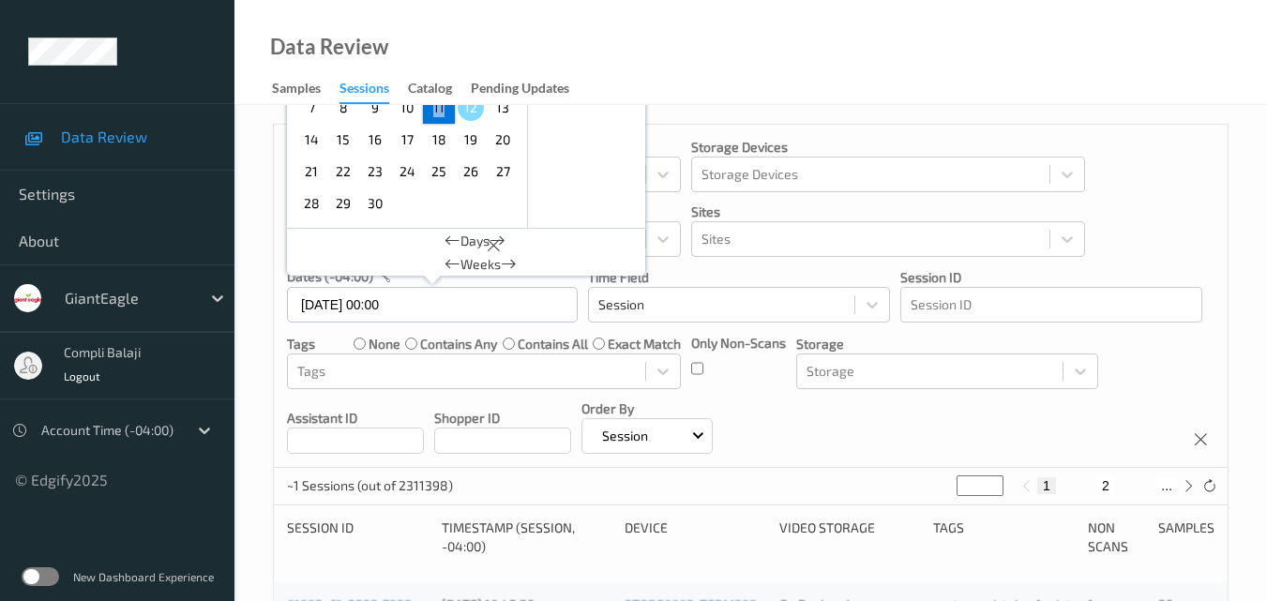
type input "[DATE] 00:00 -> [DATE] 23:59"
click at [1154, 239] on div "Devices Devices Storage Devices Storage Devices Clusters Clusters Sites Sites d…" at bounding box center [751, 296] width 954 height 343
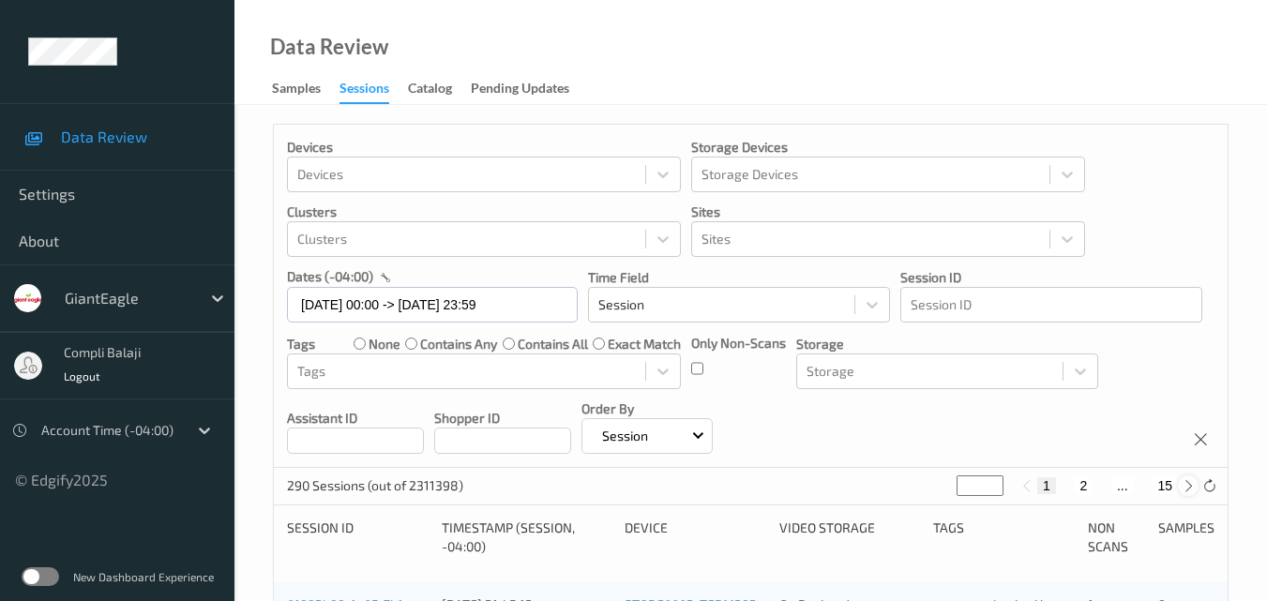
click at [1189, 489] on icon at bounding box center [1189, 486] width 14 height 14
type input "*"
click at [1189, 489] on icon at bounding box center [1189, 486] width 14 height 14
type input "*"
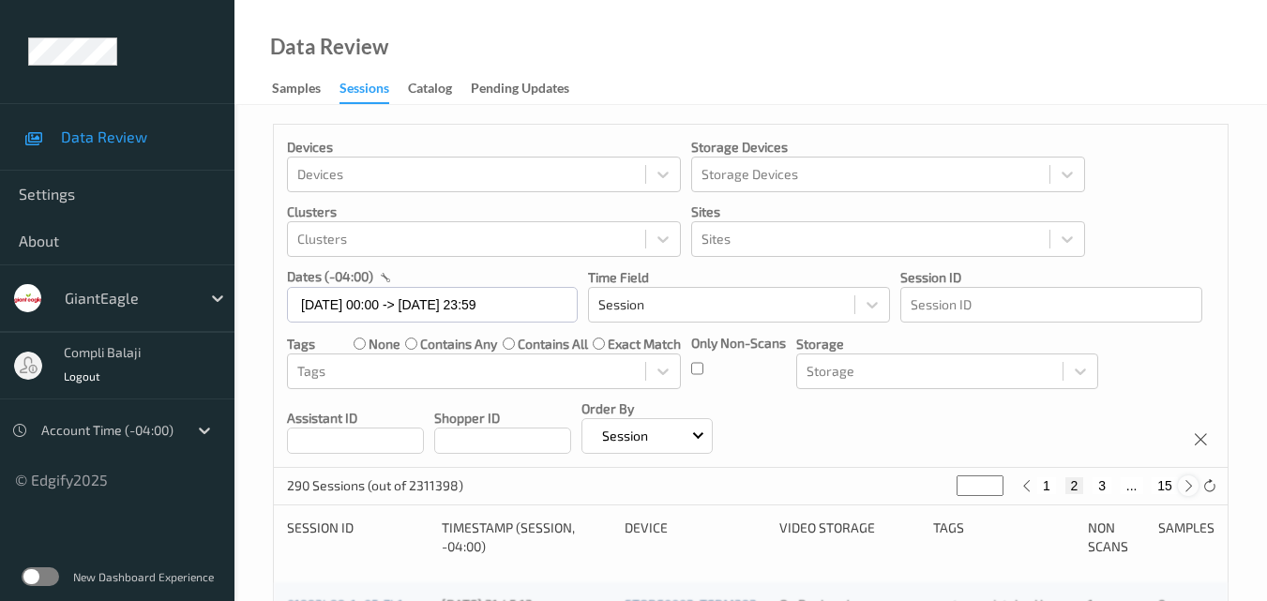
type input "*"
click at [1115, 484] on button "4" at bounding box center [1113, 485] width 19 height 17
type input "*"
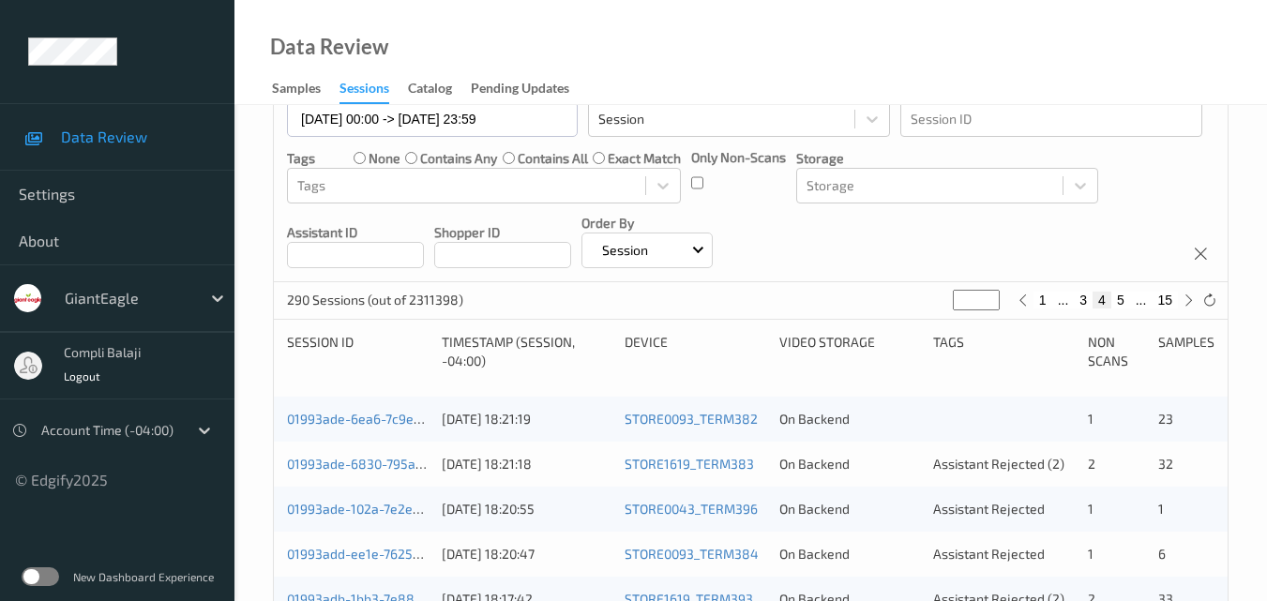
scroll to position [188, 0]
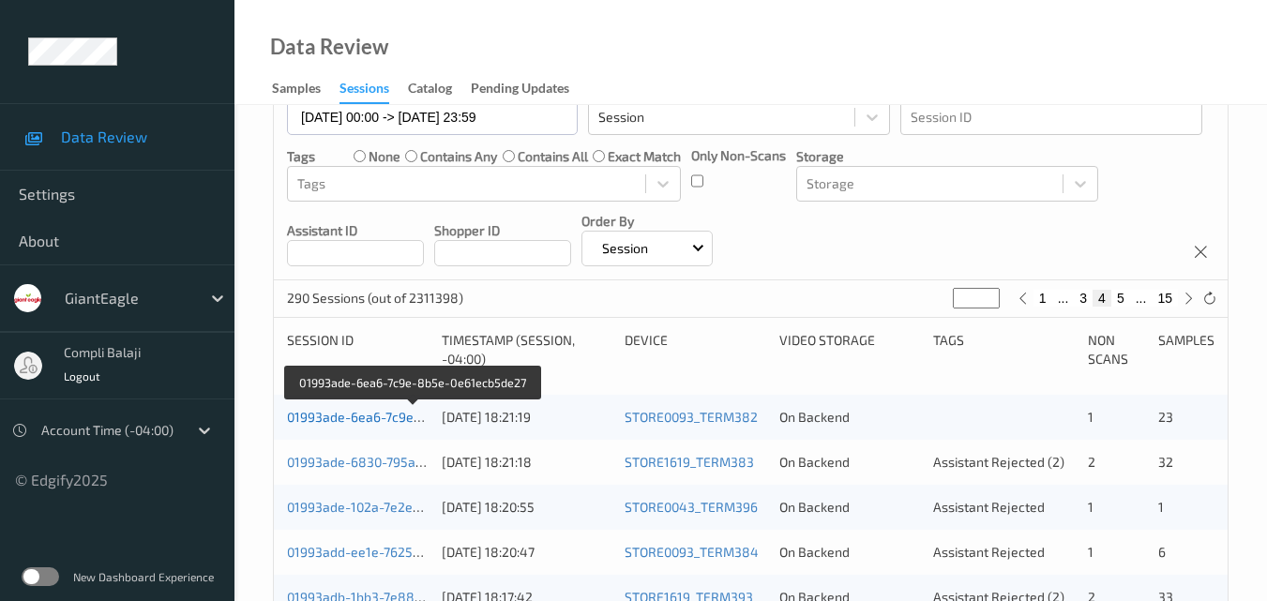
click at [348, 424] on link "01993ade-6ea6-7c9e-8b5e-0e61ecb5de27" at bounding box center [414, 417] width 255 height 16
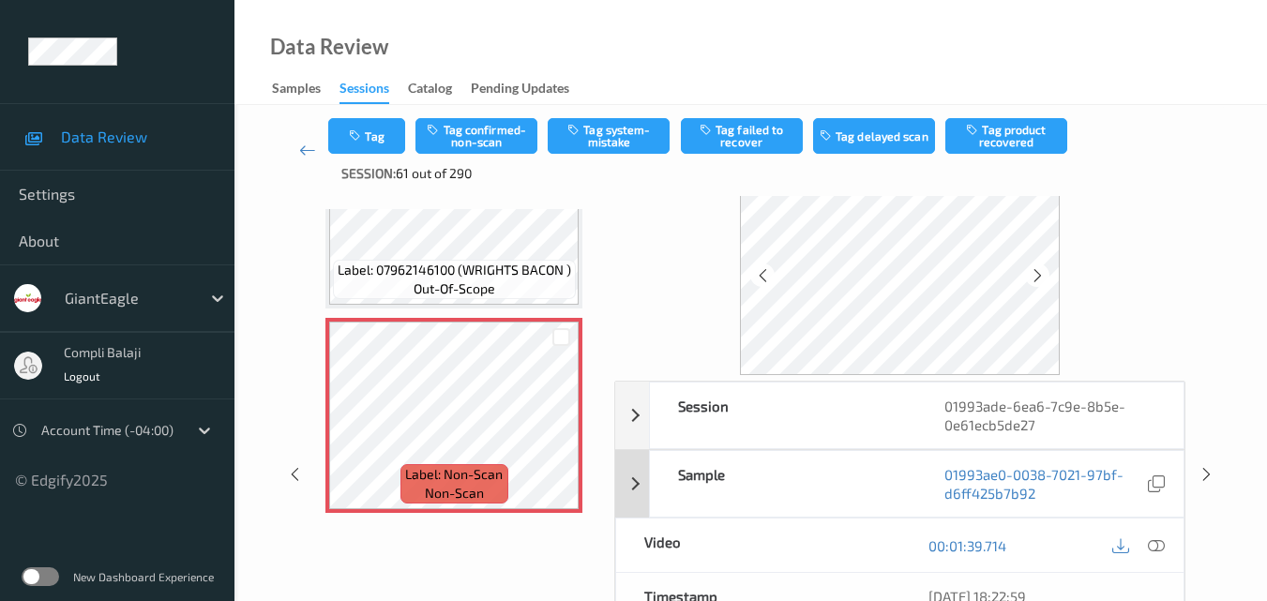
scroll to position [94, 0]
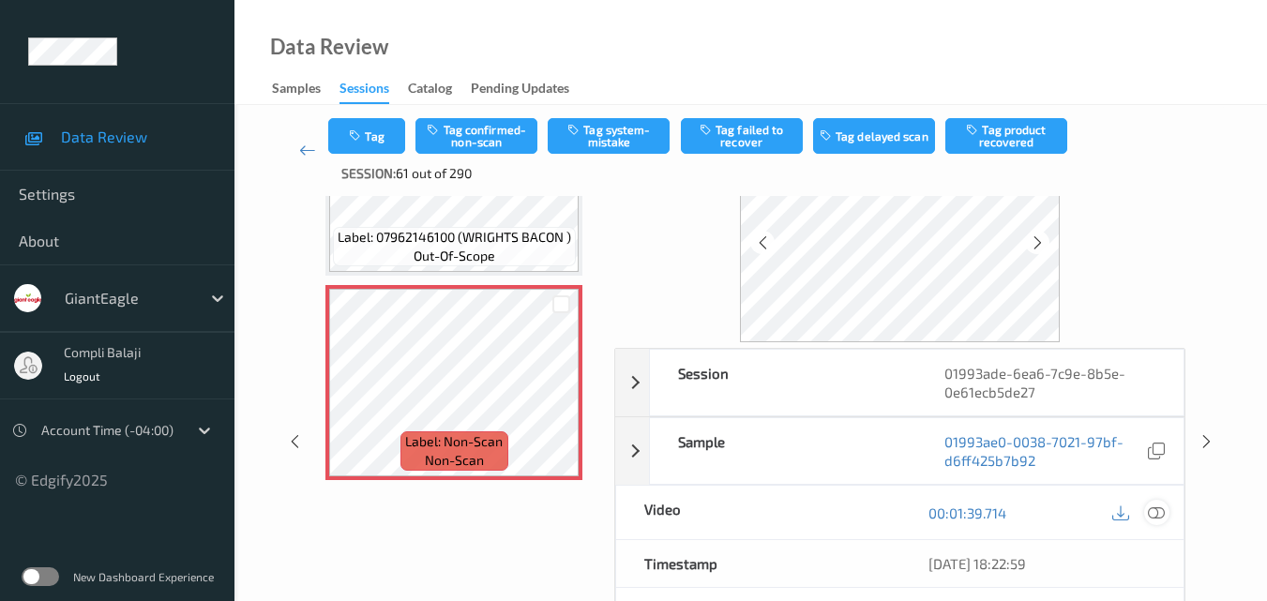
click at [1152, 515] on icon at bounding box center [1156, 512] width 17 height 17
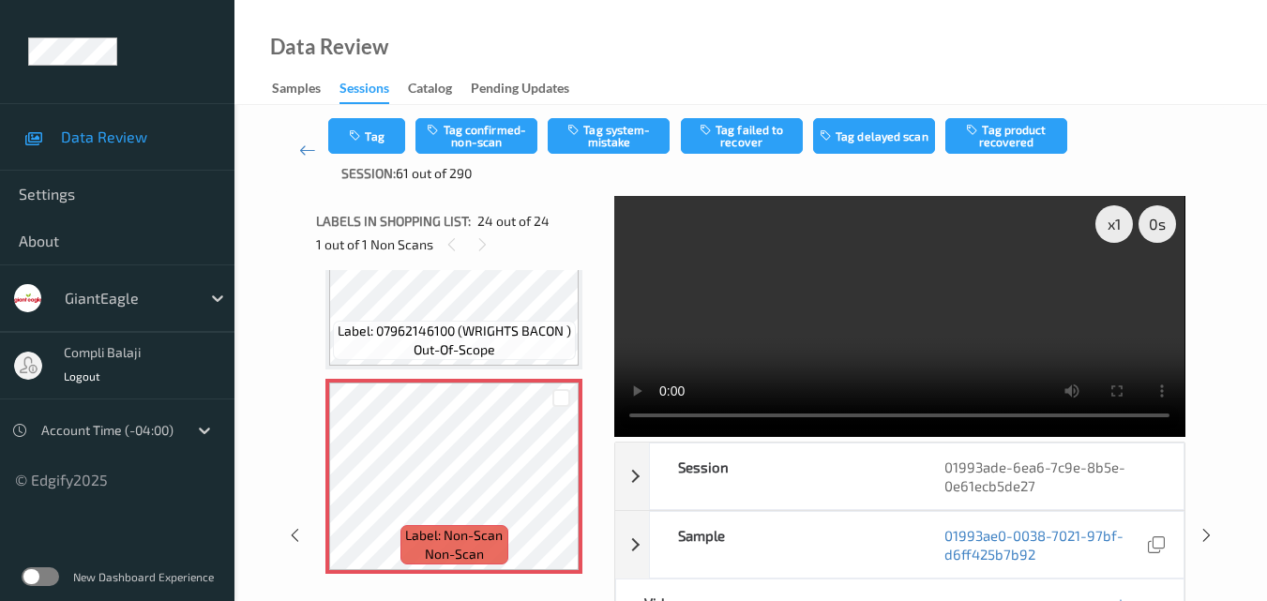
scroll to position [4484, 0]
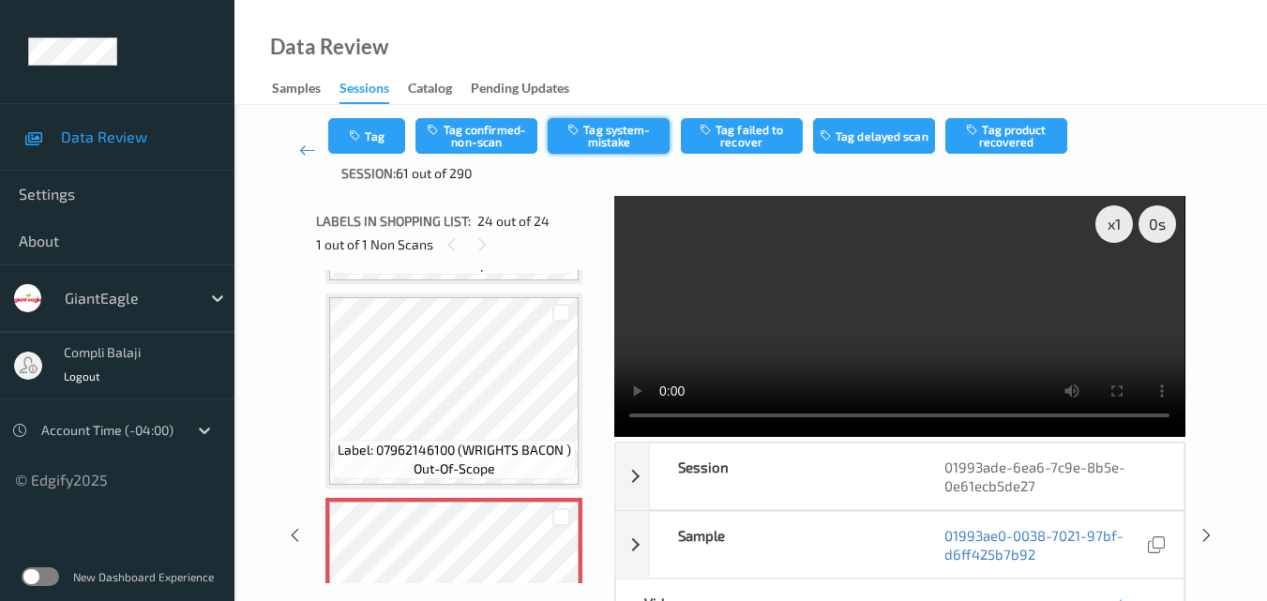
click at [604, 137] on button "Tag system-mistake" at bounding box center [609, 136] width 122 height 36
click at [305, 147] on icon at bounding box center [307, 150] width 17 height 19
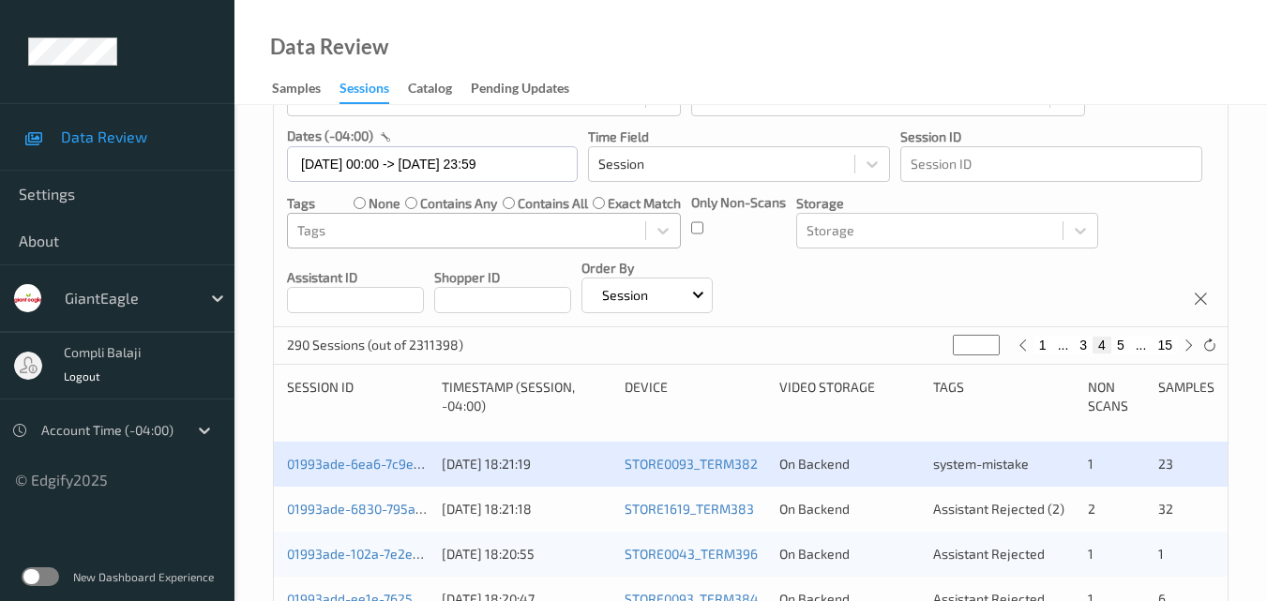
scroll to position [375, 0]
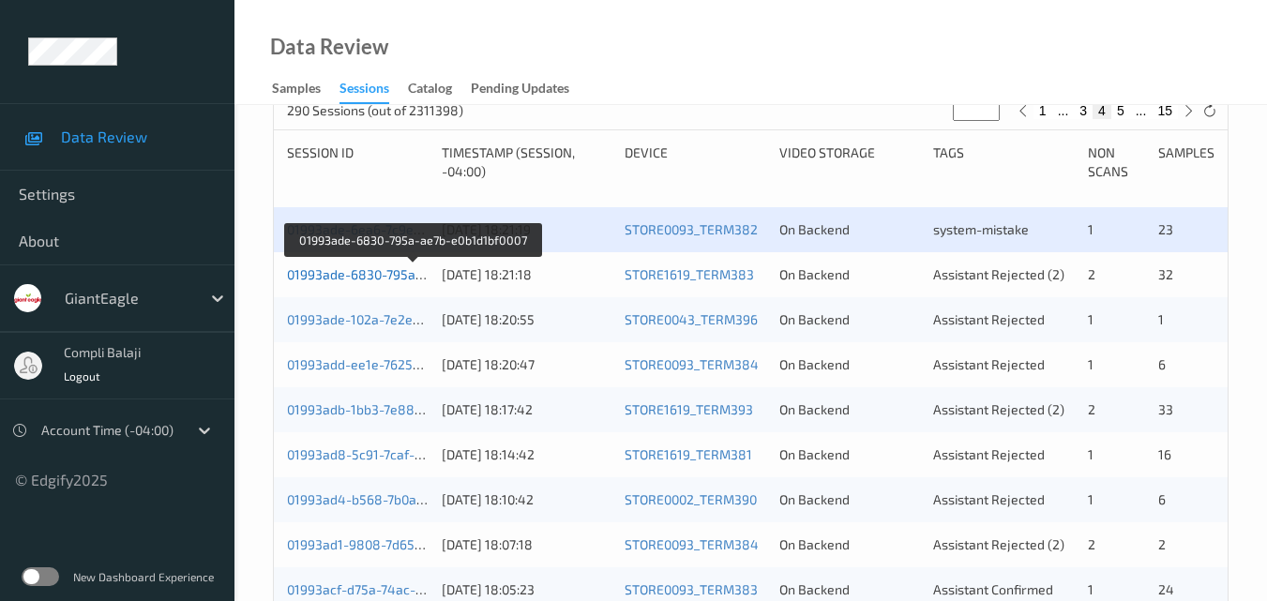
click at [355, 279] on link "01993ade-6830-795a-ae7b-e0b1d1bf0007" at bounding box center [412, 274] width 251 height 16
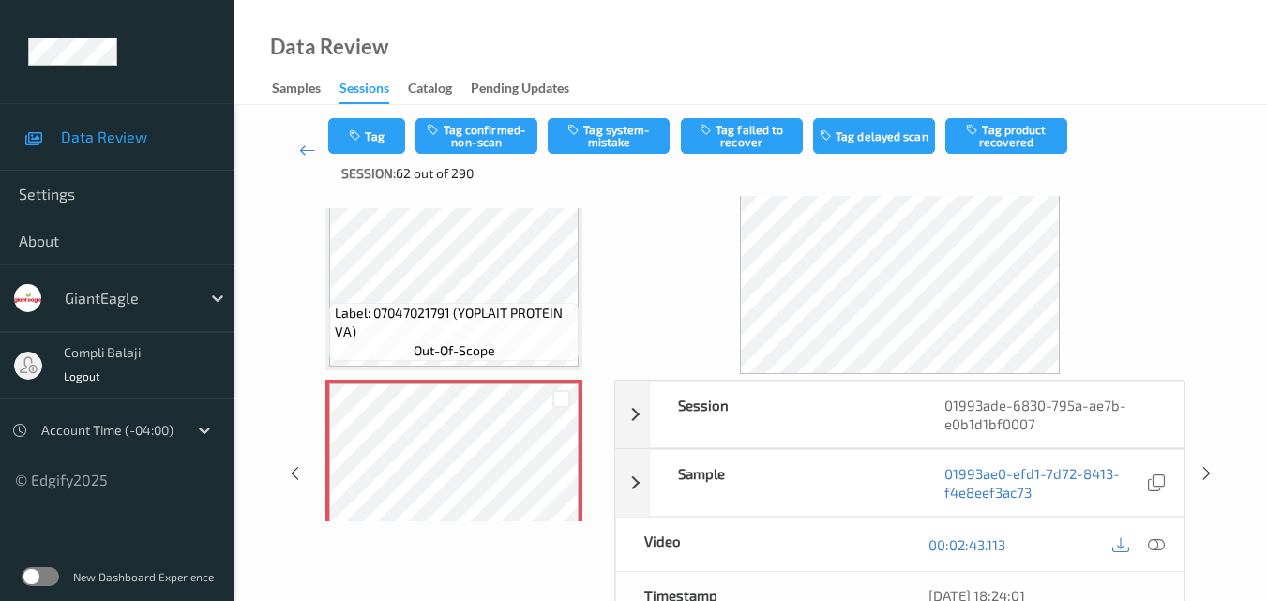
scroll to position [95, 0]
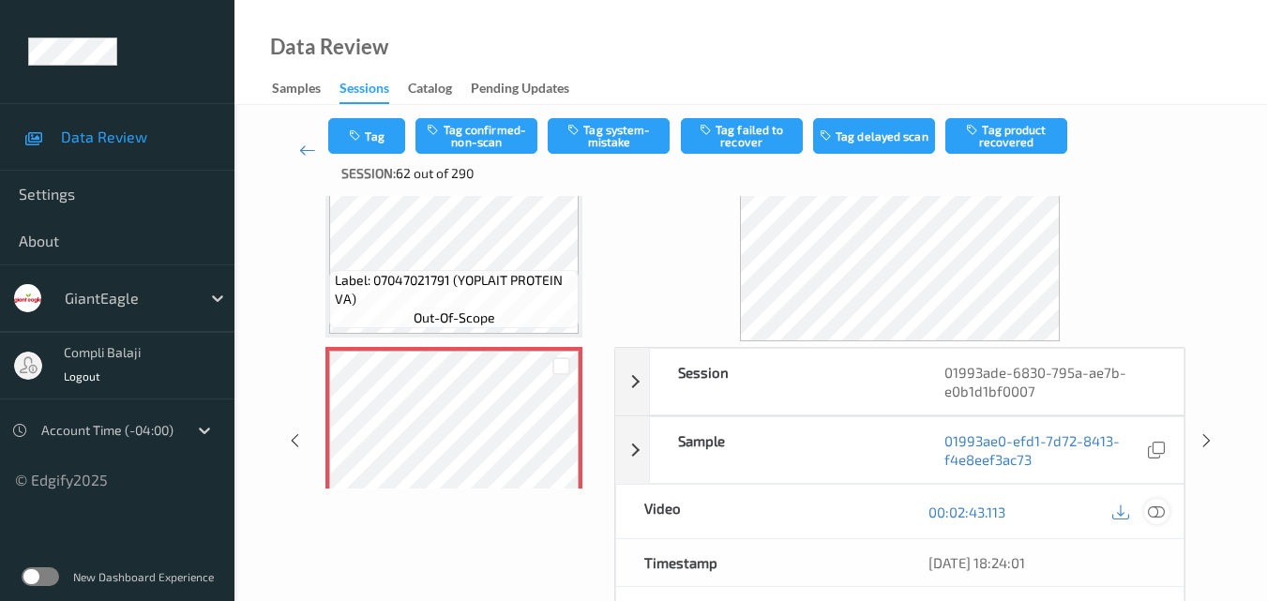
click at [1159, 510] on icon at bounding box center [1156, 511] width 17 height 17
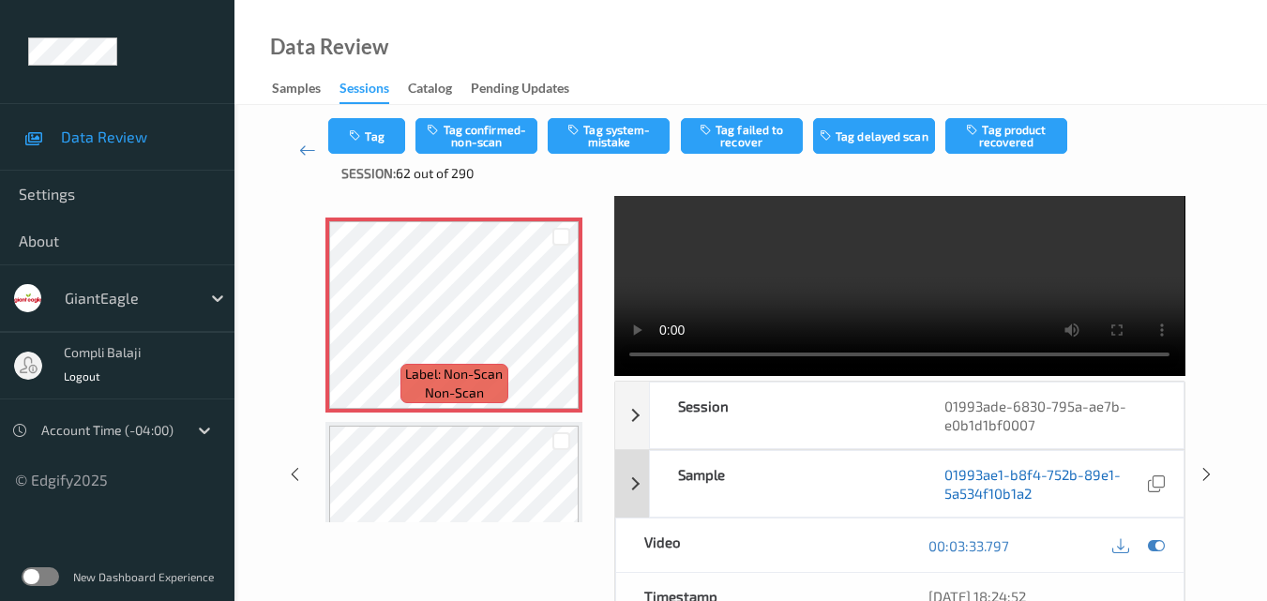
scroll to position [94, 0]
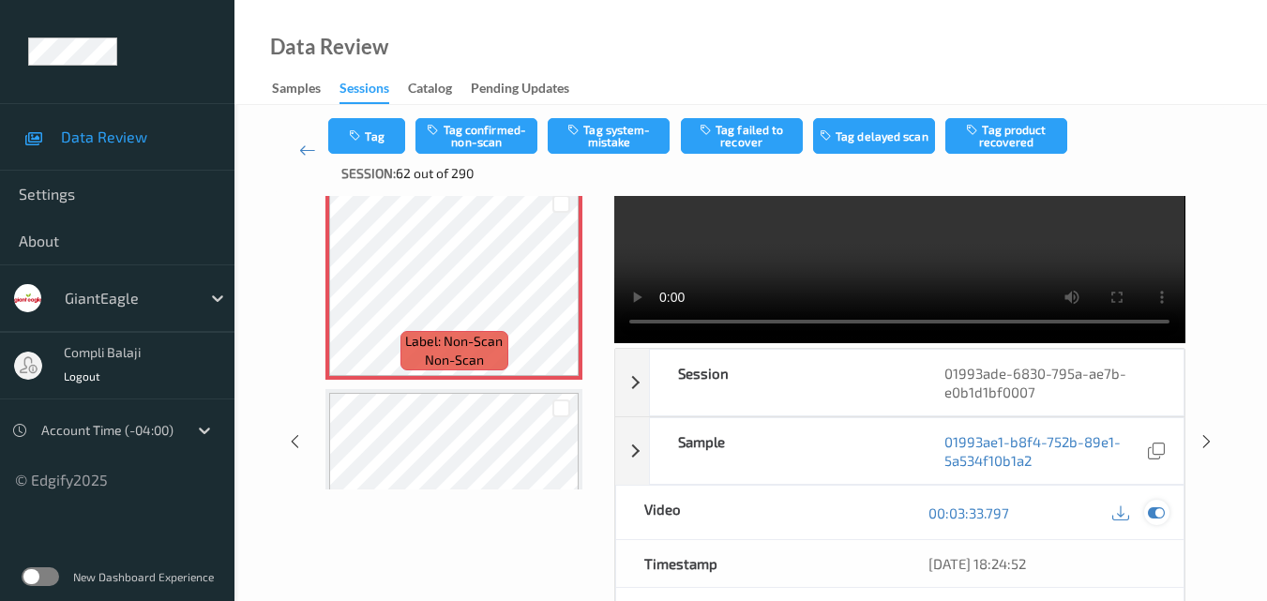
click at [1148, 512] on icon at bounding box center [1156, 513] width 17 height 17
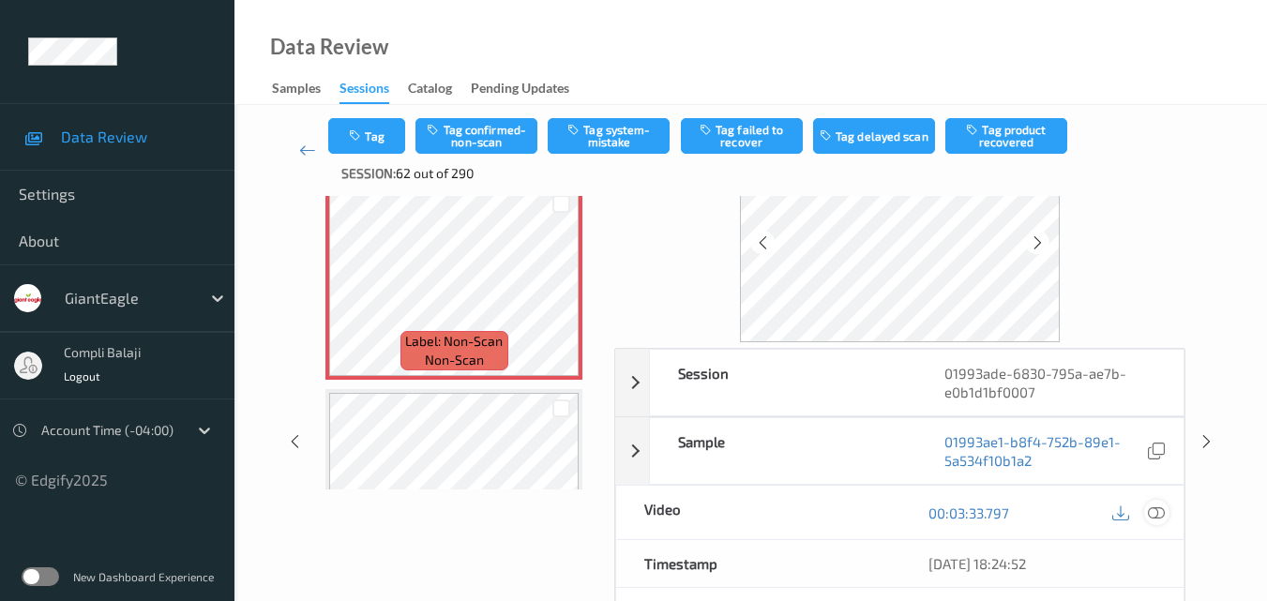
click at [1159, 513] on icon at bounding box center [1156, 512] width 17 height 17
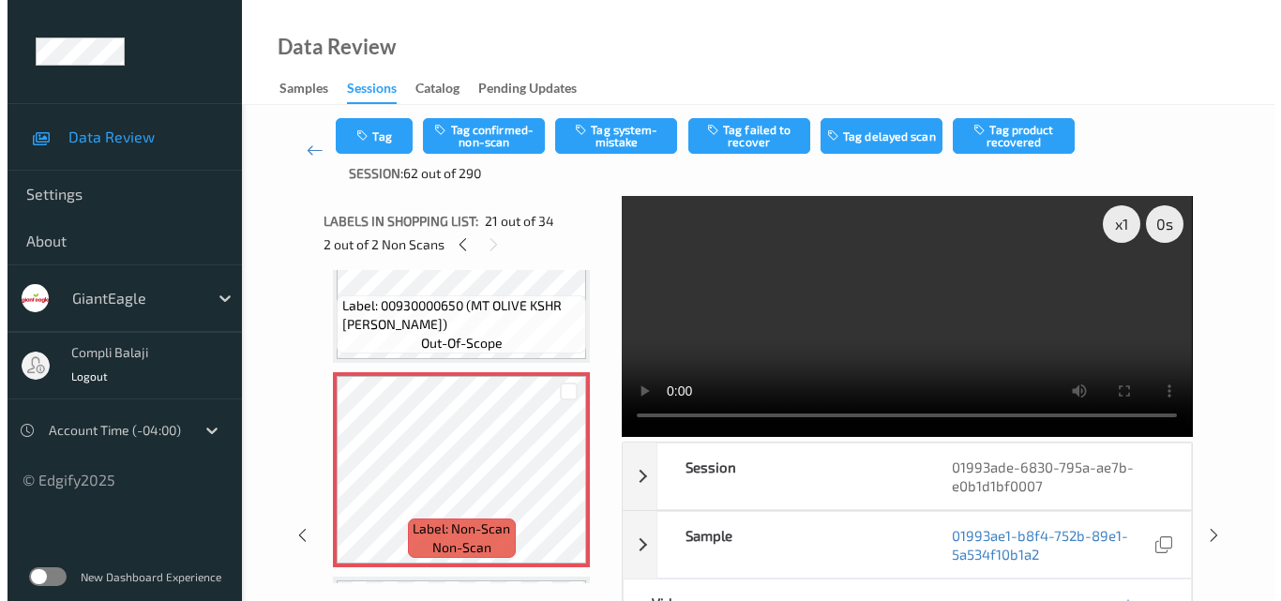
scroll to position [3903, 0]
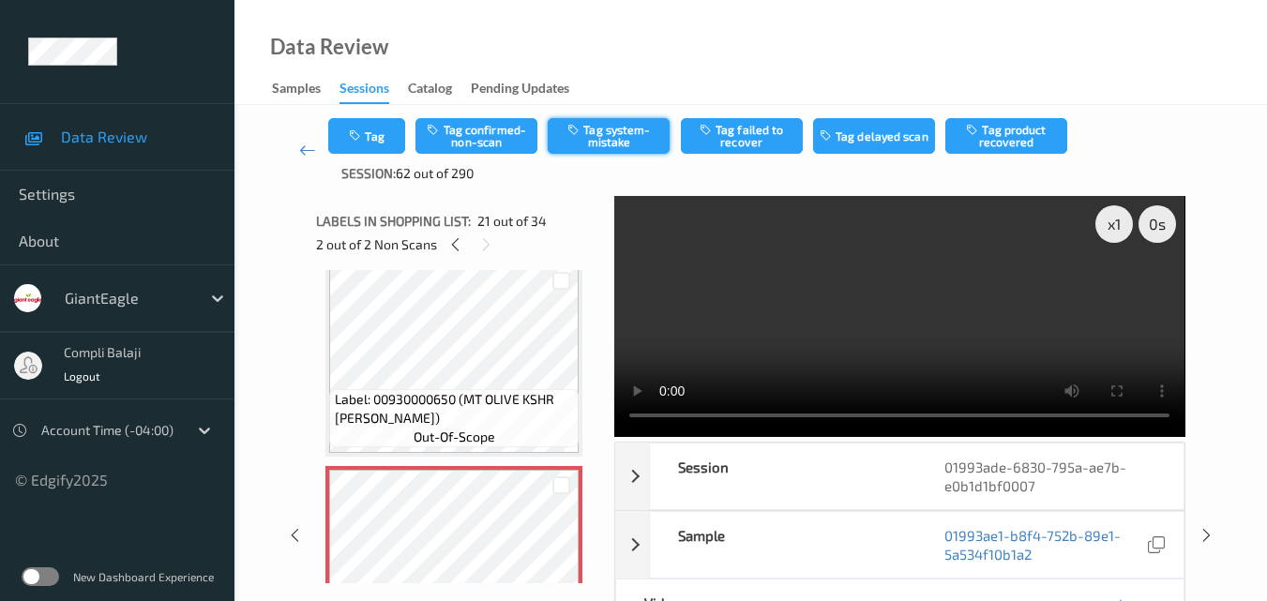
click at [610, 135] on button "Tag system-mistake" at bounding box center [609, 136] width 122 height 36
click at [371, 136] on button "Tag" at bounding box center [366, 136] width 77 height 36
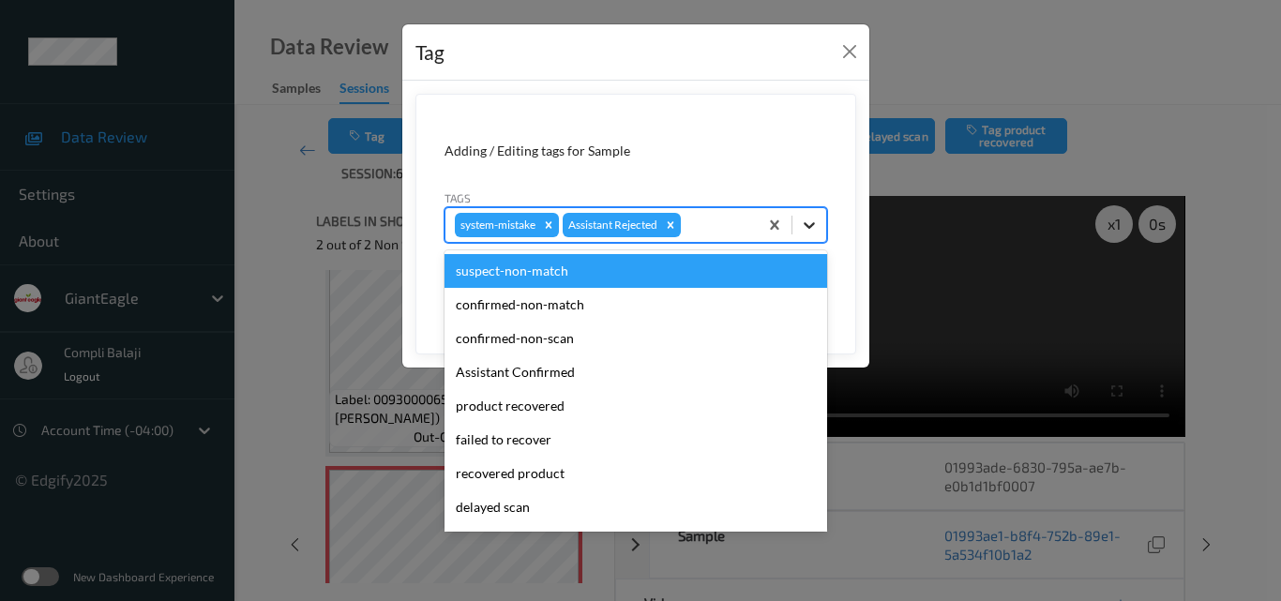
click at [809, 224] on icon at bounding box center [809, 225] width 19 height 19
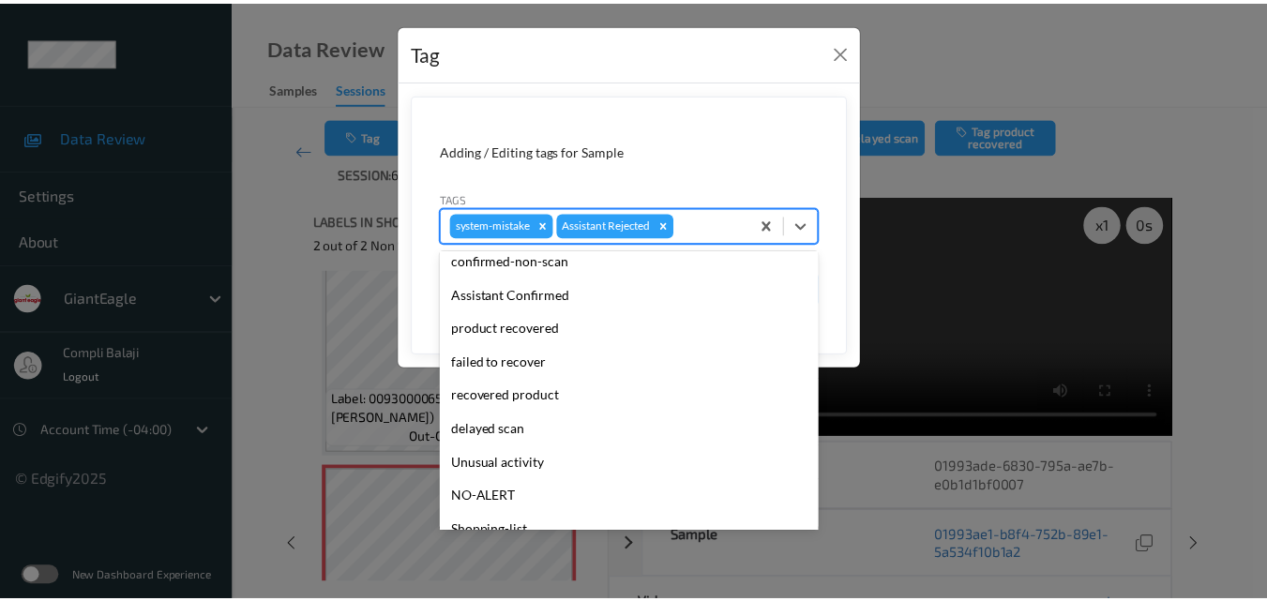
scroll to position [94, 0]
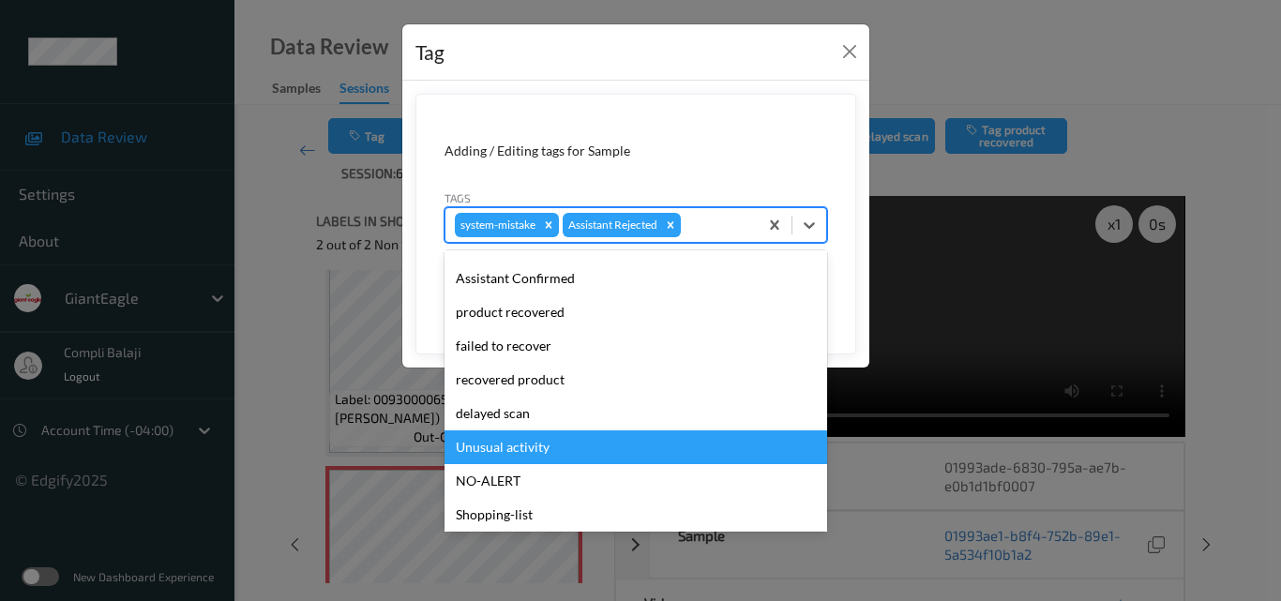
click at [547, 446] on div "Unusual activity" at bounding box center [636, 448] width 383 height 34
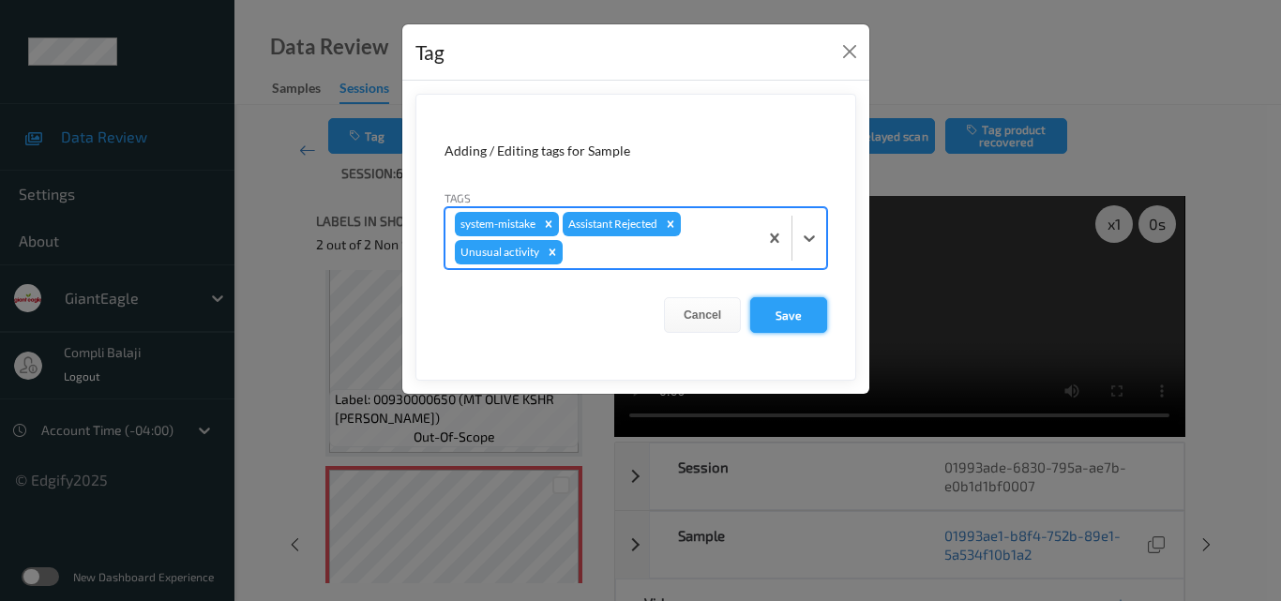
click at [797, 318] on button "Save" at bounding box center [788, 315] width 77 height 36
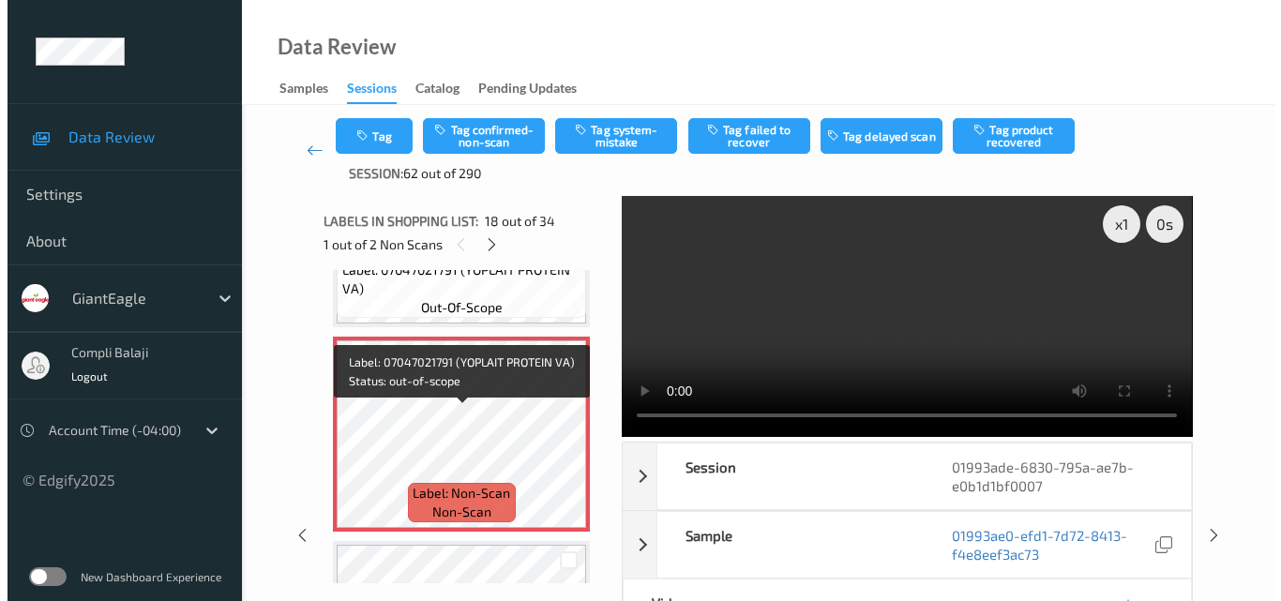
scroll to position [3459, 0]
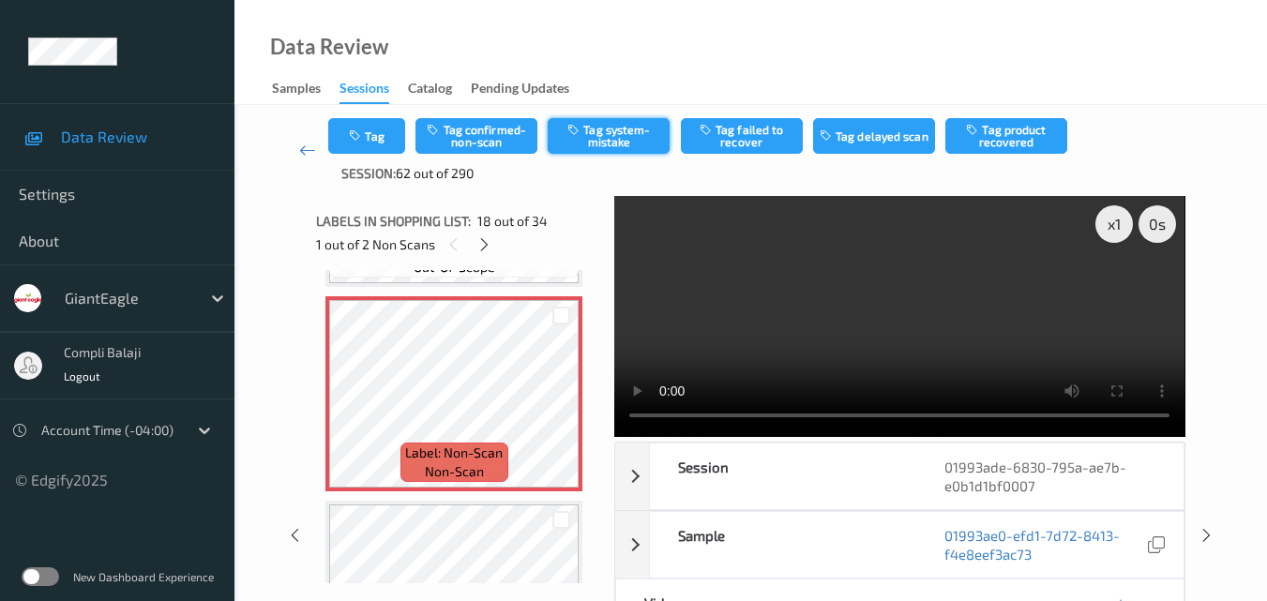
click at [610, 147] on button "Tag system-mistake" at bounding box center [609, 136] width 122 height 36
click at [375, 140] on button "Tag" at bounding box center [366, 136] width 77 height 36
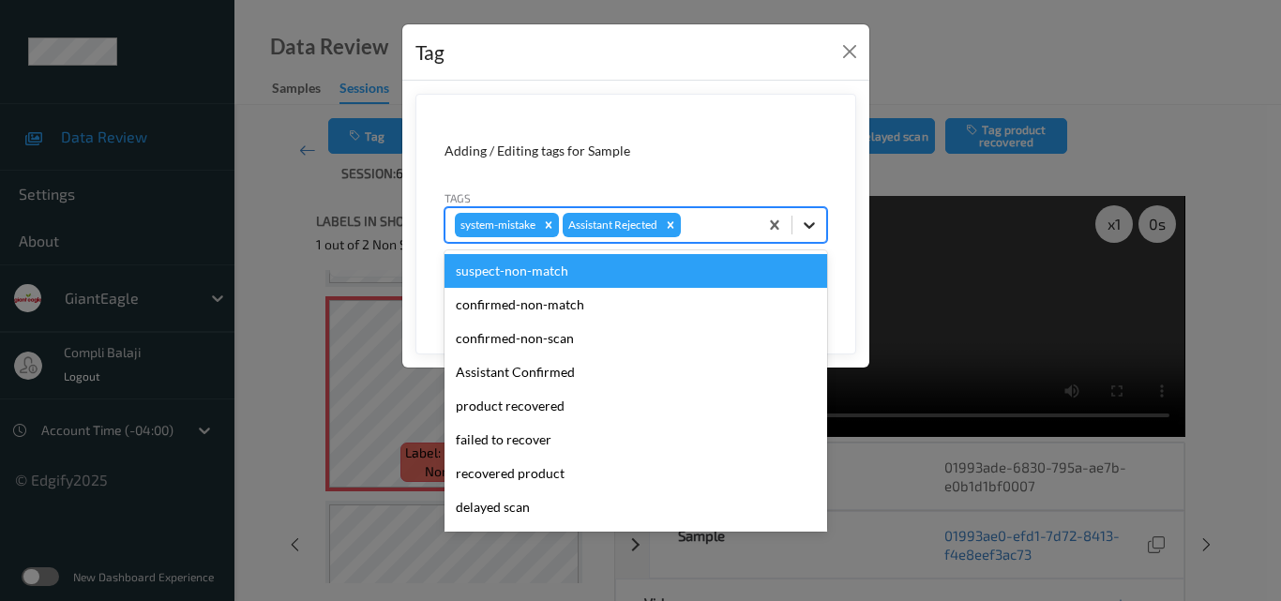
click at [814, 229] on icon at bounding box center [809, 225] width 19 height 19
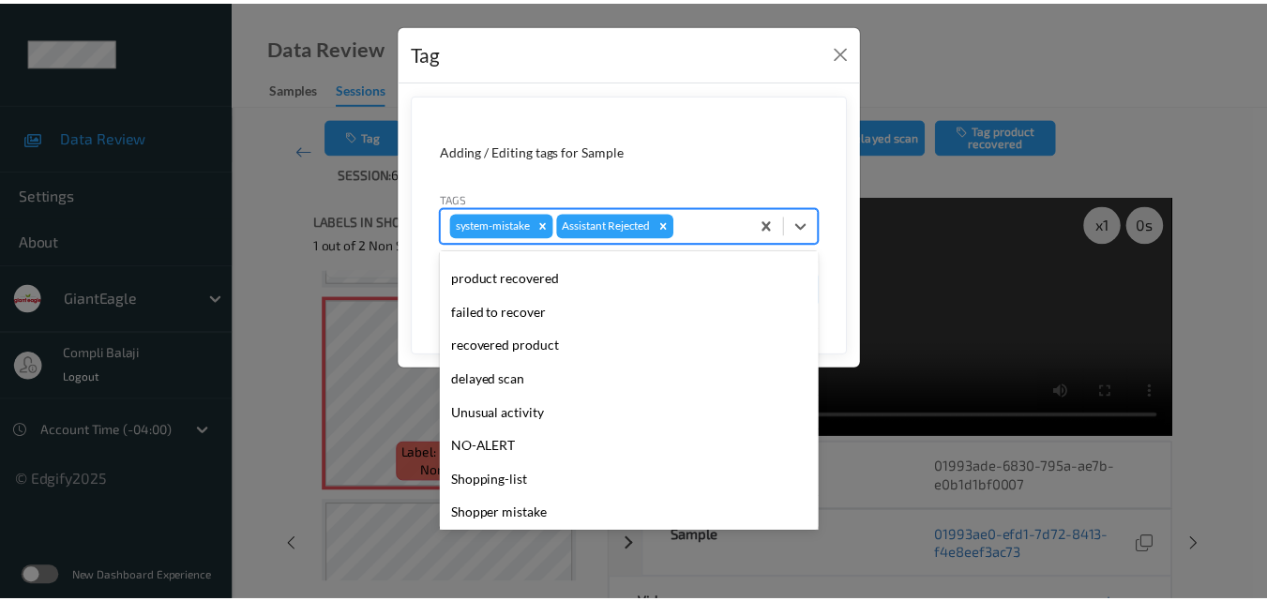
scroll to position [199, 0]
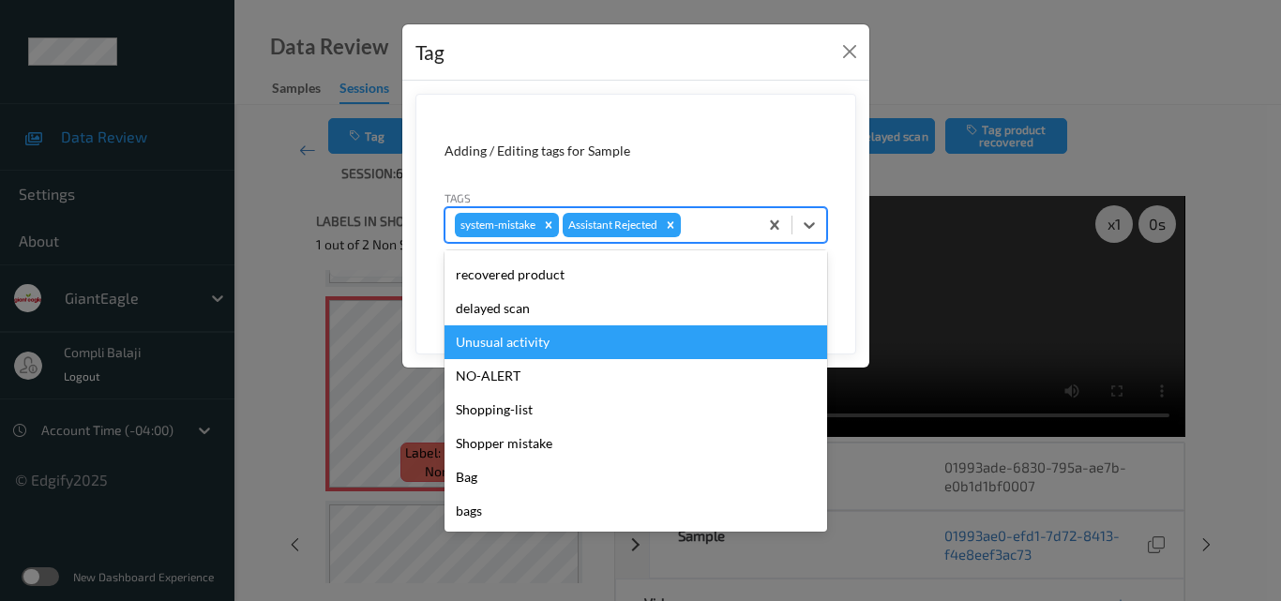
click at [515, 347] on div "Unusual activity" at bounding box center [636, 342] width 383 height 34
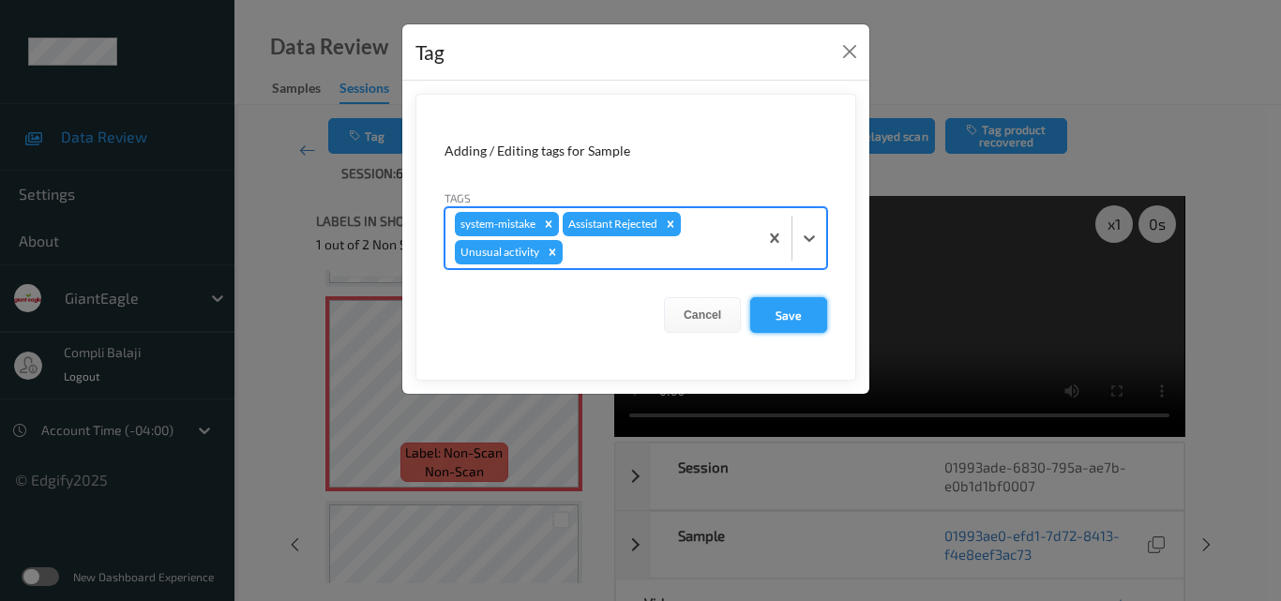
click at [784, 313] on button "Save" at bounding box center [788, 315] width 77 height 36
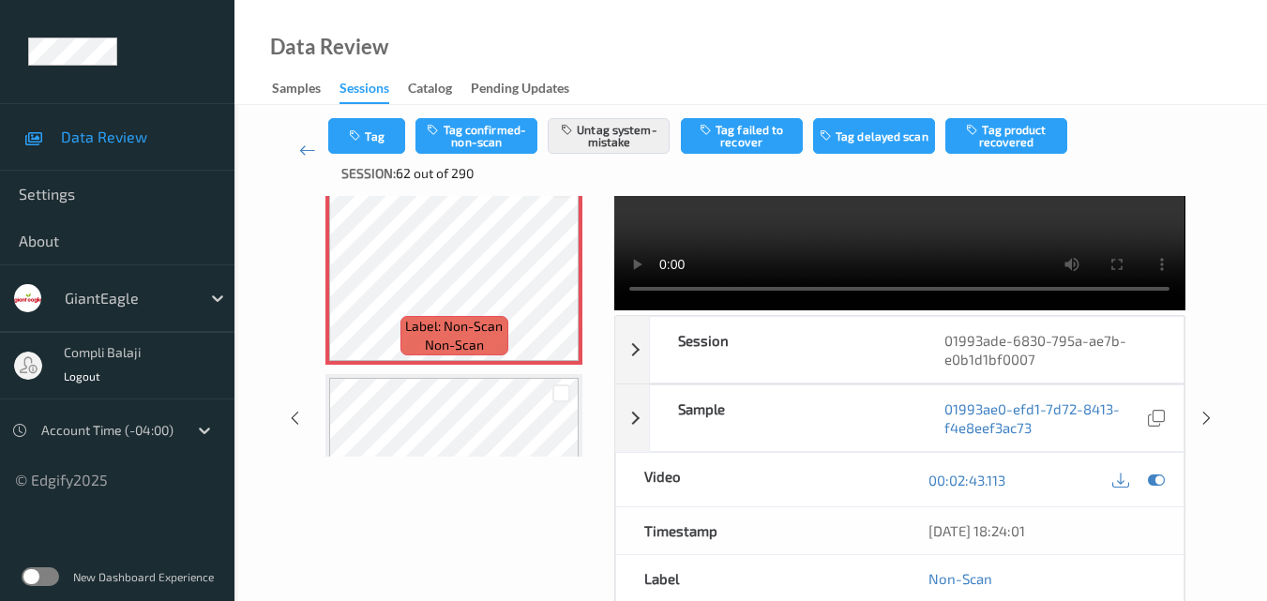
scroll to position [94, 0]
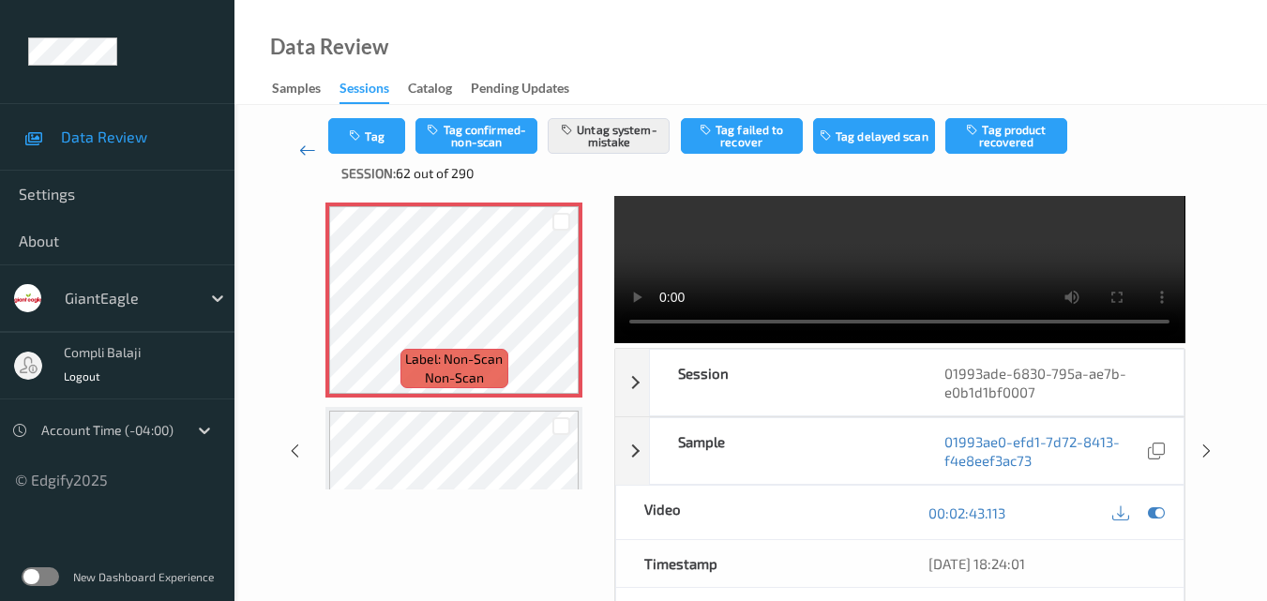
click at [305, 147] on icon at bounding box center [307, 150] width 17 height 19
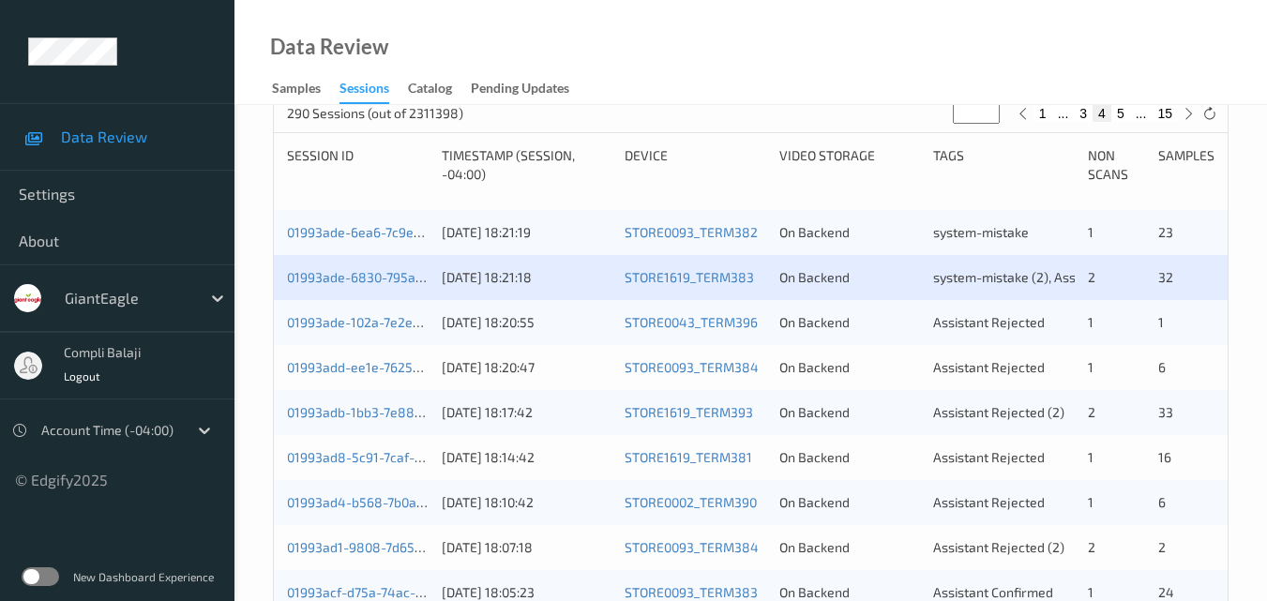
scroll to position [469, 0]
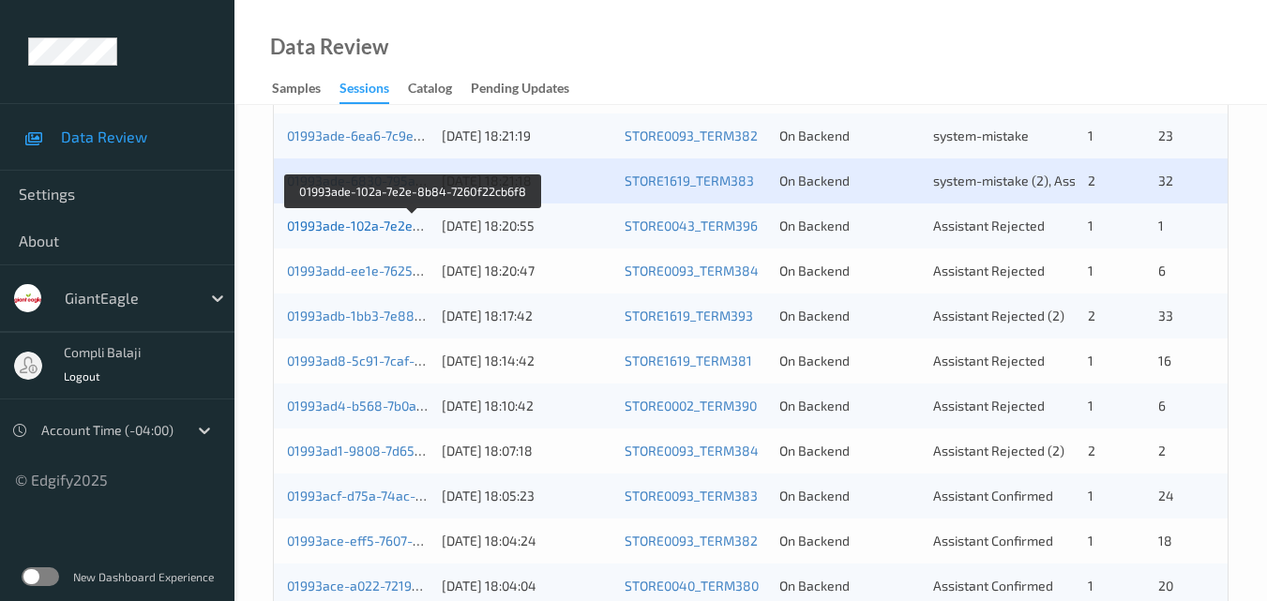
click at [382, 232] on link "01993ade-102a-7e2e-8b84-7260f22cb6f8" at bounding box center [413, 226] width 252 height 16
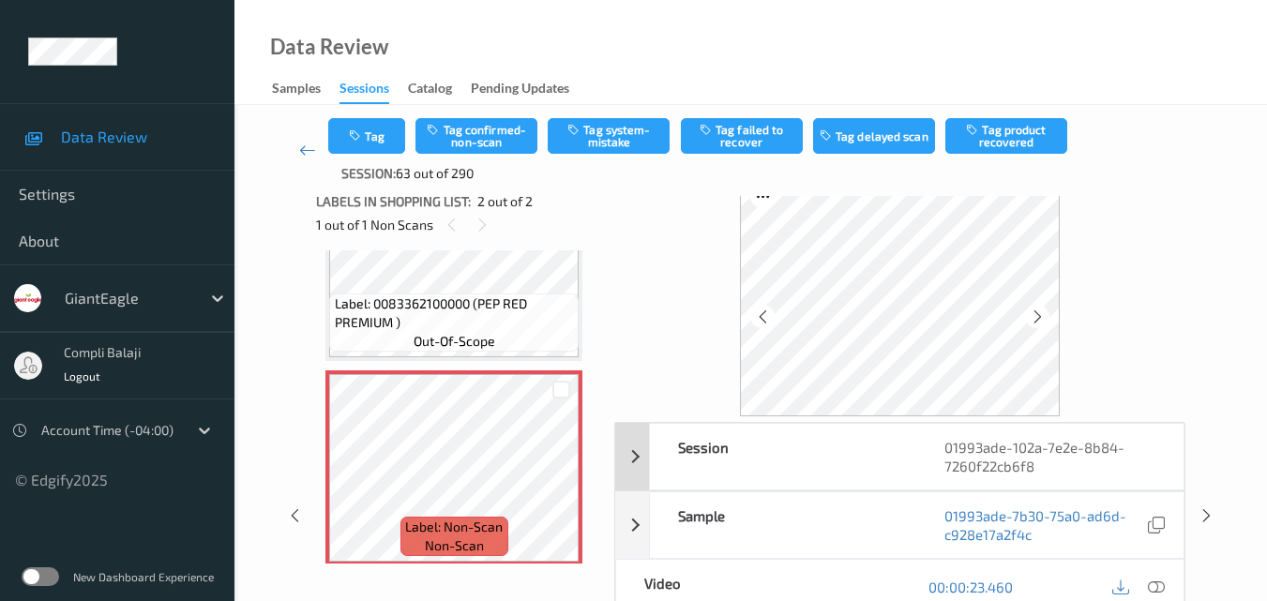
scroll to position [113, 0]
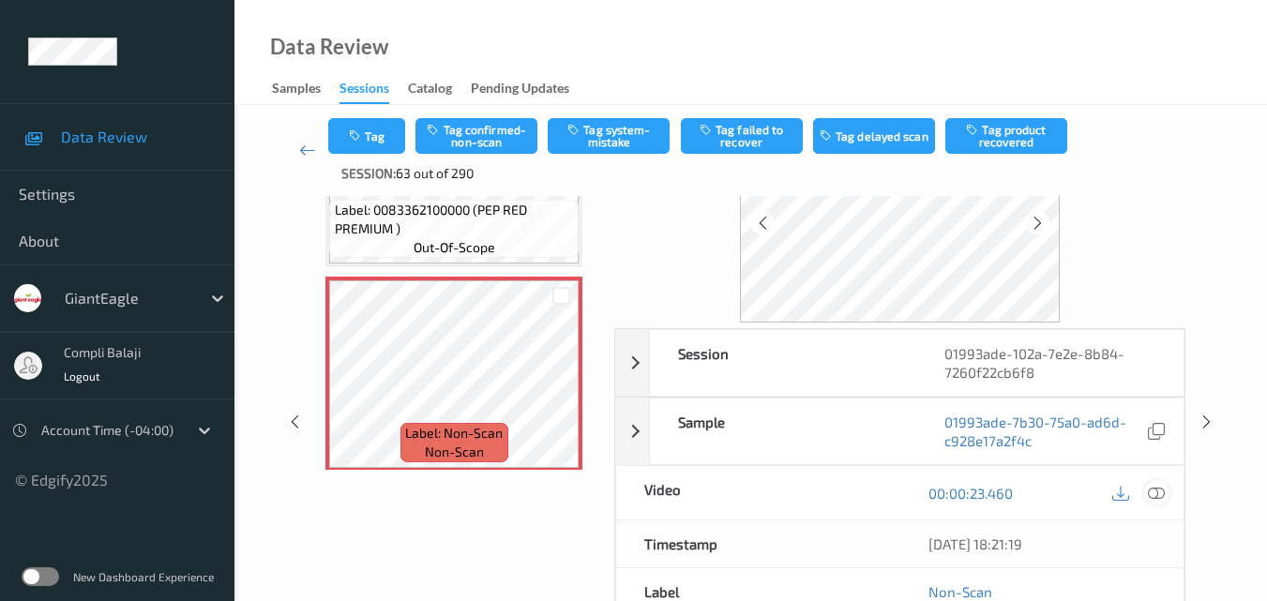
click at [1156, 496] on icon at bounding box center [1156, 492] width 17 height 17
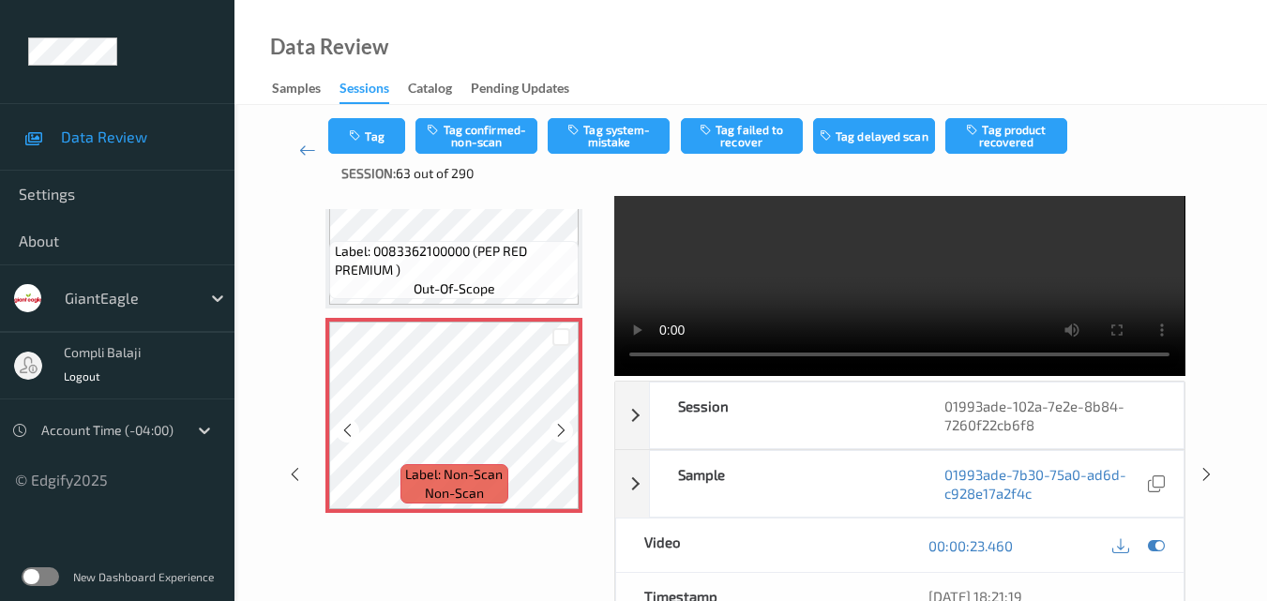
scroll to position [94, 0]
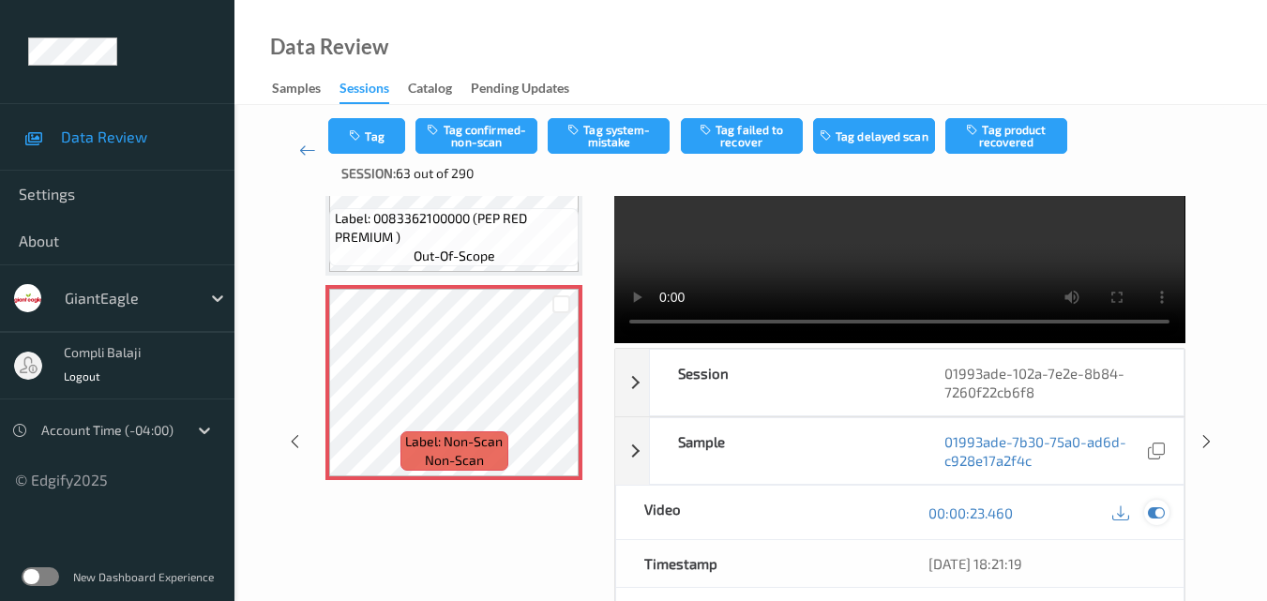
click at [1161, 512] on icon at bounding box center [1156, 513] width 17 height 17
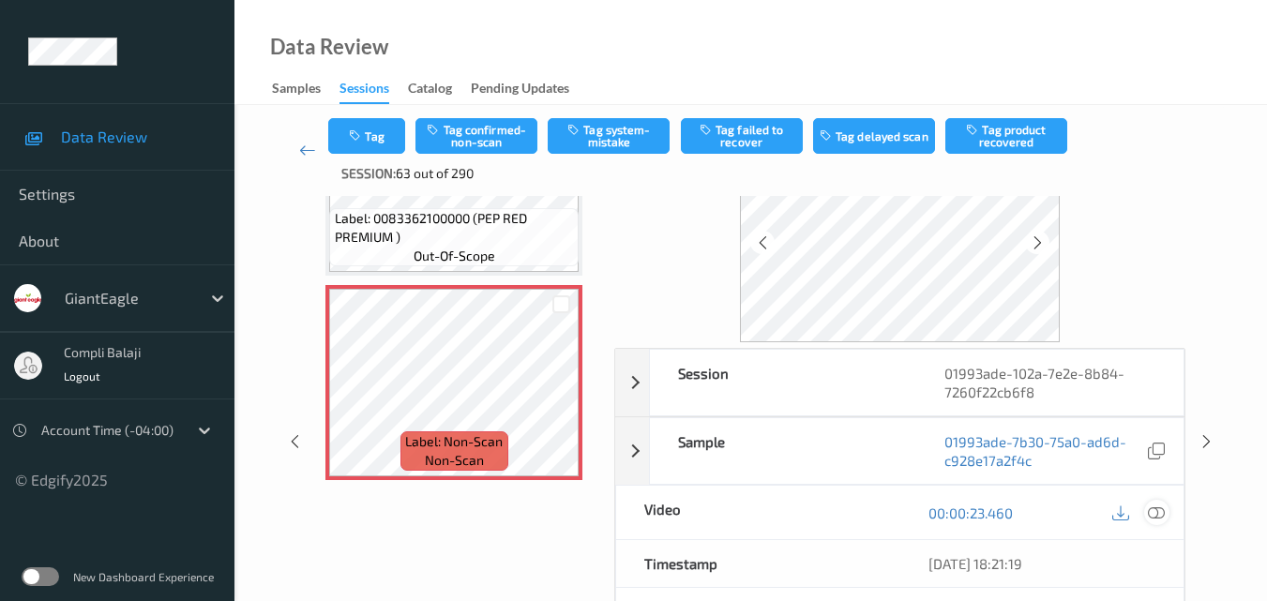
click at [1155, 513] on icon at bounding box center [1156, 512] width 17 height 17
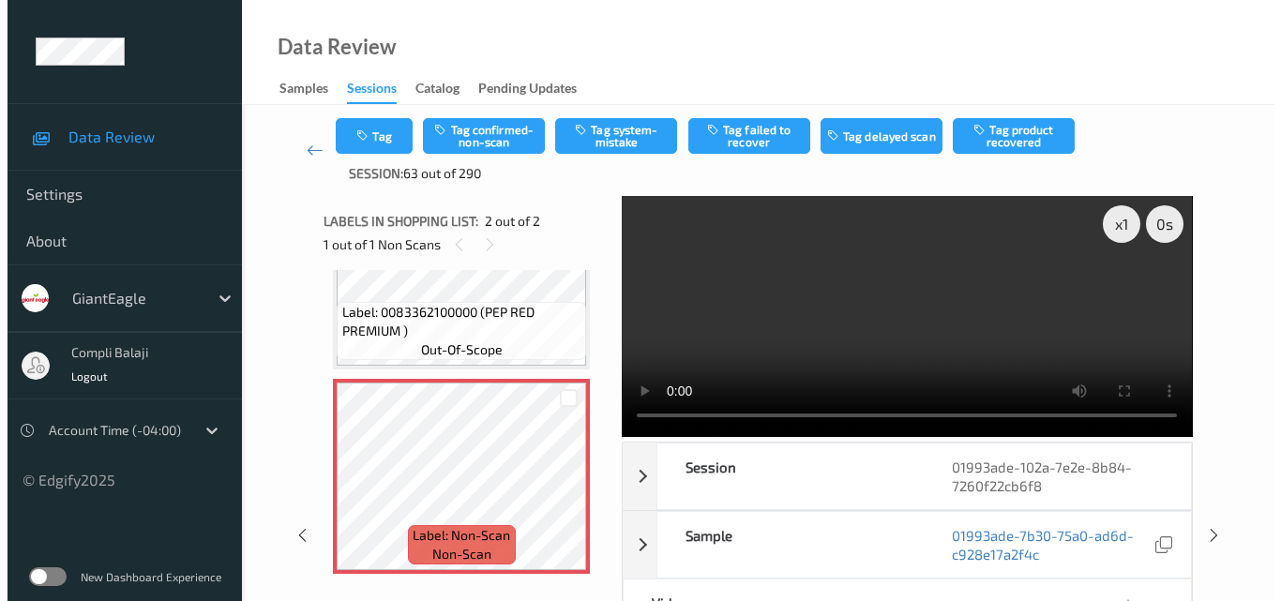
scroll to position [0, 0]
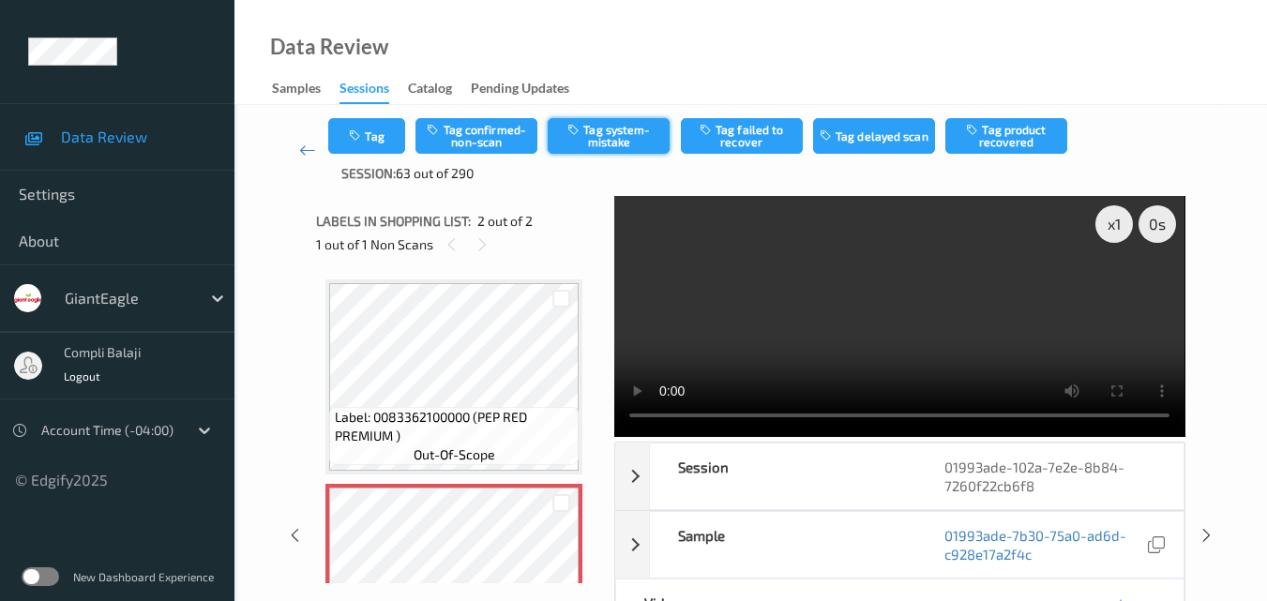
click at [620, 140] on button "Tag system-mistake" at bounding box center [609, 136] width 122 height 36
click at [380, 131] on button "Tag" at bounding box center [366, 136] width 77 height 36
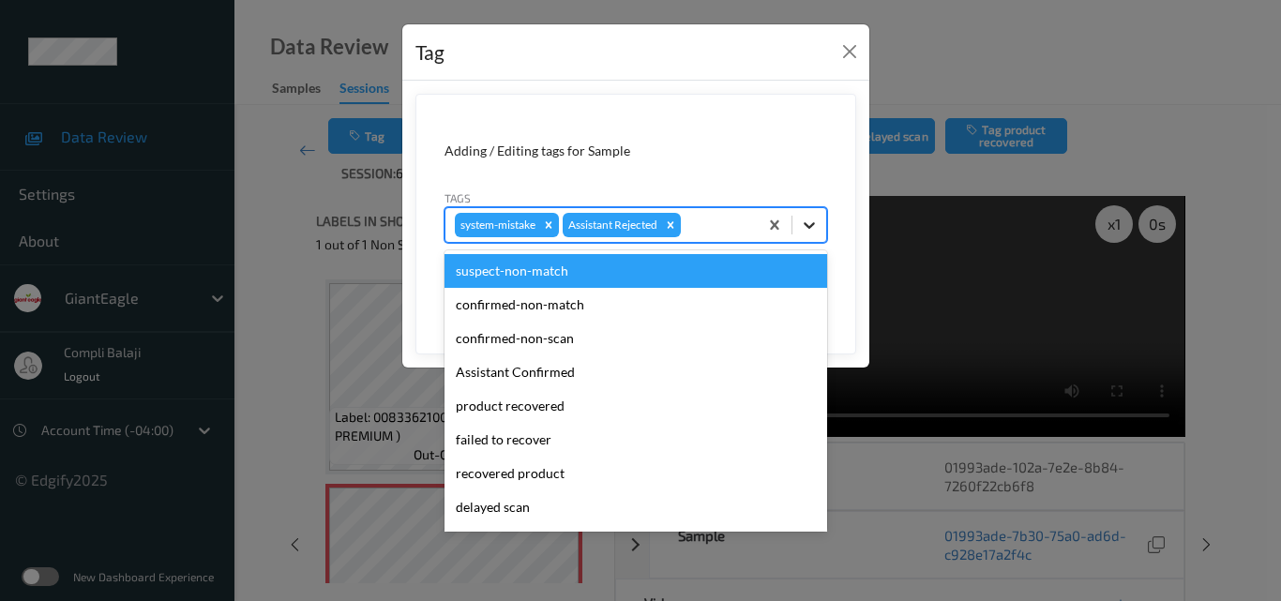
click at [816, 226] on icon at bounding box center [809, 225] width 19 height 19
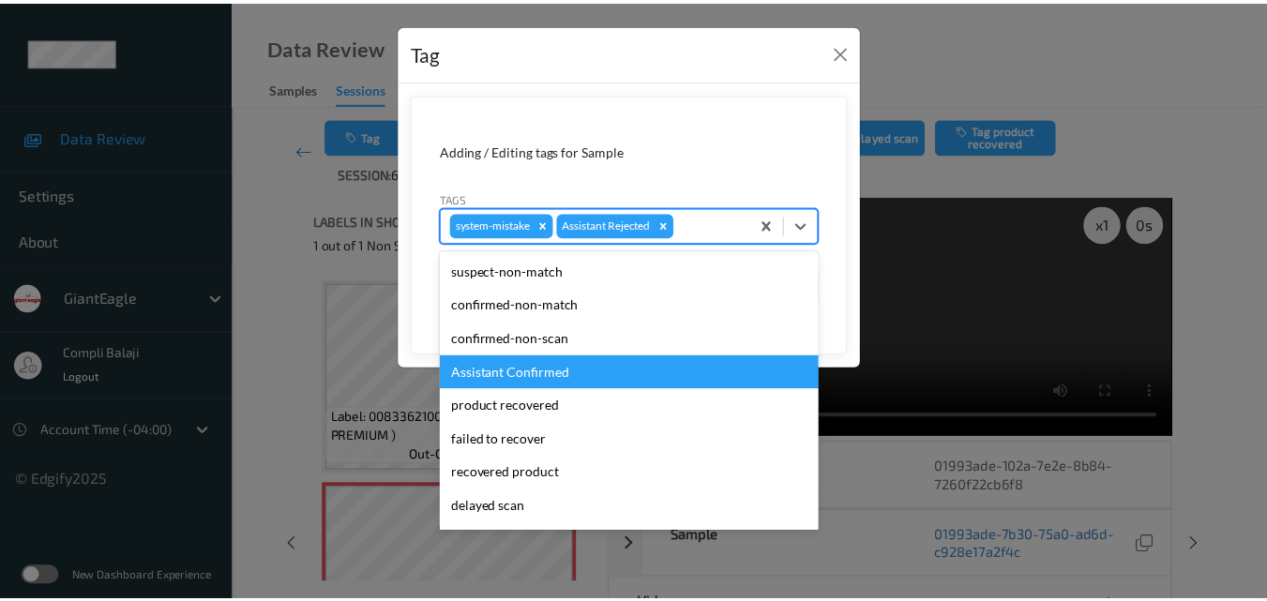
scroll to position [188, 0]
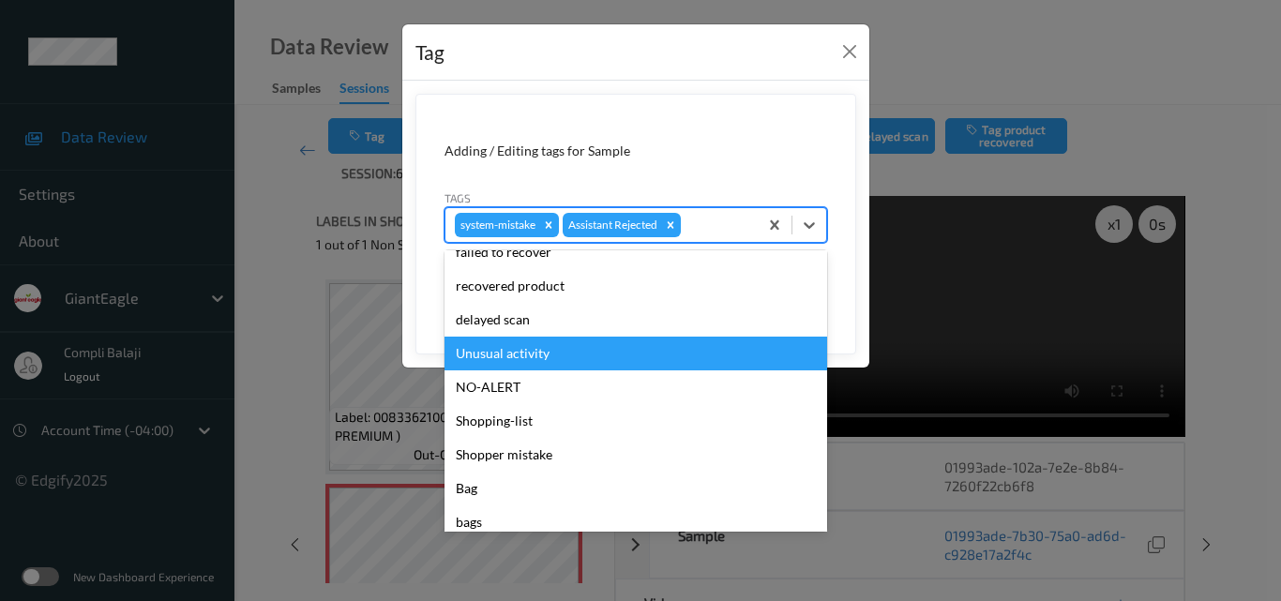
click at [559, 363] on div "Unusual activity" at bounding box center [636, 354] width 383 height 34
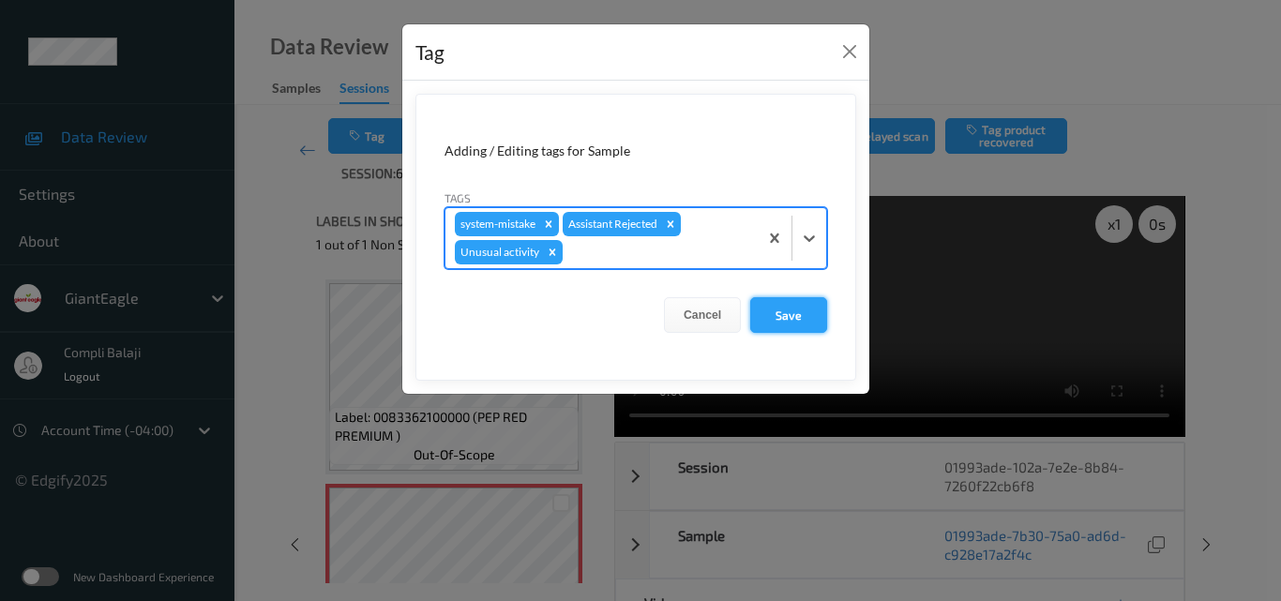
click at [799, 313] on button "Save" at bounding box center [788, 315] width 77 height 36
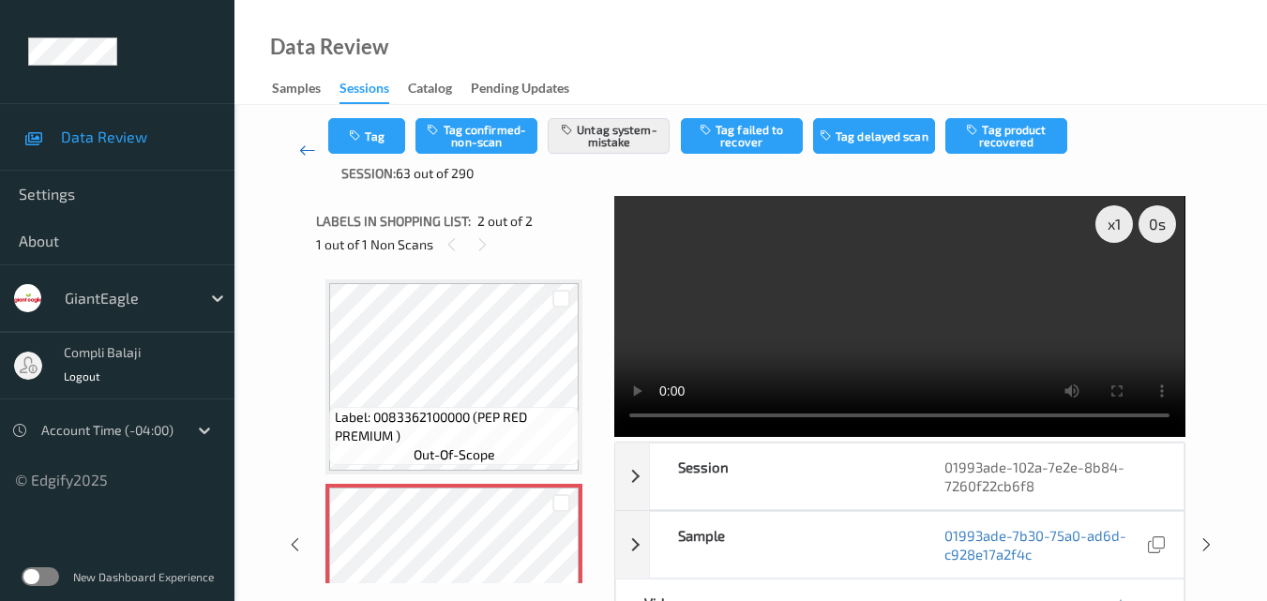
click at [310, 151] on icon at bounding box center [307, 150] width 17 height 19
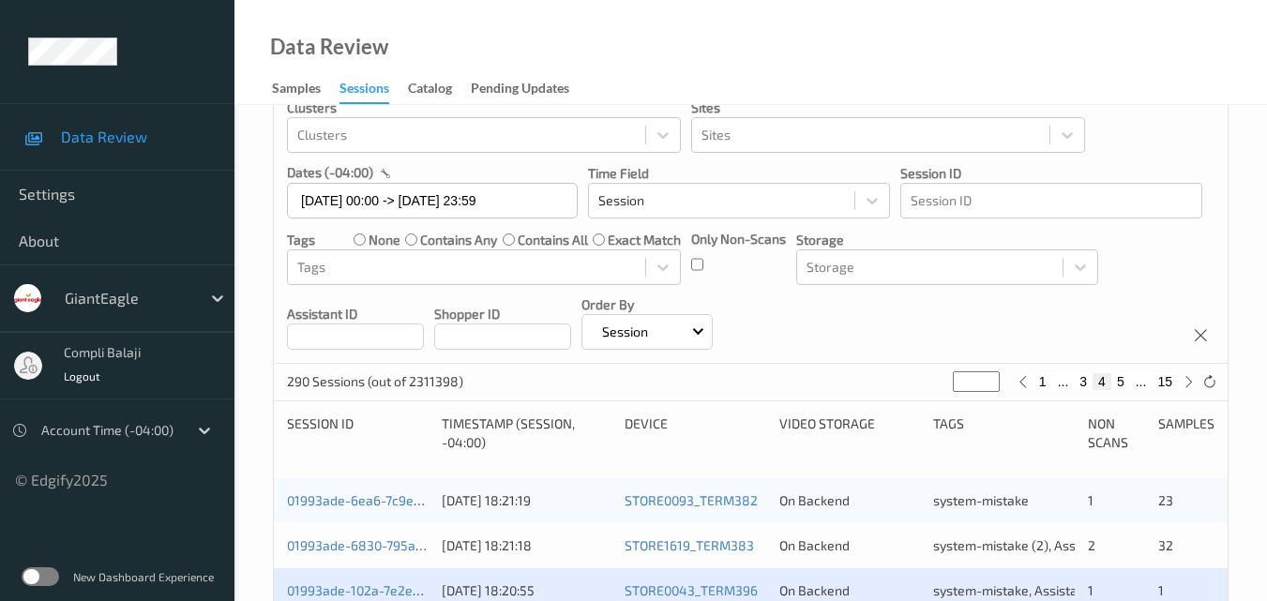
scroll to position [375, 0]
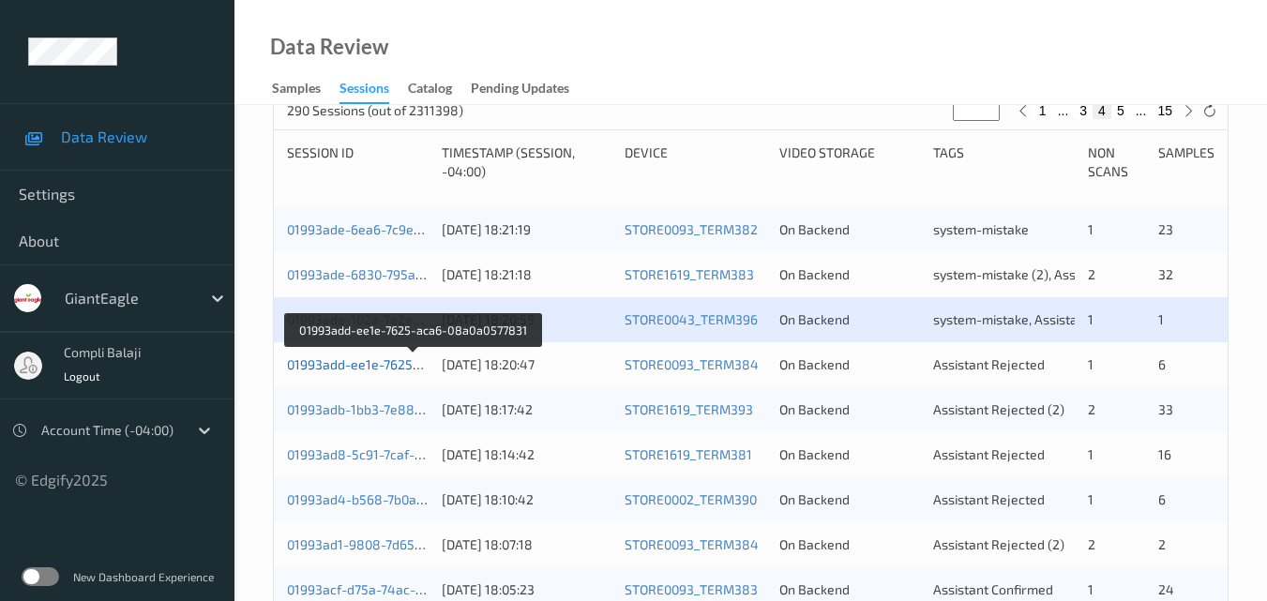
click at [402, 367] on link "01993add-ee1e-7625-aca6-08a0a0577831" at bounding box center [414, 364] width 254 height 16
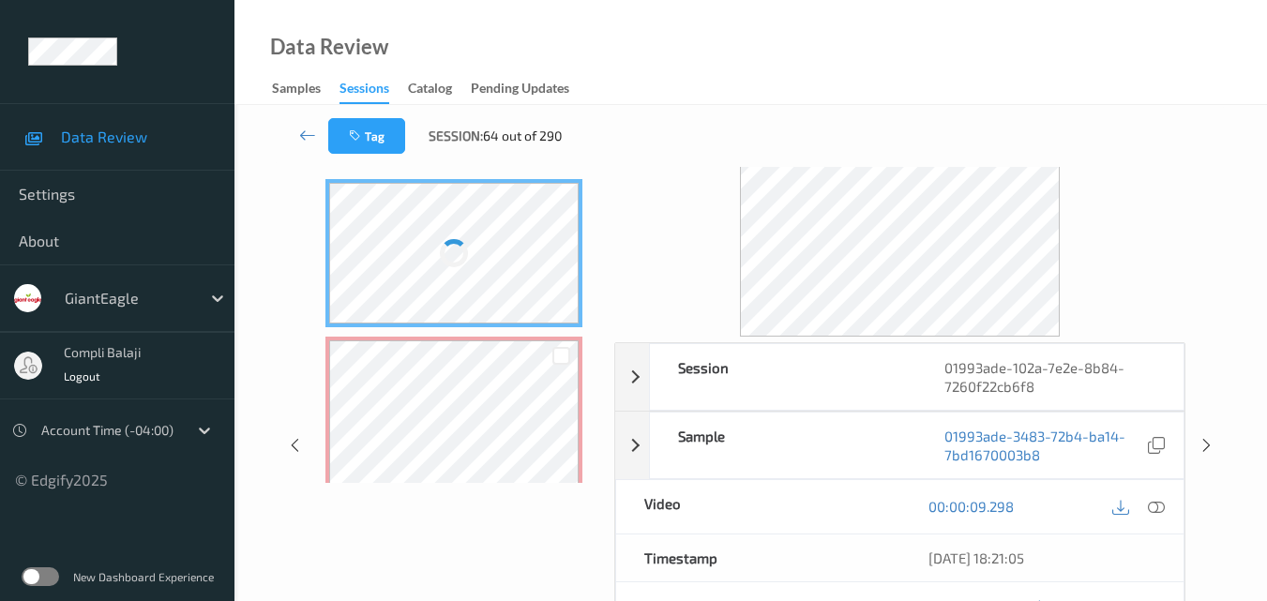
scroll to position [20, 0]
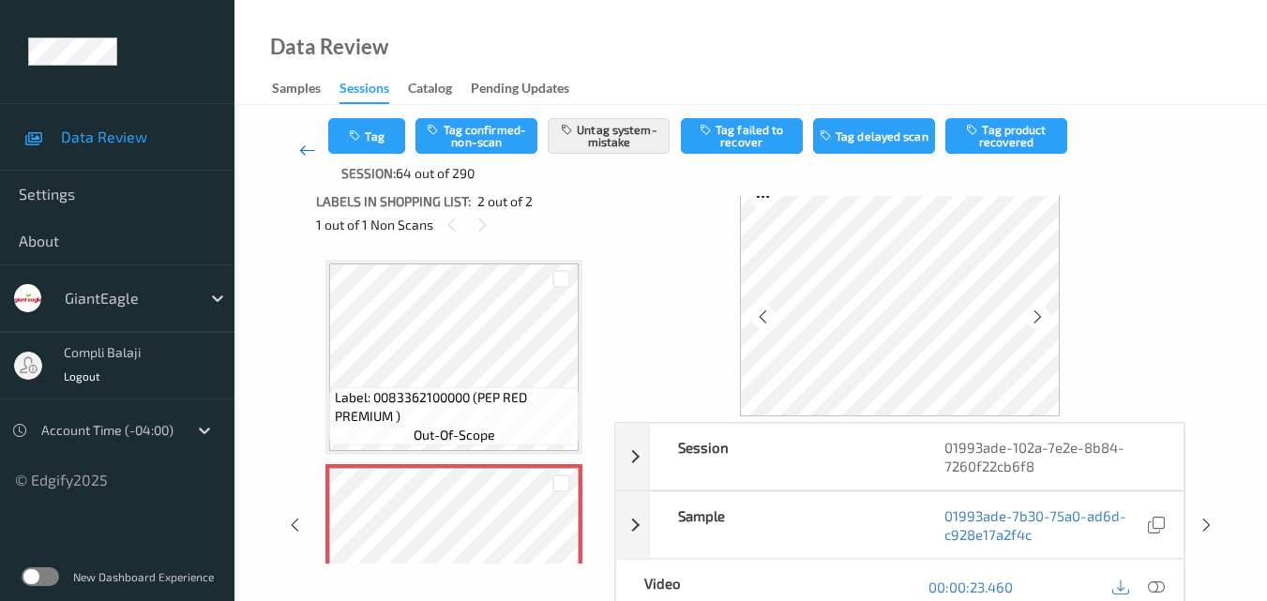
click at [299, 154] on icon at bounding box center [307, 150] width 17 height 19
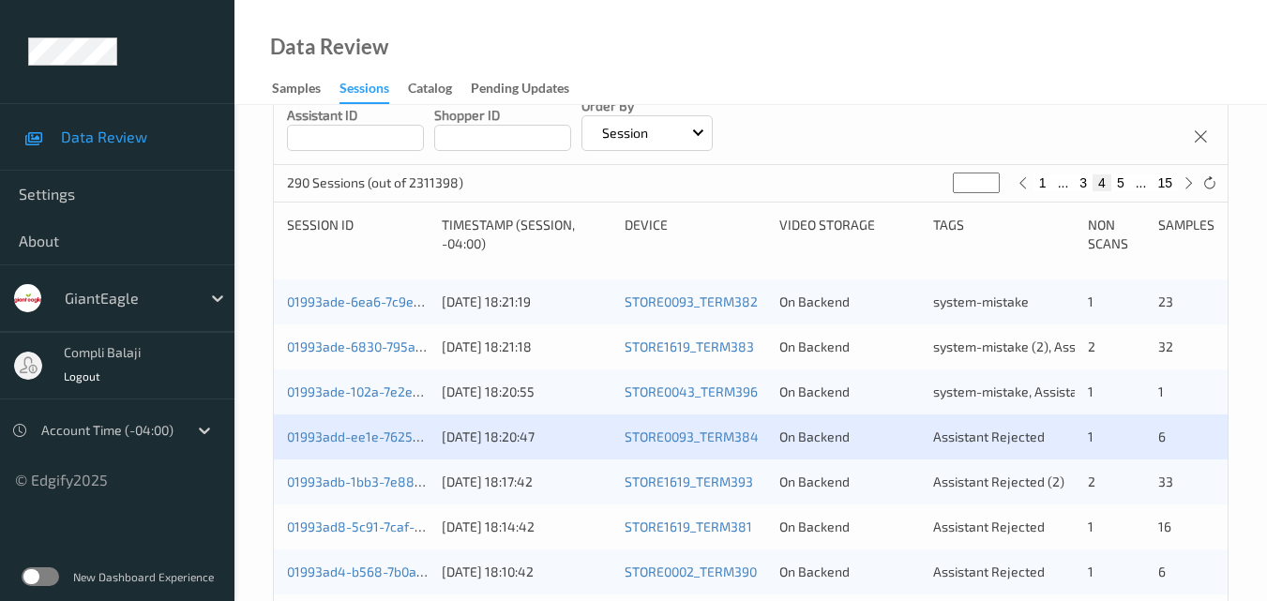
scroll to position [281, 0]
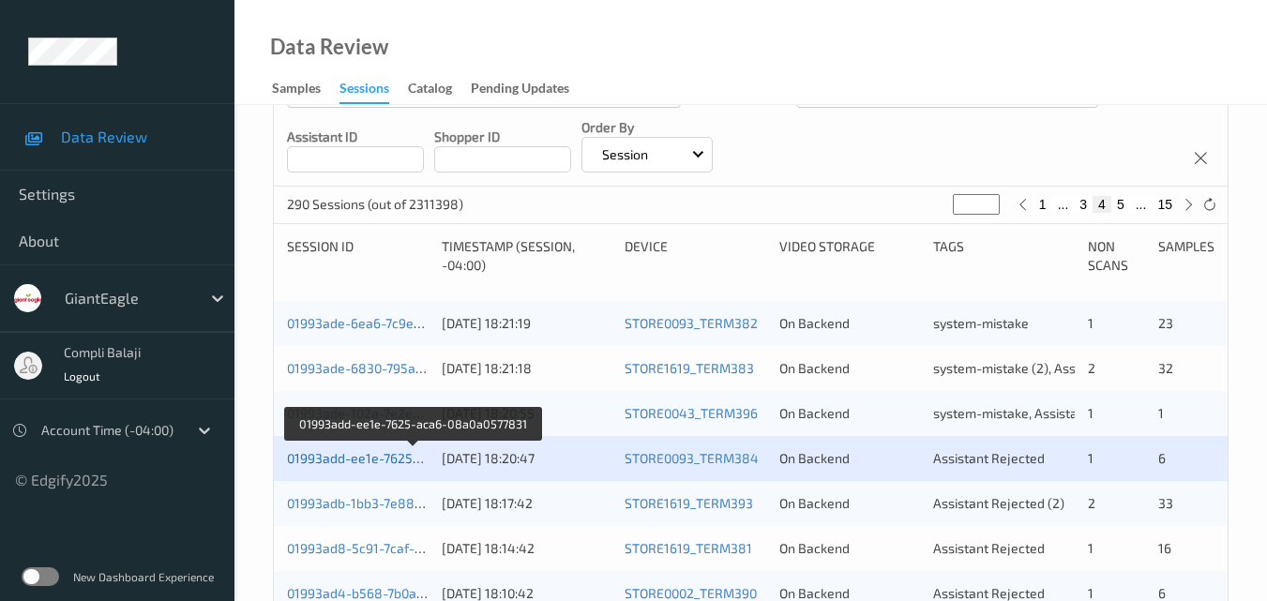
click at [397, 461] on link "01993add-ee1e-7625-aca6-08a0a0577831" at bounding box center [414, 458] width 254 height 16
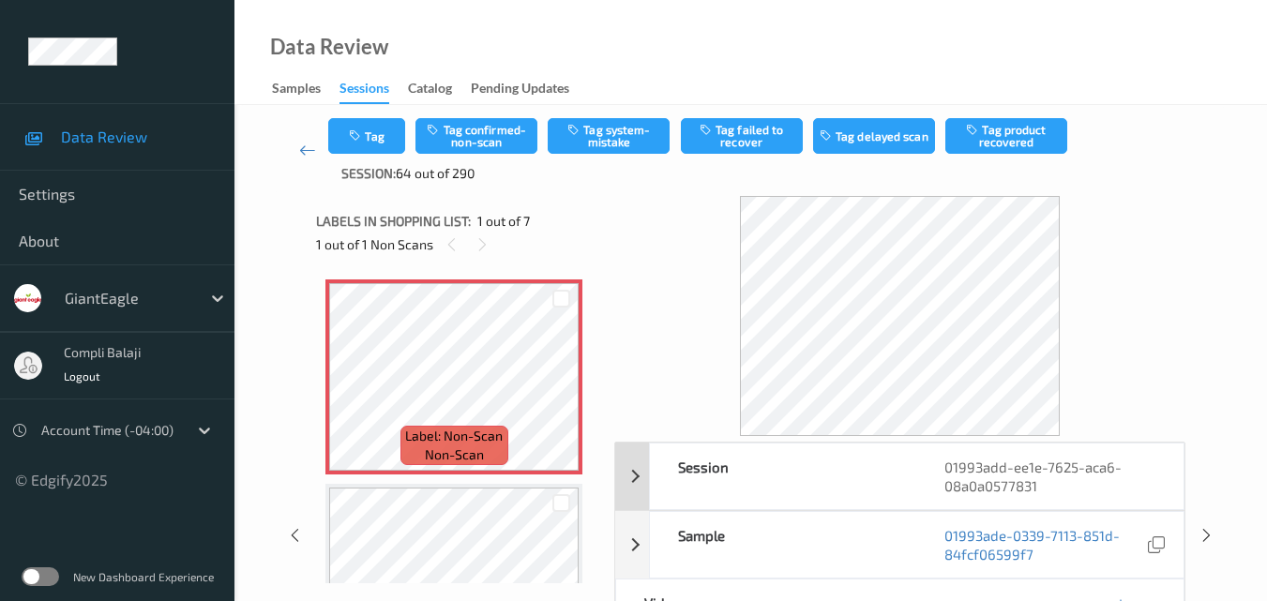
scroll to position [94, 0]
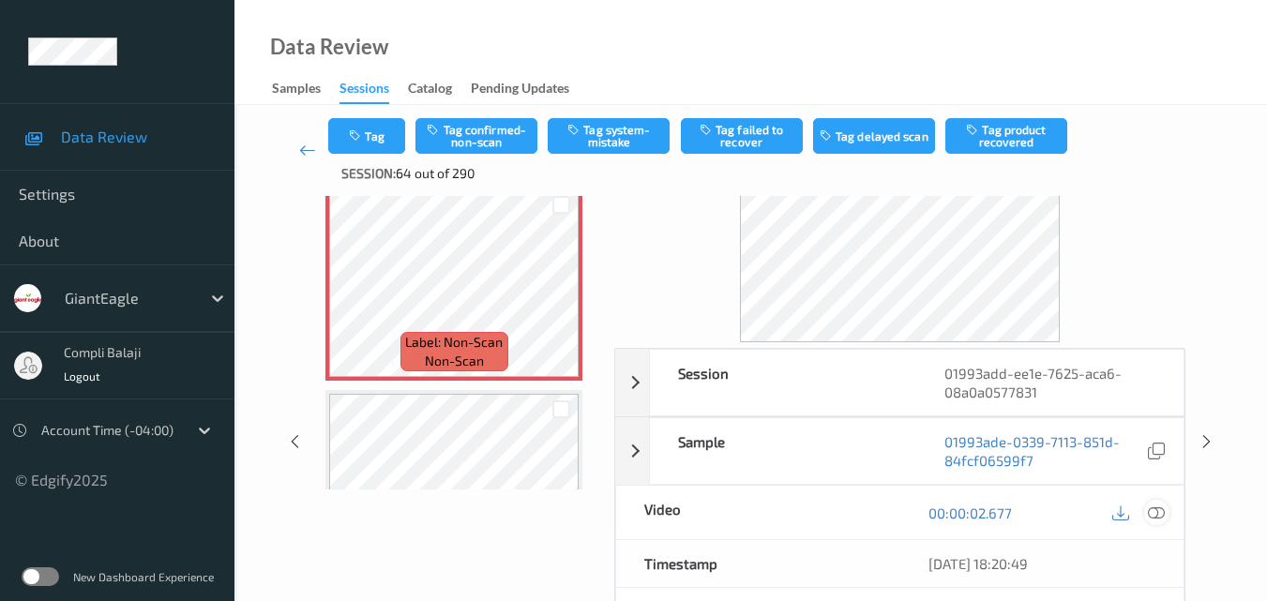
click at [1164, 508] on icon at bounding box center [1156, 512] width 17 height 17
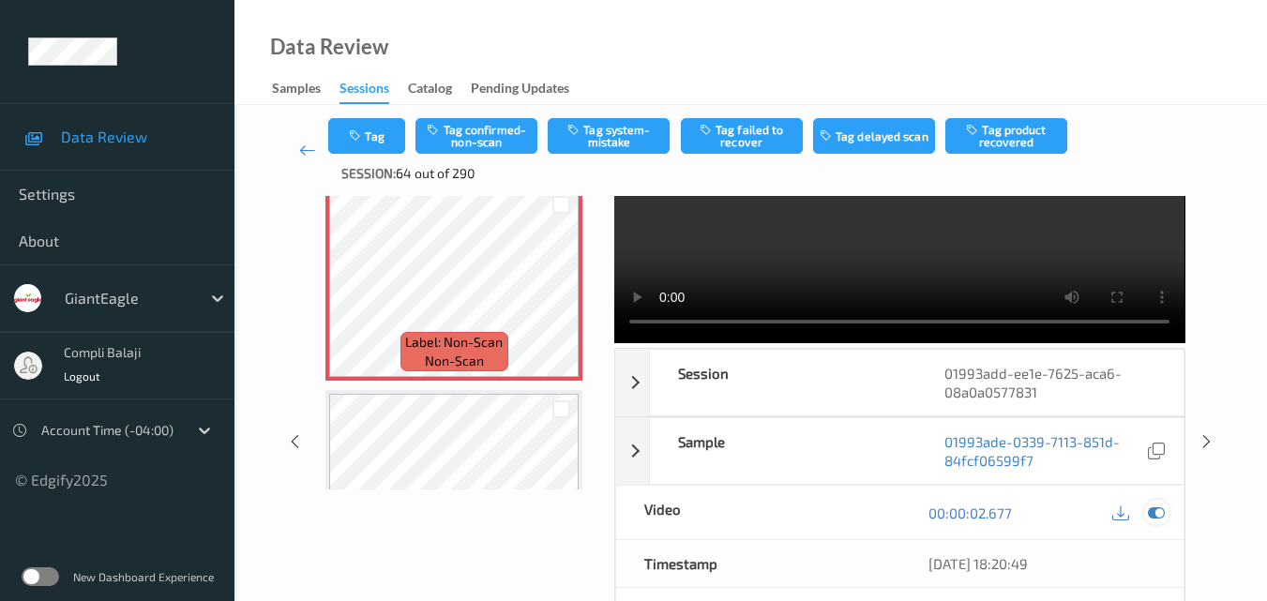
click at [1155, 517] on icon at bounding box center [1156, 513] width 17 height 17
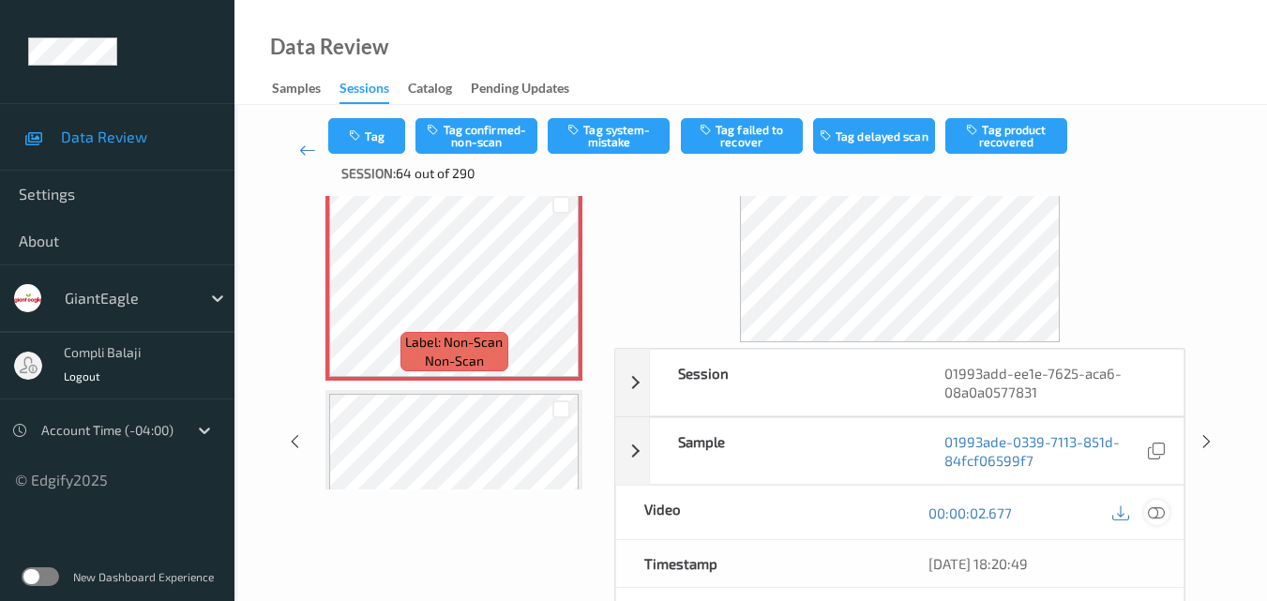
click at [1153, 520] on icon at bounding box center [1156, 512] width 17 height 17
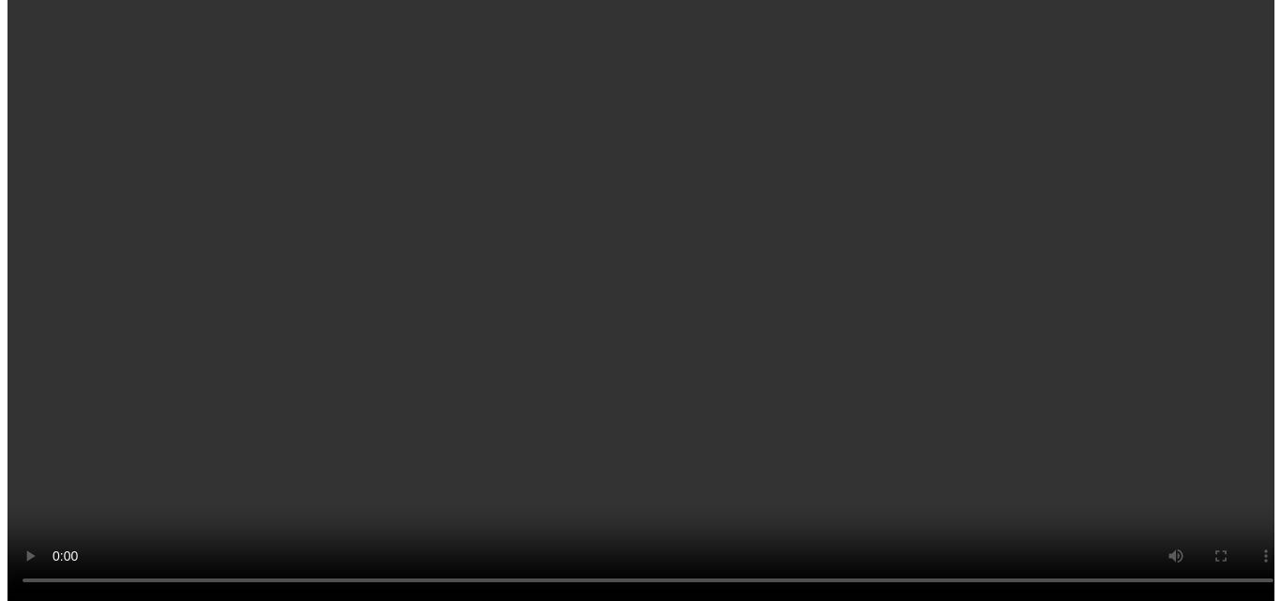
scroll to position [0, 0]
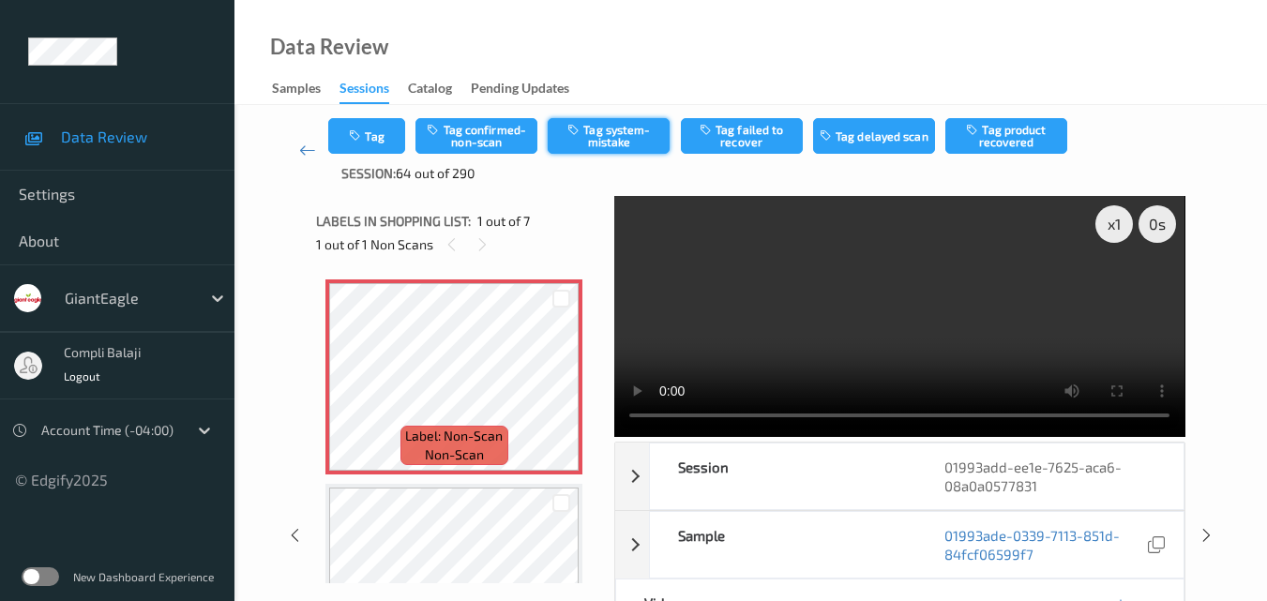
click at [623, 142] on button "Tag system-mistake" at bounding box center [609, 136] width 122 height 36
click at [374, 140] on button "Tag" at bounding box center [366, 136] width 77 height 36
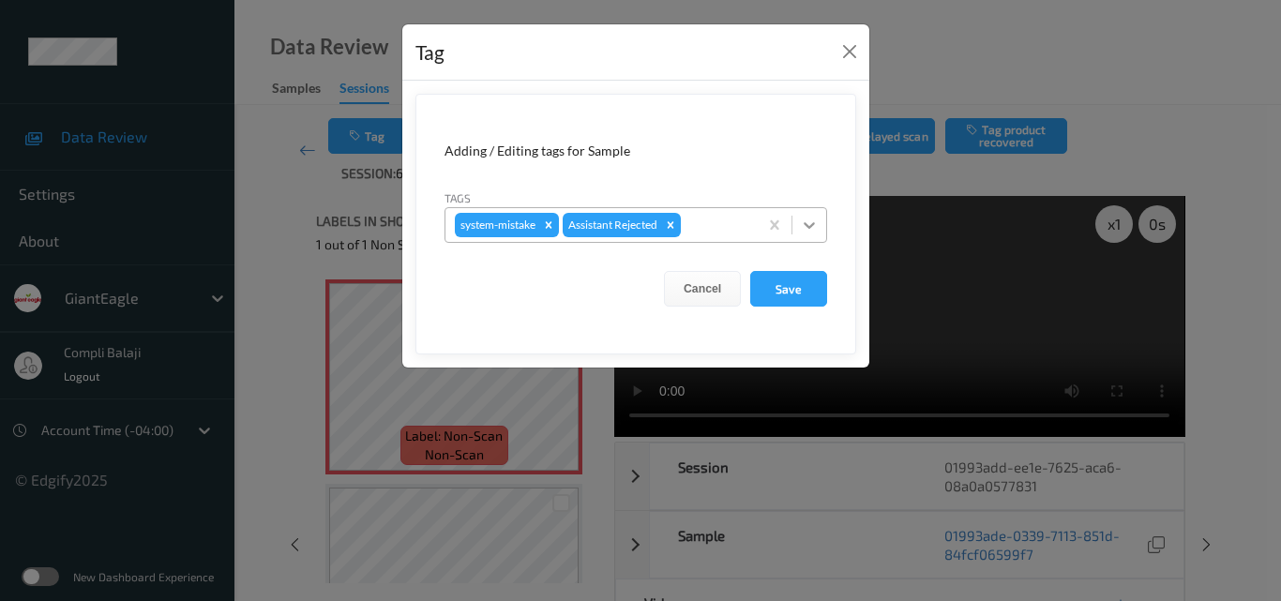
click at [809, 223] on icon at bounding box center [809, 225] width 19 height 19
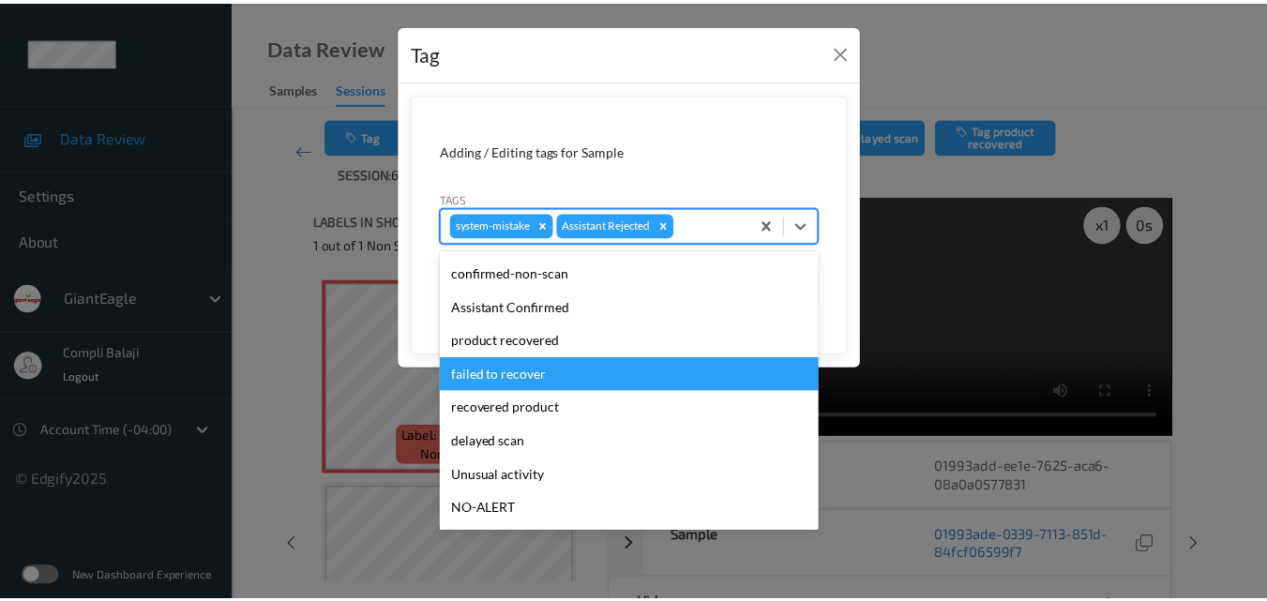
scroll to position [94, 0]
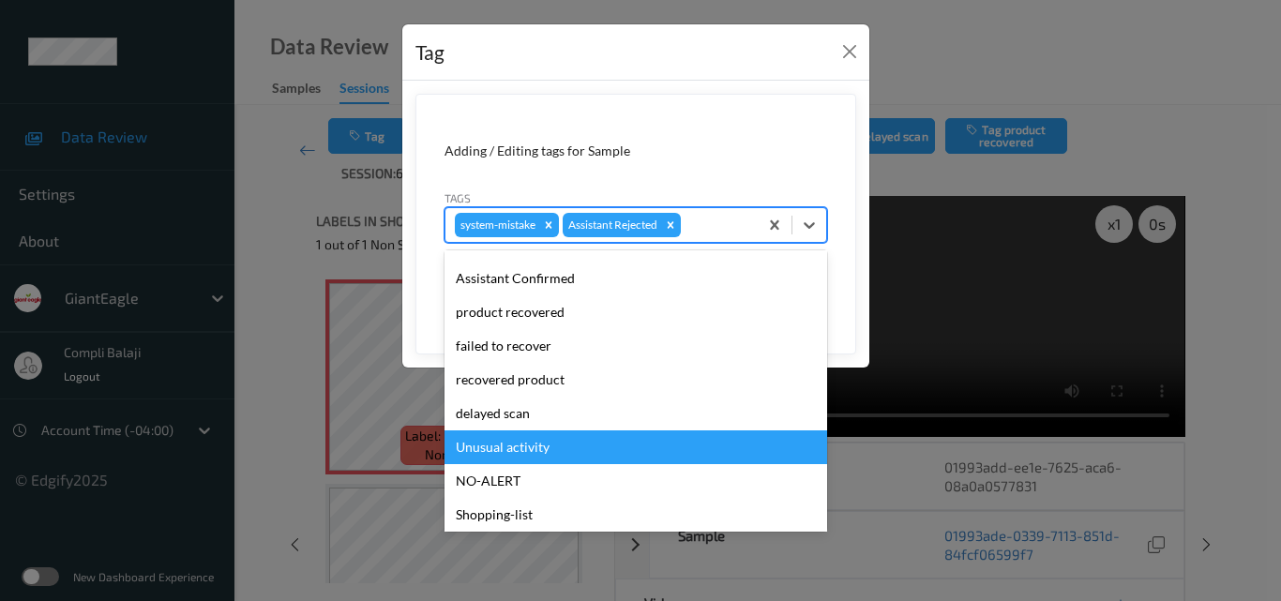
drag, startPoint x: 538, startPoint y: 446, endPoint x: 674, endPoint y: 388, distance: 147.9
click at [538, 447] on div "Unusual activity" at bounding box center [636, 448] width 383 height 34
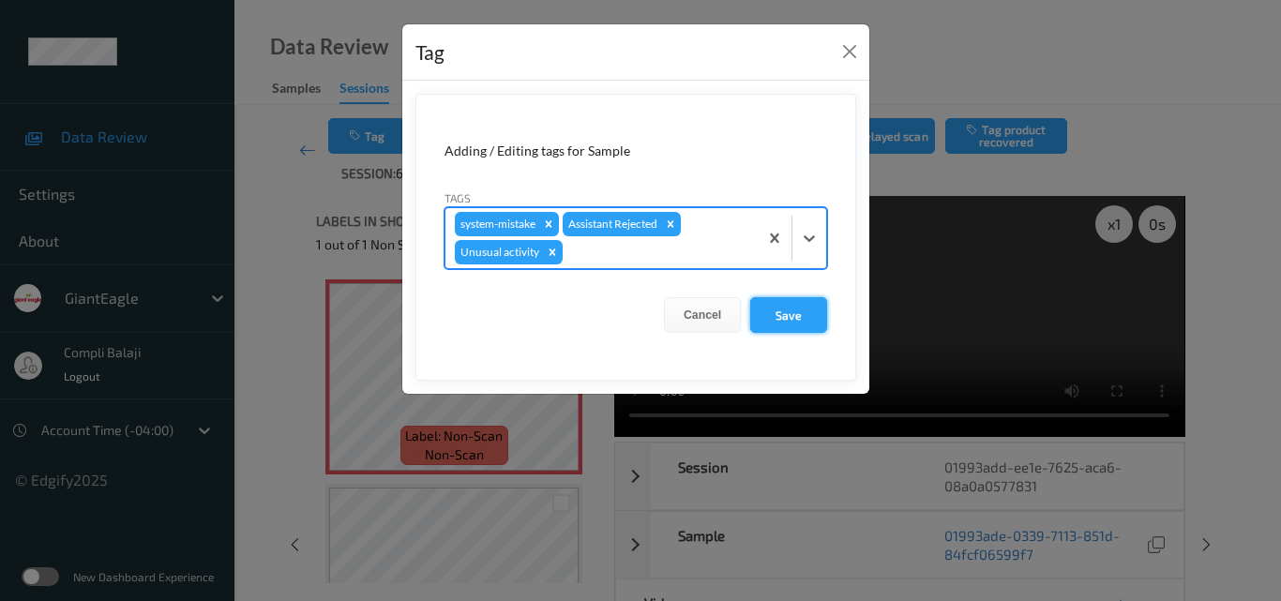
click at [799, 318] on button "Save" at bounding box center [788, 315] width 77 height 36
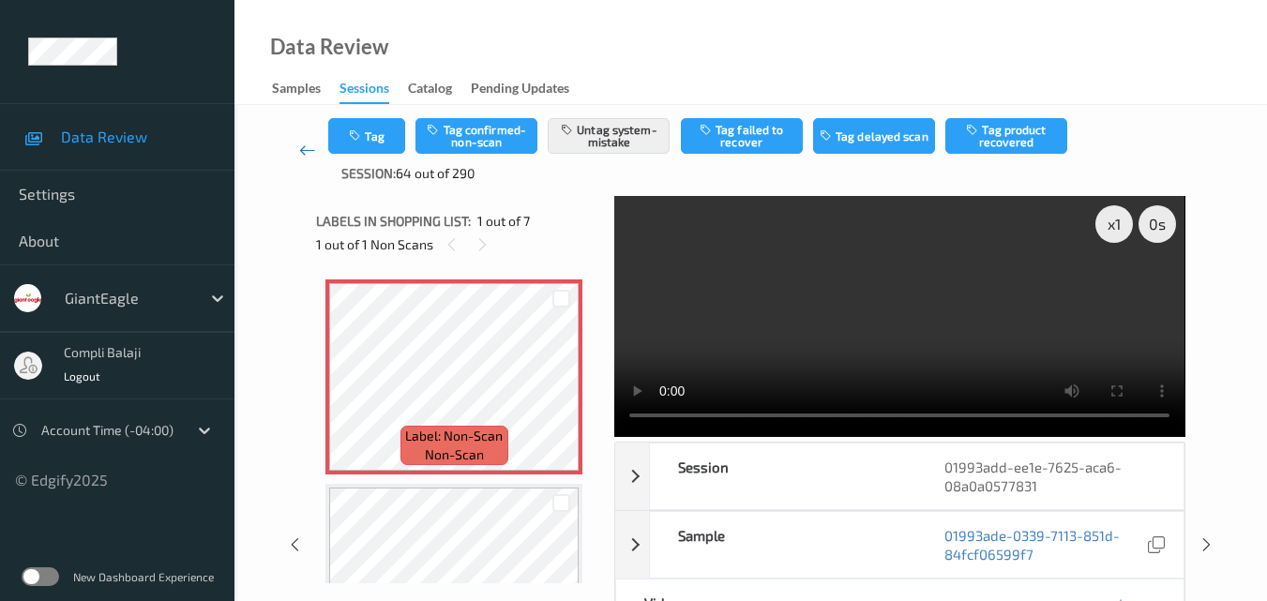
click at [297, 151] on link at bounding box center [307, 150] width 42 height 65
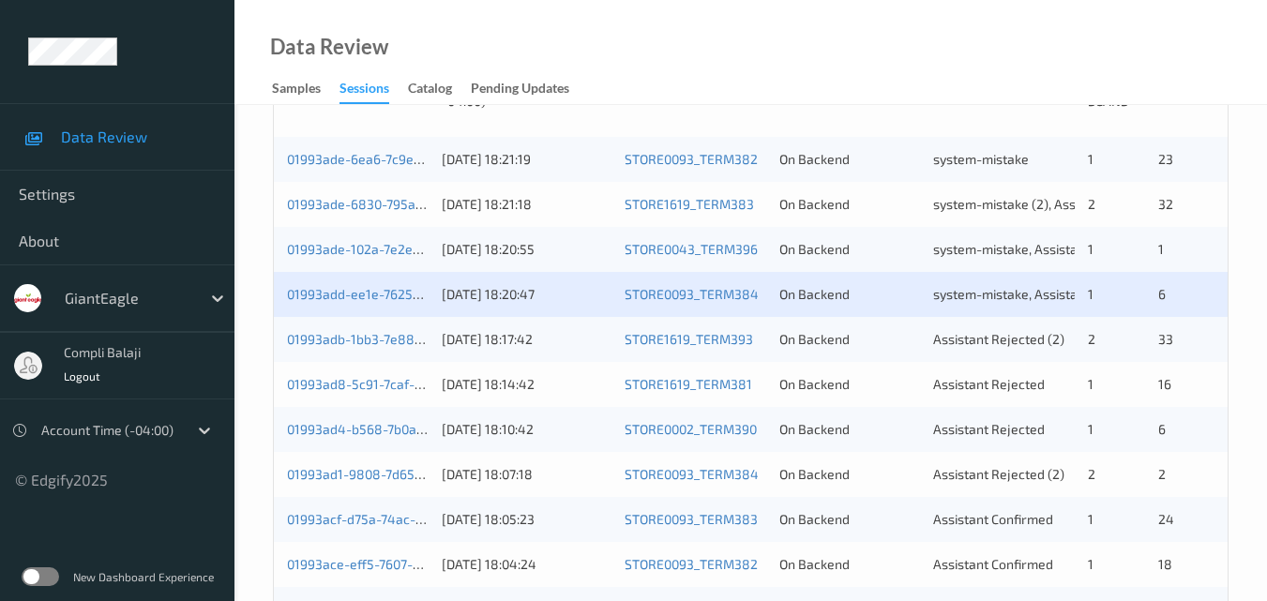
scroll to position [469, 0]
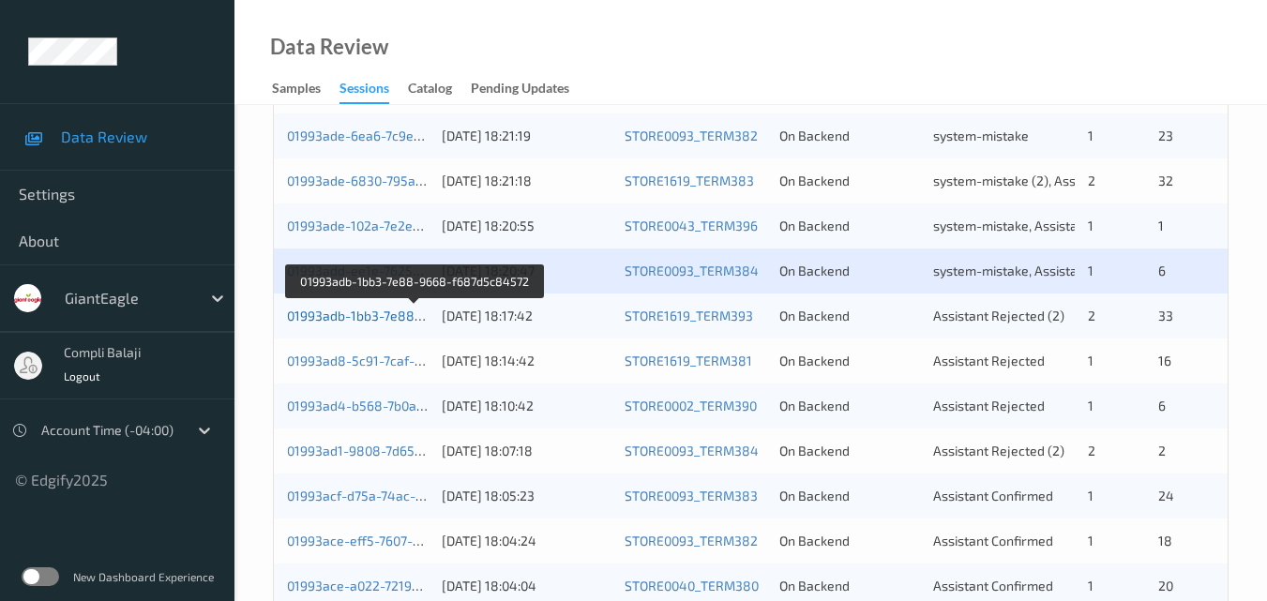
click at [400, 323] on link "01993adb-1bb3-7e88-9668-f687d5c84572" at bounding box center [415, 316] width 257 height 16
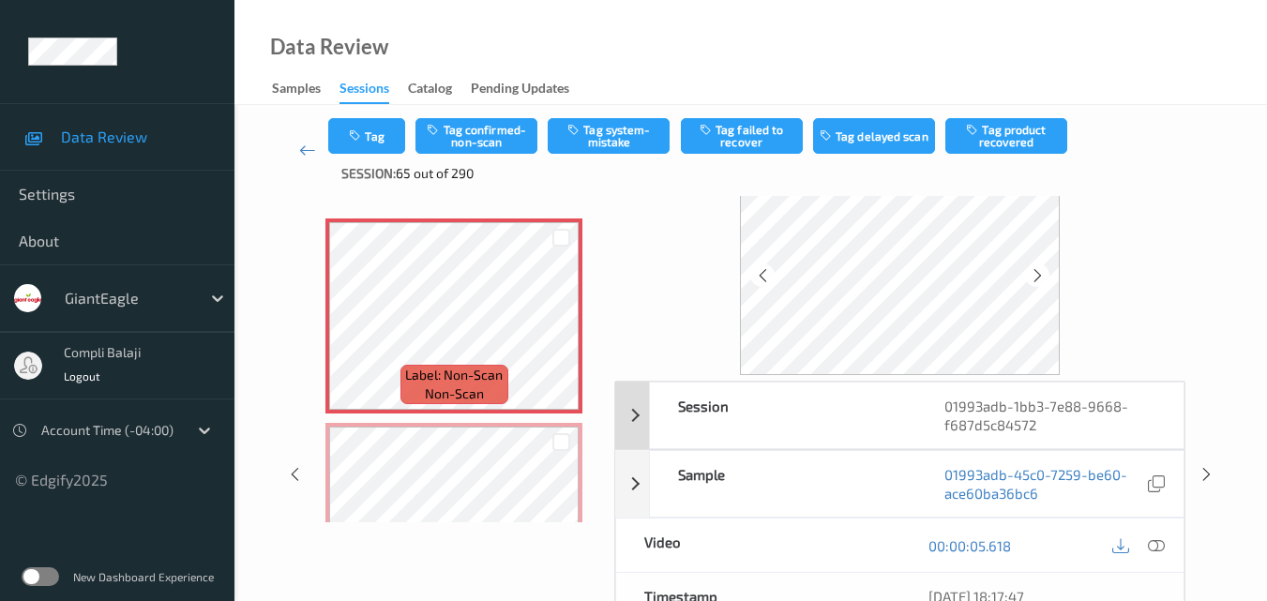
scroll to position [94, 0]
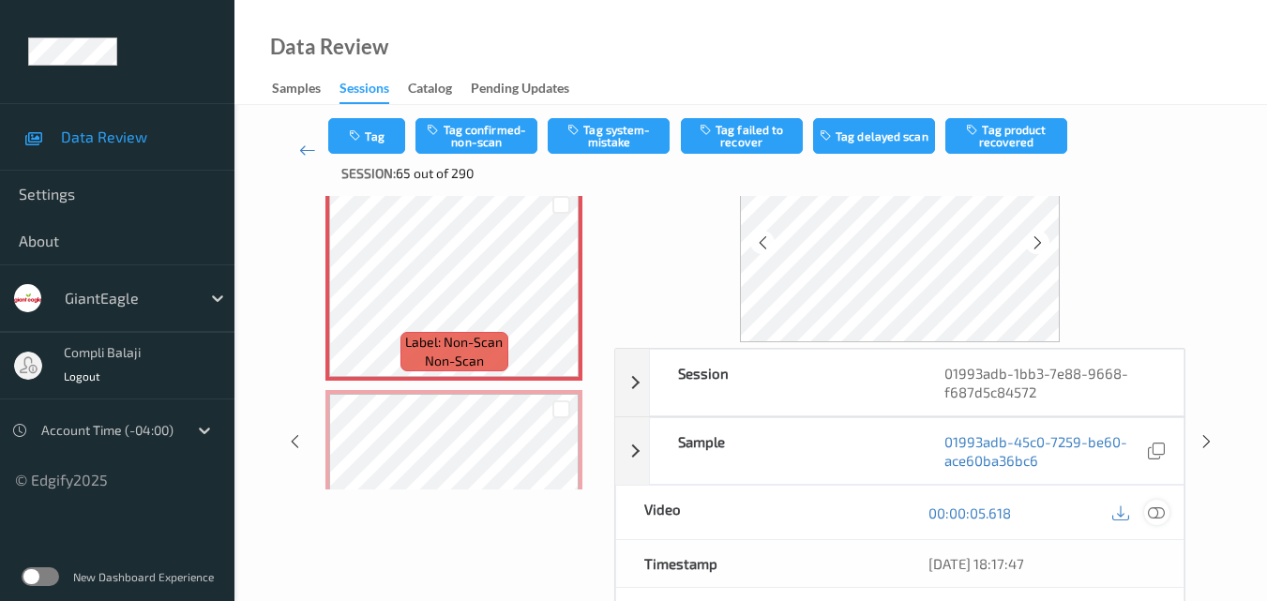
click at [1156, 519] on icon at bounding box center [1156, 512] width 17 height 17
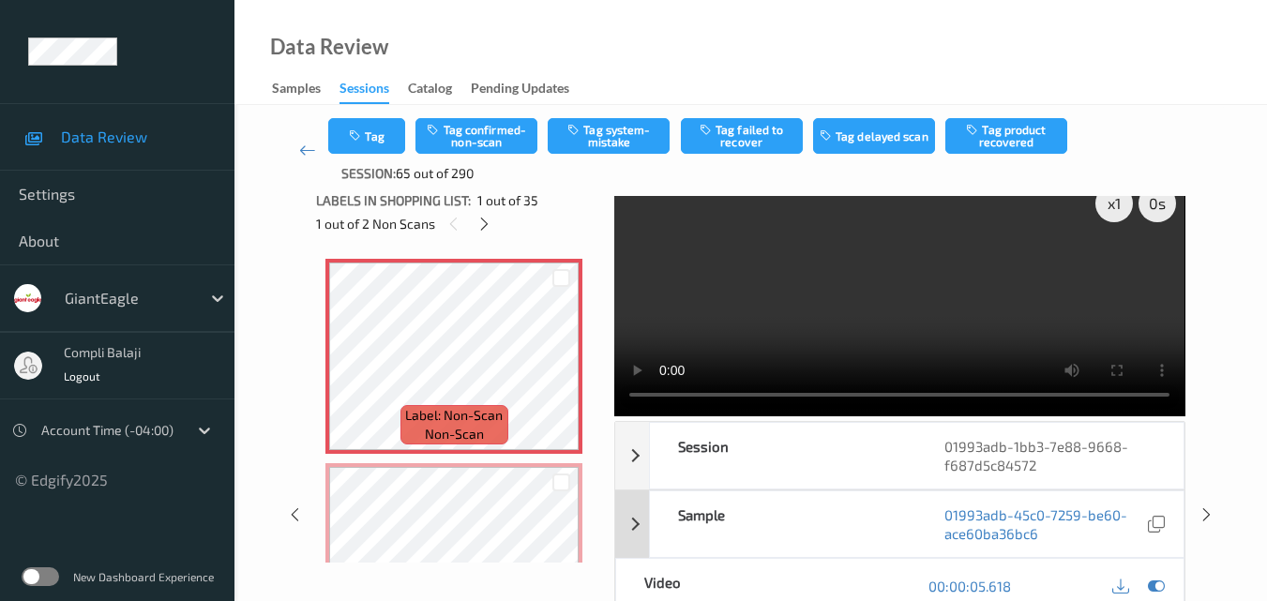
scroll to position [0, 0]
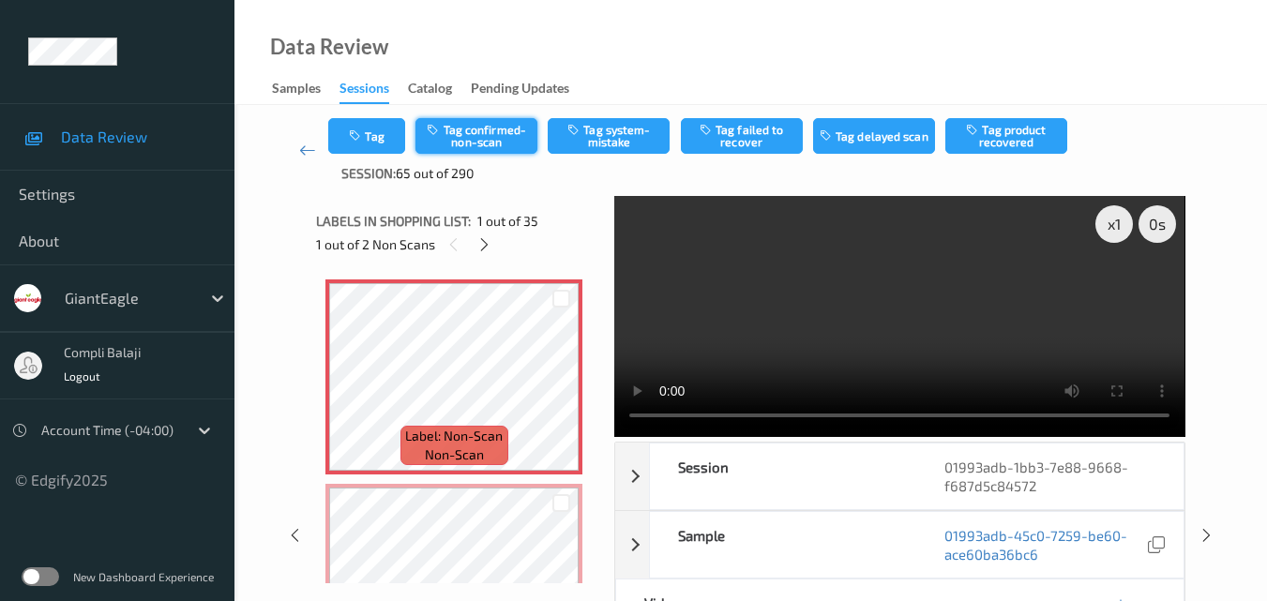
click at [480, 136] on button "Tag confirmed-non-scan" at bounding box center [477, 136] width 122 height 36
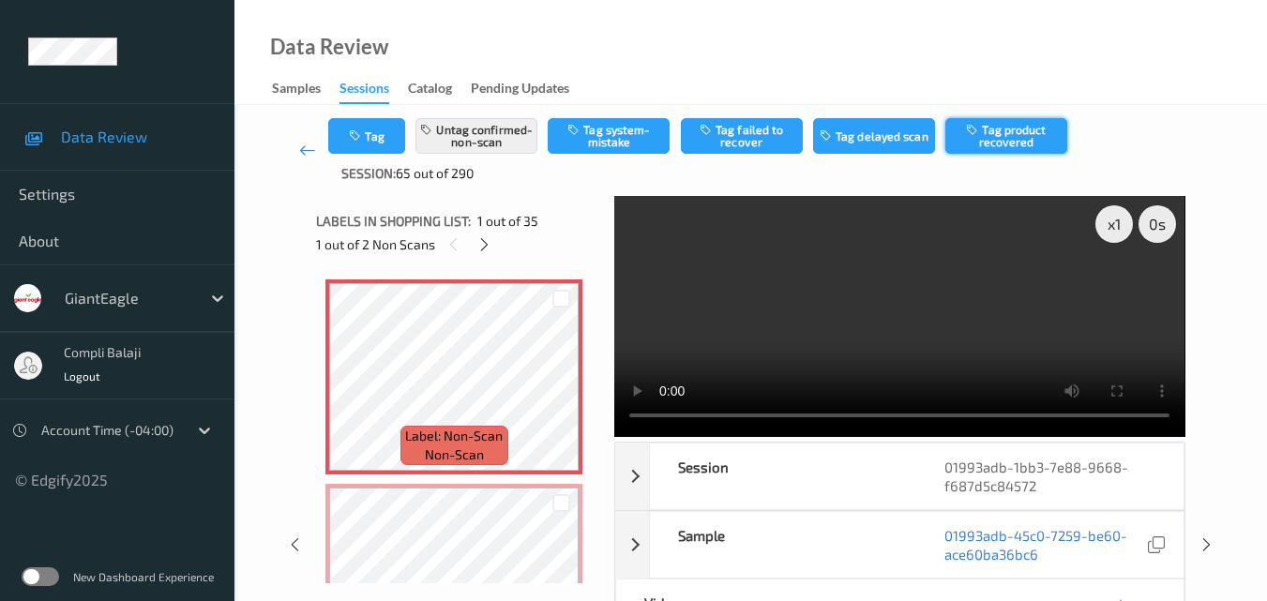
click at [1025, 138] on button "Tag product recovered" at bounding box center [1006, 136] width 122 height 36
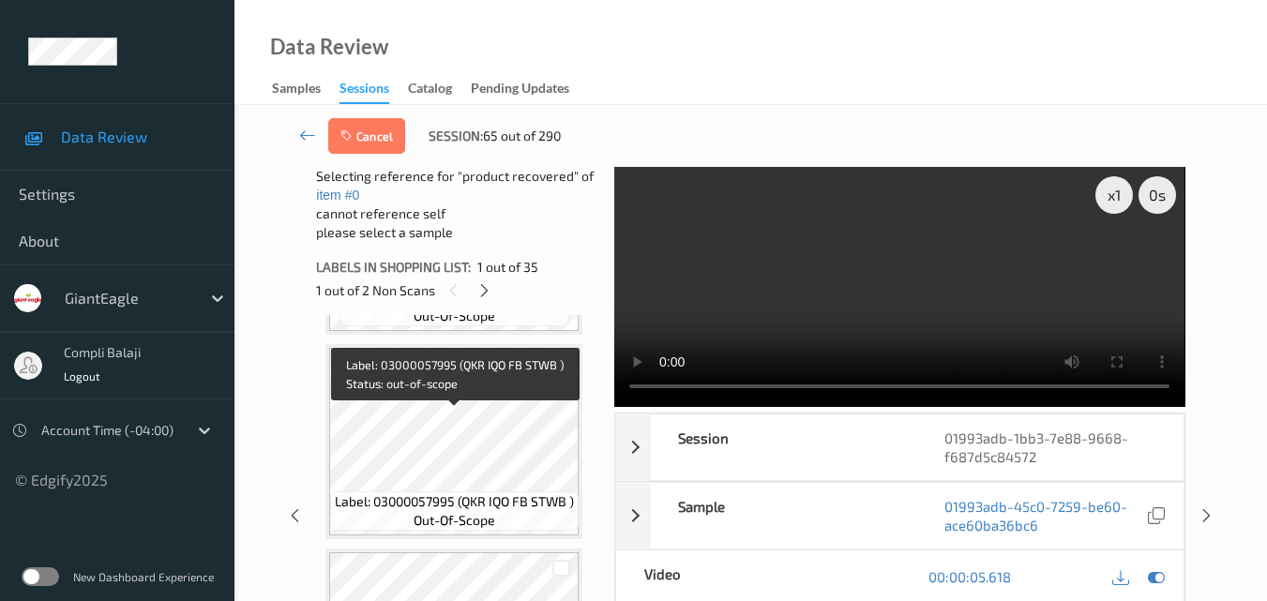
scroll to position [563, 0]
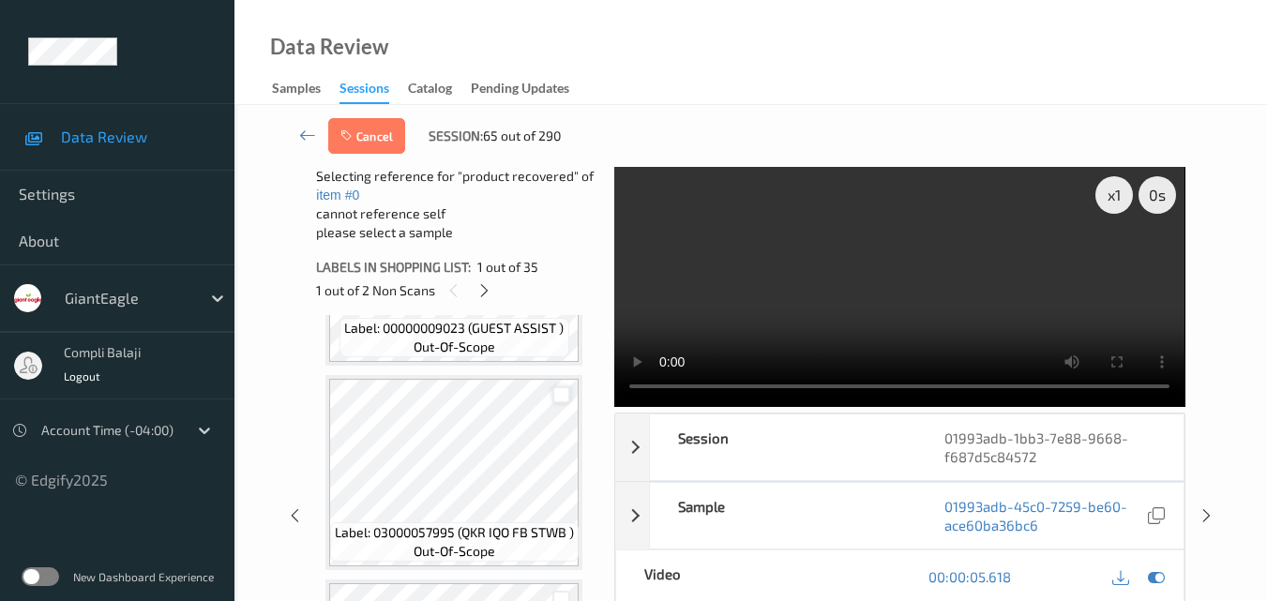
click at [566, 393] on div at bounding box center [561, 395] width 18 height 18
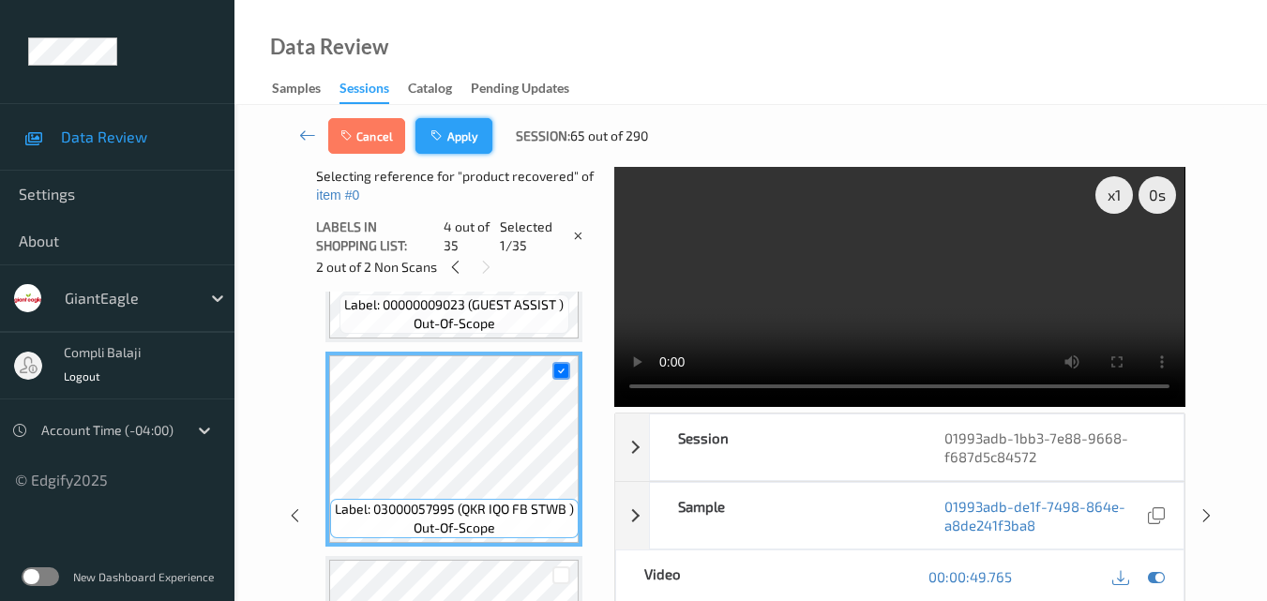
click at [460, 140] on button "Apply" at bounding box center [454, 136] width 77 height 36
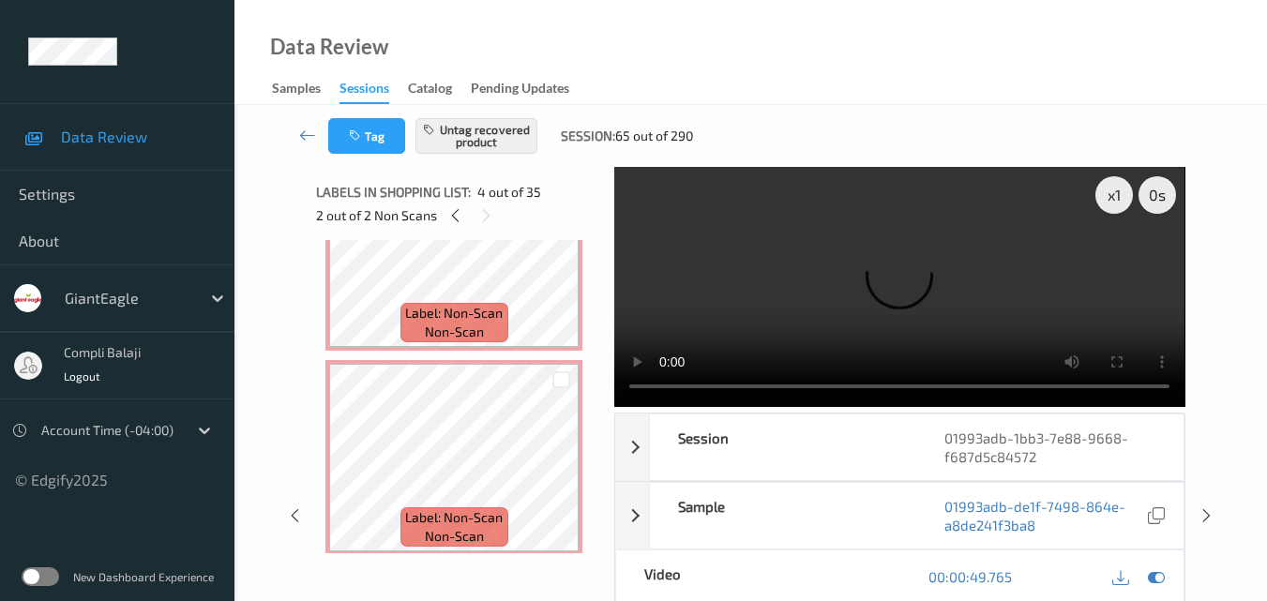
scroll to position [0, 0]
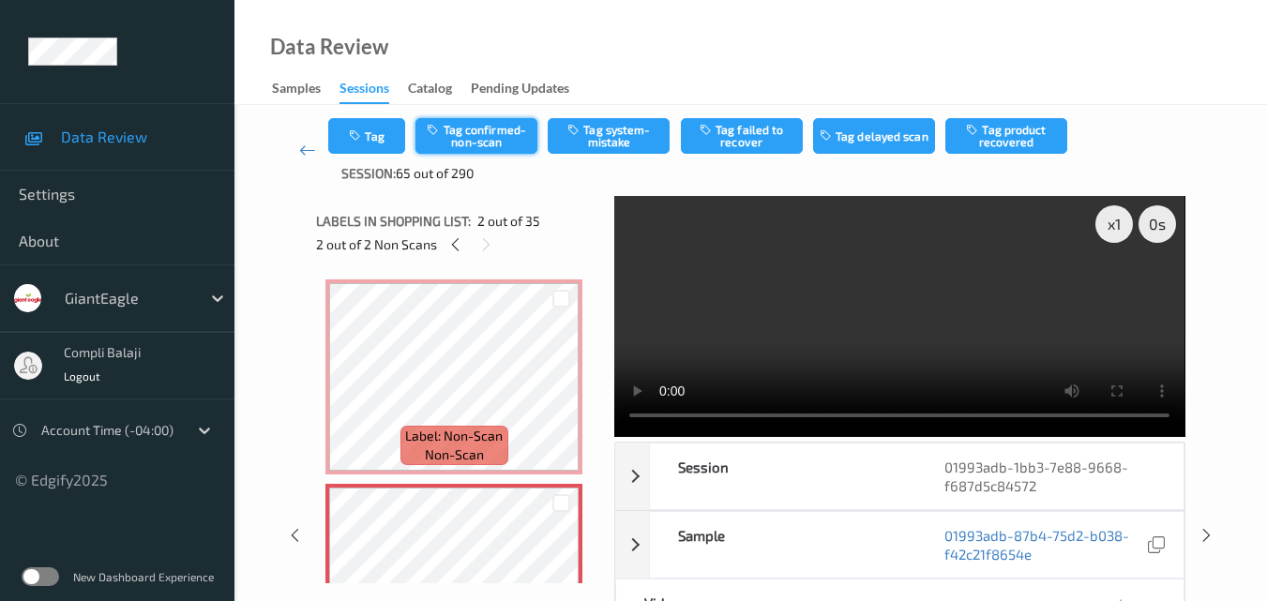
click at [497, 141] on button "Tag confirmed-non-scan" at bounding box center [477, 136] width 122 height 36
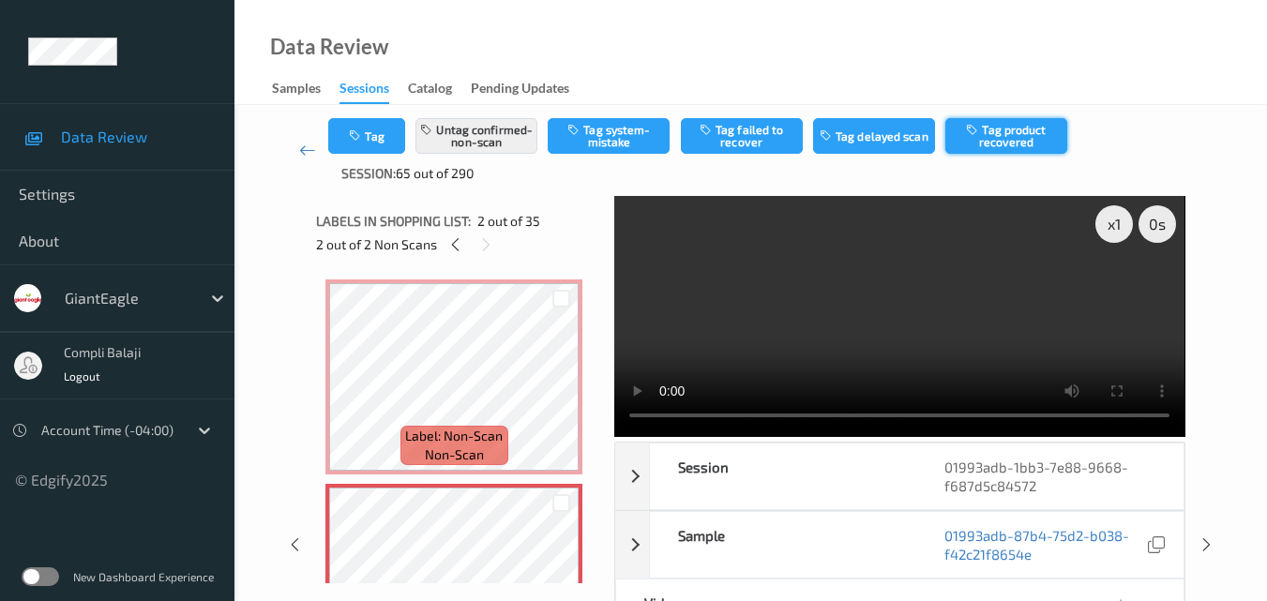
click at [1005, 143] on button "Tag product recovered" at bounding box center [1006, 136] width 122 height 36
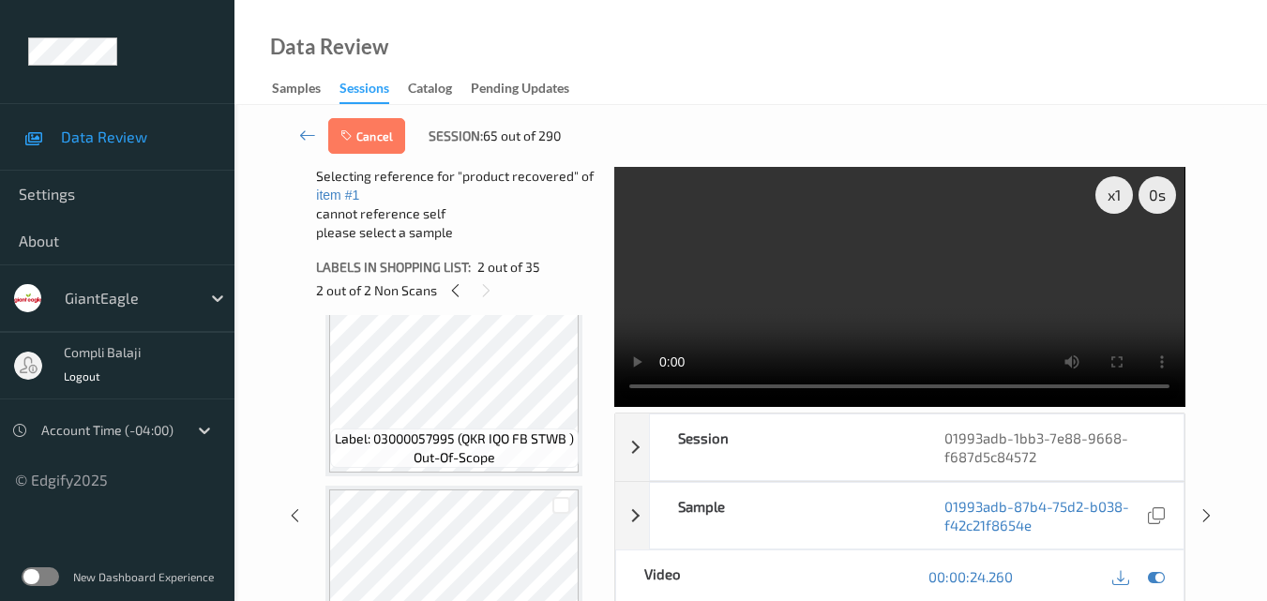
scroll to position [563, 0]
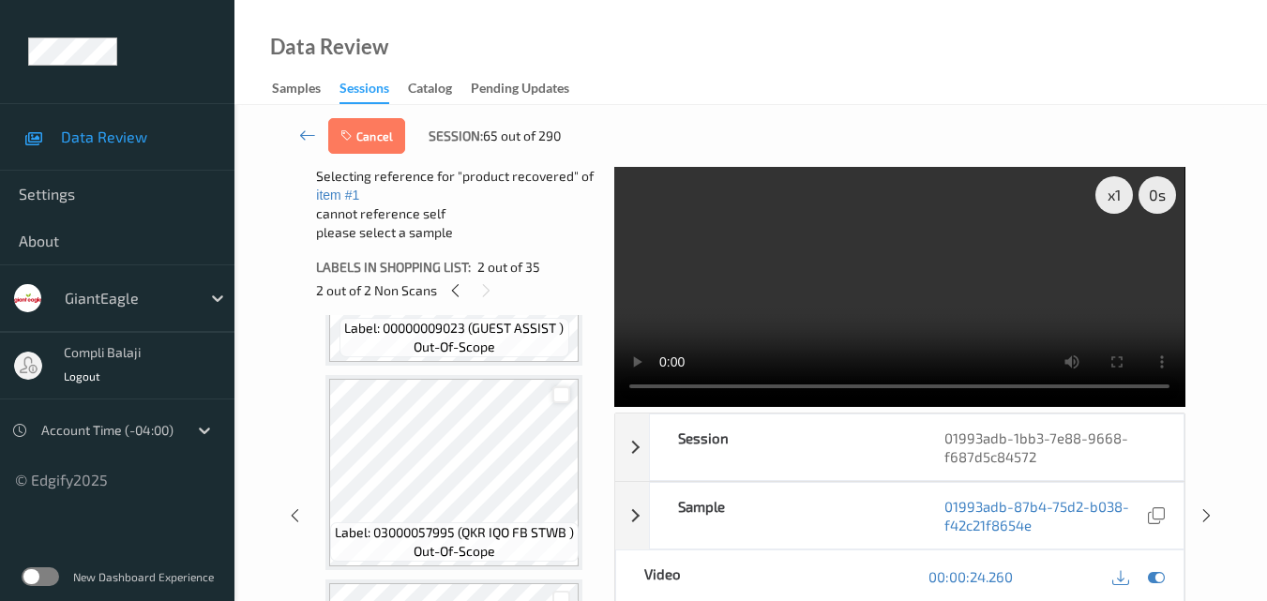
click at [554, 398] on div at bounding box center [561, 395] width 18 height 18
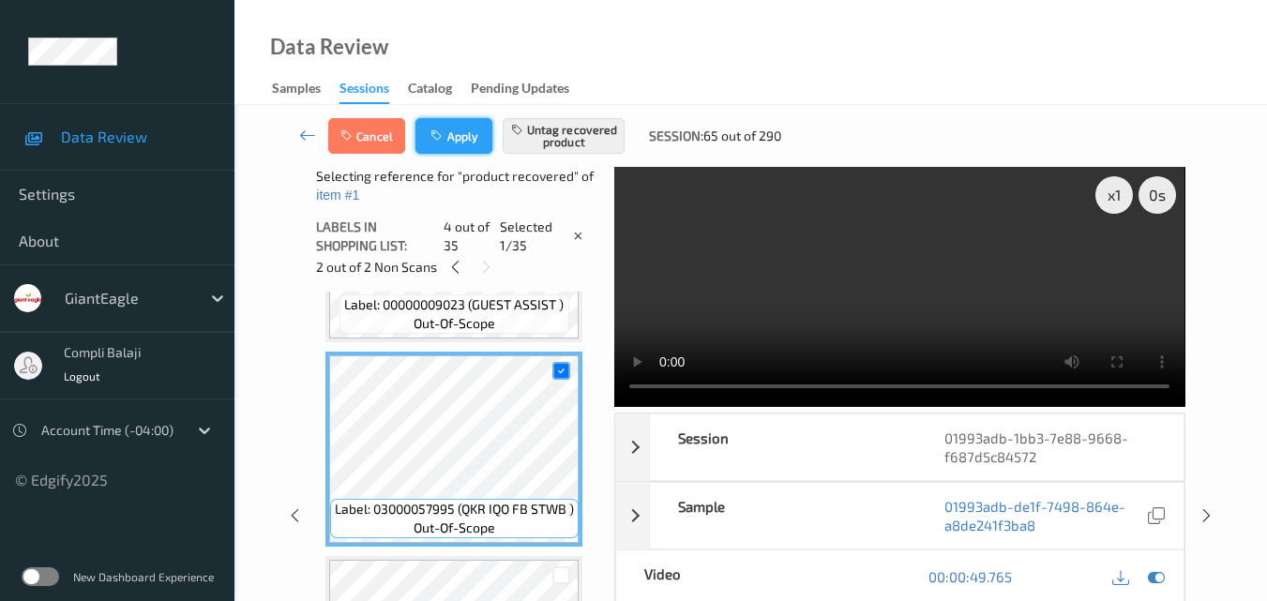
click at [460, 143] on button "Apply" at bounding box center [454, 136] width 77 height 36
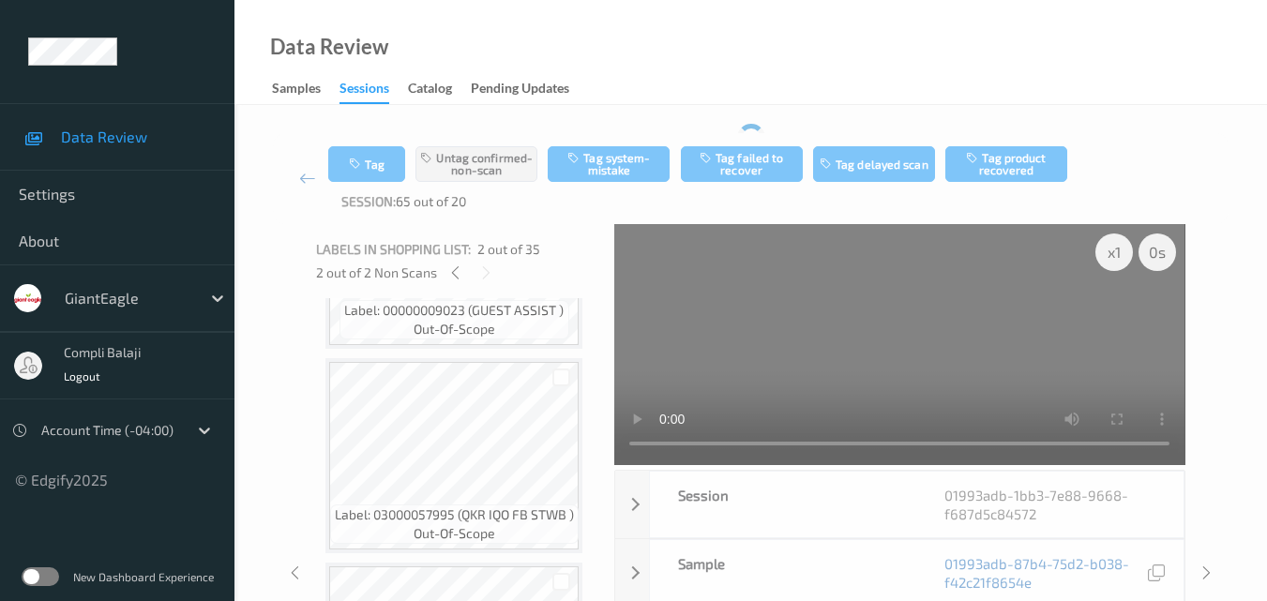
scroll to position [9, 0]
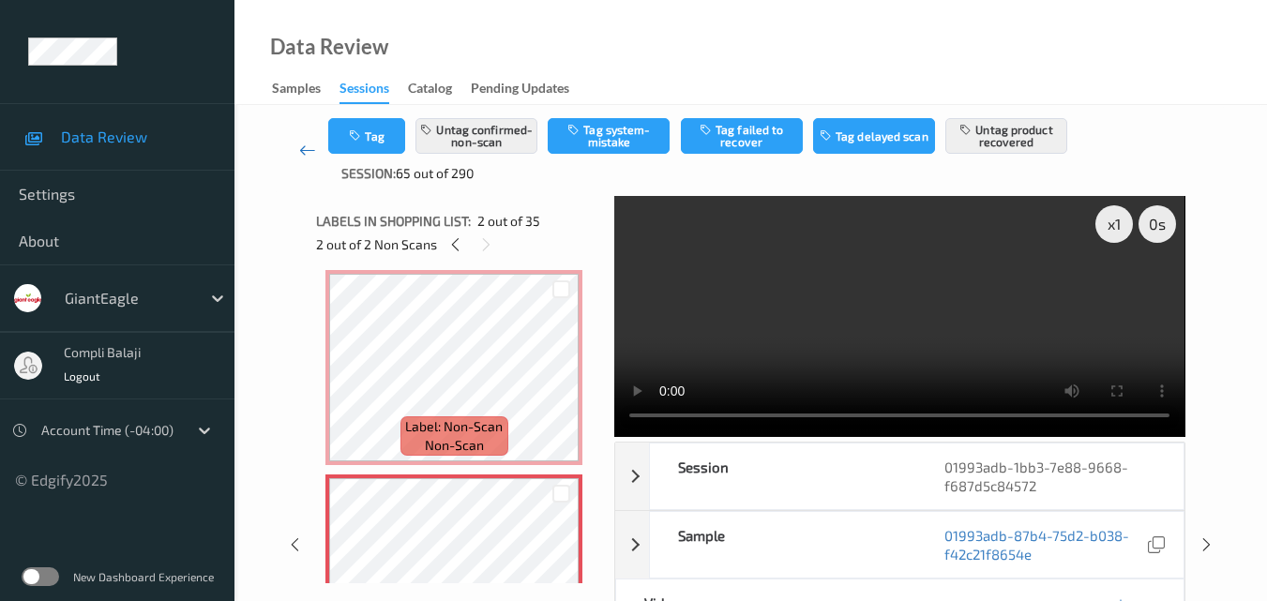
click at [309, 145] on icon at bounding box center [307, 150] width 17 height 19
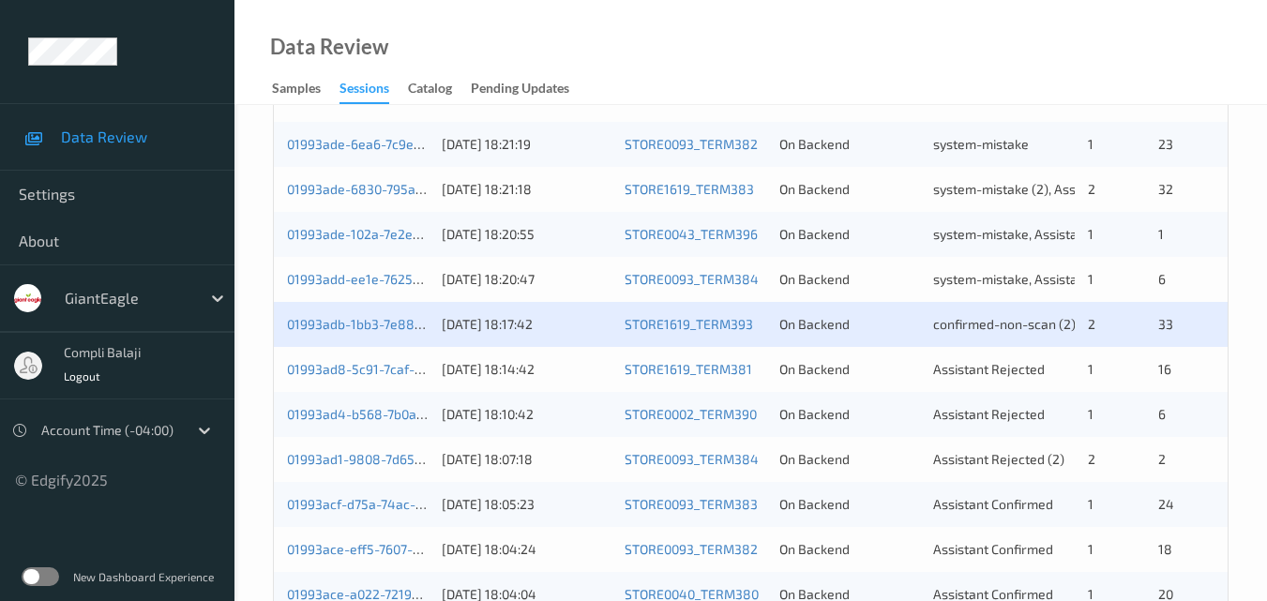
scroll to position [469, 0]
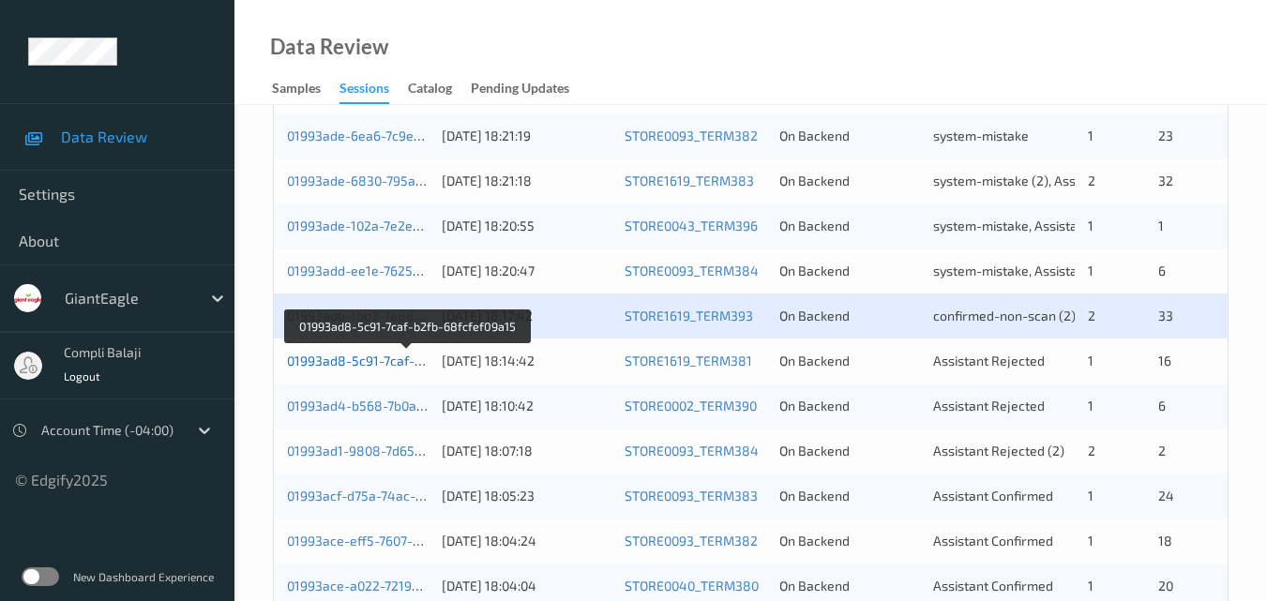
click at [394, 358] on link "01993ad8-5c91-7caf-b2fb-68fcfef09a15" at bounding box center [407, 361] width 240 height 16
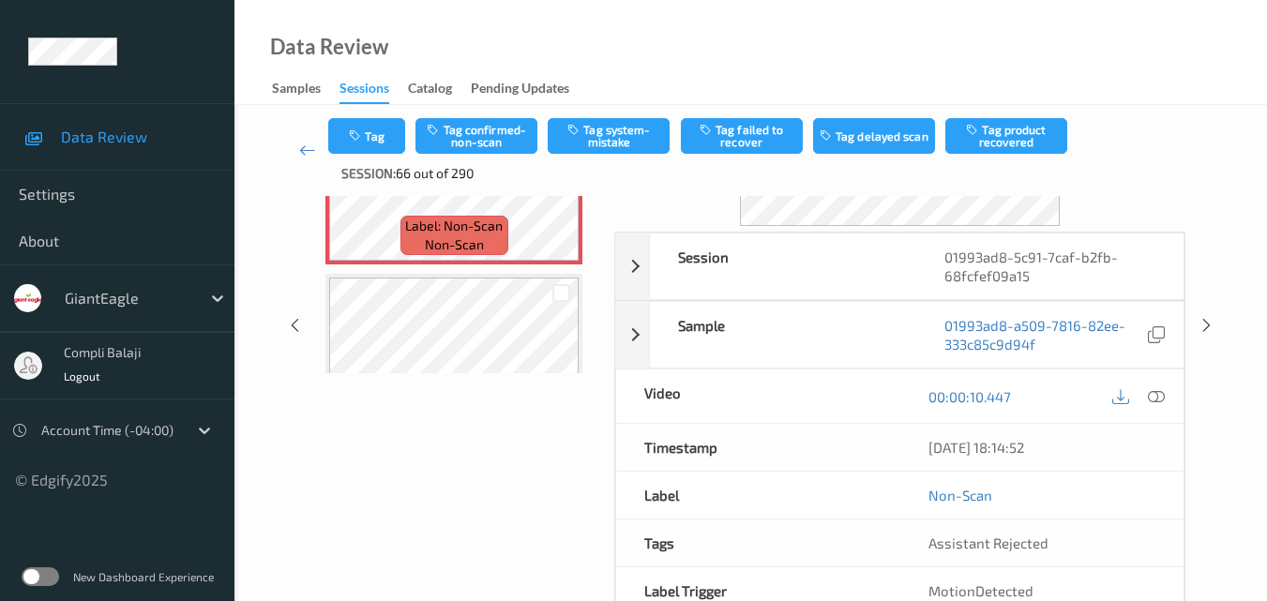
scroll to position [218, 0]
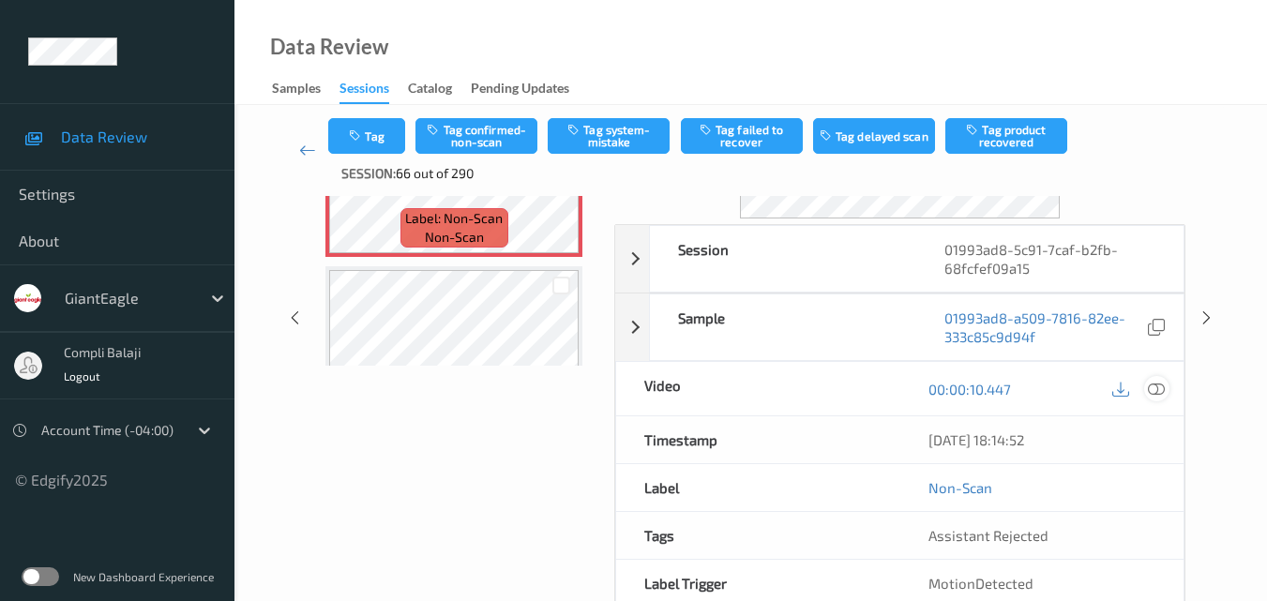
click at [1157, 396] on icon at bounding box center [1156, 388] width 17 height 17
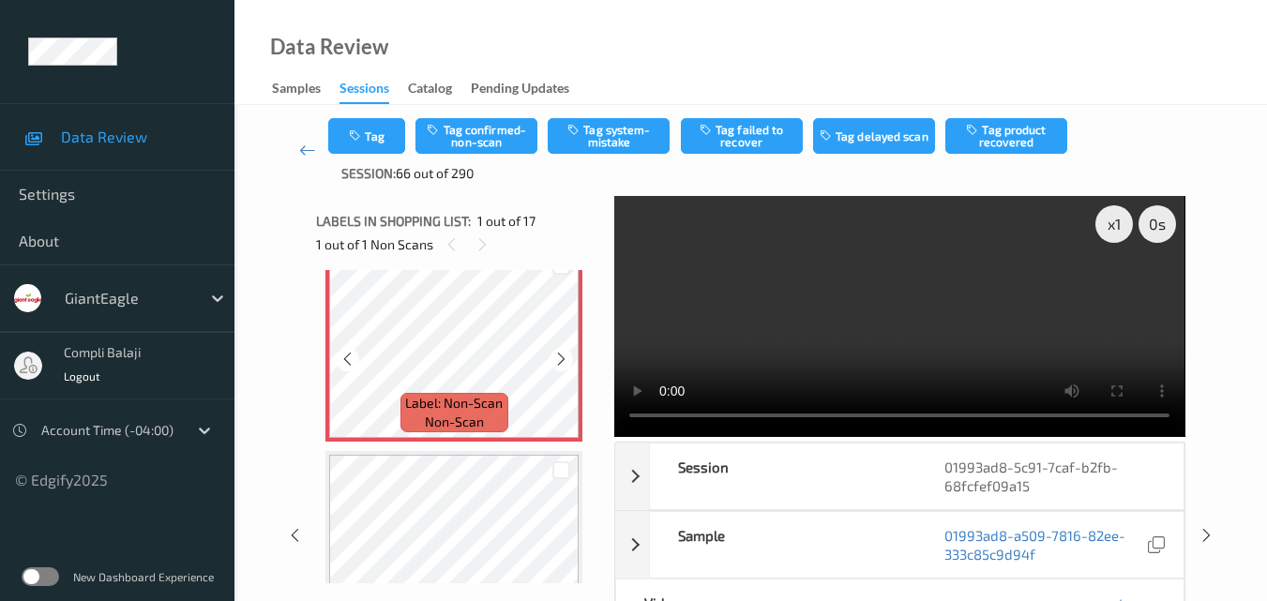
scroll to position [0, 0]
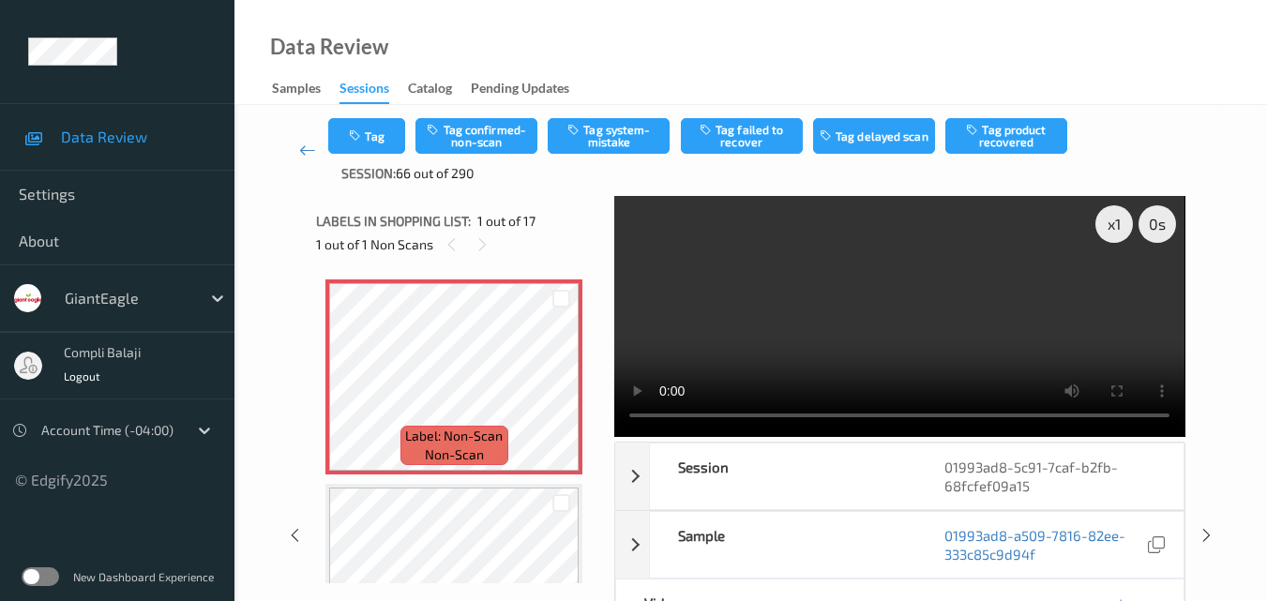
click at [896, 53] on div "Data Review Samples Sessions Catalog Pending Updates" at bounding box center [750, 52] width 1033 height 105
click at [1156, 598] on icon at bounding box center [1156, 606] width 17 height 17
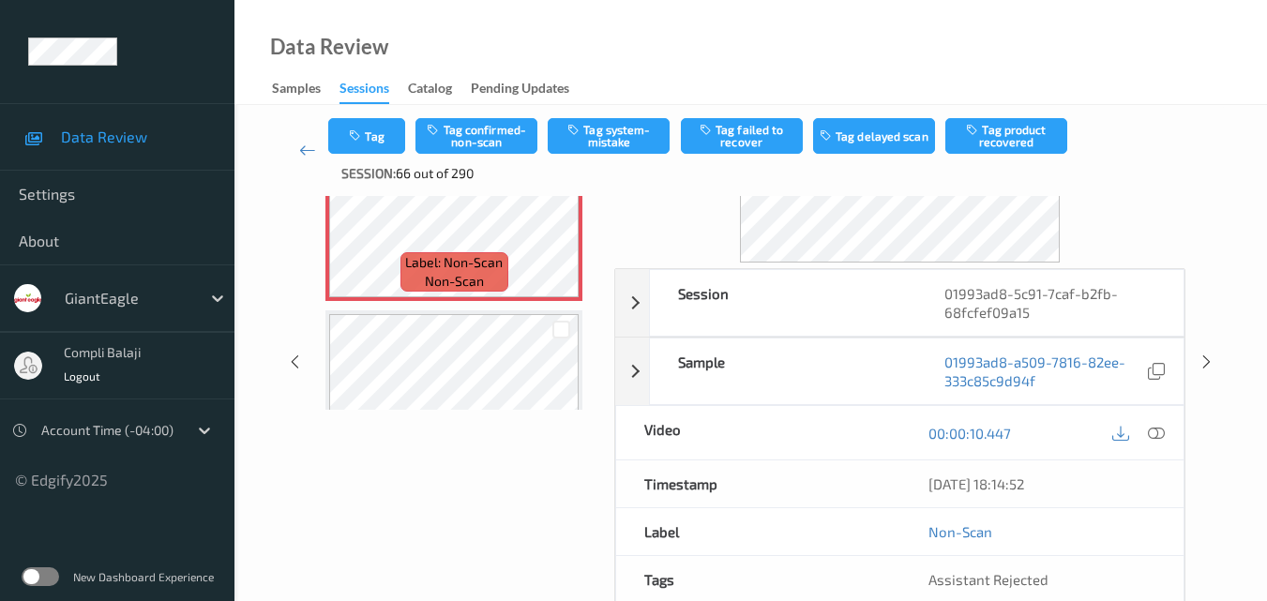
scroll to position [188, 0]
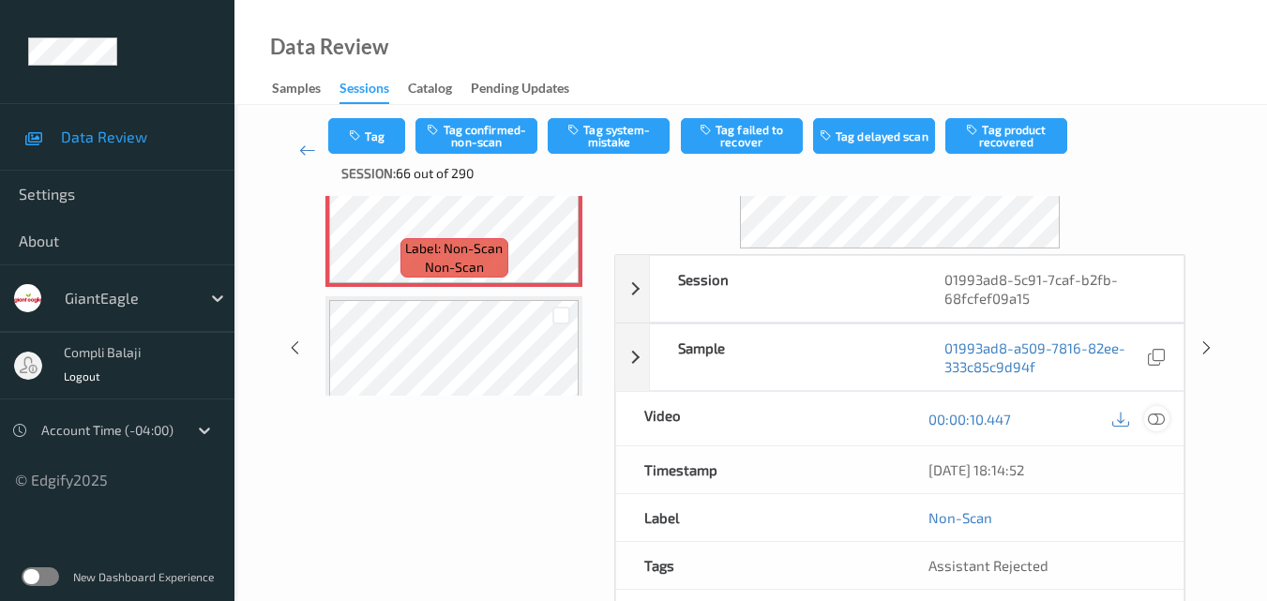
click at [1155, 422] on icon at bounding box center [1156, 418] width 17 height 17
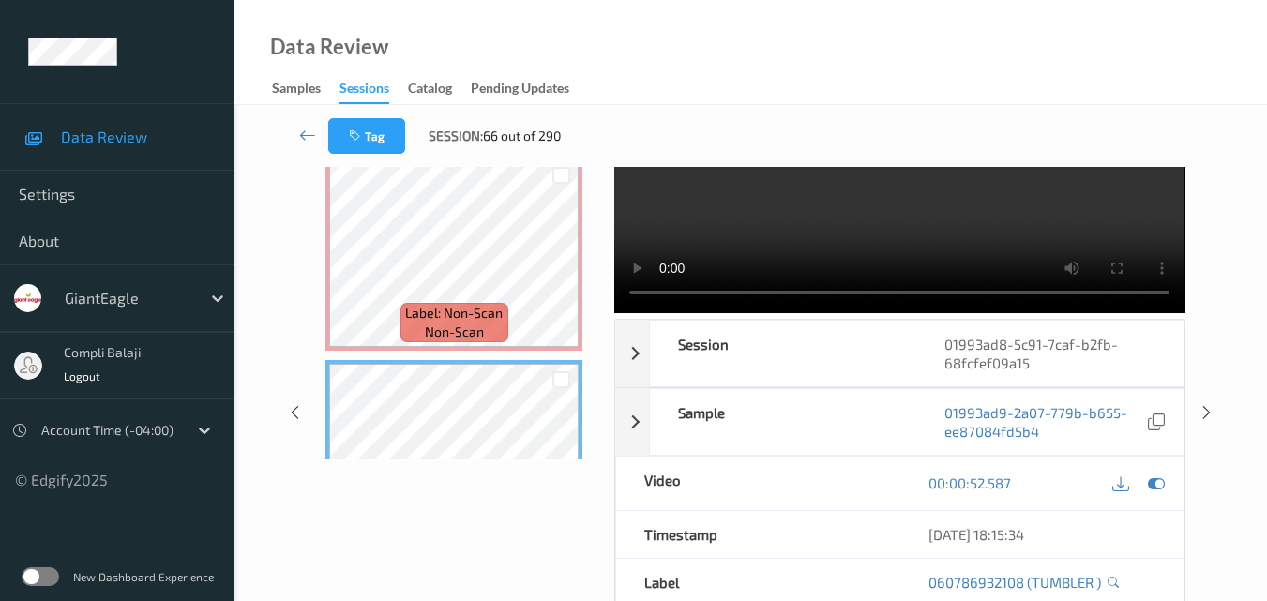
scroll to position [0, 0]
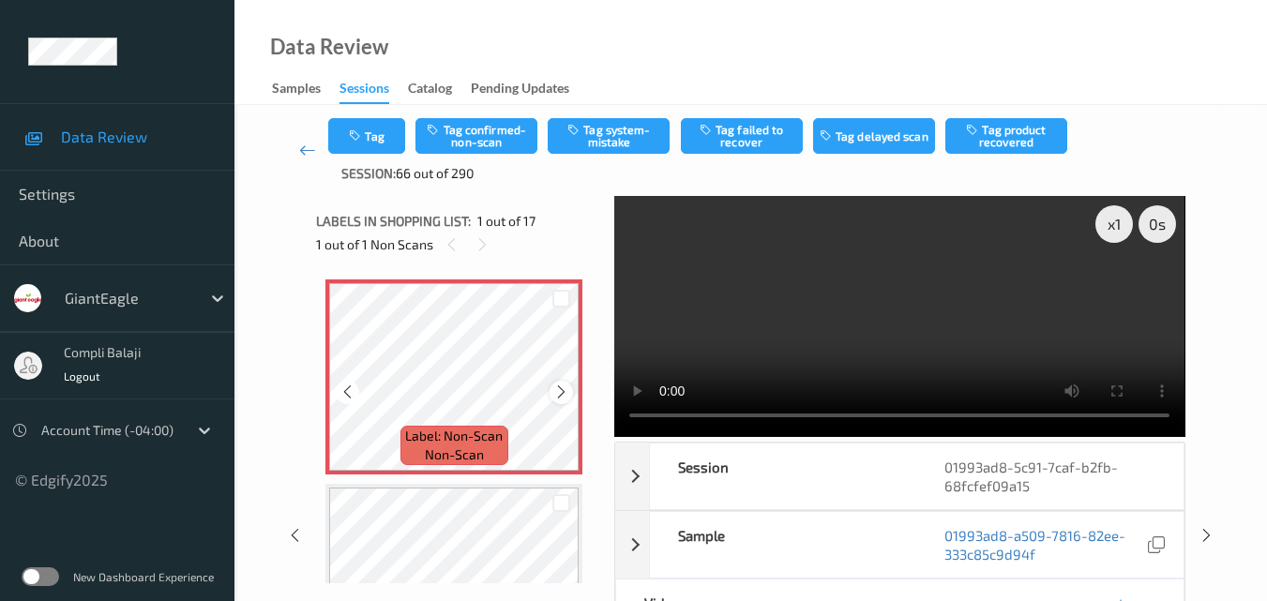
click at [561, 388] on icon at bounding box center [561, 392] width 16 height 17
click at [560, 392] on icon at bounding box center [561, 392] width 16 height 17
click at [640, 141] on button "Tag system-mistake" at bounding box center [609, 136] width 122 height 36
click at [376, 135] on button "Tag" at bounding box center [366, 136] width 77 height 36
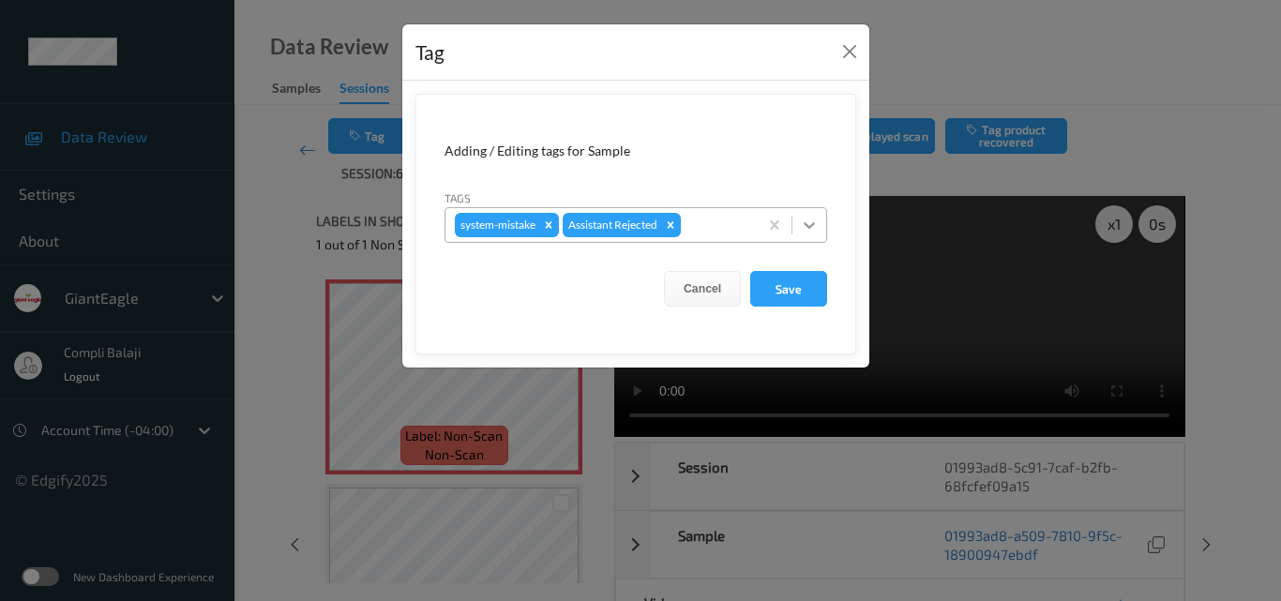
click at [808, 223] on icon at bounding box center [809, 225] width 19 height 19
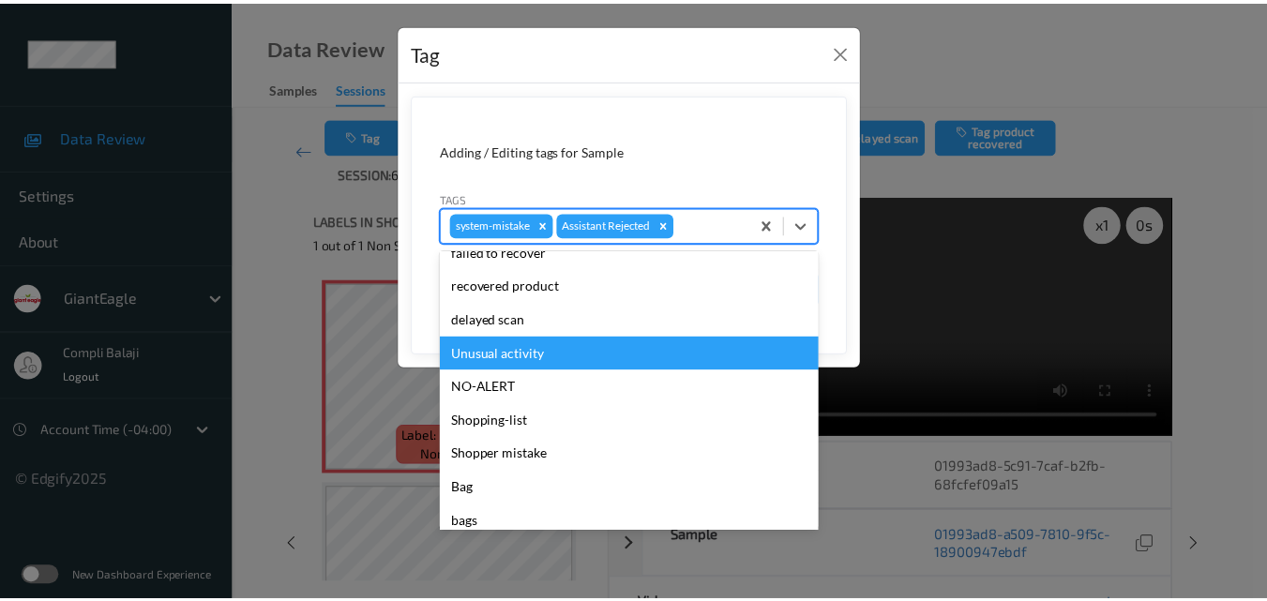
scroll to position [199, 0]
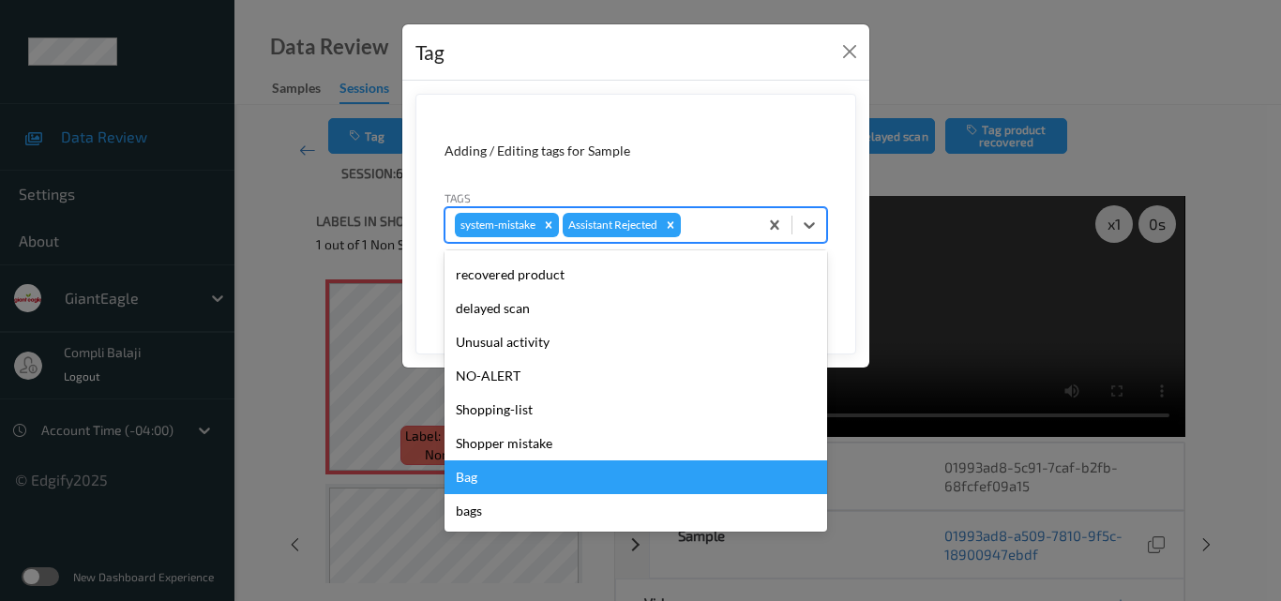
click at [504, 486] on div "Bag" at bounding box center [636, 478] width 383 height 34
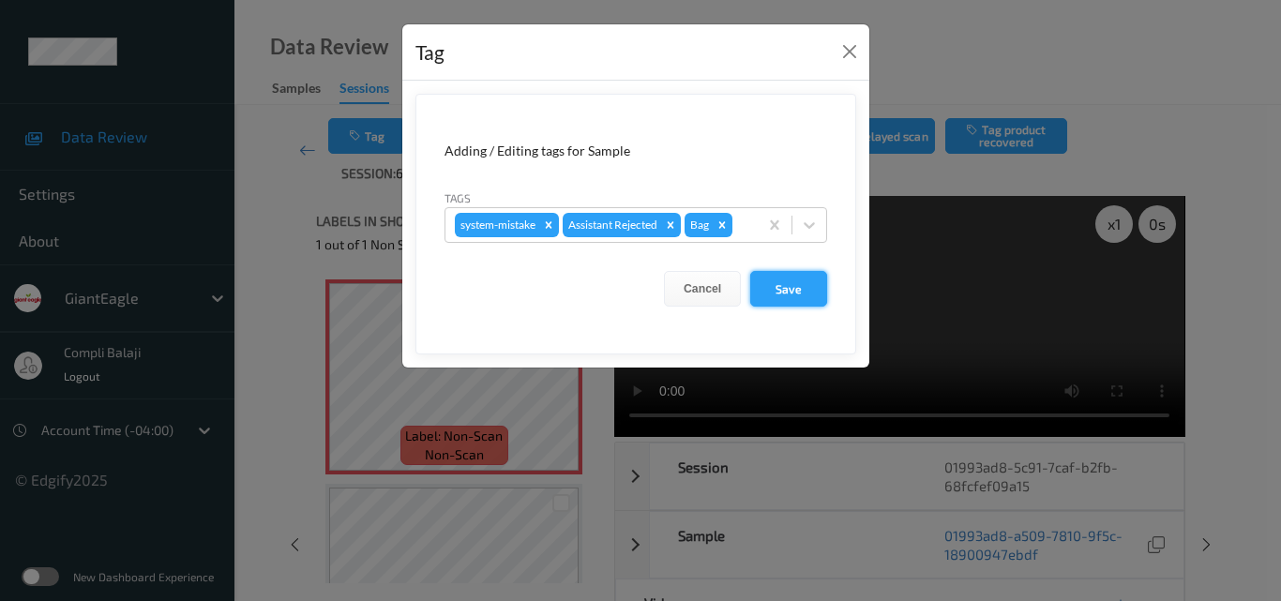
click at [808, 295] on button "Save" at bounding box center [788, 289] width 77 height 36
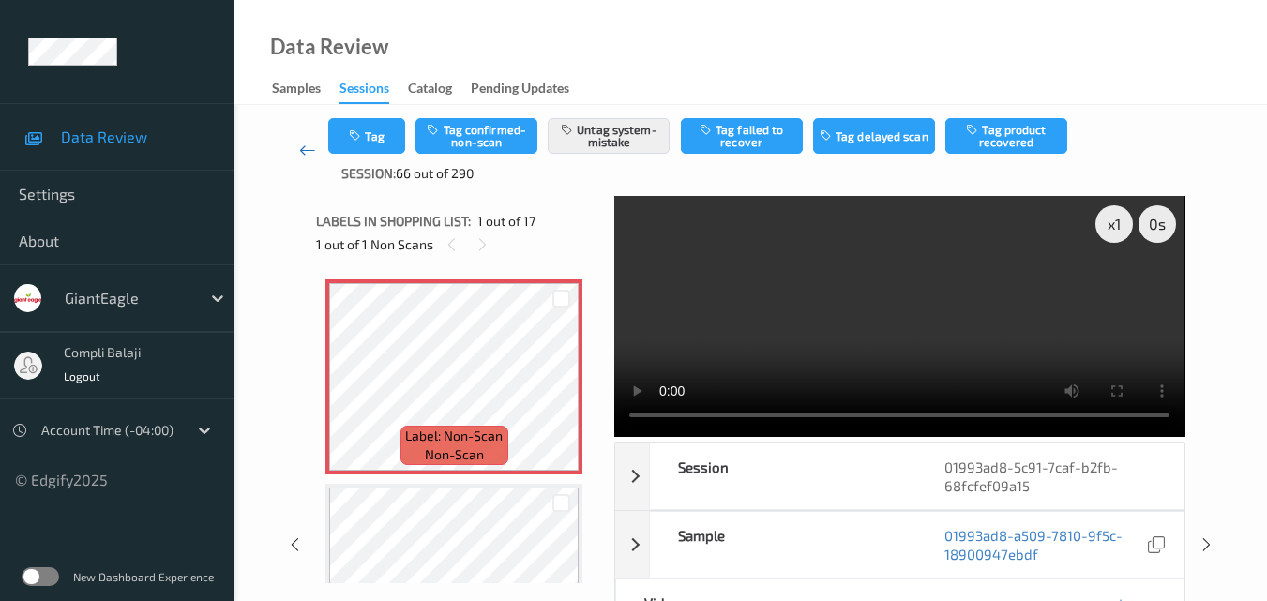
click at [297, 148] on link at bounding box center [307, 150] width 42 height 65
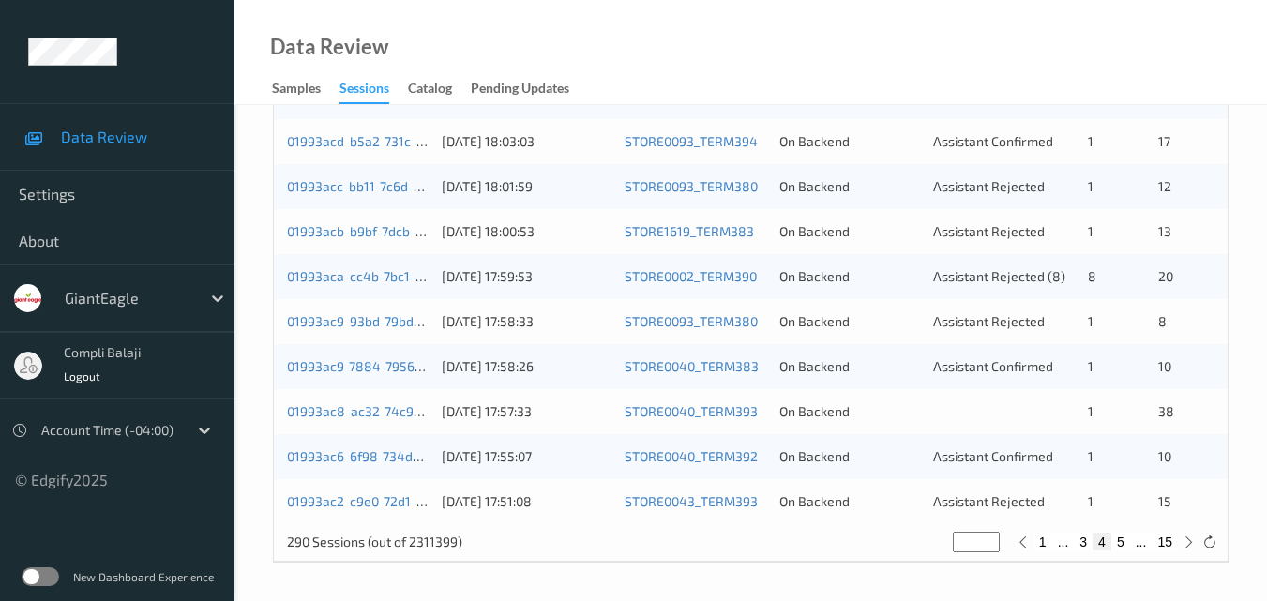
scroll to position [583, 0]
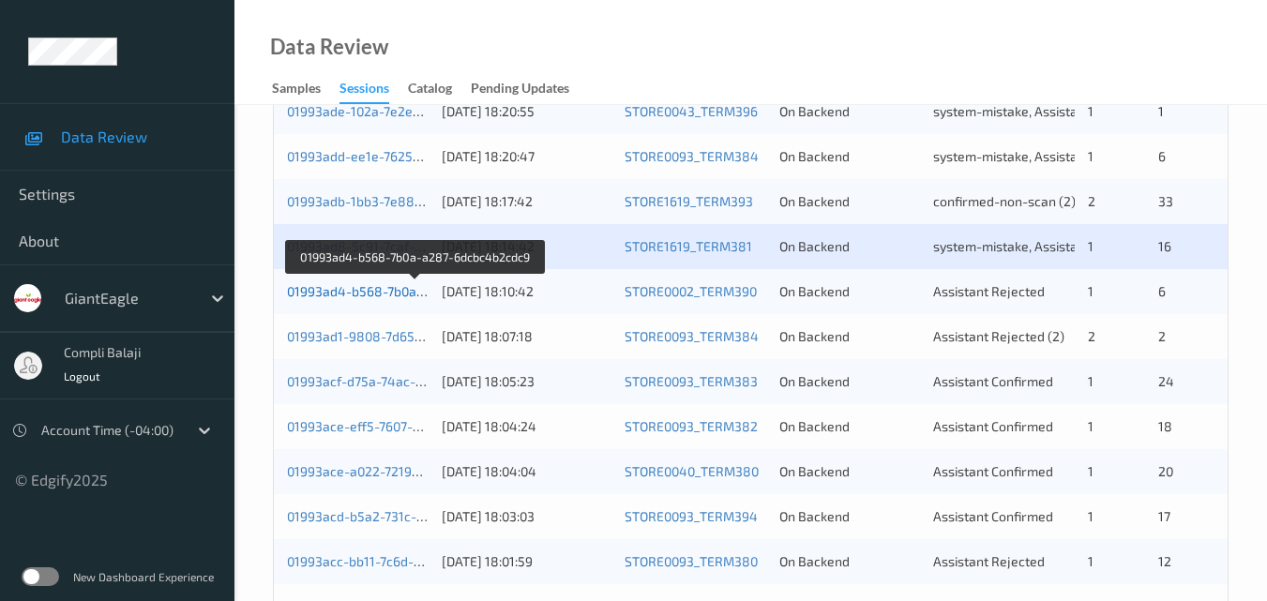
click at [393, 297] on link "01993ad4-b568-7b0a-a287-6dcbc4b2cdc9" at bounding box center [416, 291] width 258 height 16
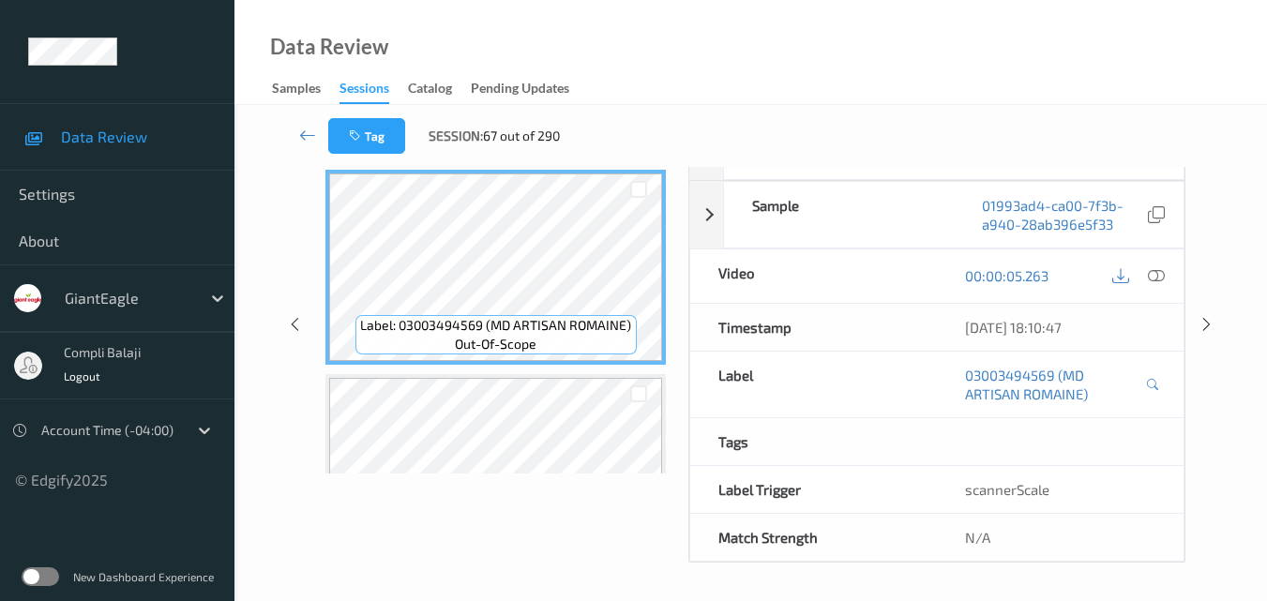
scroll to position [301, 0]
